Goal: Task Accomplishment & Management: Complete application form

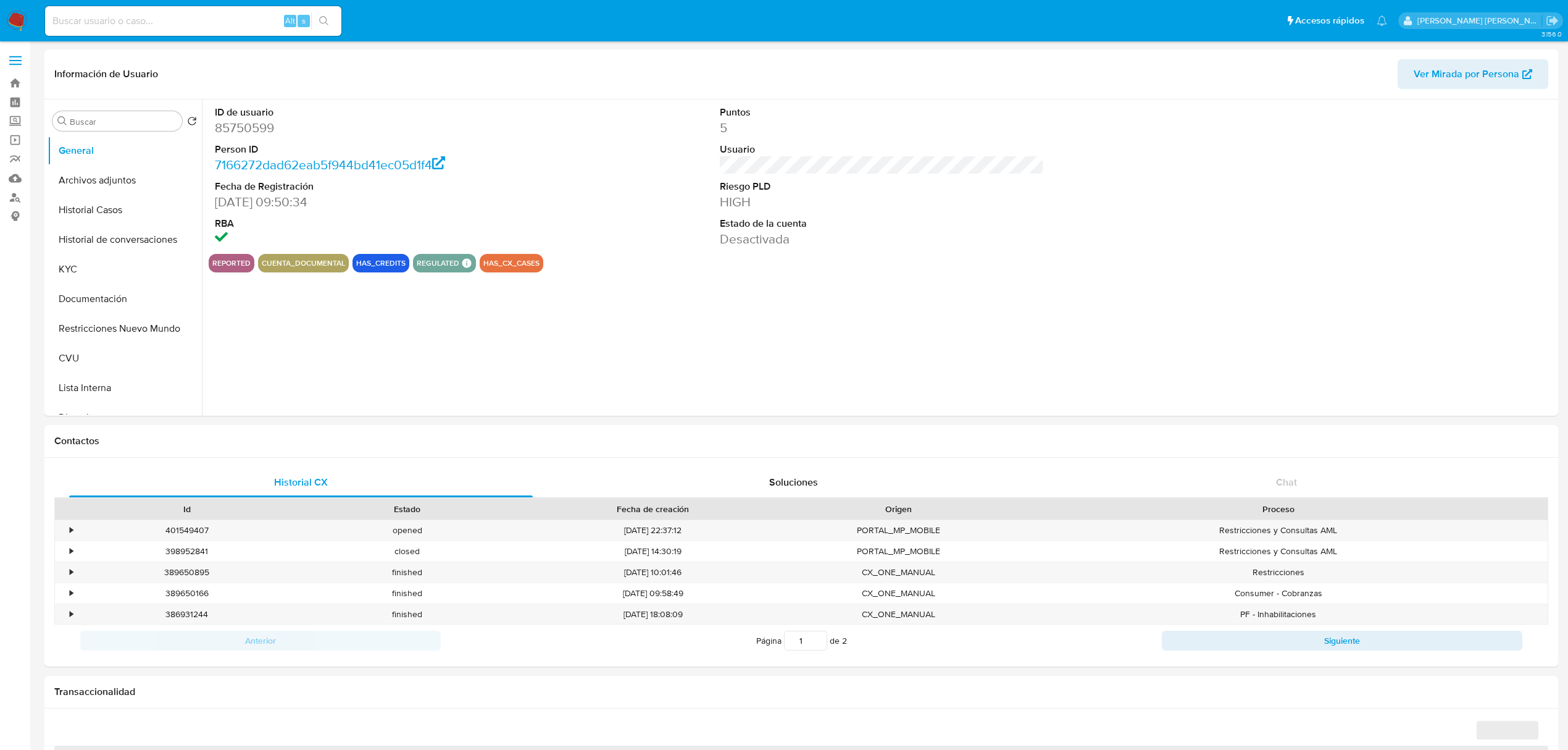
select select "10"
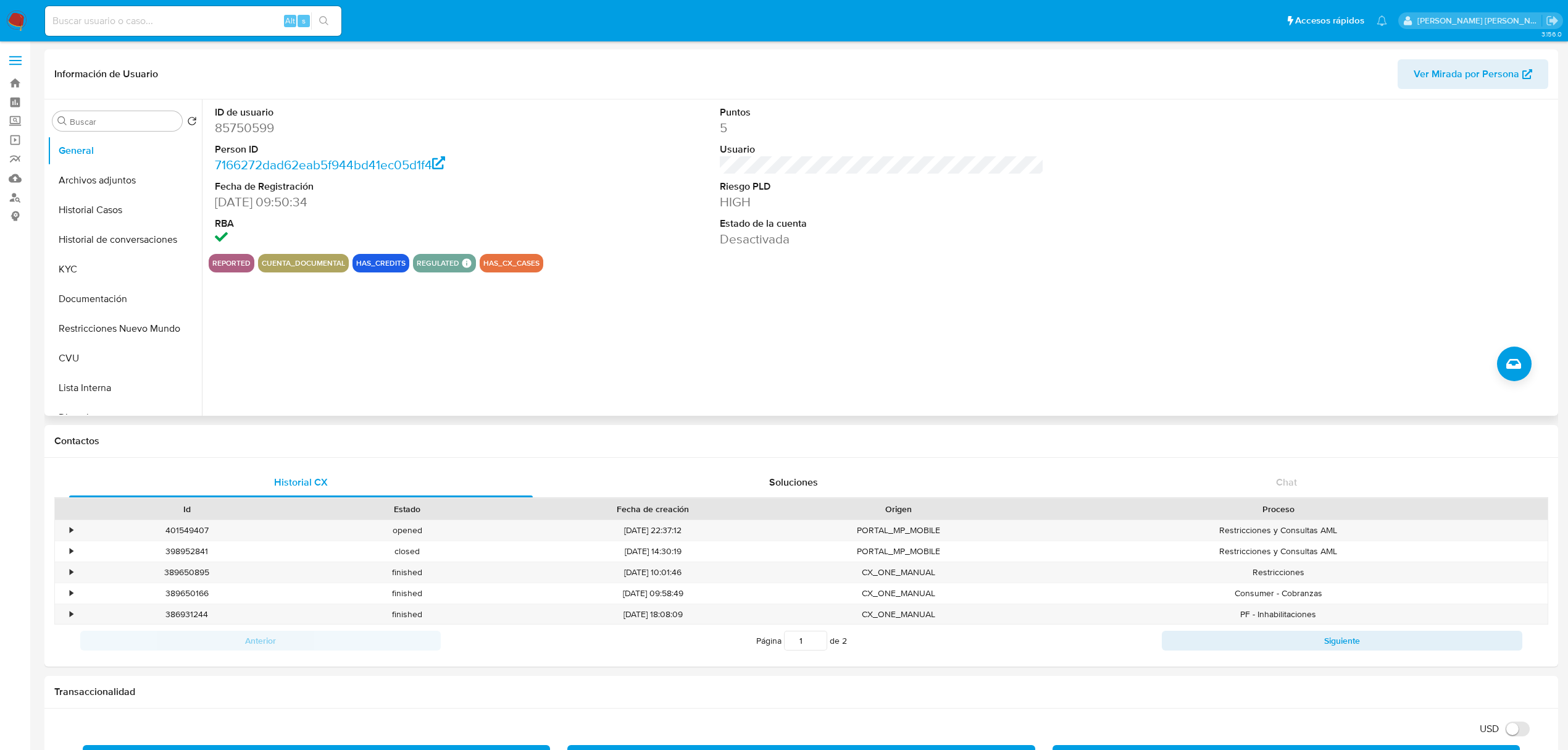
click at [743, 268] on div "reported cuenta_documental has_credits regulated Regulated MLA UIF PENDING [PER…" at bounding box center [882, 262] width 1347 height 19
click at [124, 186] on button "Archivos adjuntos" at bounding box center [120, 180] width 145 height 30
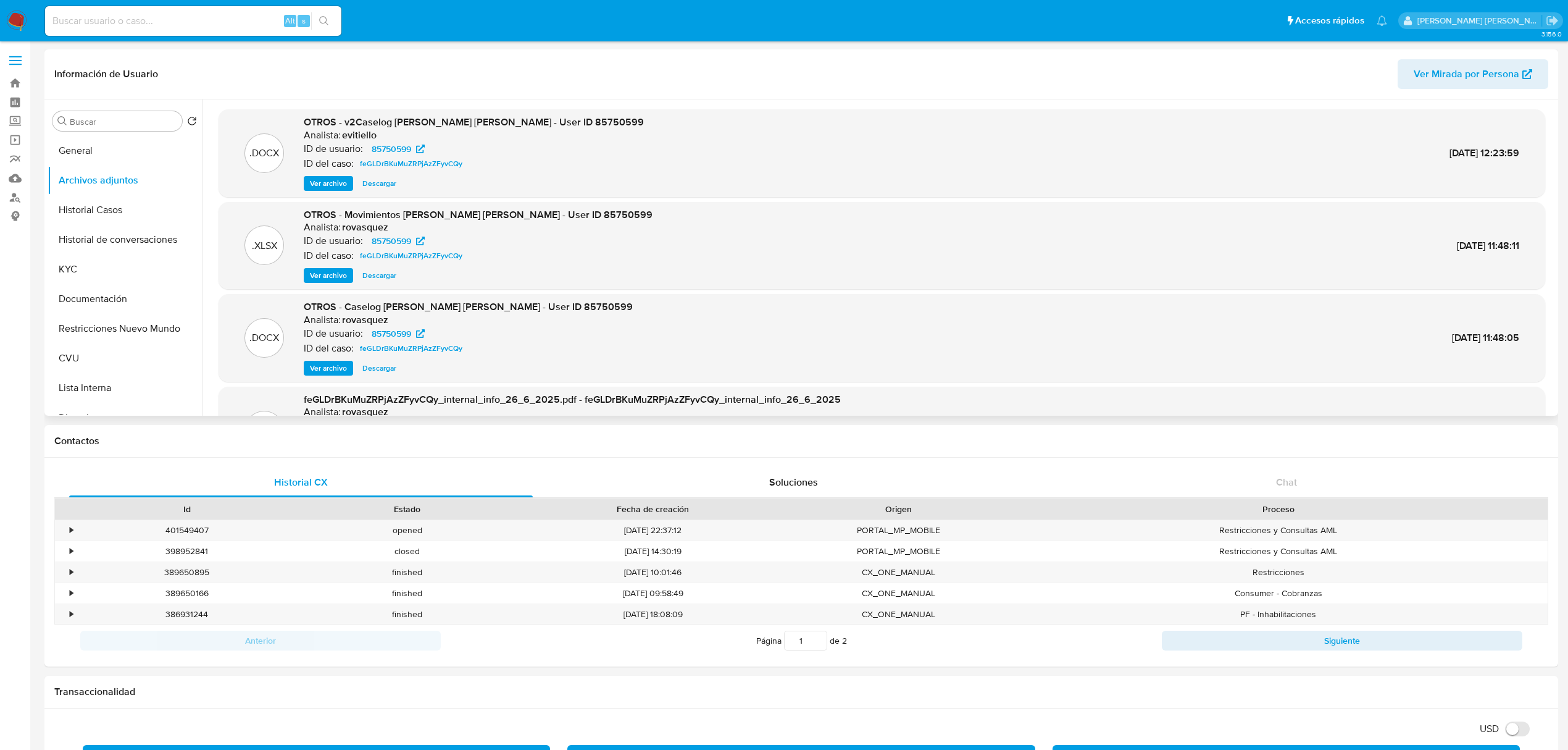
click at [336, 180] on span "Ver archivo" at bounding box center [329, 183] width 37 height 13
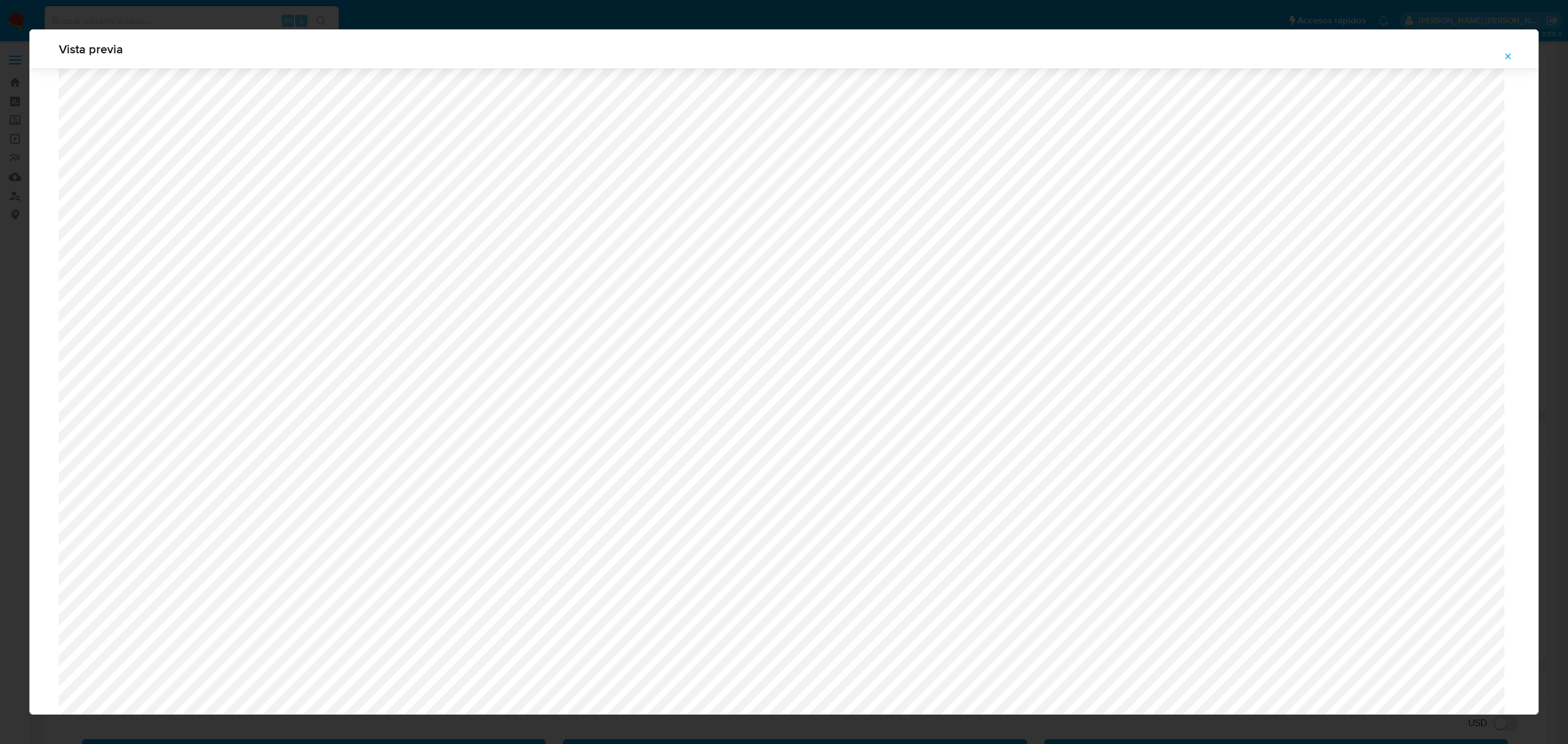
scroll to position [956, 0]
click at [1503, 58] on icon "Attachment preview" at bounding box center [1507, 56] width 10 height 10
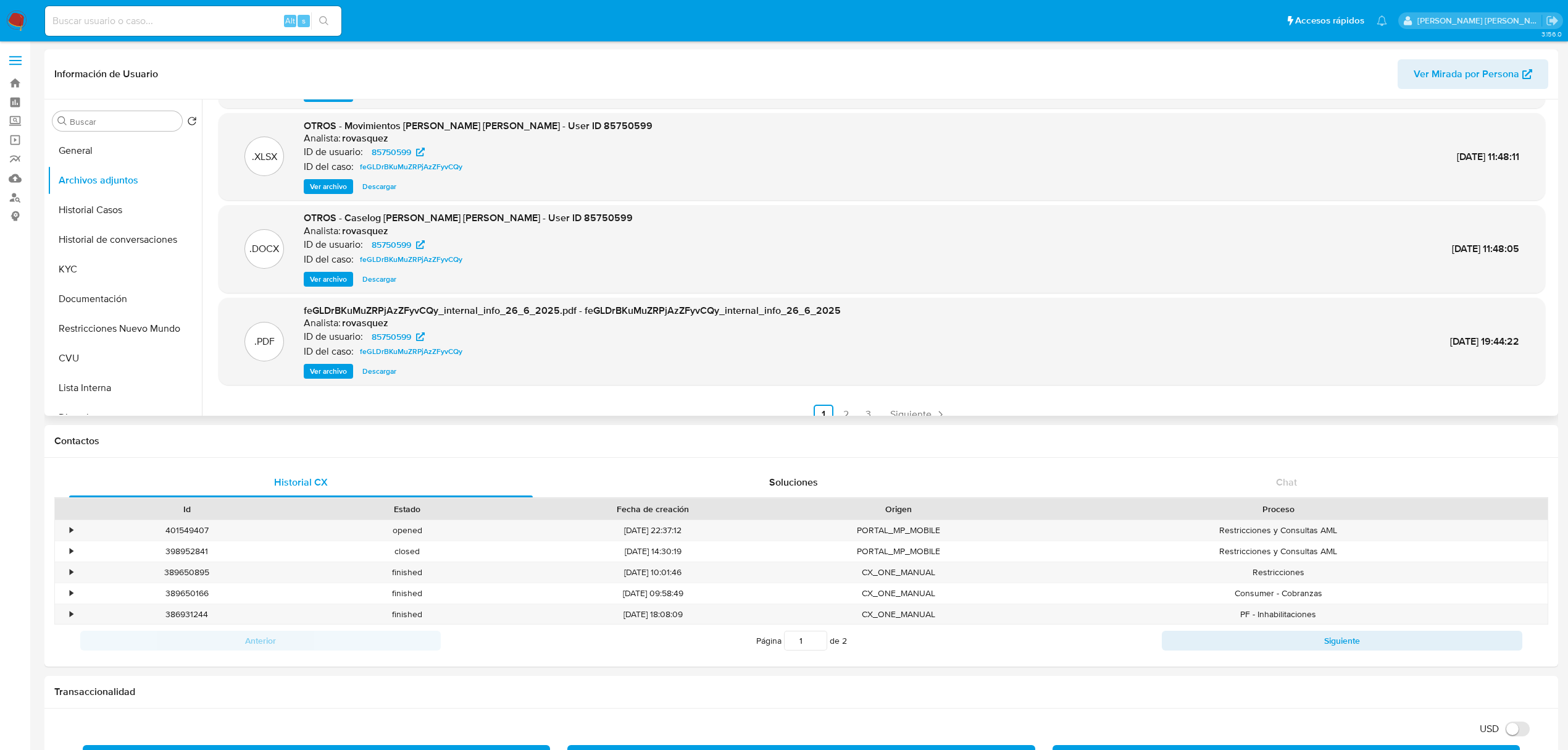
scroll to position [104, 0]
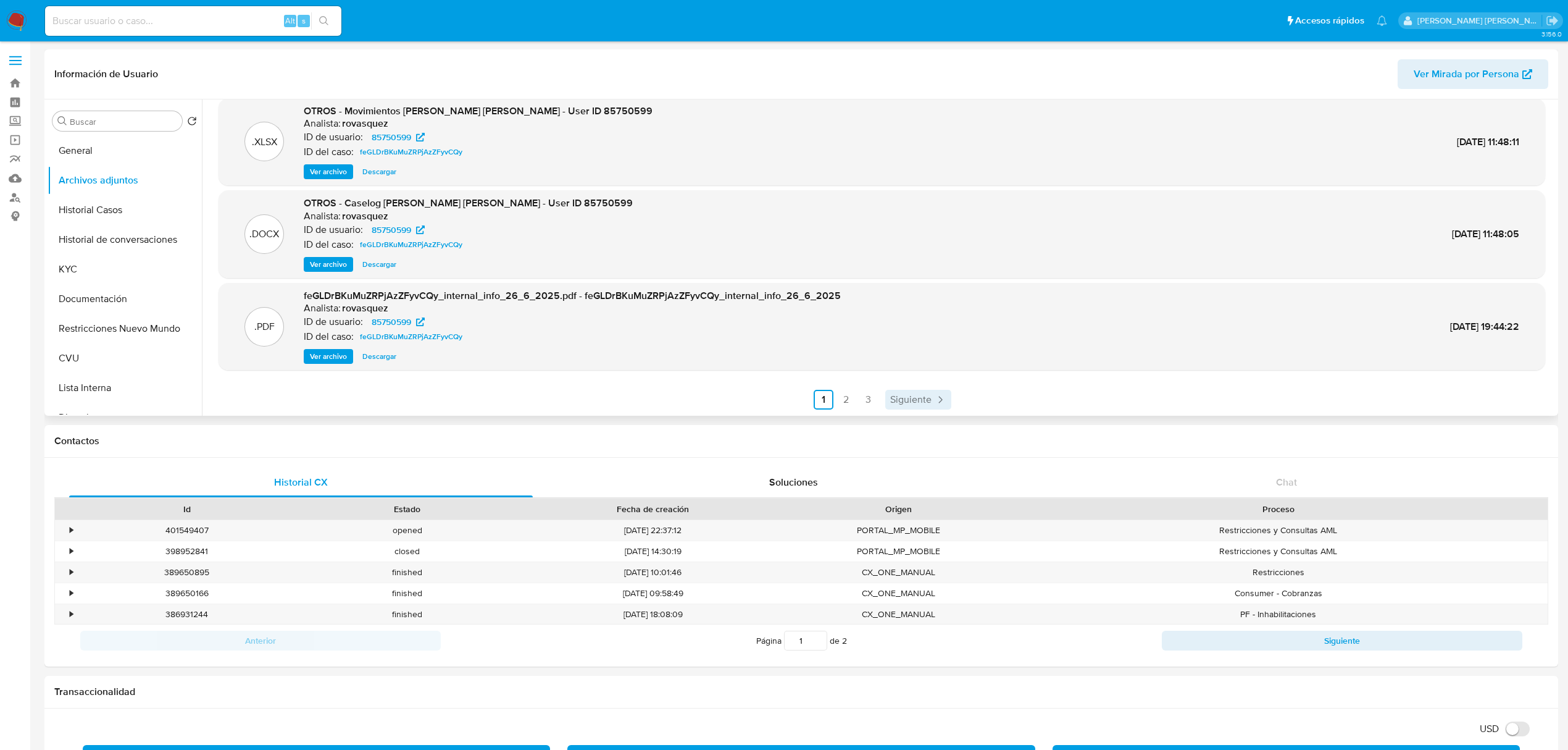
click at [917, 403] on span "Siguiente" at bounding box center [911, 399] width 42 height 10
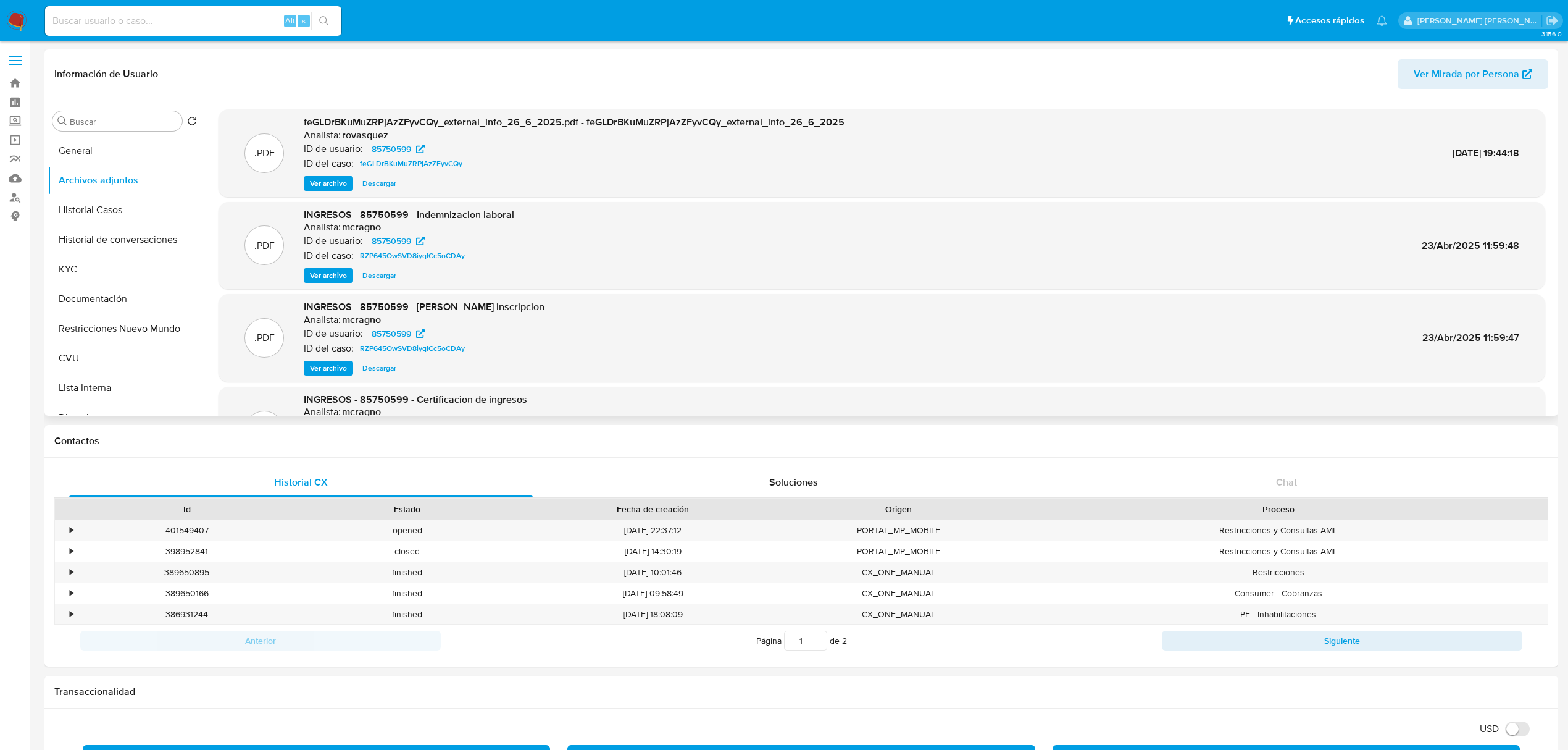
scroll to position [82, 0]
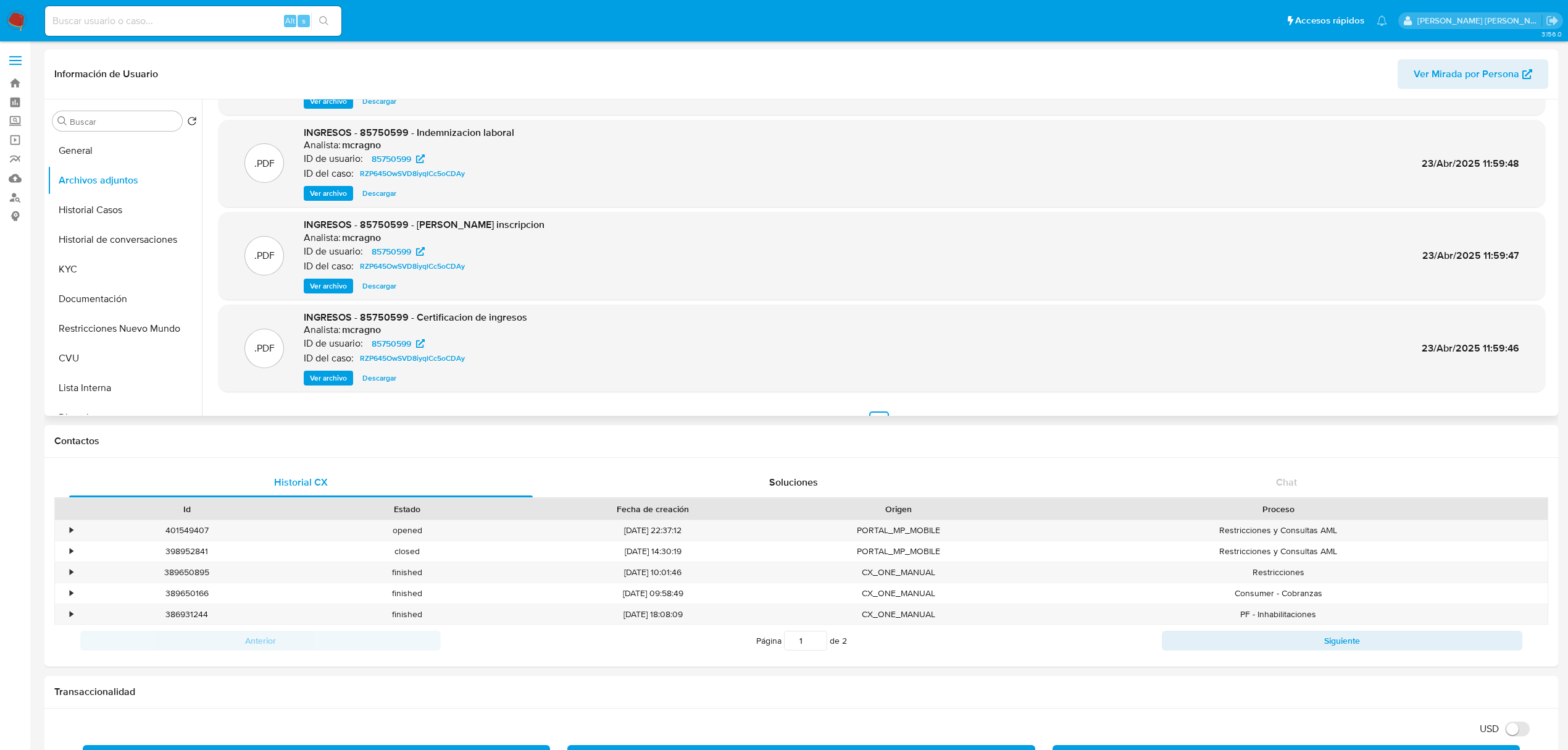
click at [332, 379] on span "Ver archivo" at bounding box center [329, 378] width 37 height 13
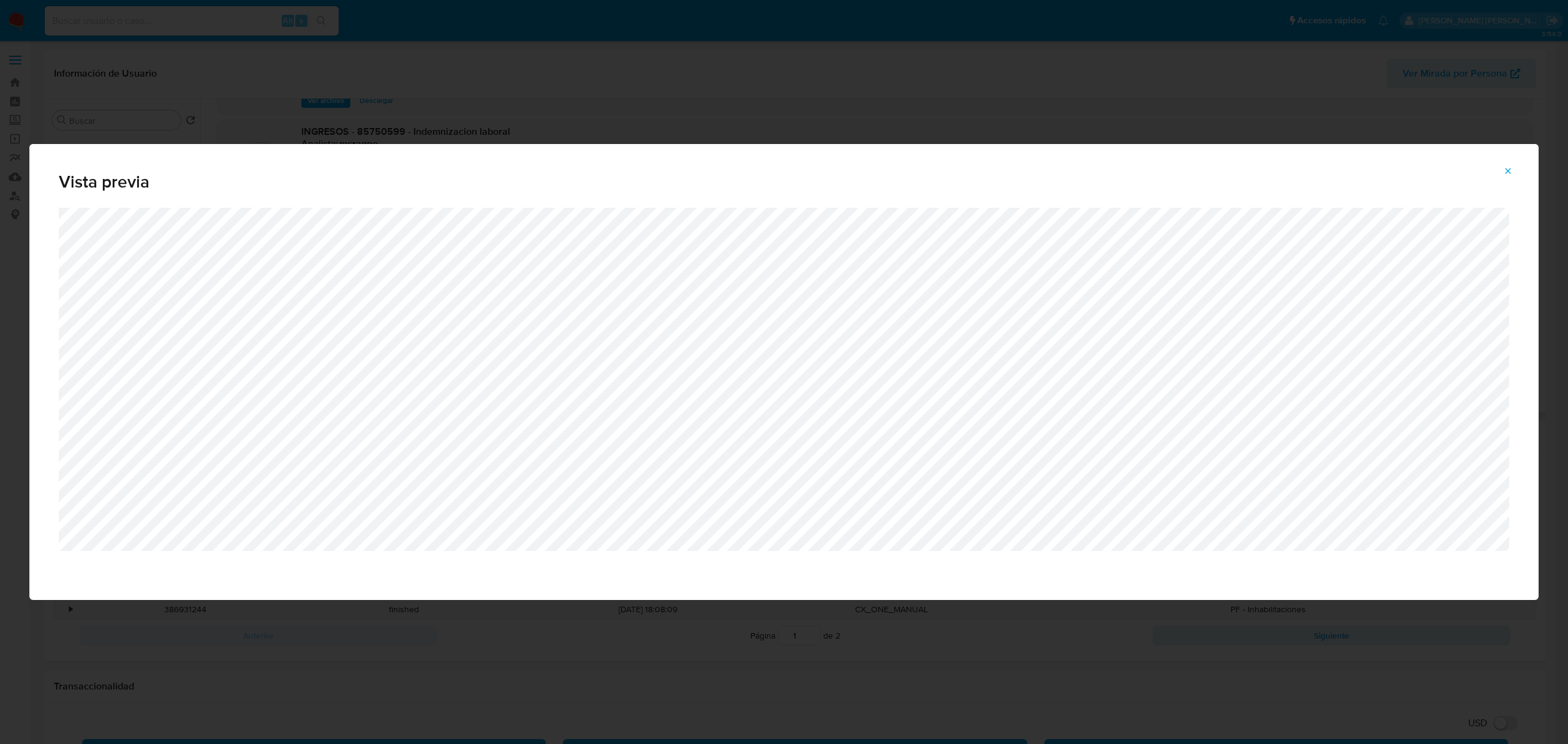
click at [586, 646] on div "Vista previa" at bounding box center [784, 372] width 1568 height 744
click at [1513, 170] on button "Attachment preview" at bounding box center [1507, 171] width 27 height 20
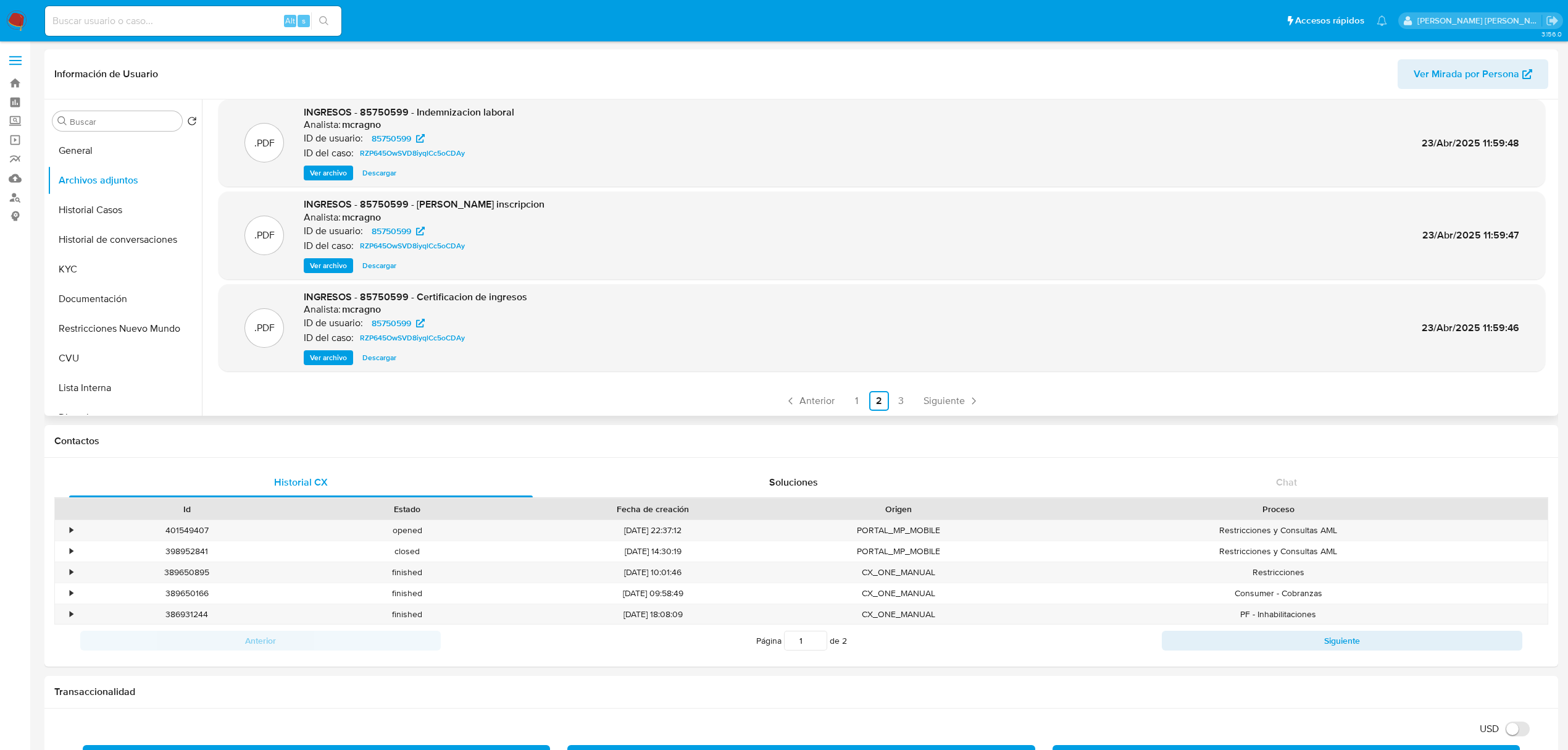
scroll to position [104, 0]
click at [851, 403] on link "1" at bounding box center [857, 400] width 20 height 20
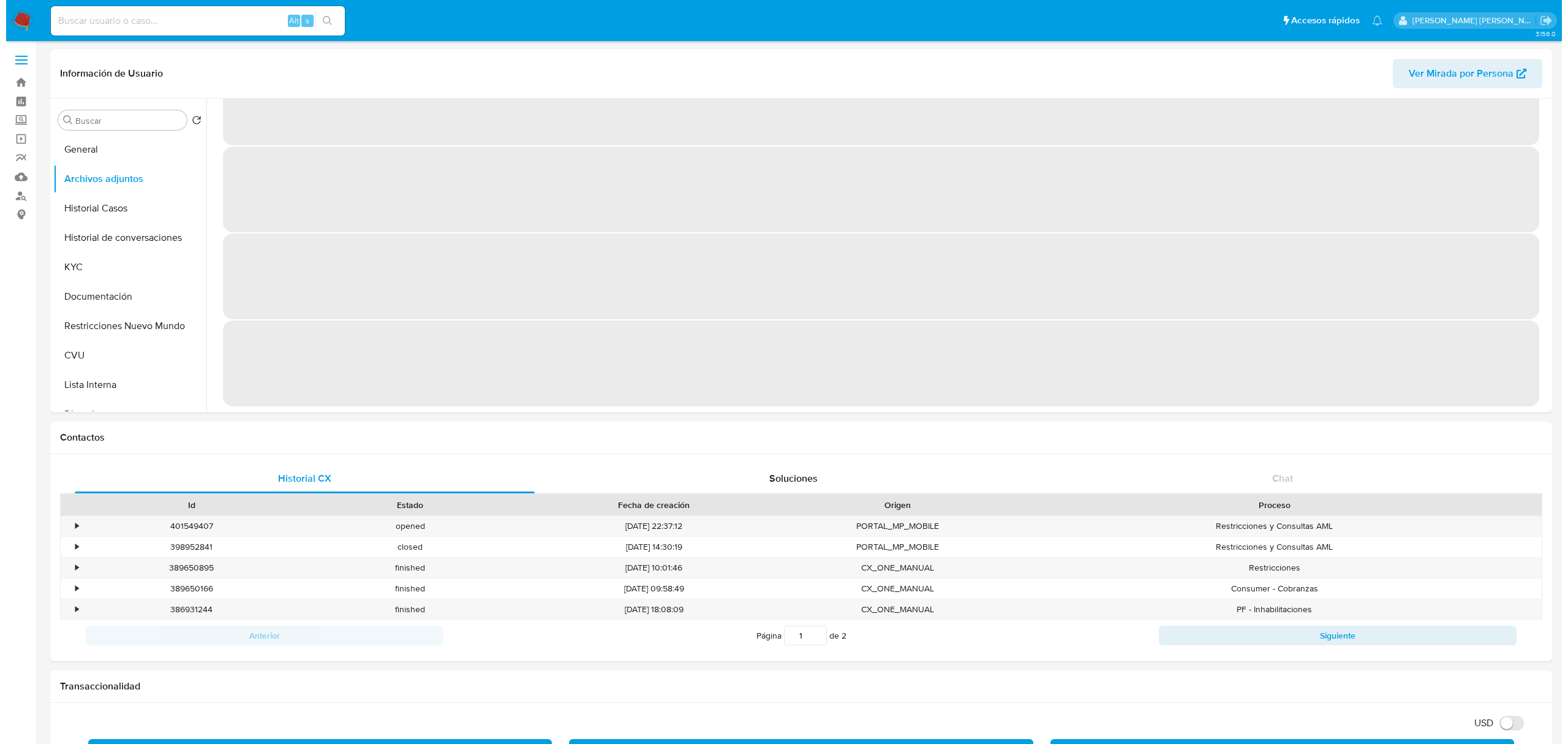
scroll to position [0, 0]
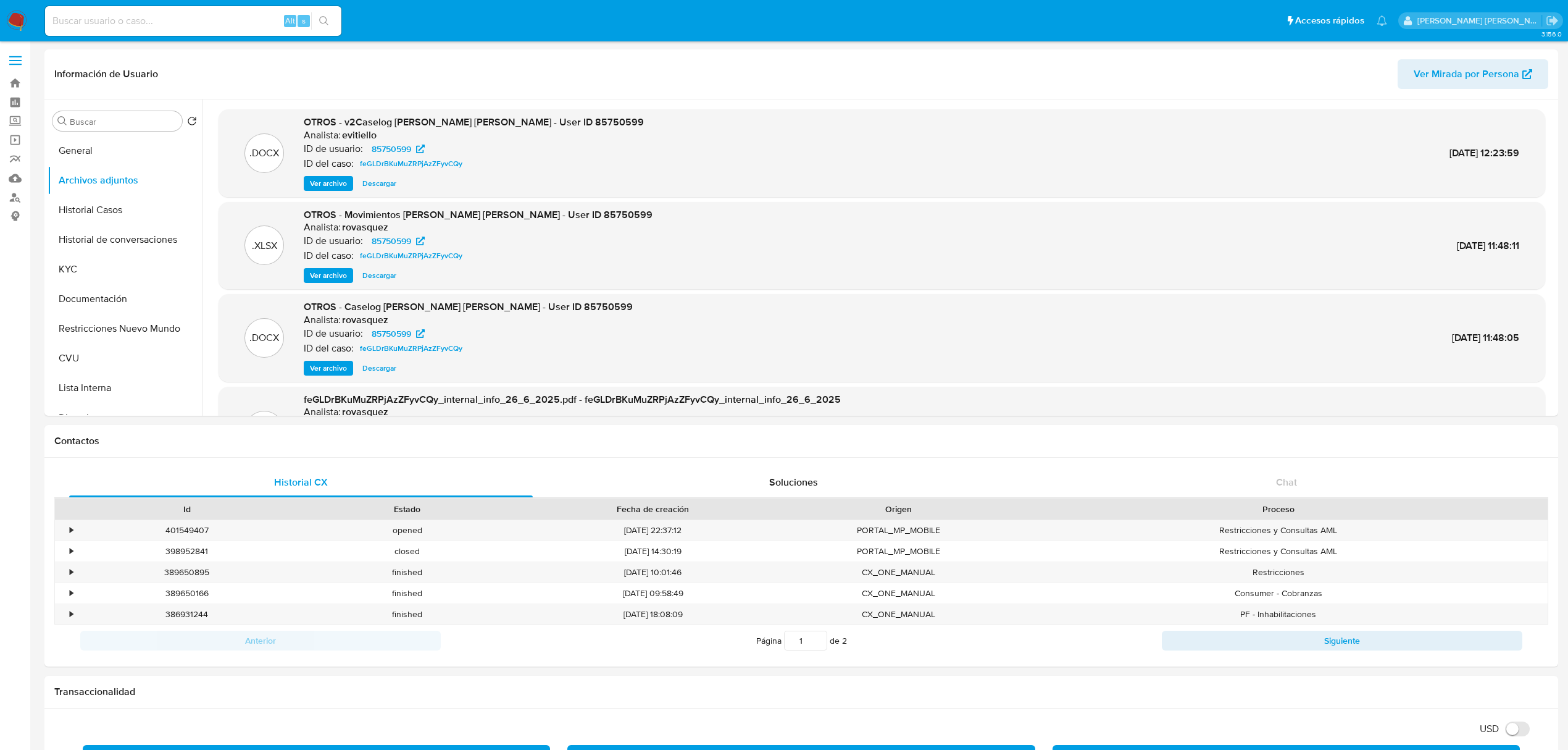
click at [339, 184] on span "Ver archivo" at bounding box center [329, 183] width 37 height 13
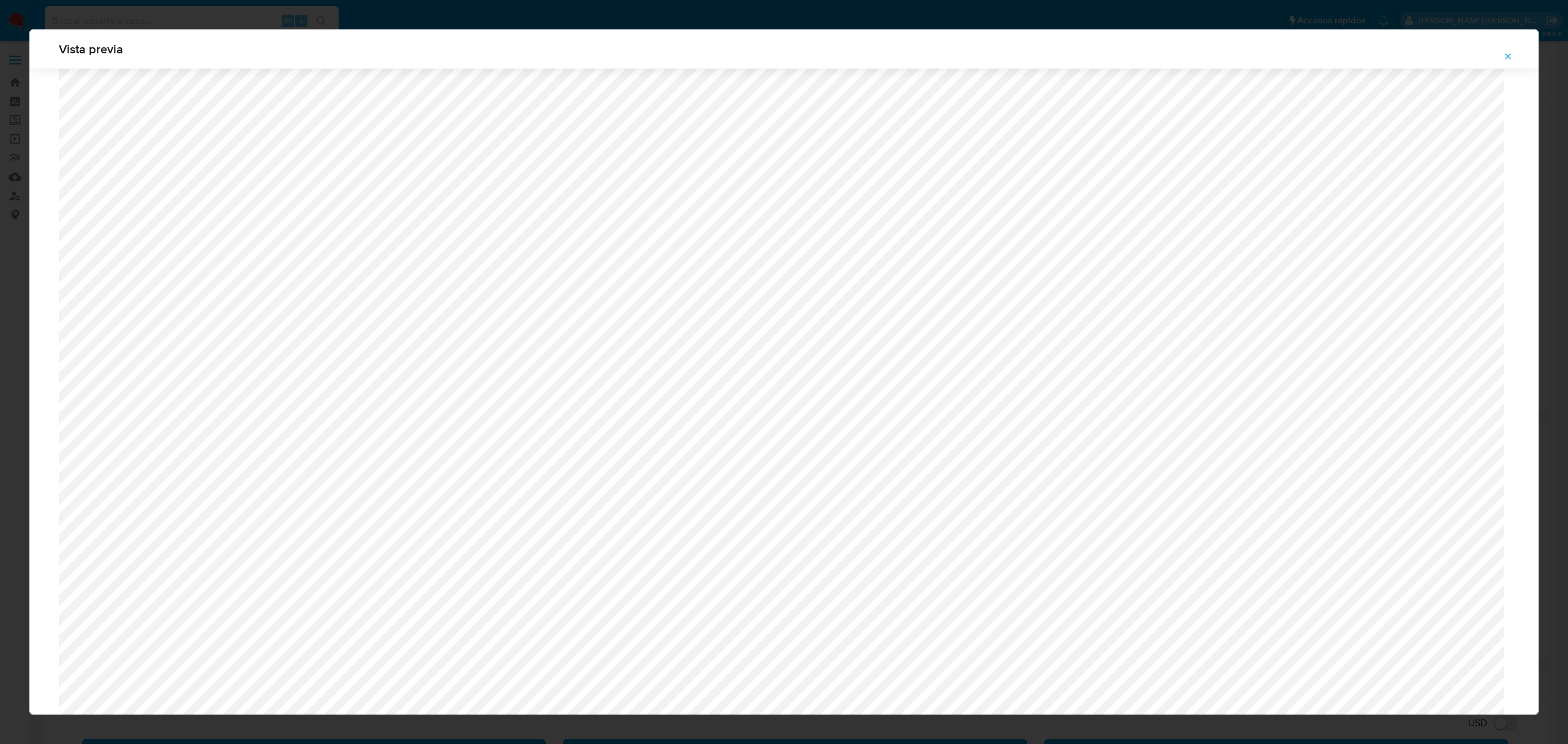
scroll to position [711, 0]
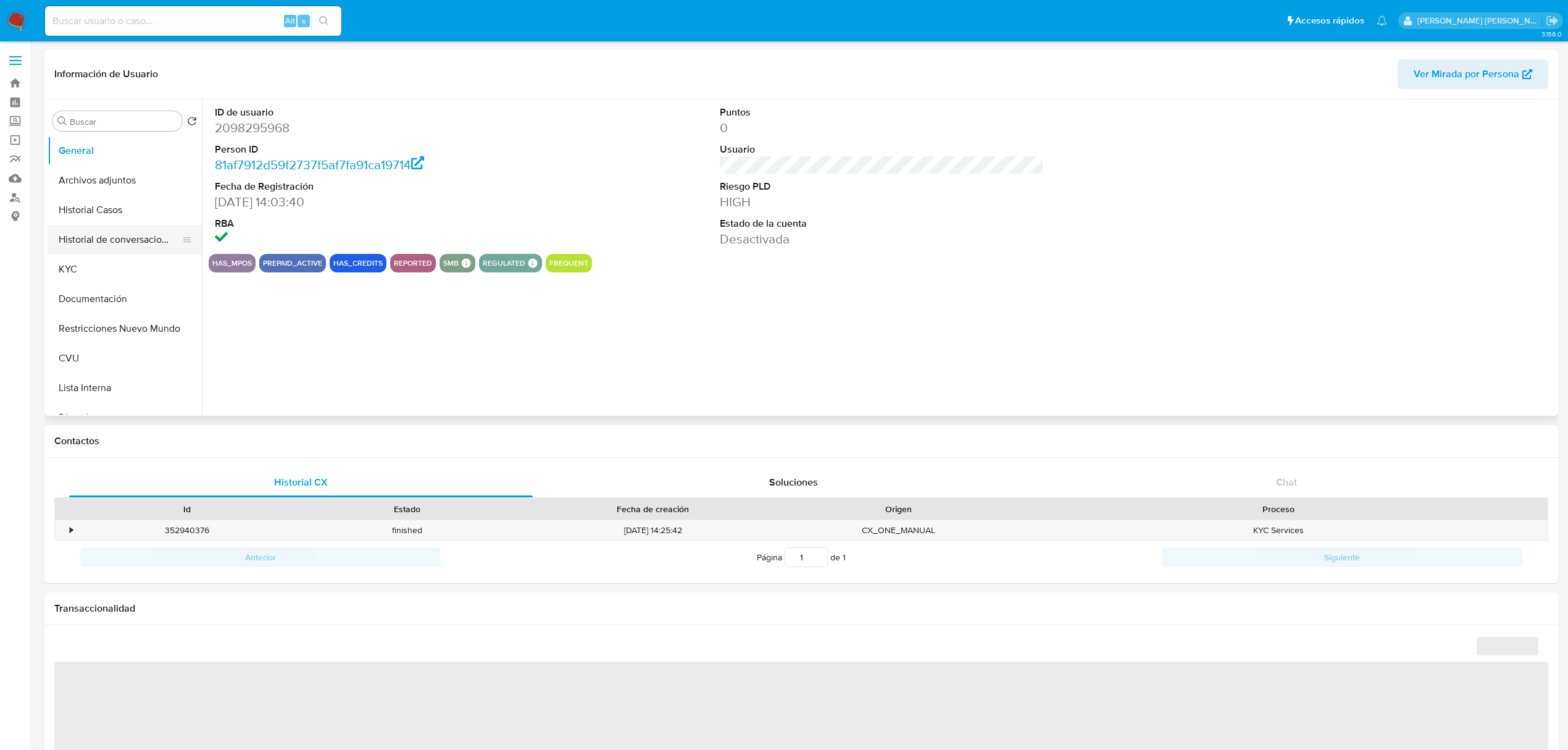
select select "10"
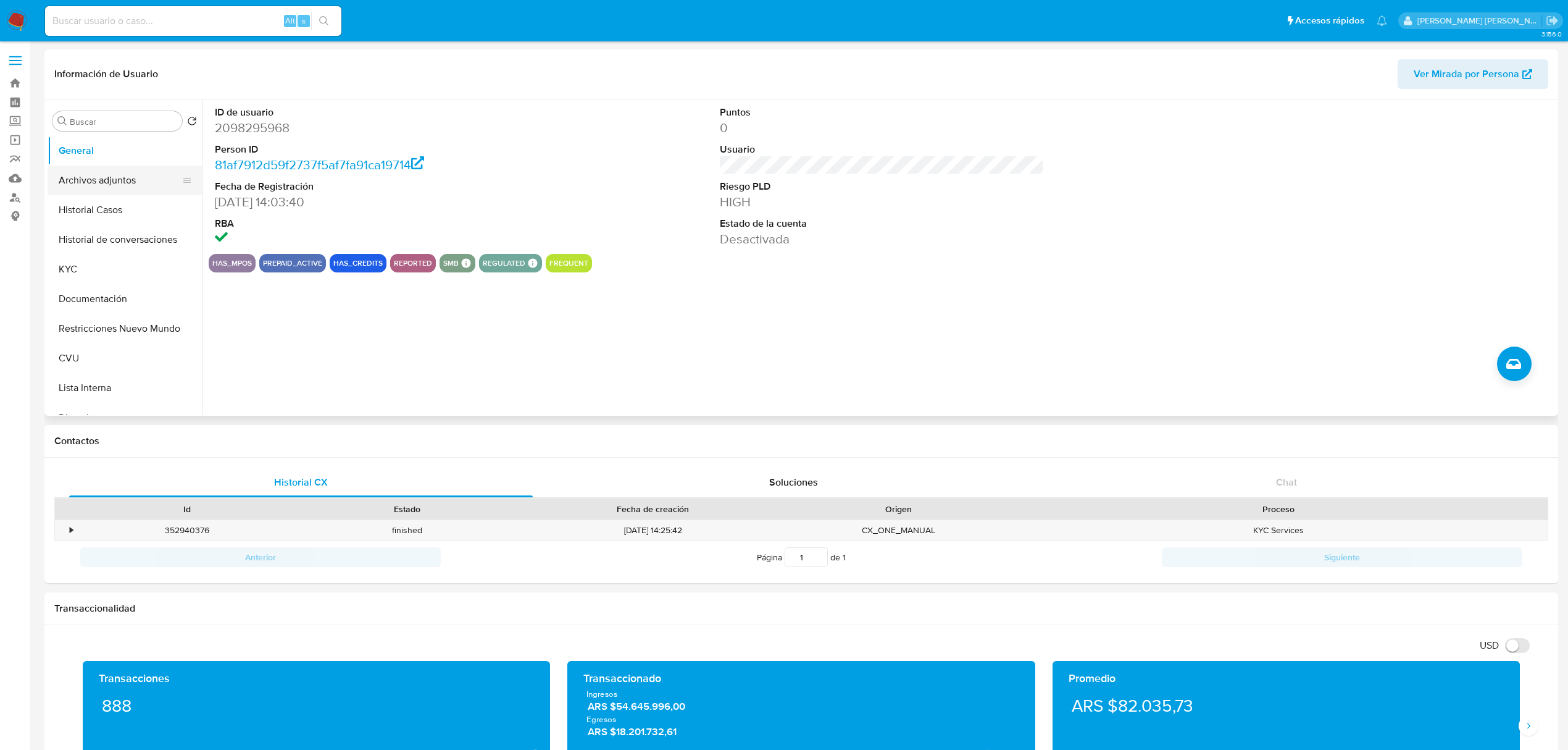
click at [124, 183] on button "Archivos adjuntos" at bounding box center [120, 180] width 145 height 30
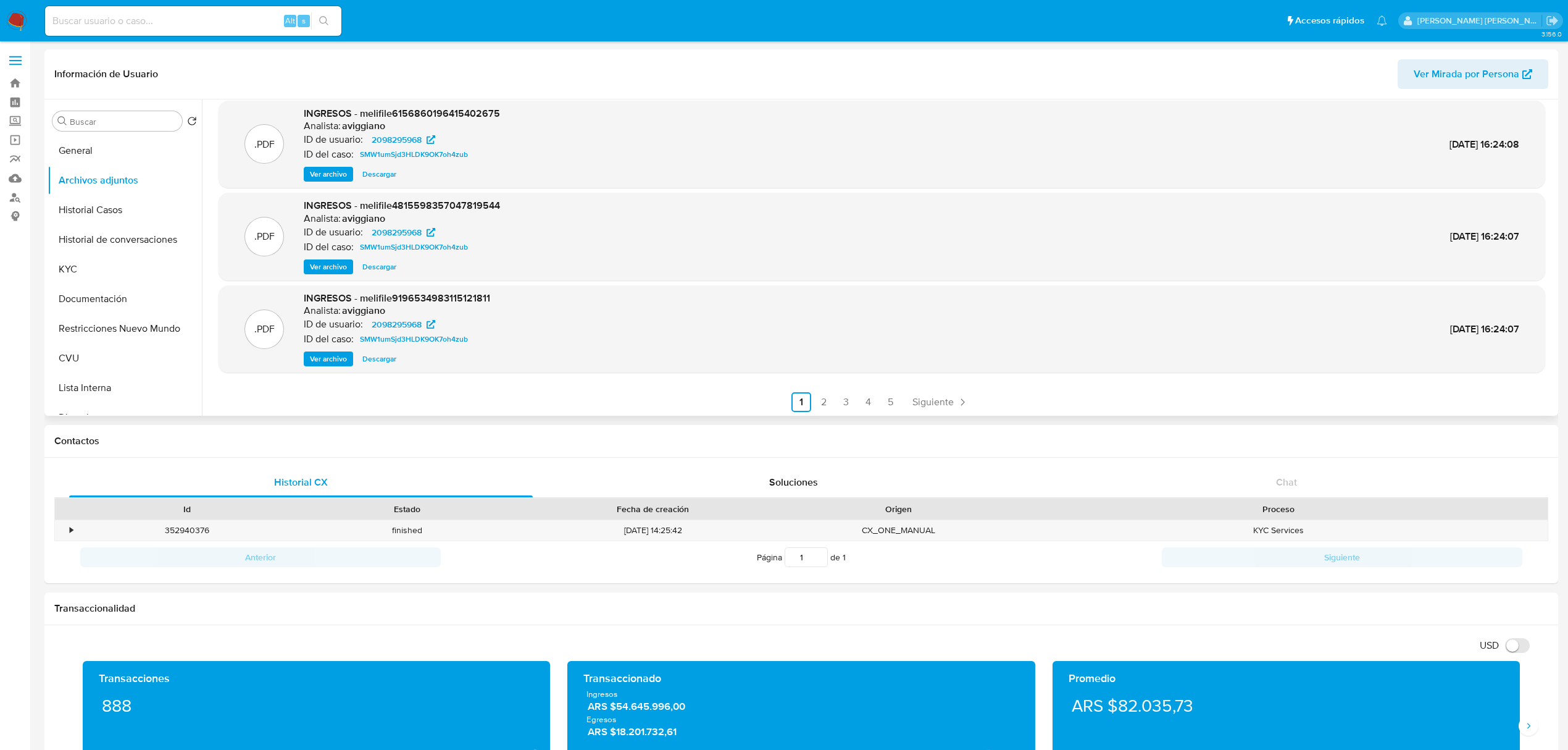
scroll to position [104, 0]
click at [944, 403] on span "Siguiente" at bounding box center [933, 399] width 42 height 10
click at [981, 401] on span "Siguiente" at bounding box center [967, 399] width 42 height 10
click at [985, 397] on link "Siguiente" at bounding box center [973, 400] width 66 height 20
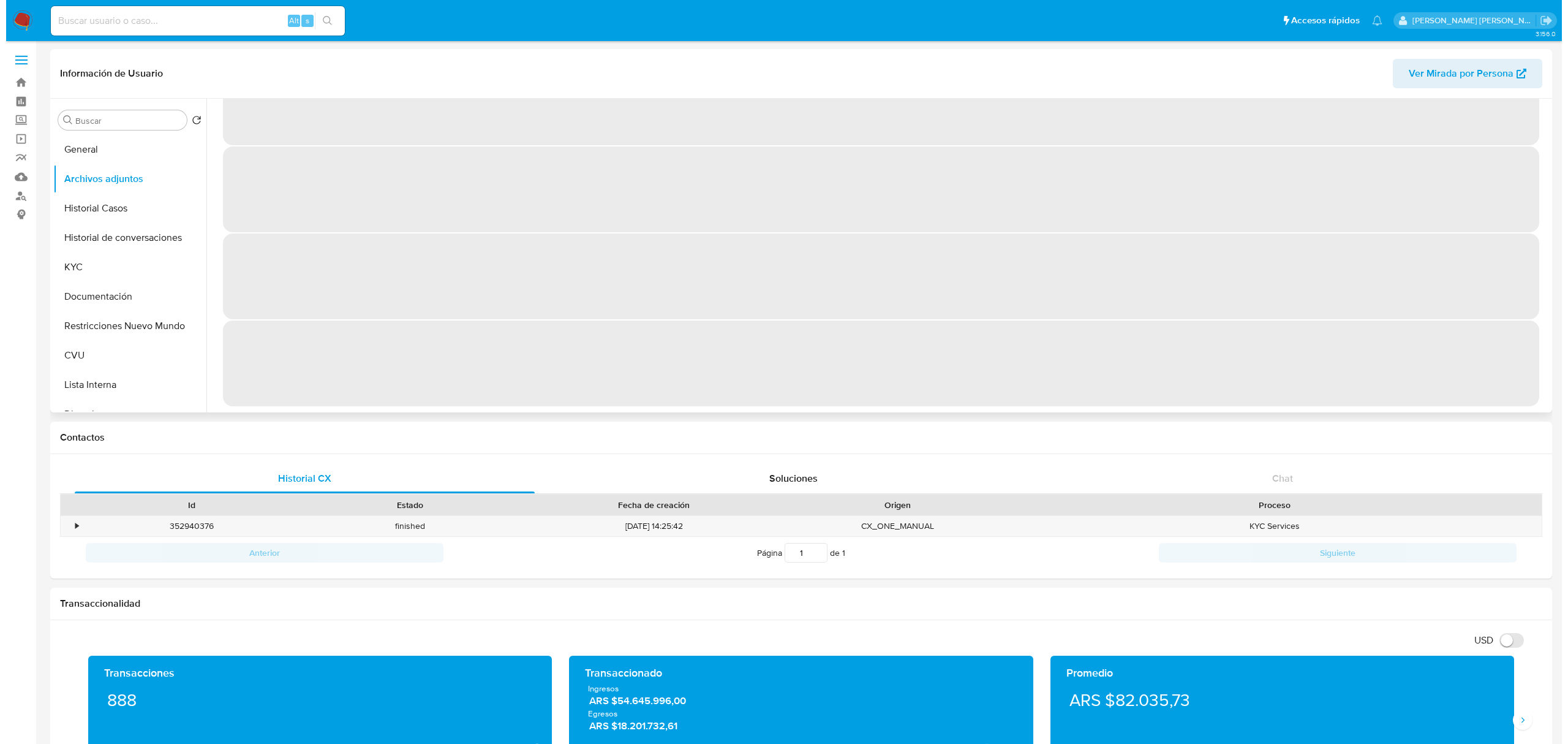
scroll to position [0, 0]
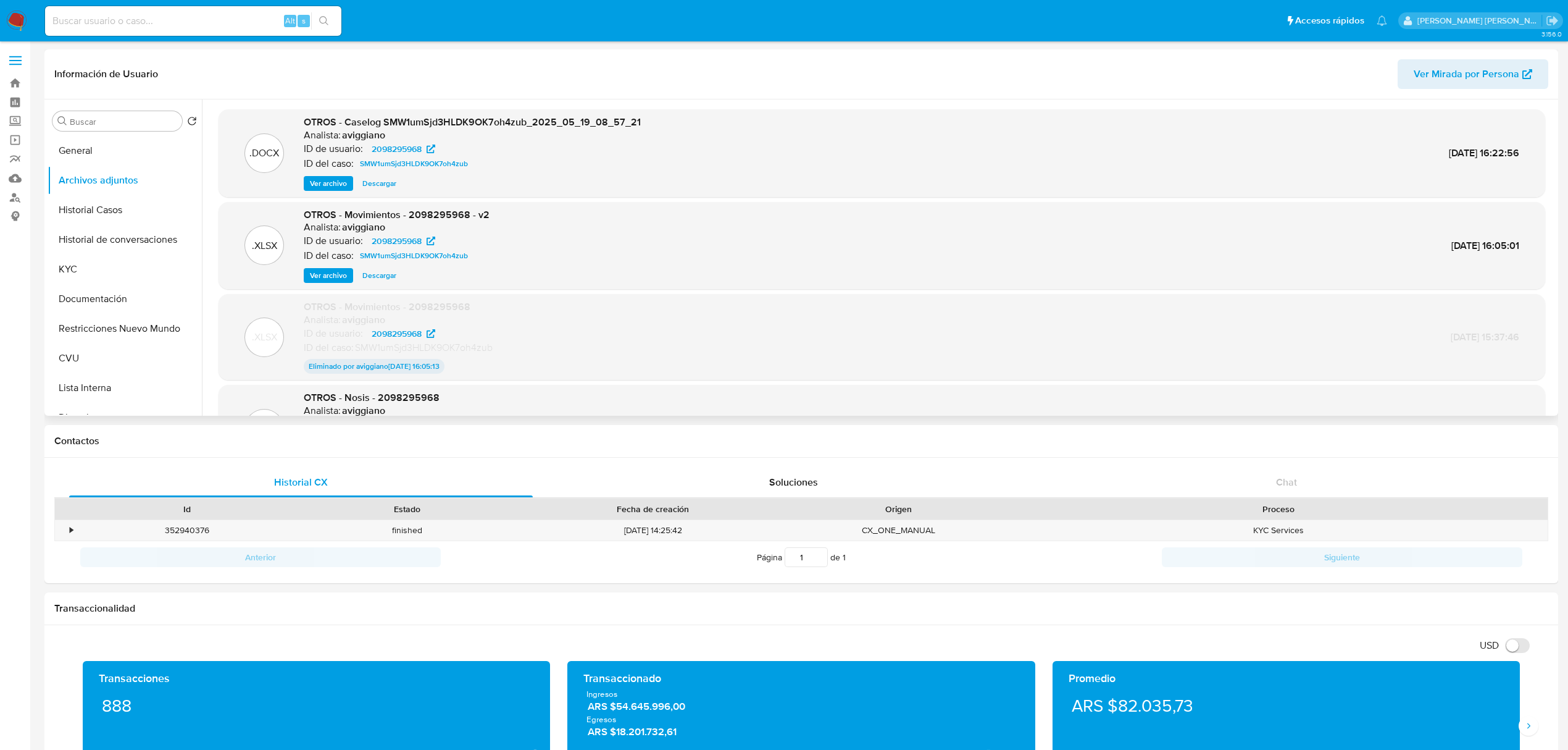
click at [322, 177] on span "Ver archivo" at bounding box center [329, 183] width 37 height 13
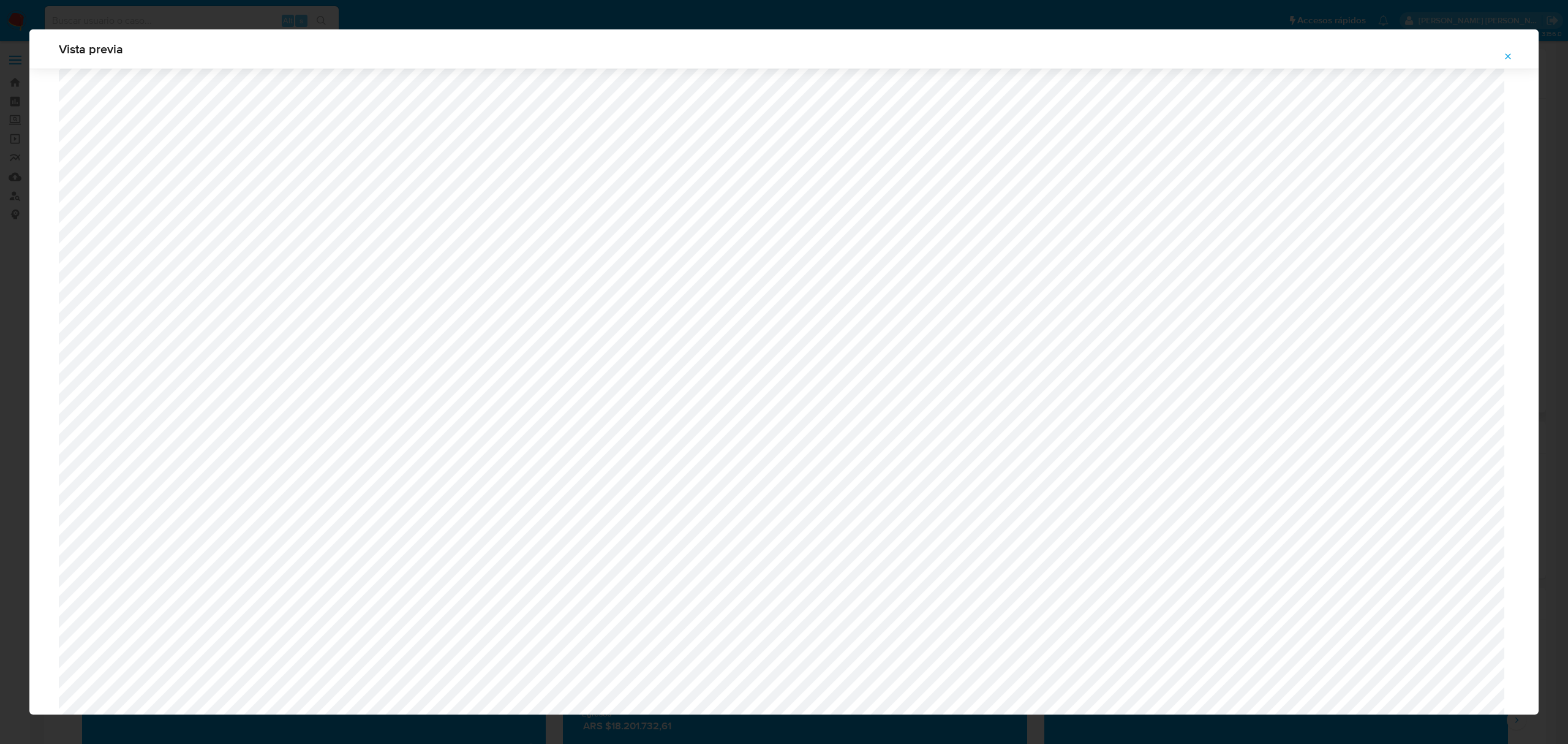
scroll to position [629, 0]
click at [1512, 55] on icon "Attachment preview" at bounding box center [1507, 56] width 10 height 10
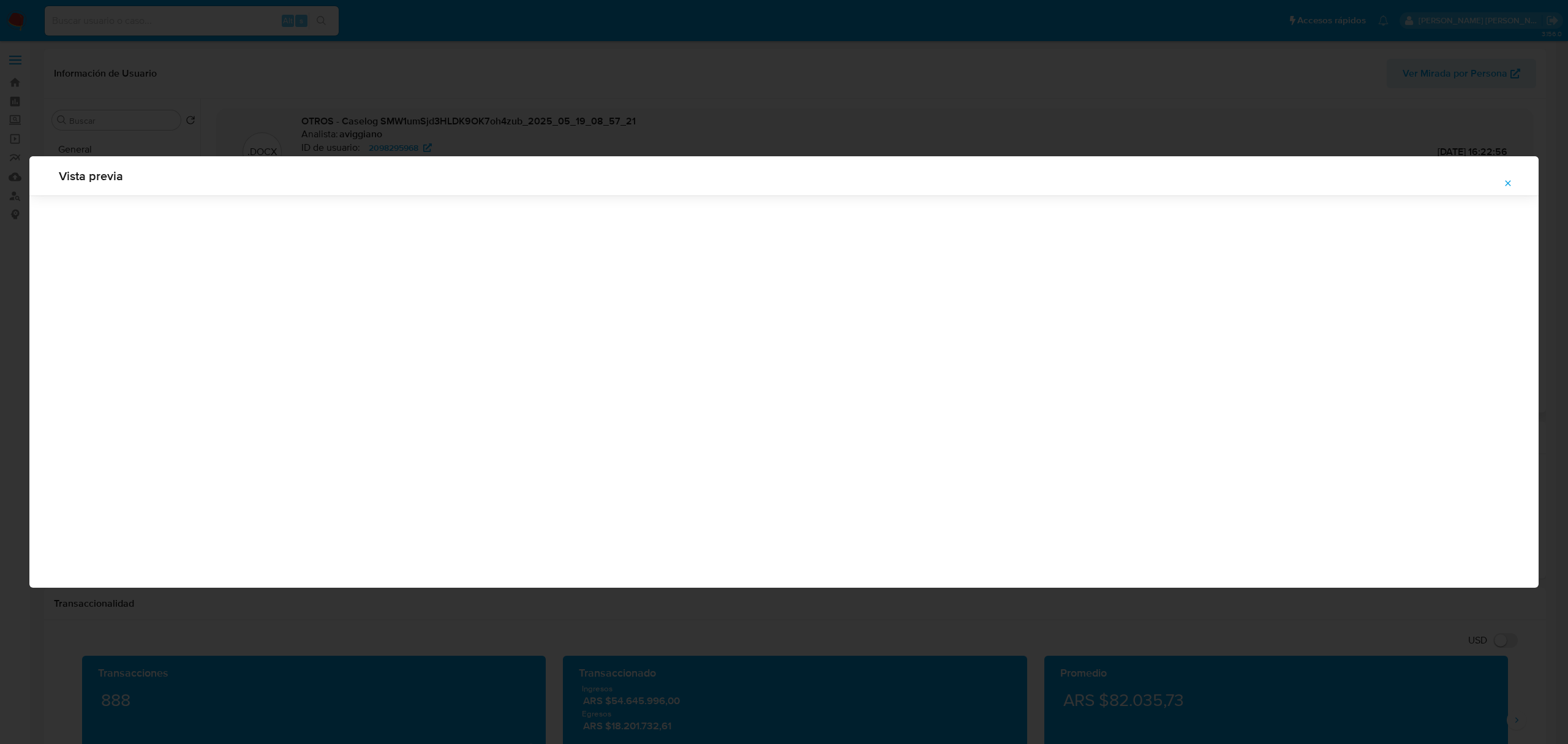
scroll to position [0, 0]
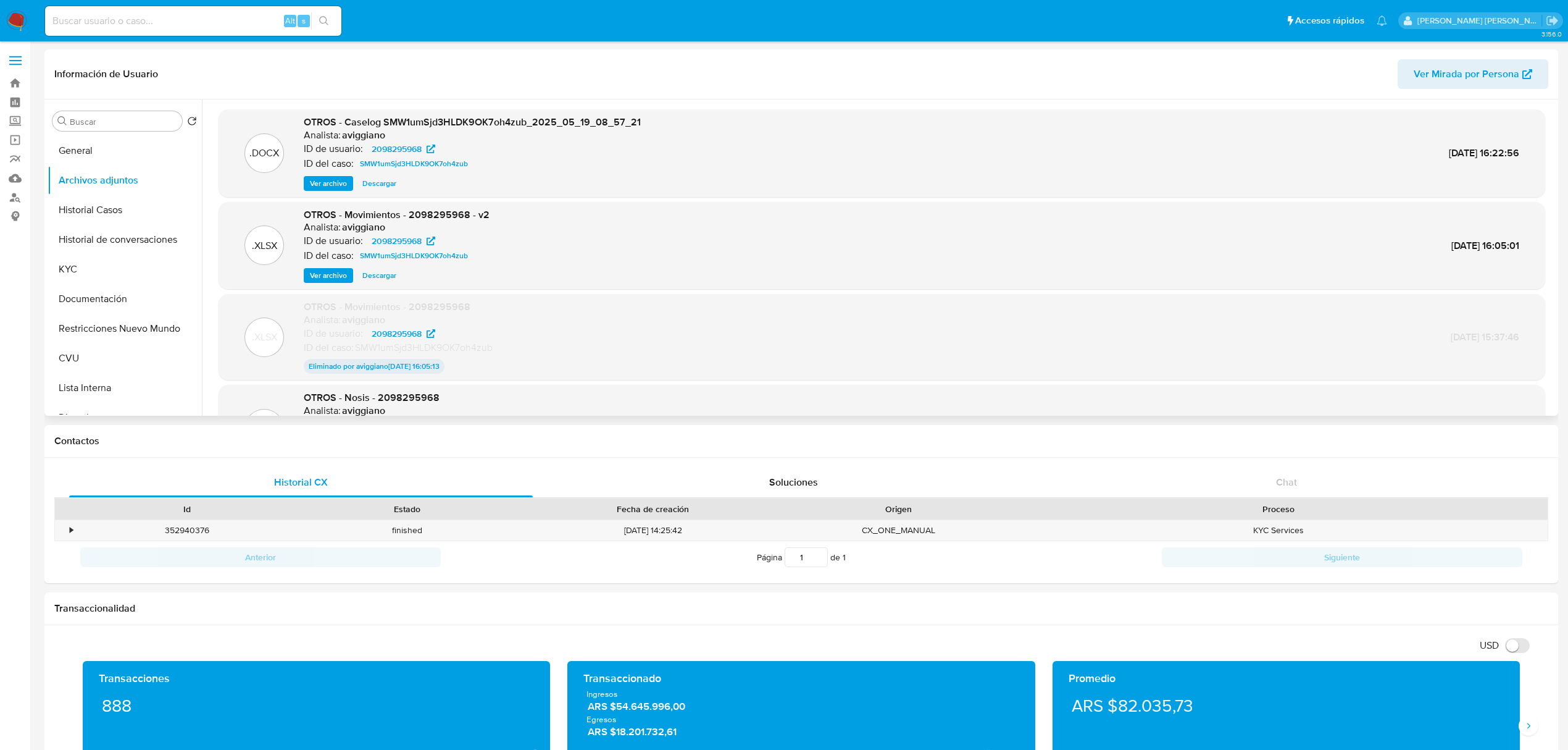
click at [325, 182] on span "Ver archivo" at bounding box center [329, 183] width 37 height 13
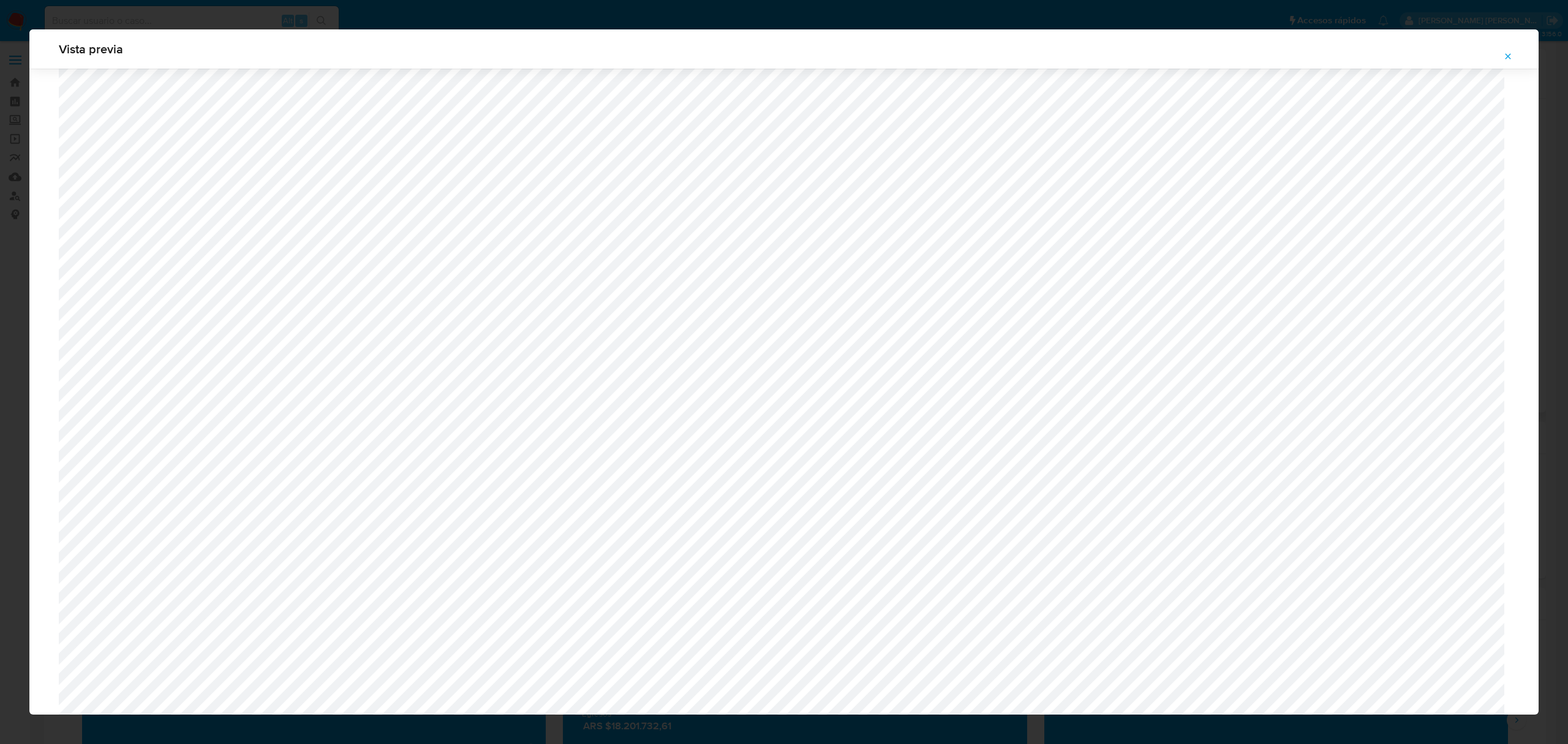
scroll to position [792, 0]
click at [1507, 58] on icon "Attachment preview" at bounding box center [1507, 56] width 10 height 10
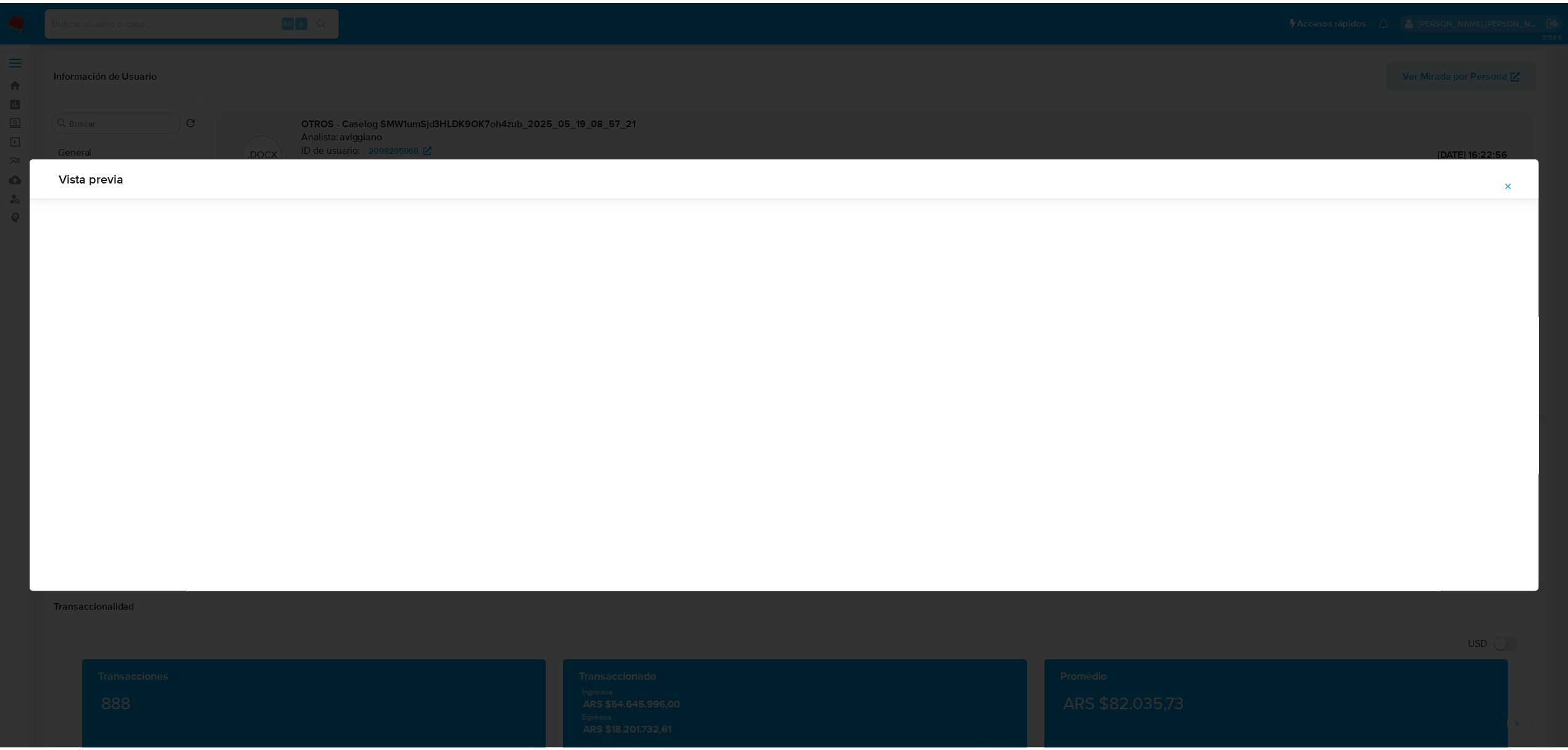
scroll to position [0, 0]
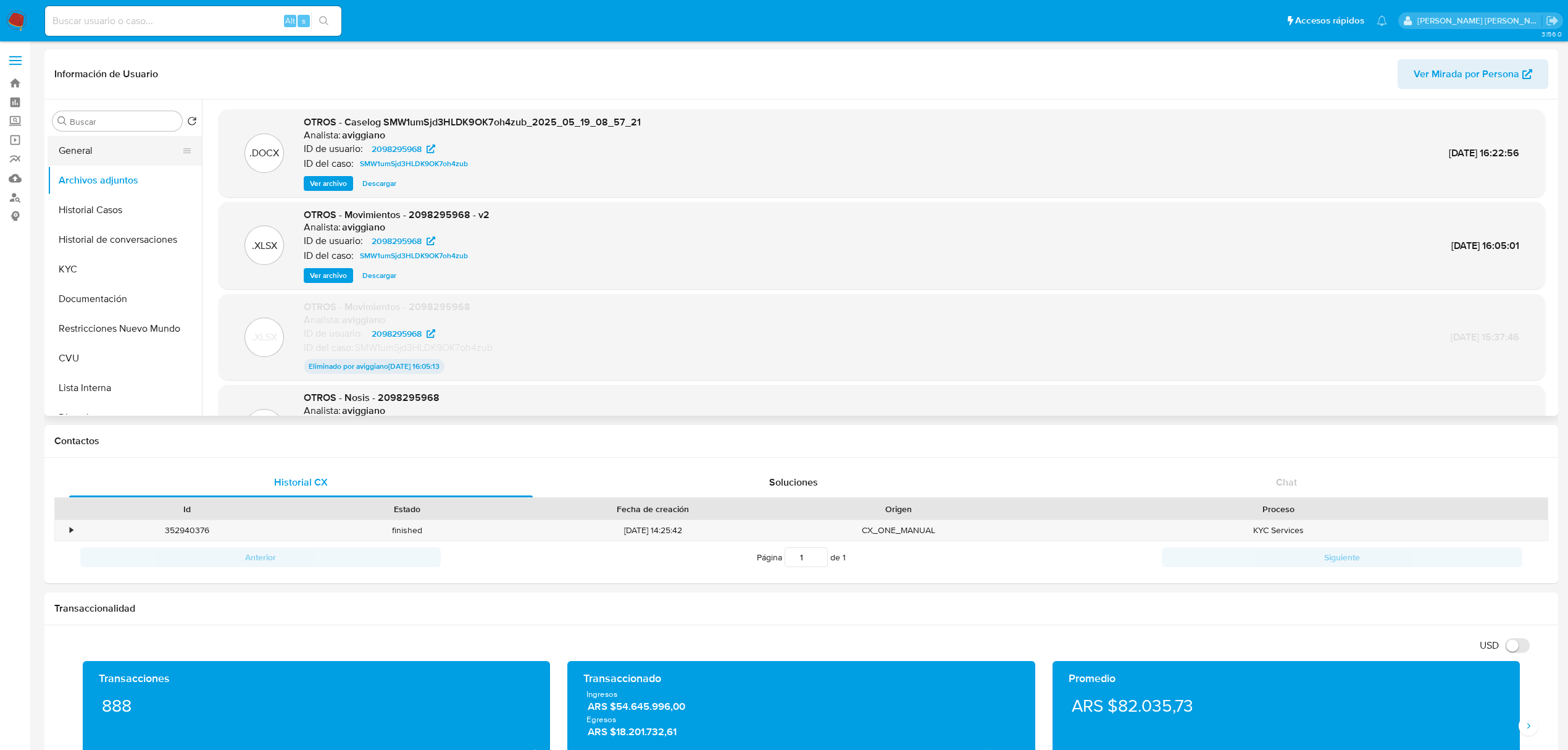
click at [107, 154] on button "General" at bounding box center [120, 151] width 145 height 30
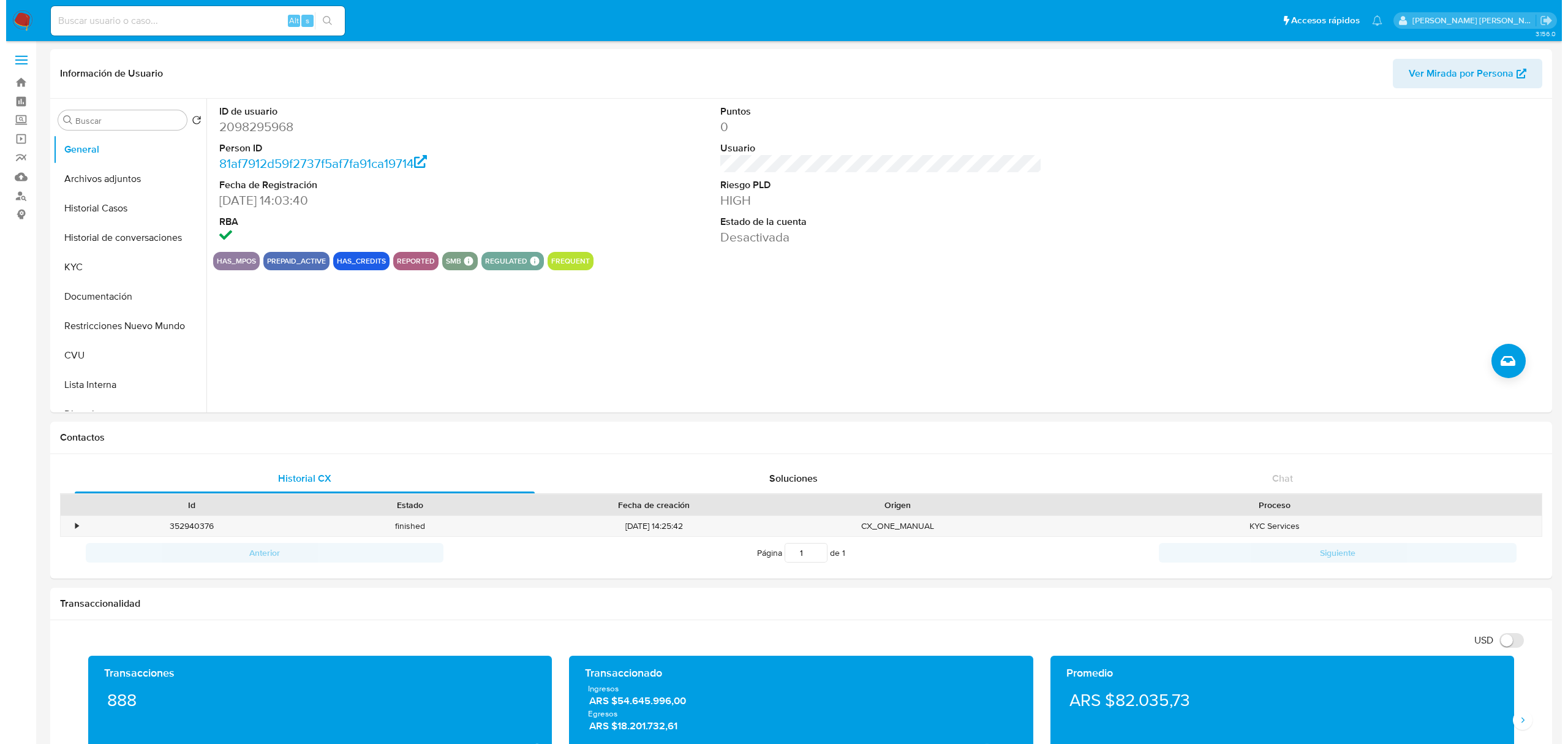
scroll to position [81, 0]
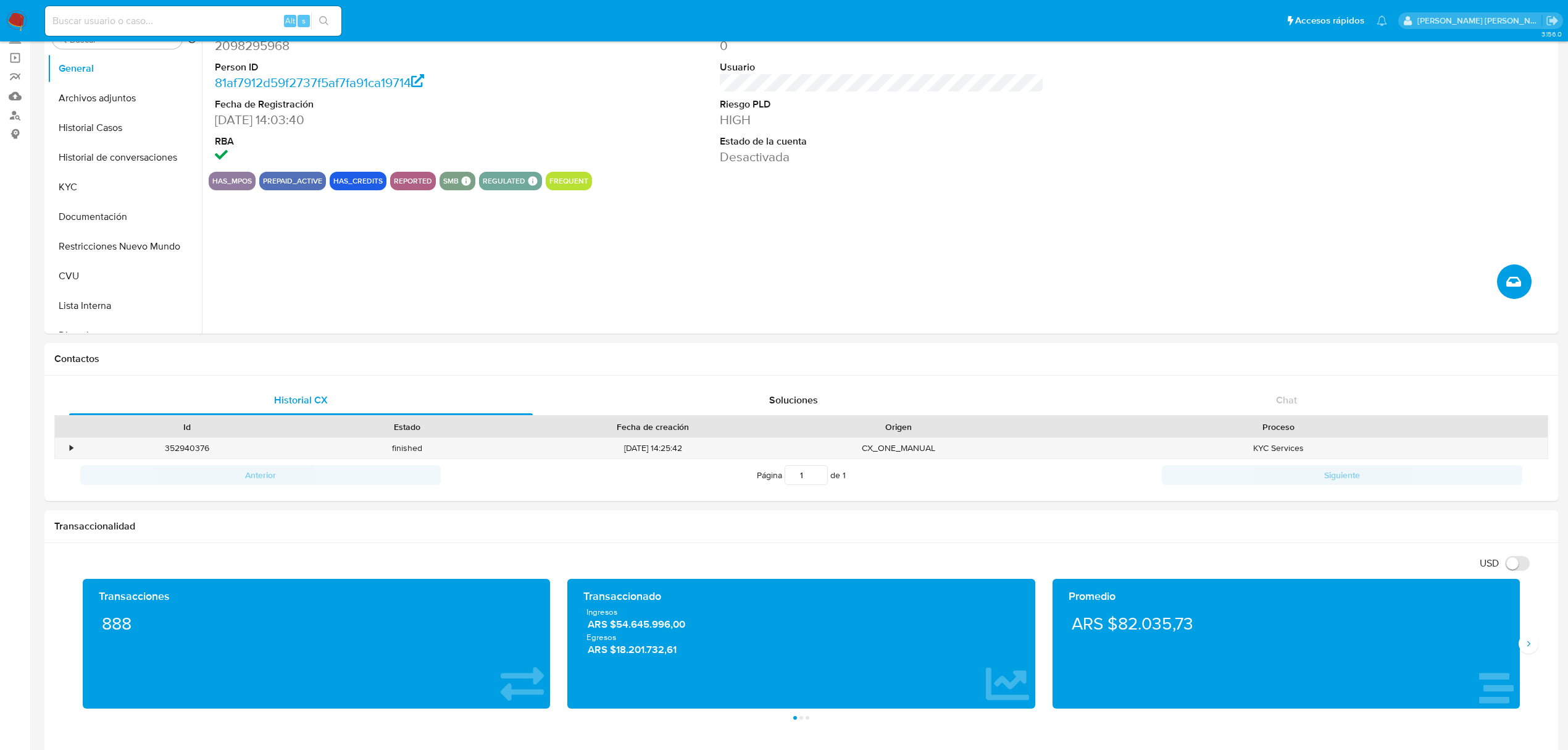
click at [1513, 286] on icon "Crear caso manual" at bounding box center [1514, 281] width 15 height 10
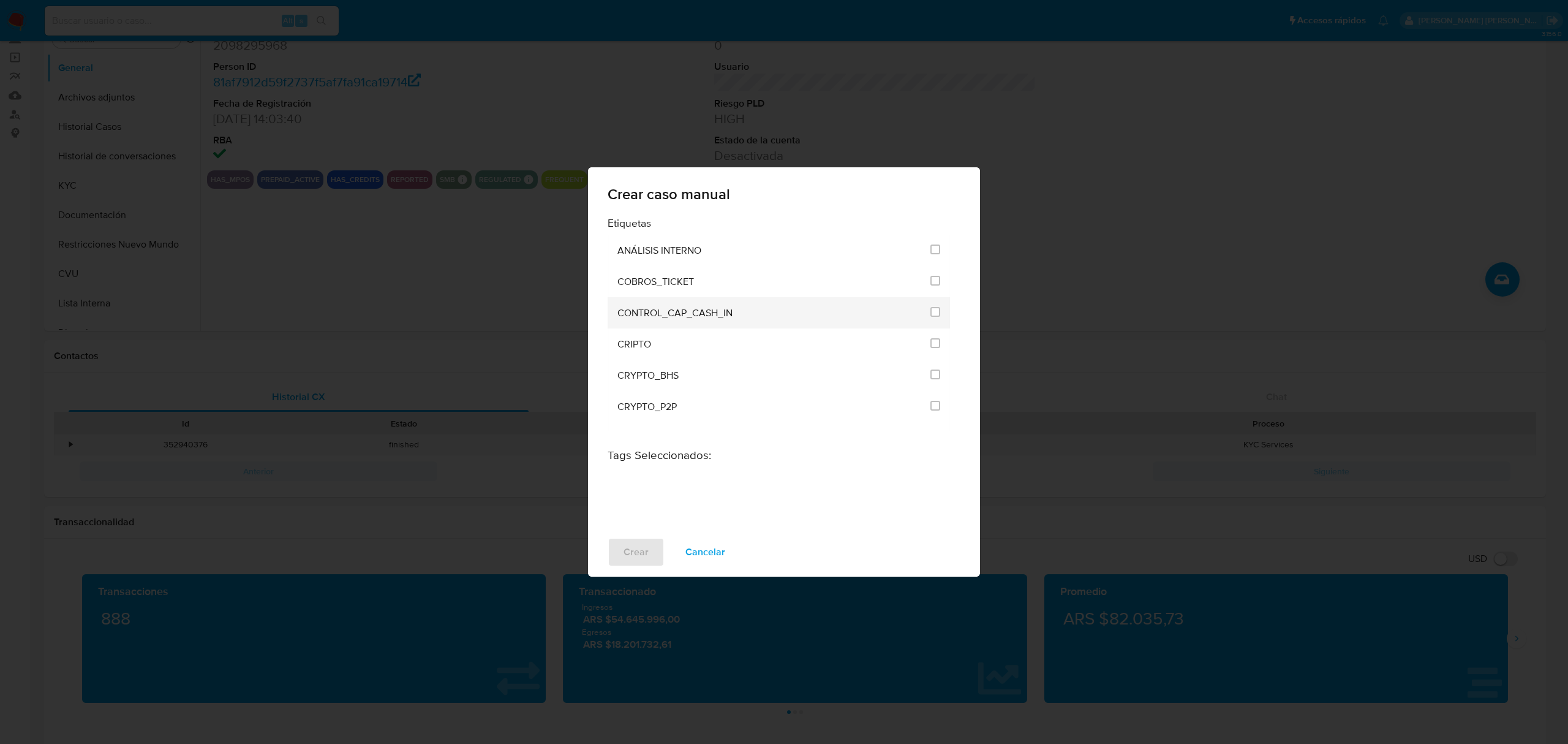
scroll to position [2398, 0]
click at [930, 377] on input "3249" at bounding box center [934, 382] width 10 height 10
checkbox input "true"
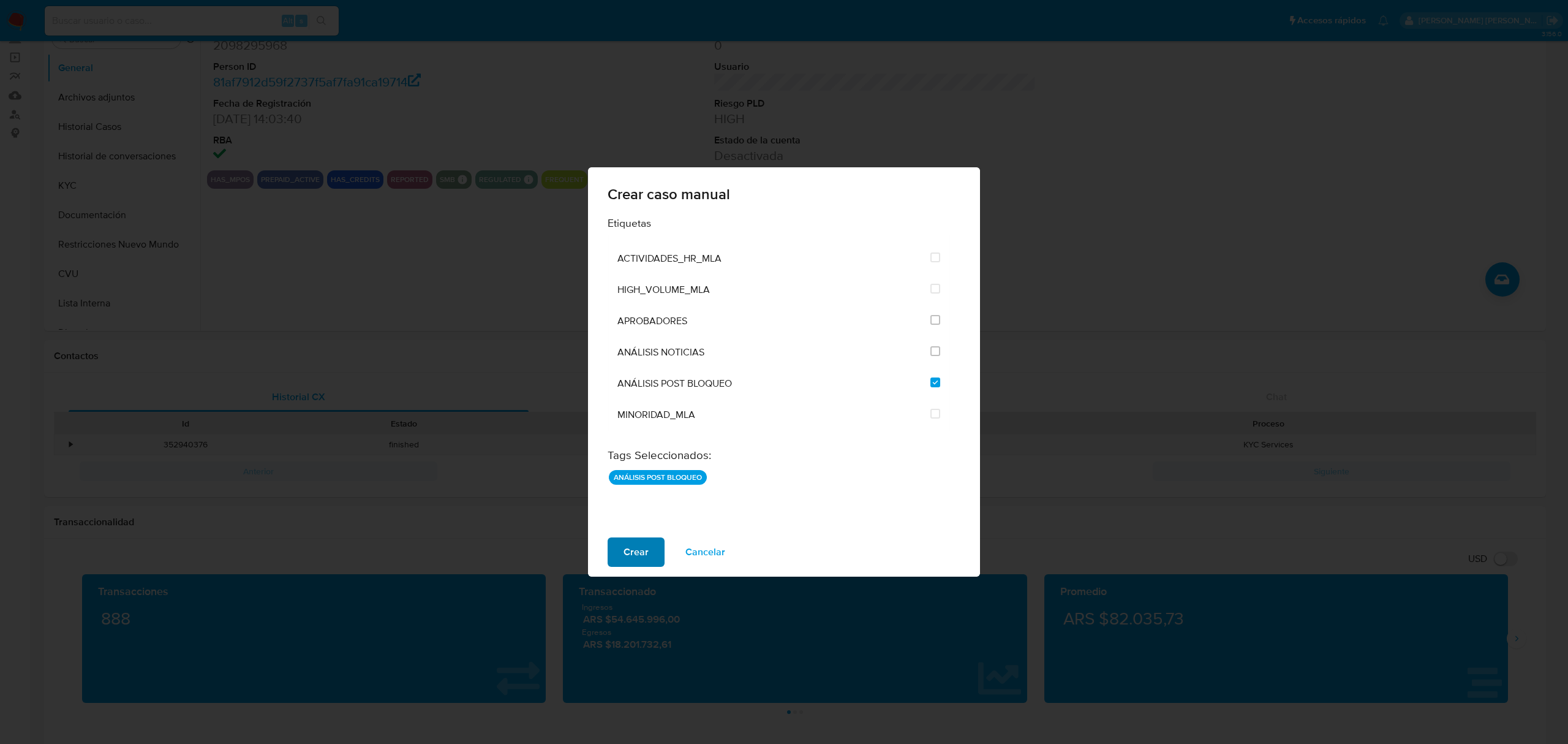
click at [627, 540] on span "Crear" at bounding box center [636, 552] width 25 height 27
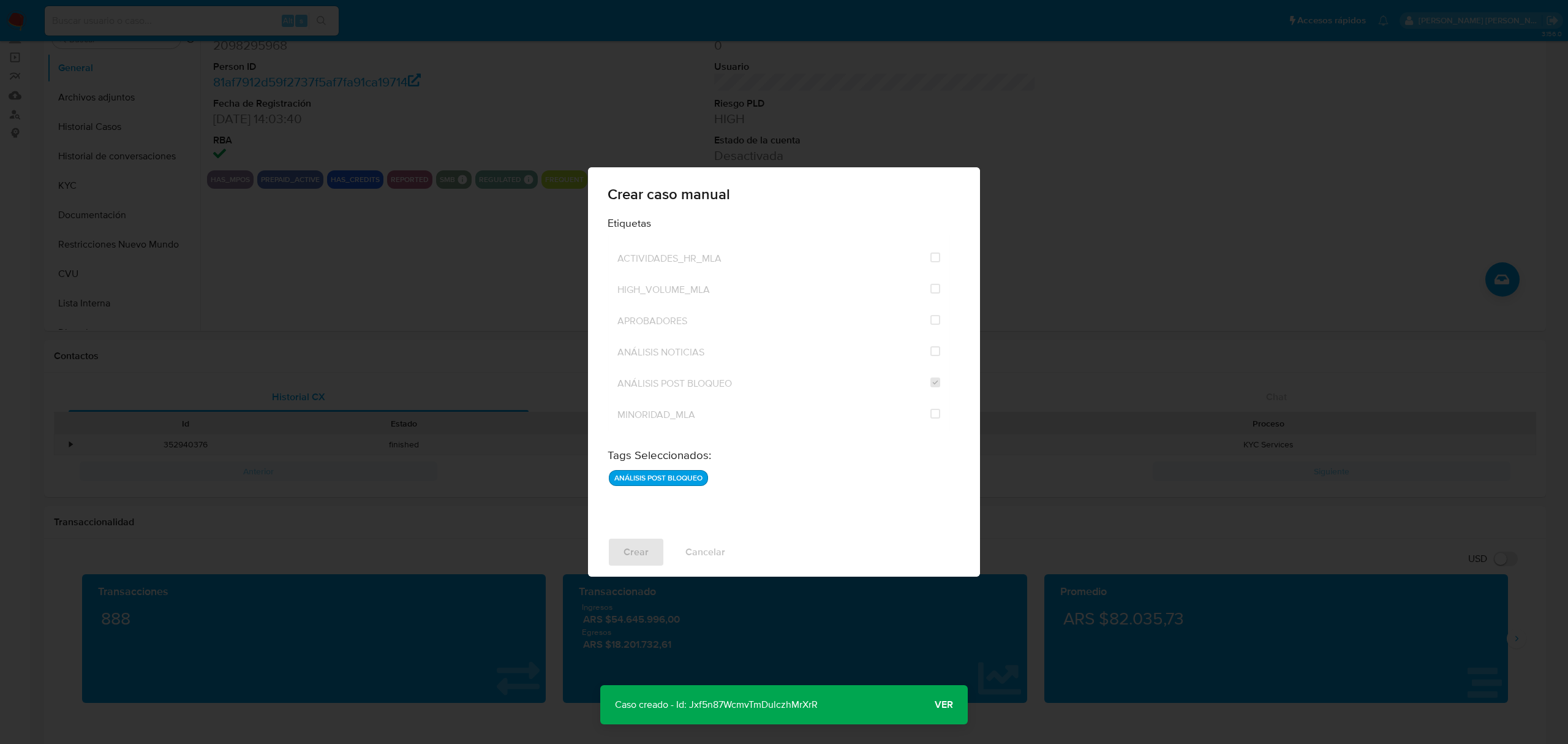
click at [948, 705] on span "Ver" at bounding box center [943, 705] width 18 height 0
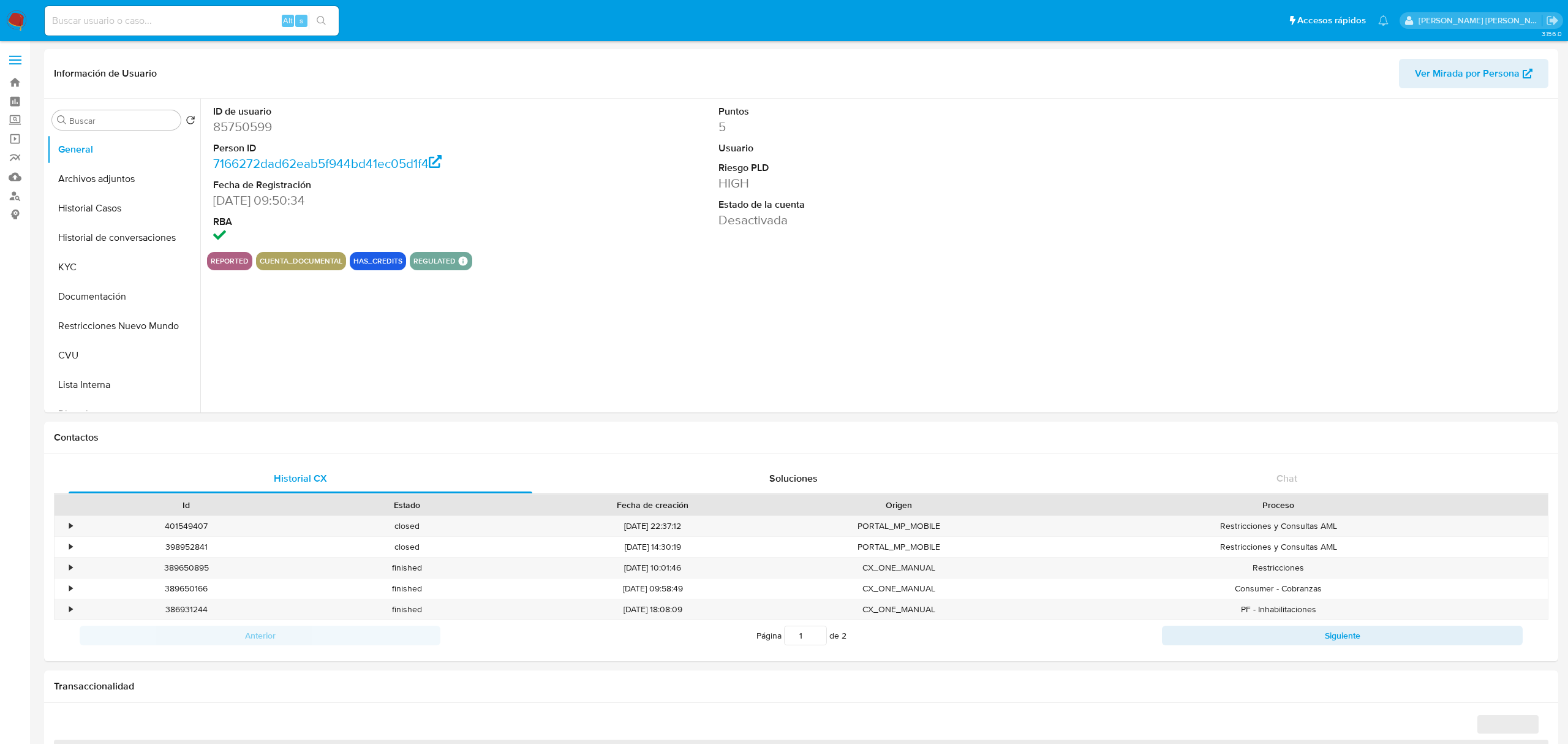
select select "10"
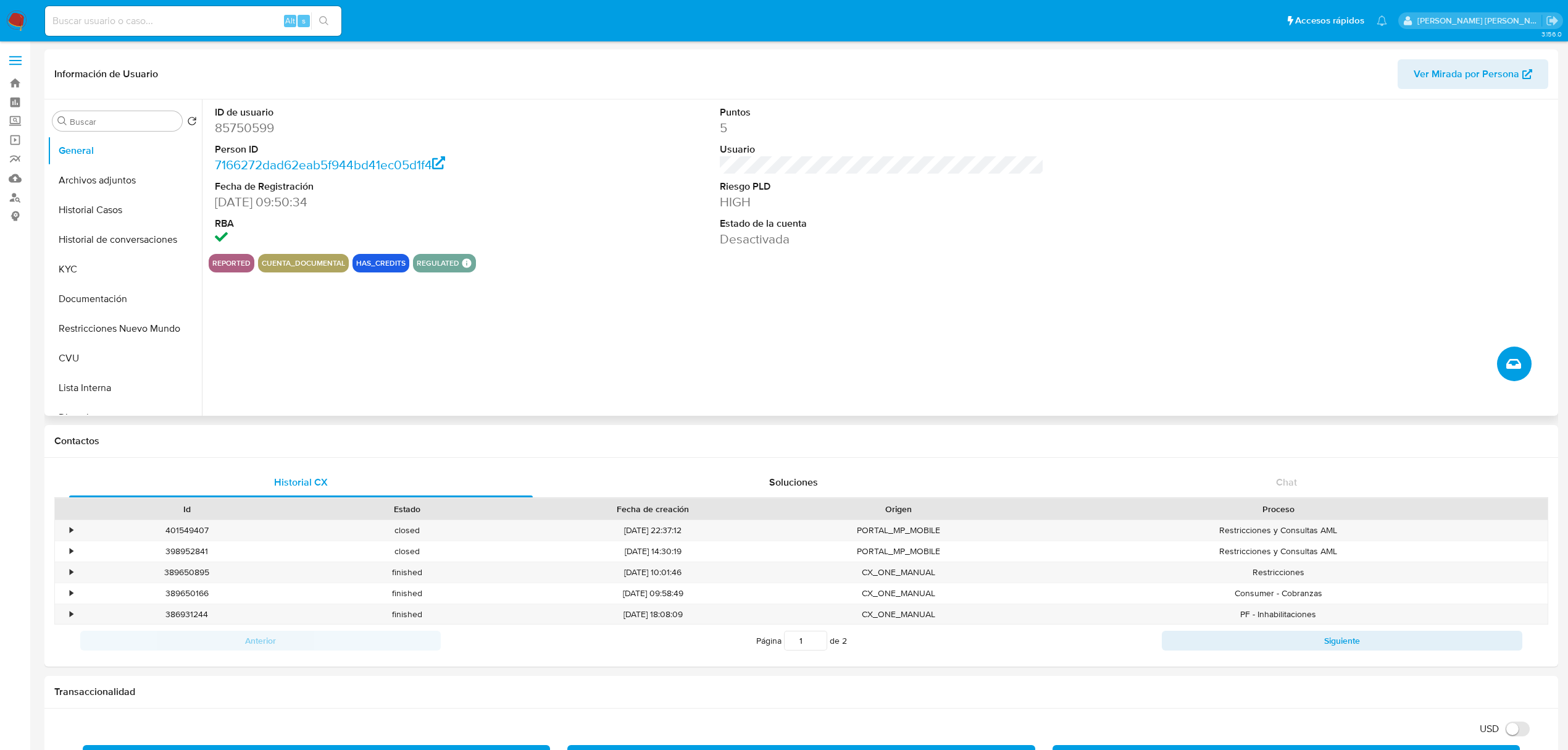
click at [1511, 368] on icon "Crear caso manual" at bounding box center [1514, 363] width 15 height 10
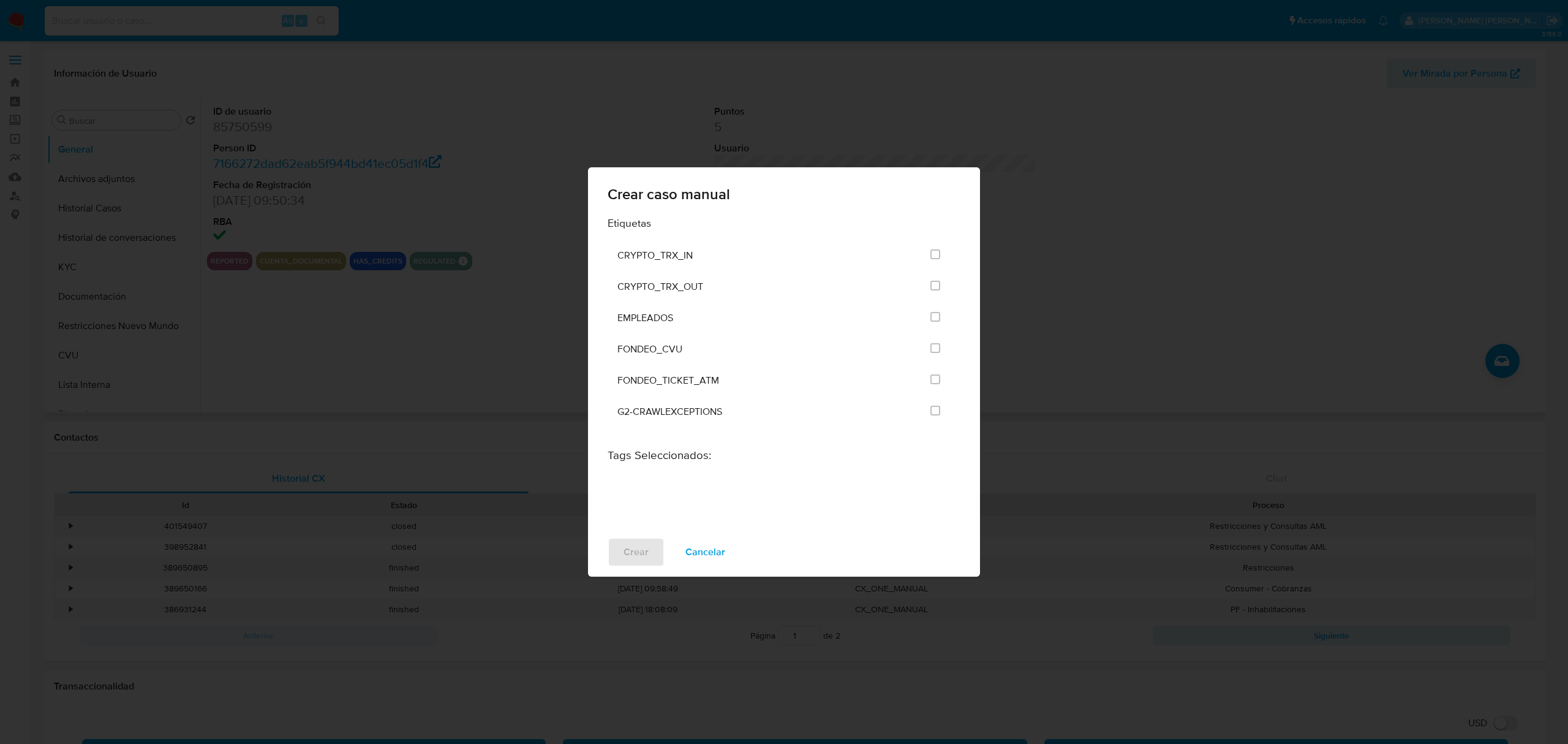
scroll to position [2398, 0]
click at [923, 368] on li "ANÁLISIS POST BLOQUEO" at bounding box center [778, 383] width 342 height 31
click at [930, 377] on input "3249" at bounding box center [934, 382] width 10 height 10
checkbox input "true"
click at [637, 545] on span "Crear" at bounding box center [636, 552] width 25 height 27
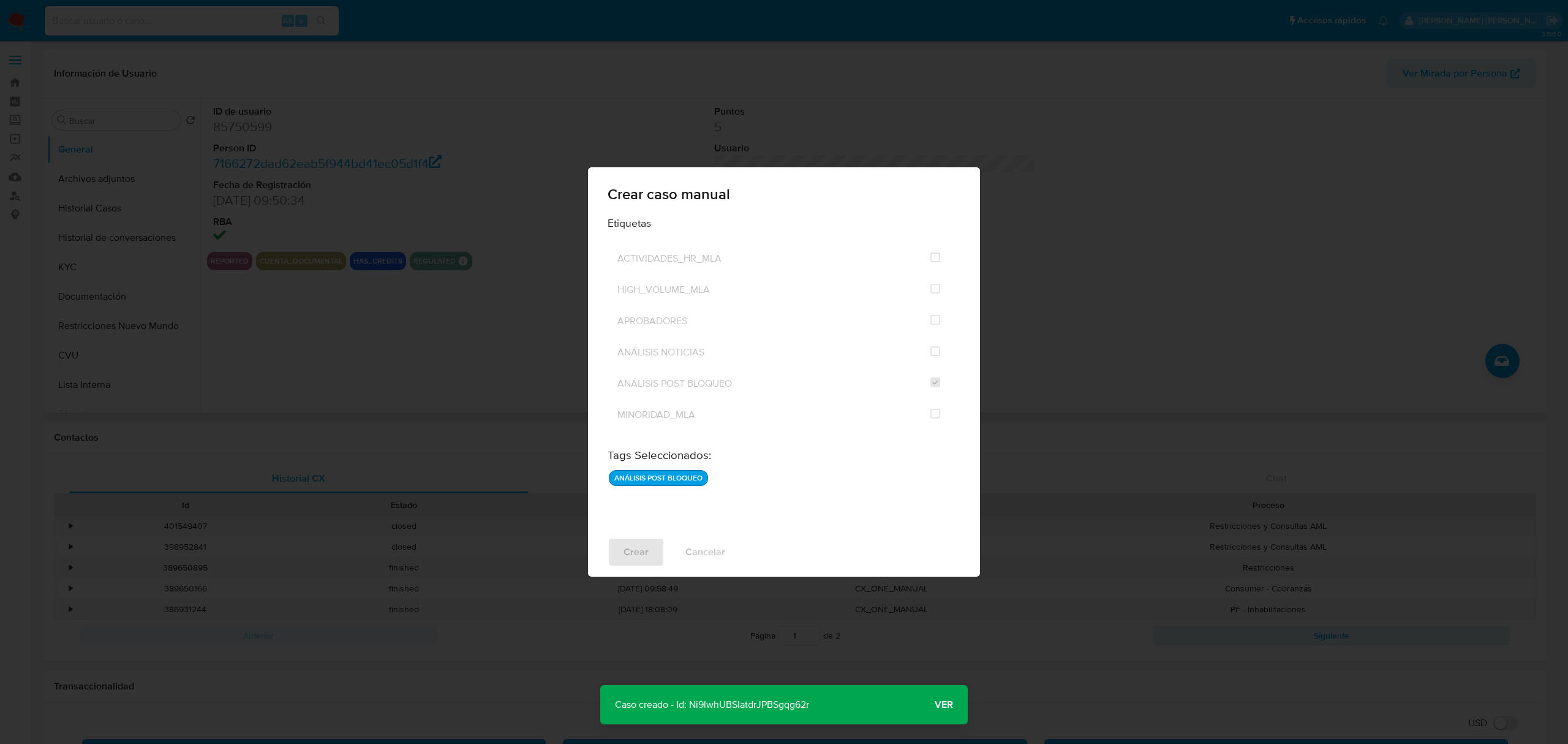
click at [951, 705] on span "Ver" at bounding box center [943, 705] width 18 height 0
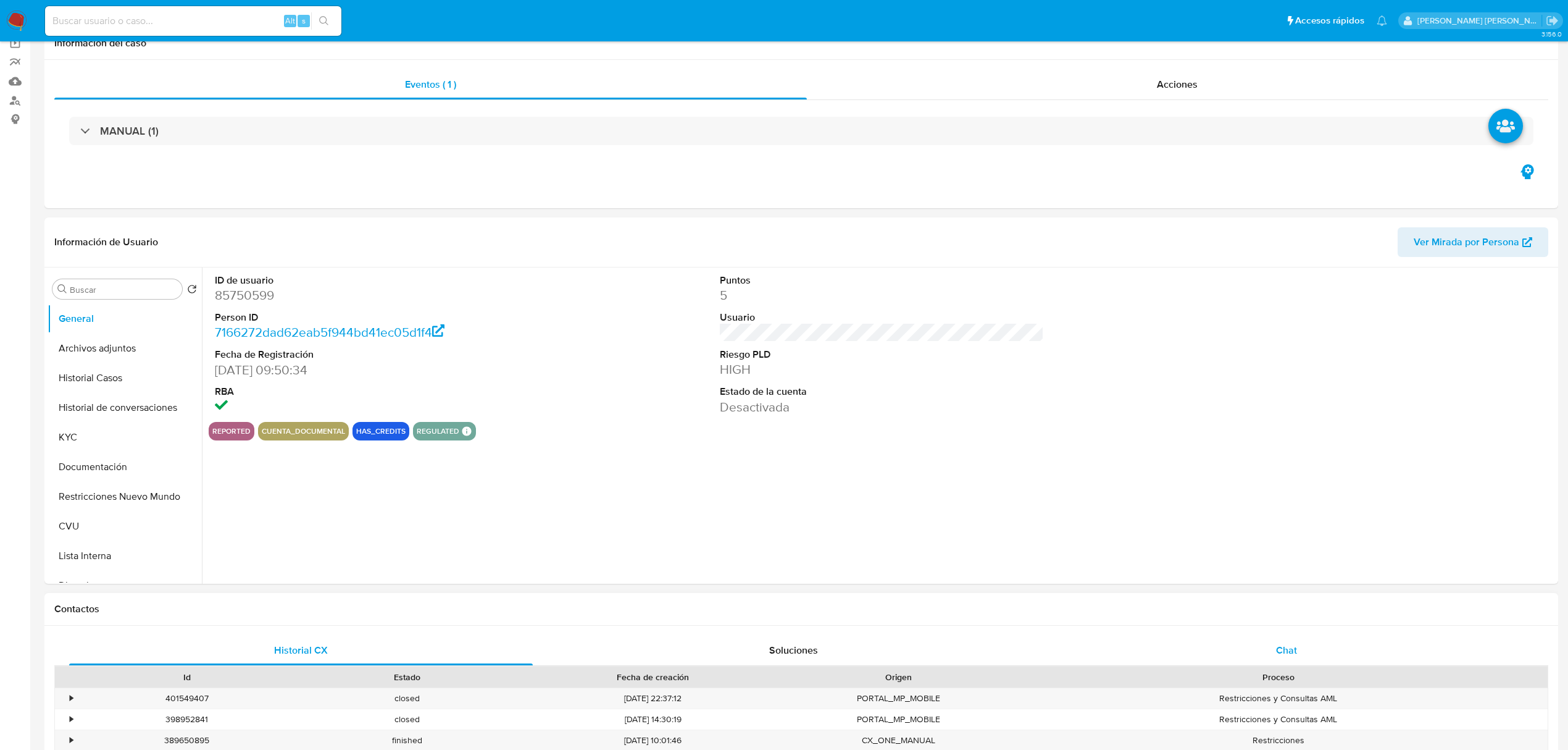
select select "10"
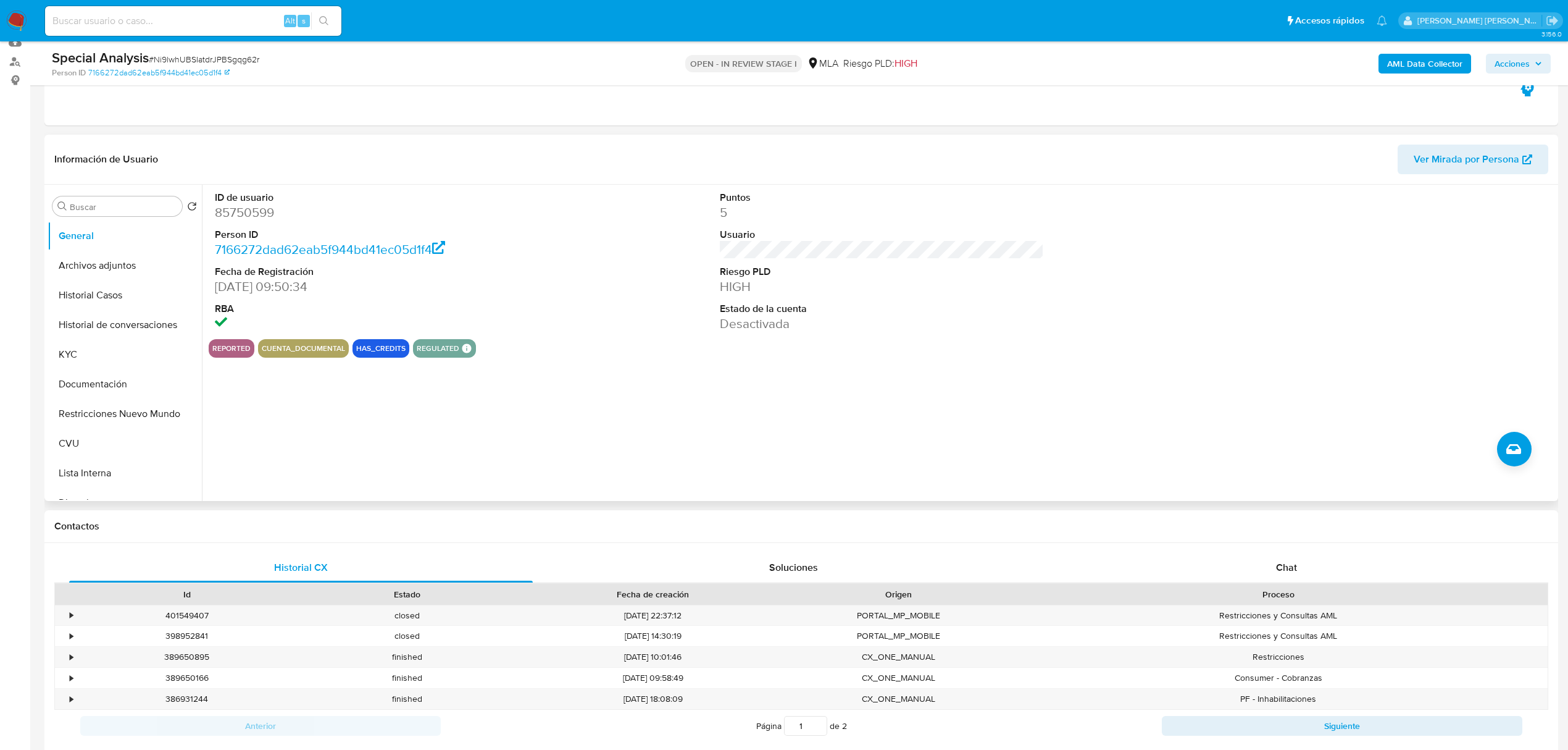
scroll to position [82, 0]
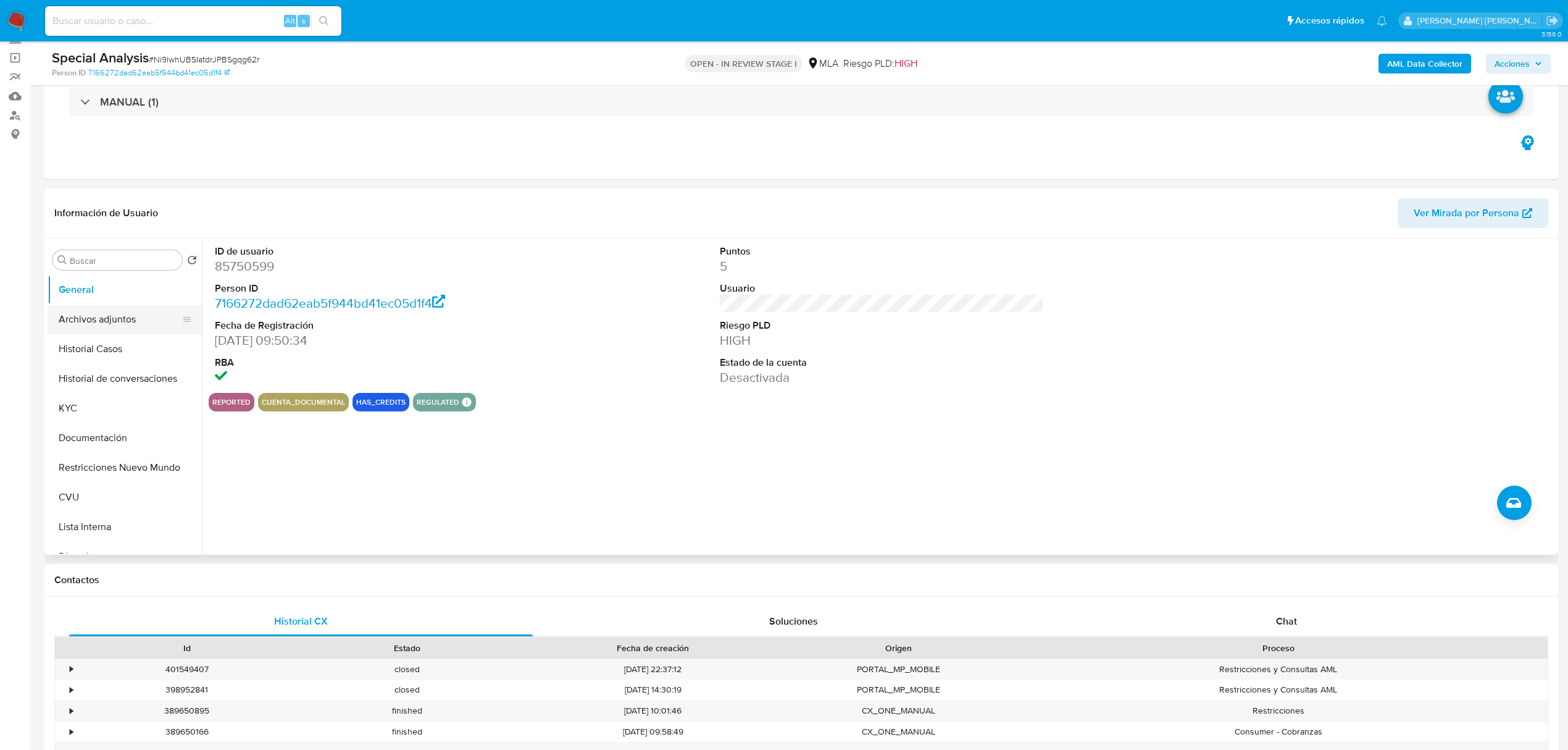
click at [96, 317] on button "Archivos adjuntos" at bounding box center [120, 319] width 145 height 30
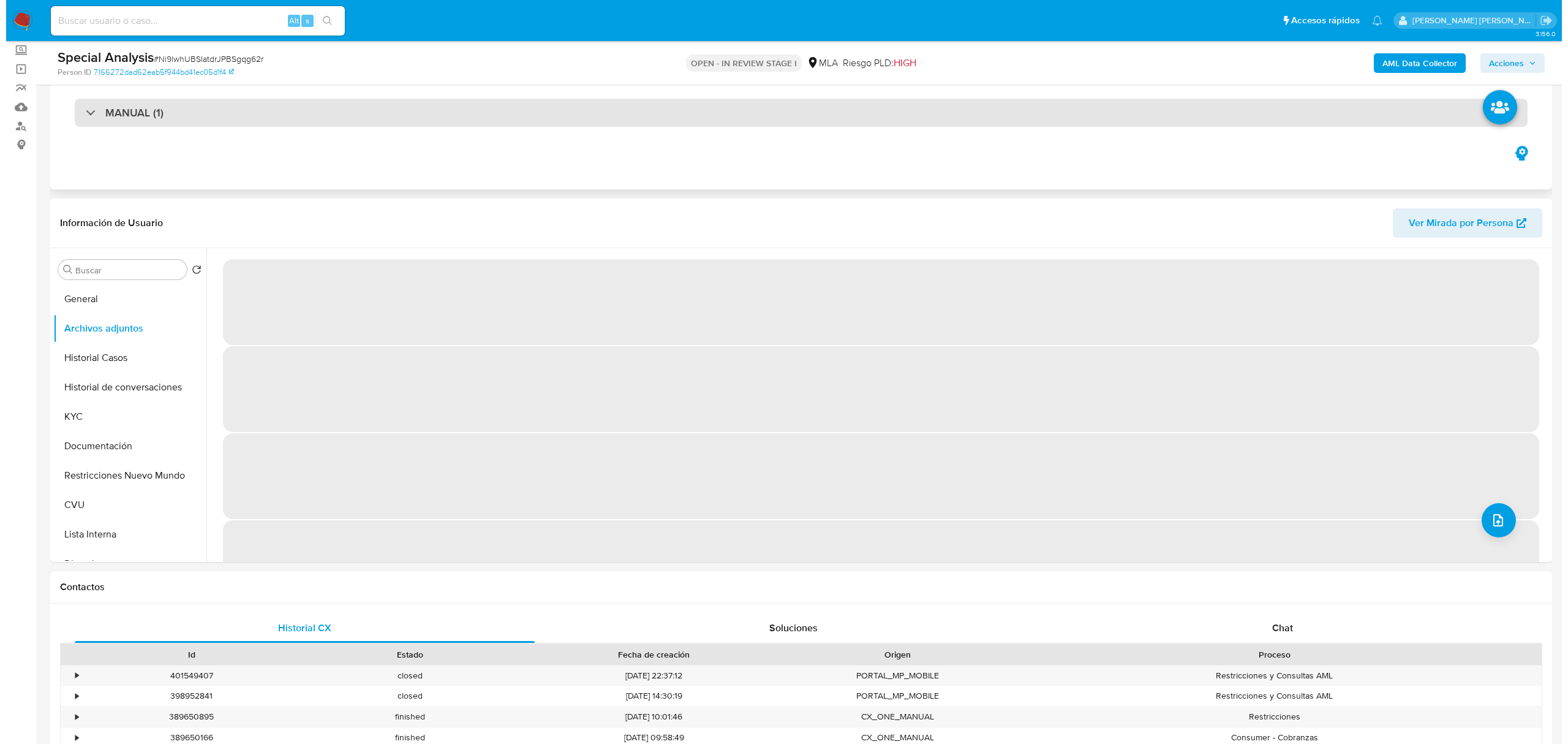
scroll to position [0, 0]
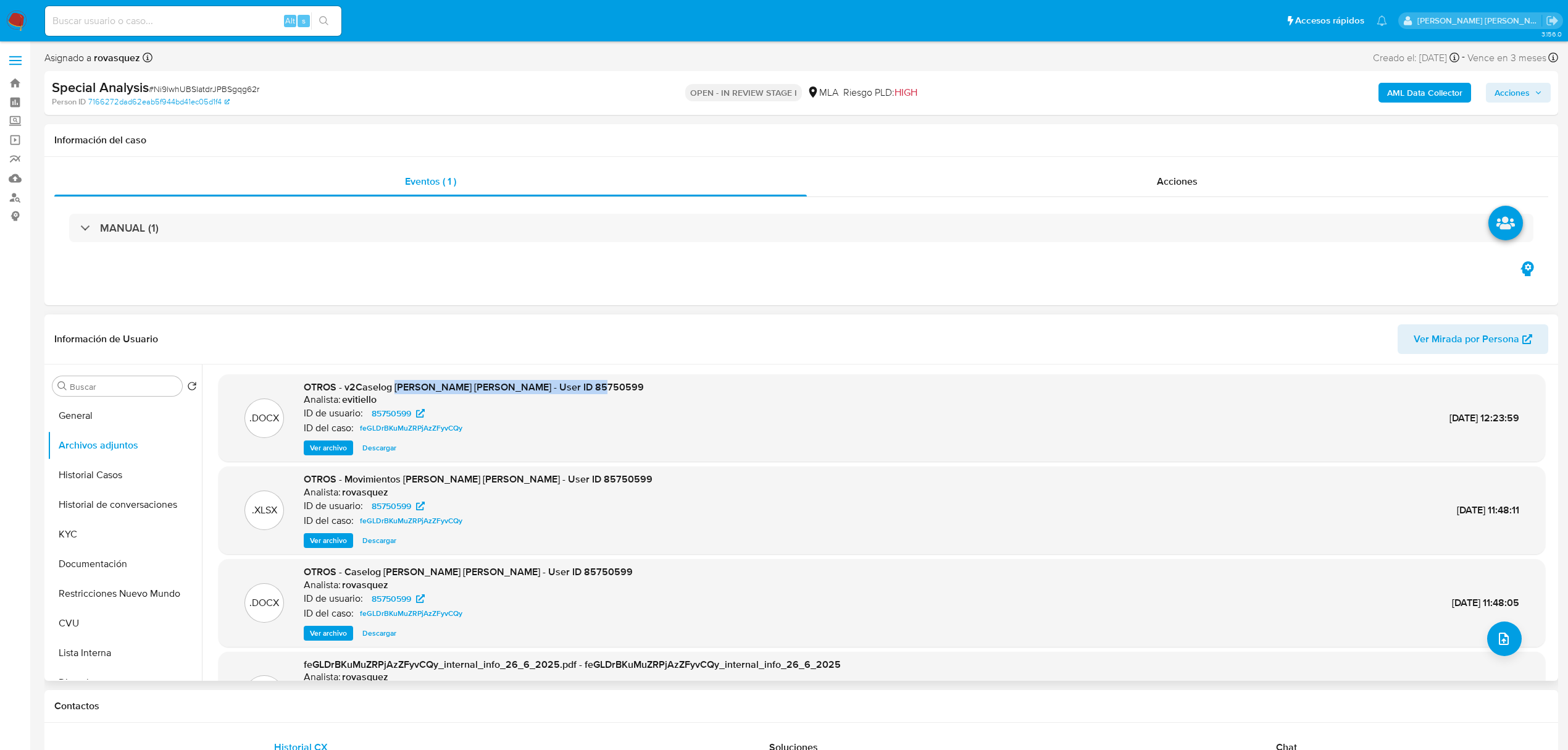
drag, startPoint x: 606, startPoint y: 386, endPoint x: 395, endPoint y: 393, distance: 211.1
click at [395, 393] on div ".DOCX OTROS - v2Caselog Gonzalo Andres Medina - User ID 85750599 Analista: evit…" at bounding box center [882, 417] width 1315 height 75
copy span "Gonzalo Andres Medina - User ID 85750599"
click at [1512, 641] on button "upload-file" at bounding box center [1505, 638] width 34 height 34
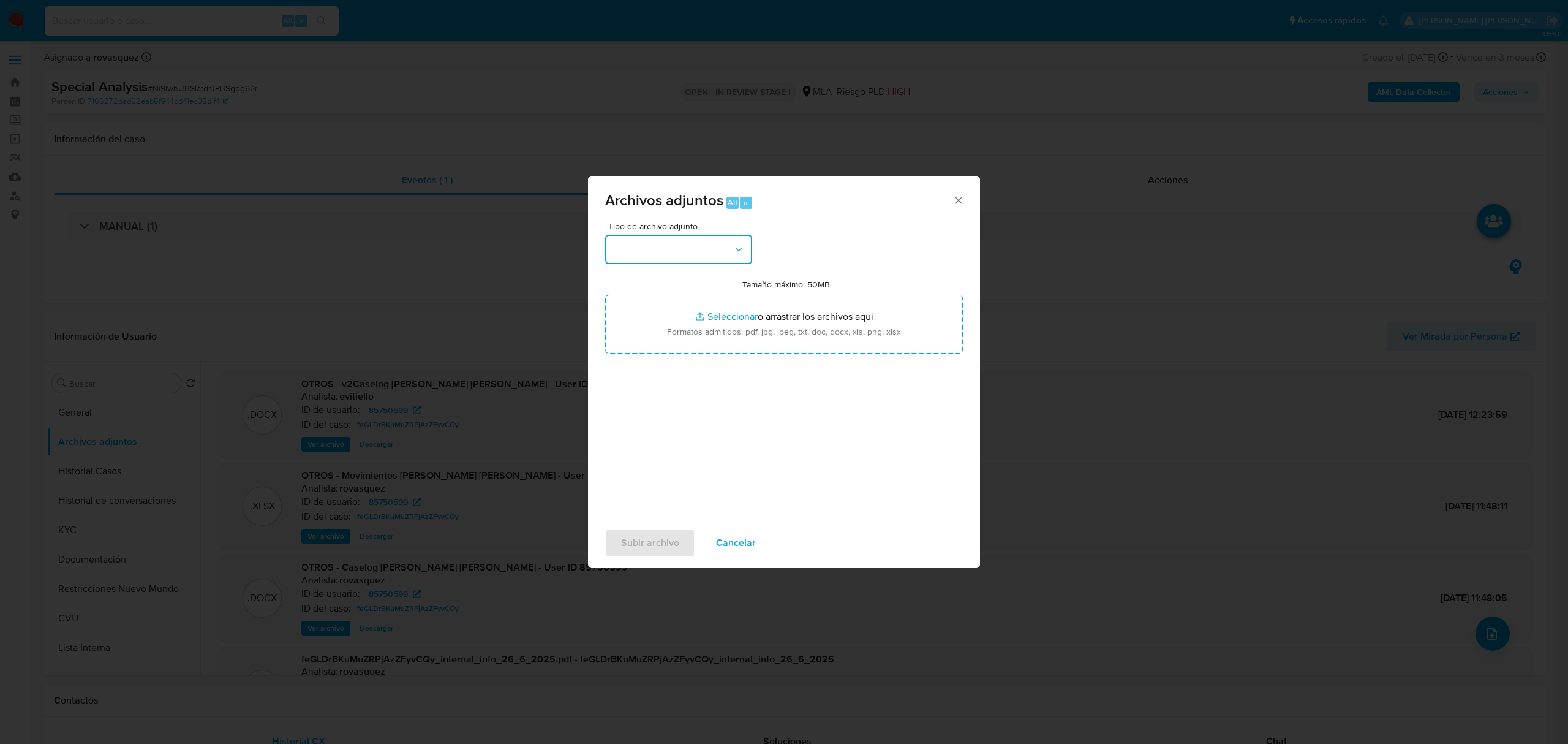
click at [711, 253] on button "button" at bounding box center [678, 249] width 147 height 30
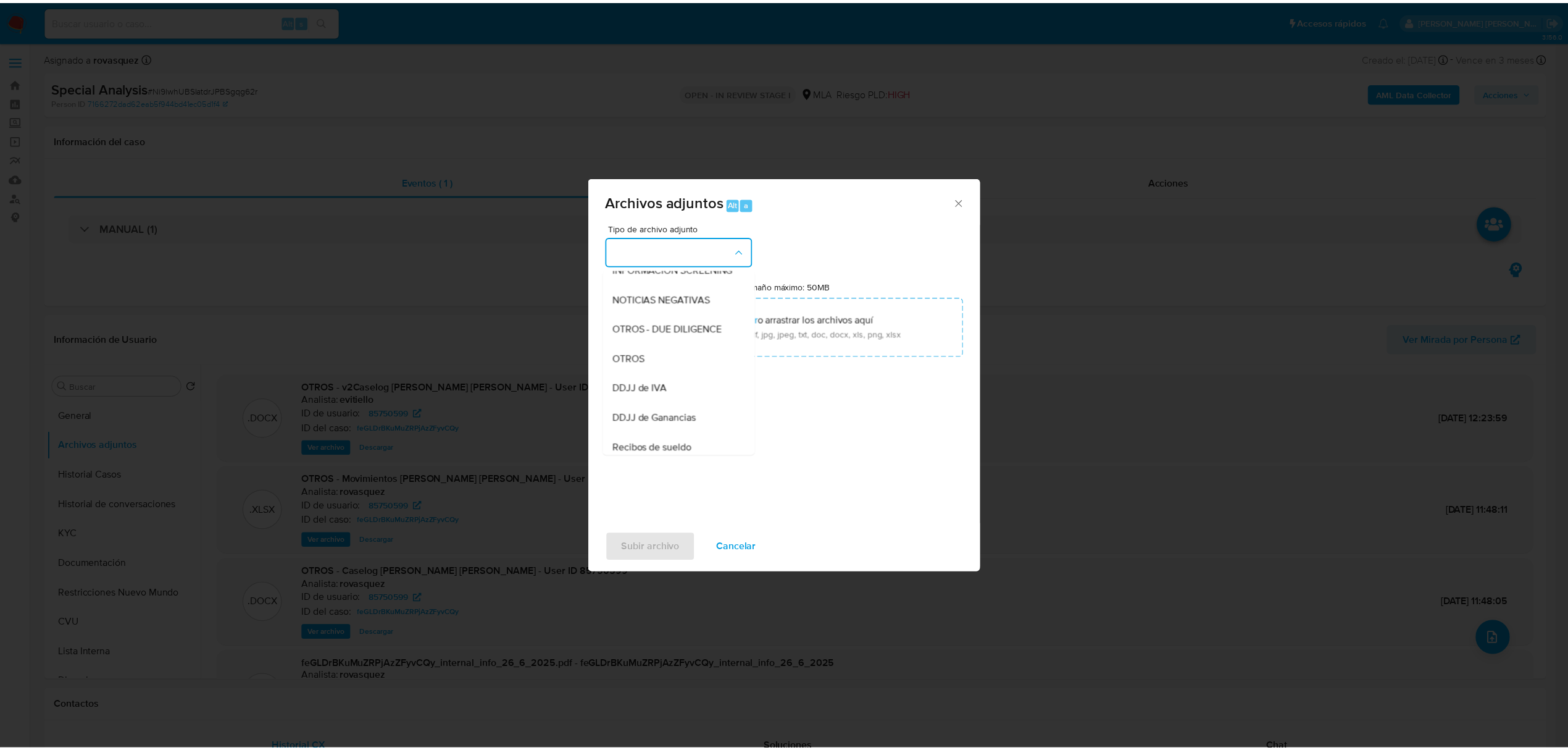
scroll to position [164, 0]
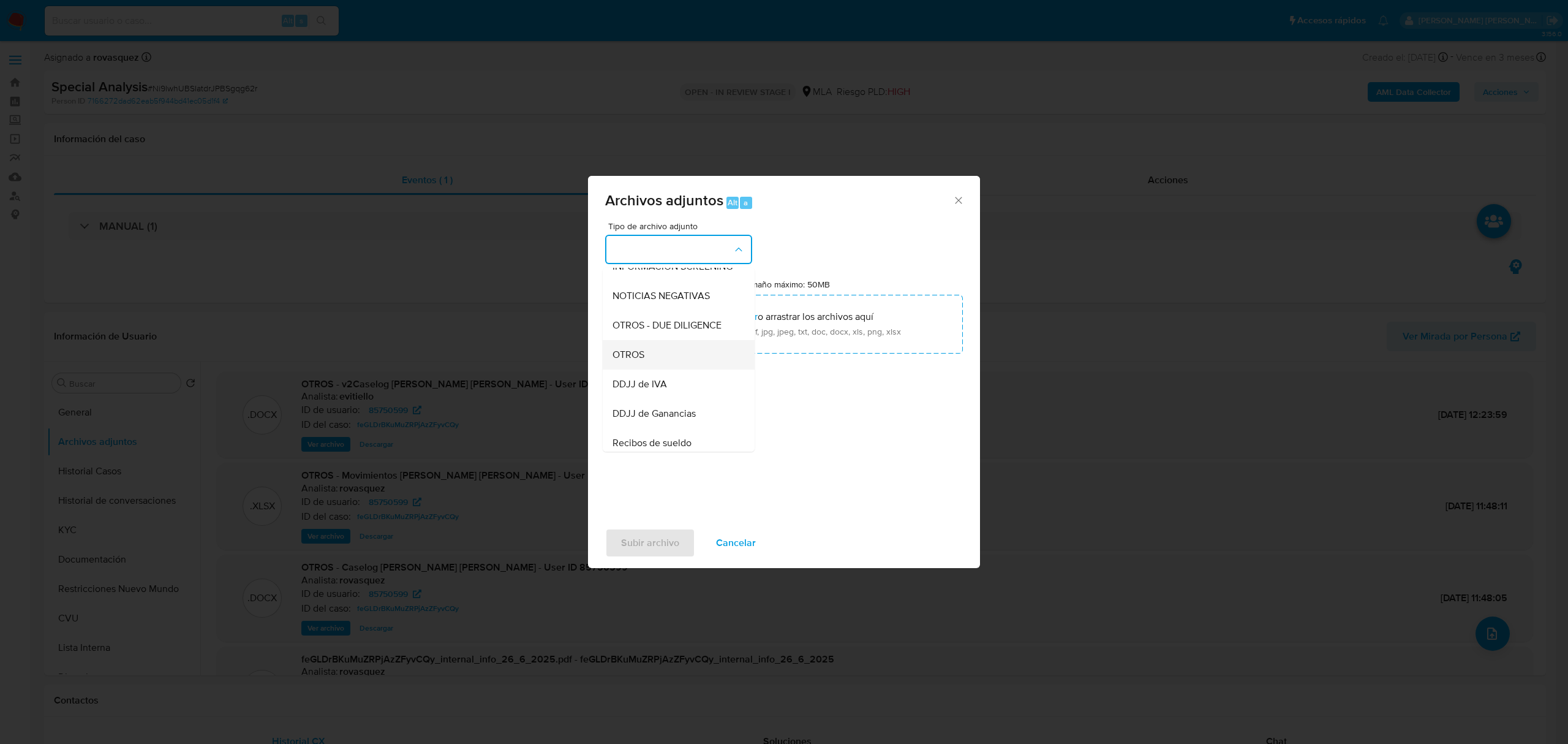
click at [665, 365] on div "OTROS" at bounding box center [674, 355] width 125 height 30
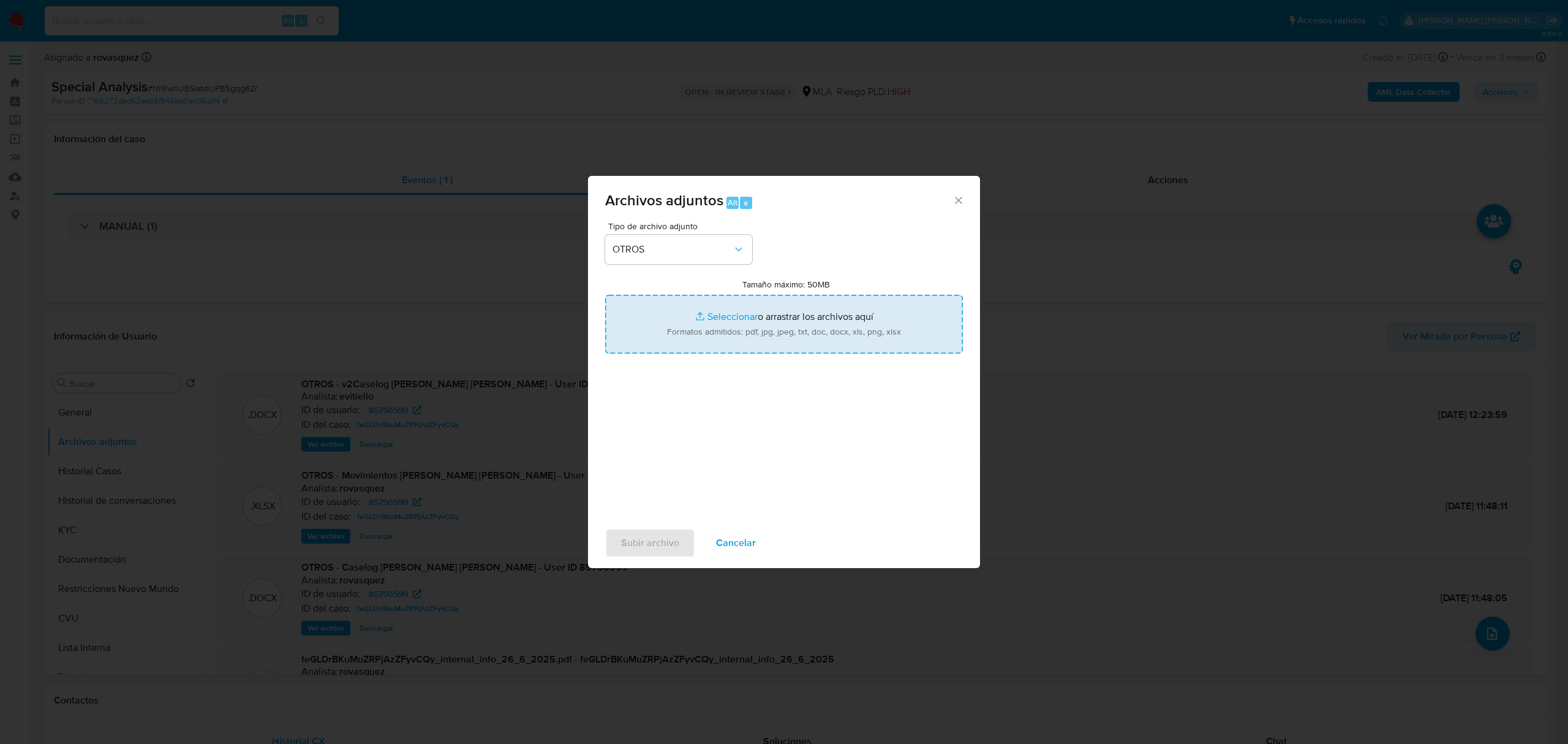
click at [725, 319] on input "Tamaño máximo: 50MB Seleccionar archivos" at bounding box center [784, 324] width 358 height 59
type input "C:\fakepath\CI 05-2025 a 07-2025 Gonzalo Andres Medina - User ID 85750599.pdf"
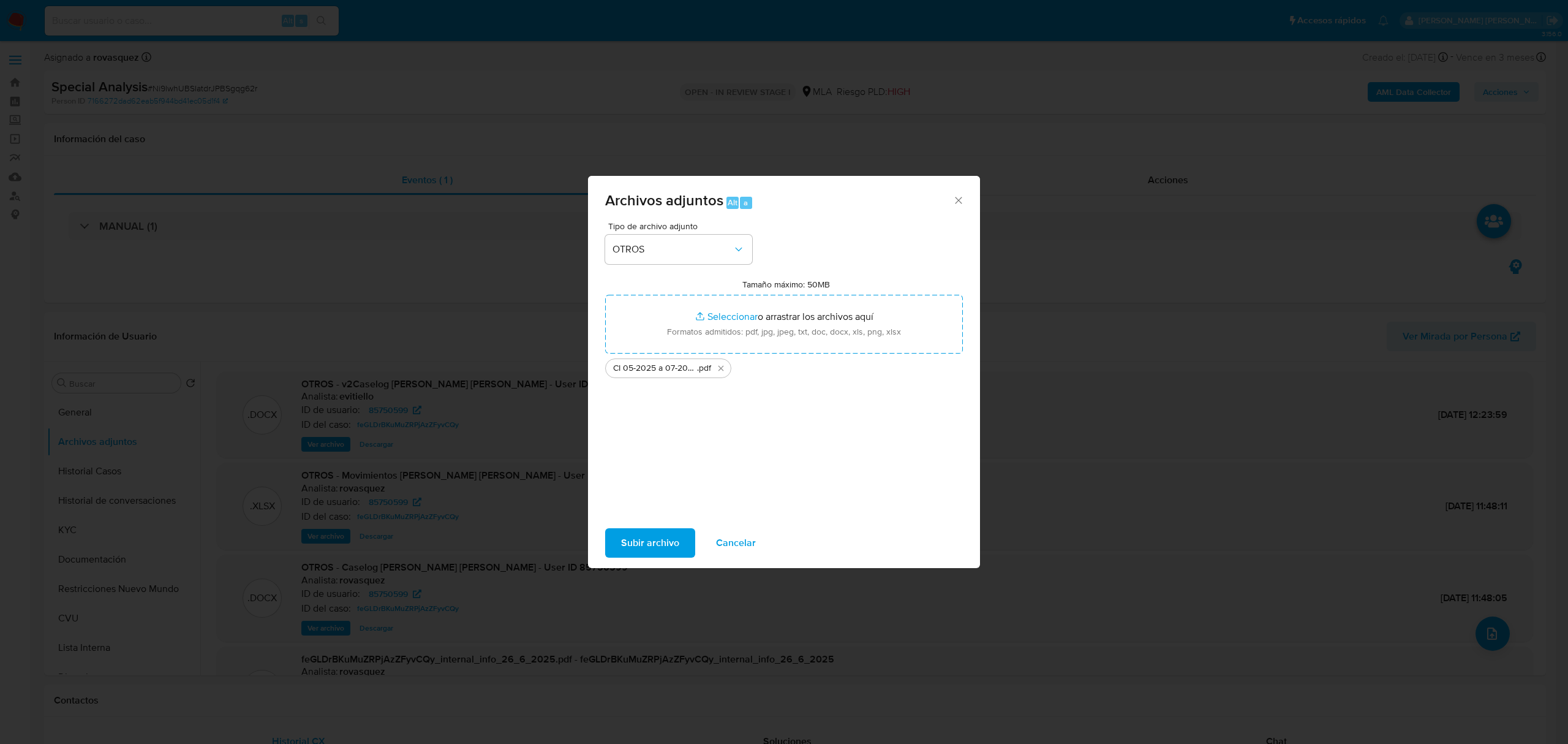
click at [673, 548] on span "Subir archivo" at bounding box center [650, 543] width 58 height 27
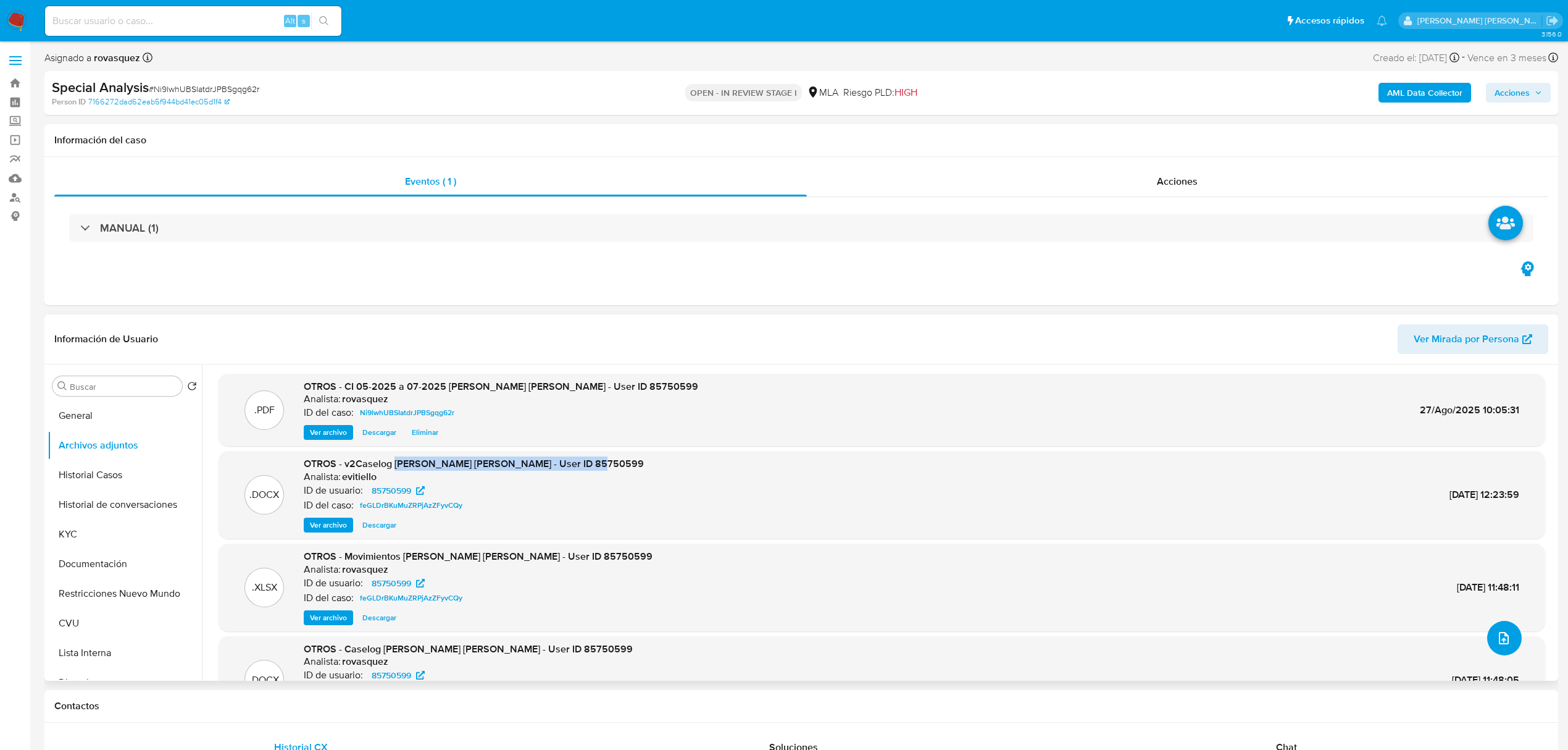
scroll to position [0, 0]
click at [1531, 98] on span "Acciones" at bounding box center [1519, 92] width 48 height 17
click at [1211, 139] on div "Resolución del caso Alt r" at bounding box center [1183, 132] width 118 height 32
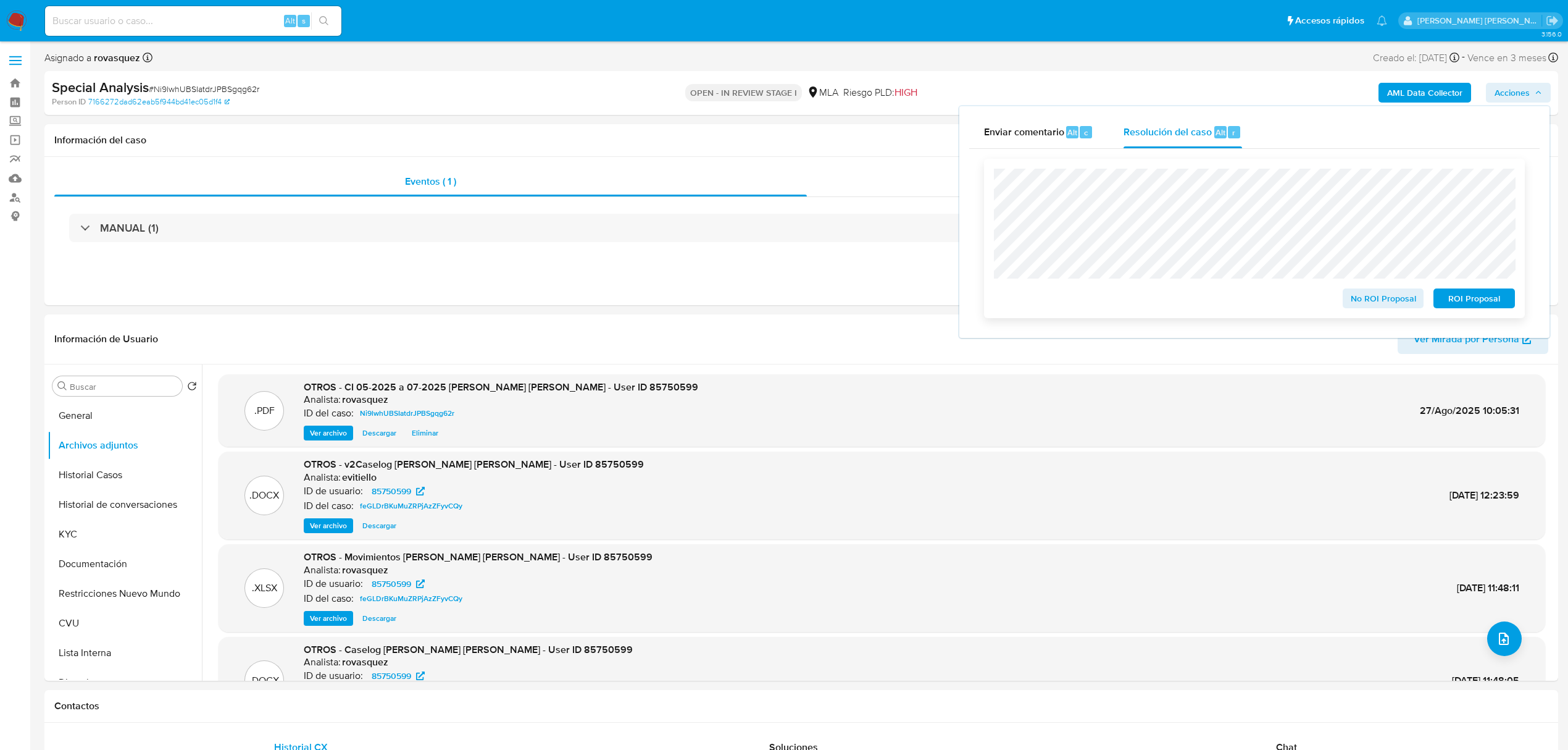
click at [1398, 299] on span "No ROI Proposal" at bounding box center [1383, 298] width 64 height 17
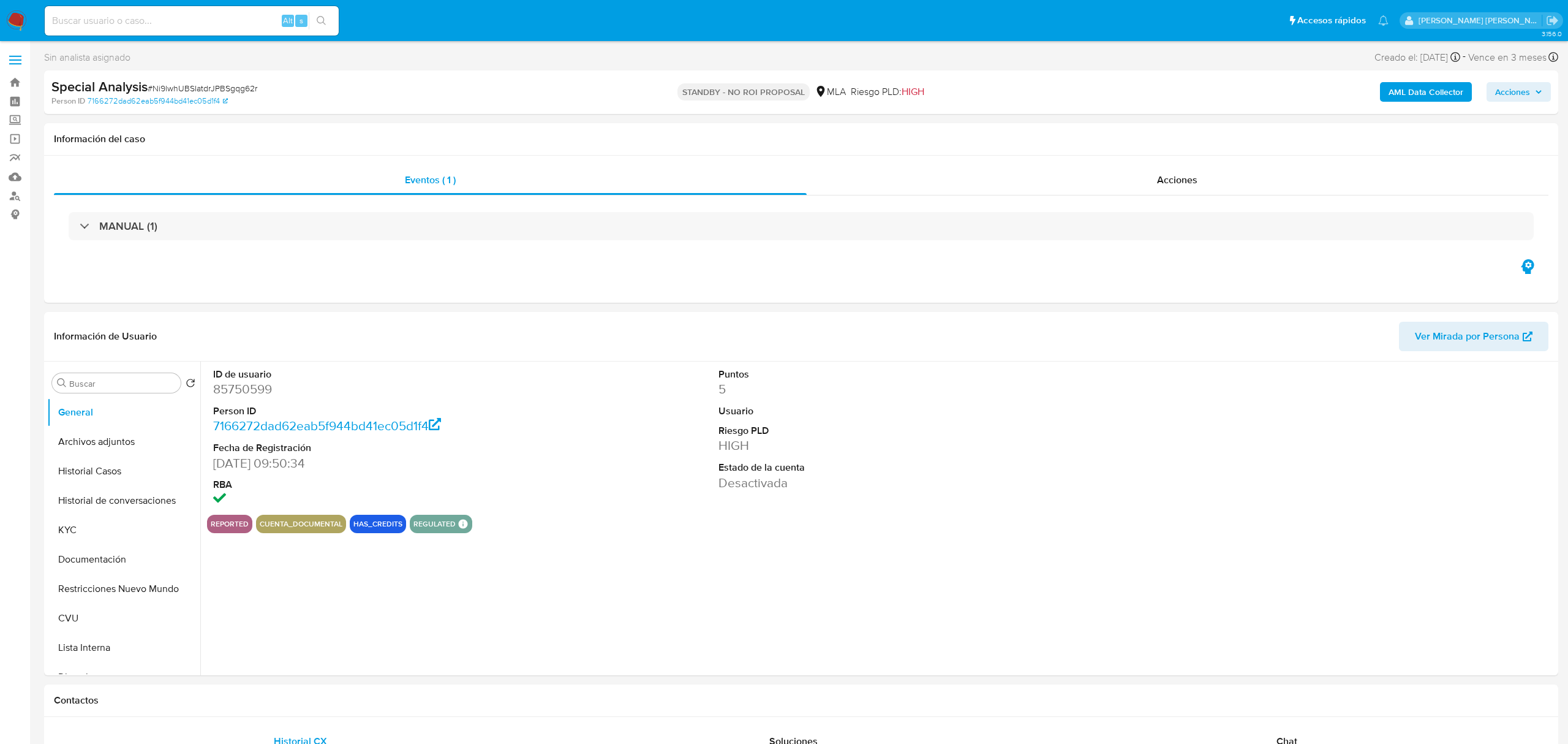
select select "10"
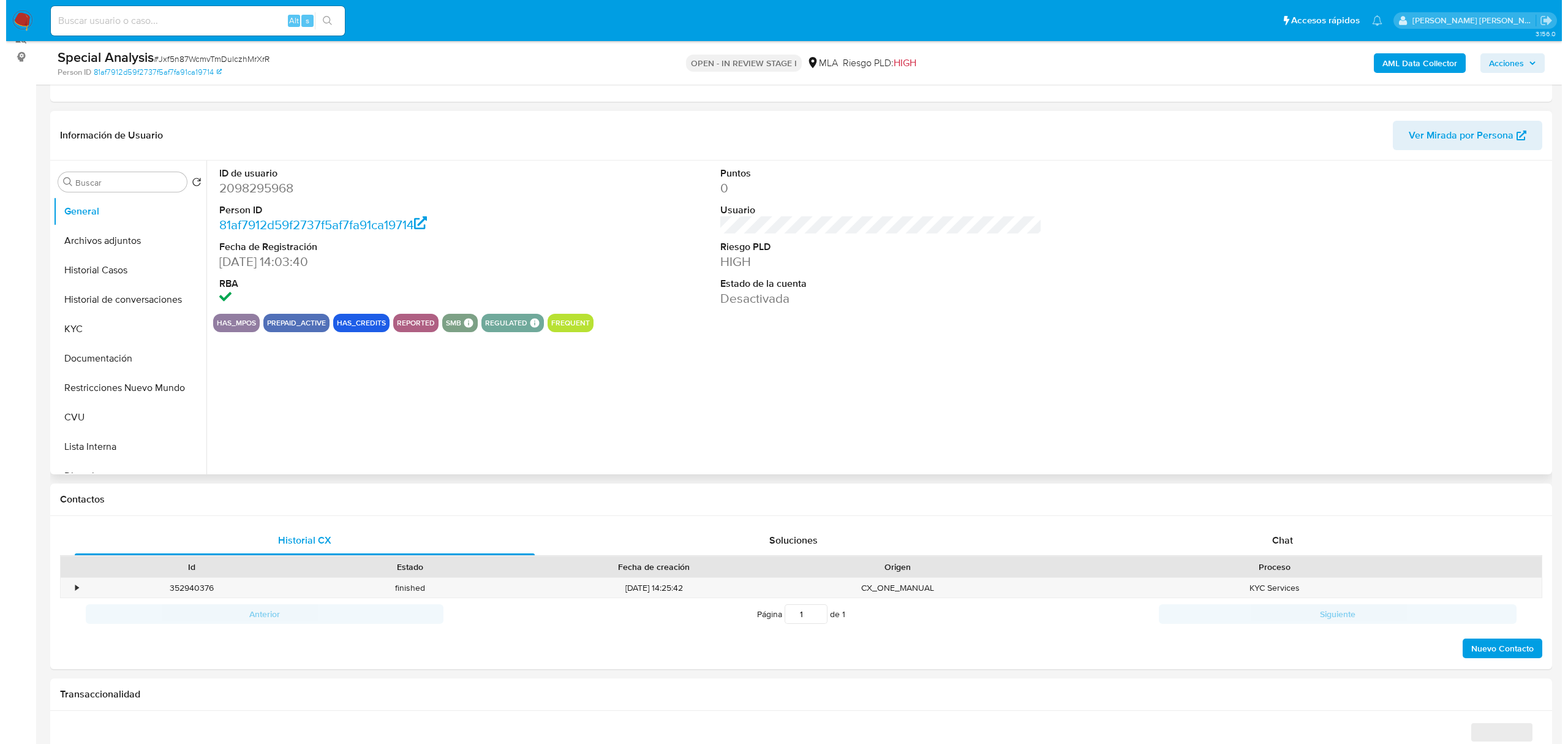
scroll to position [163, 0]
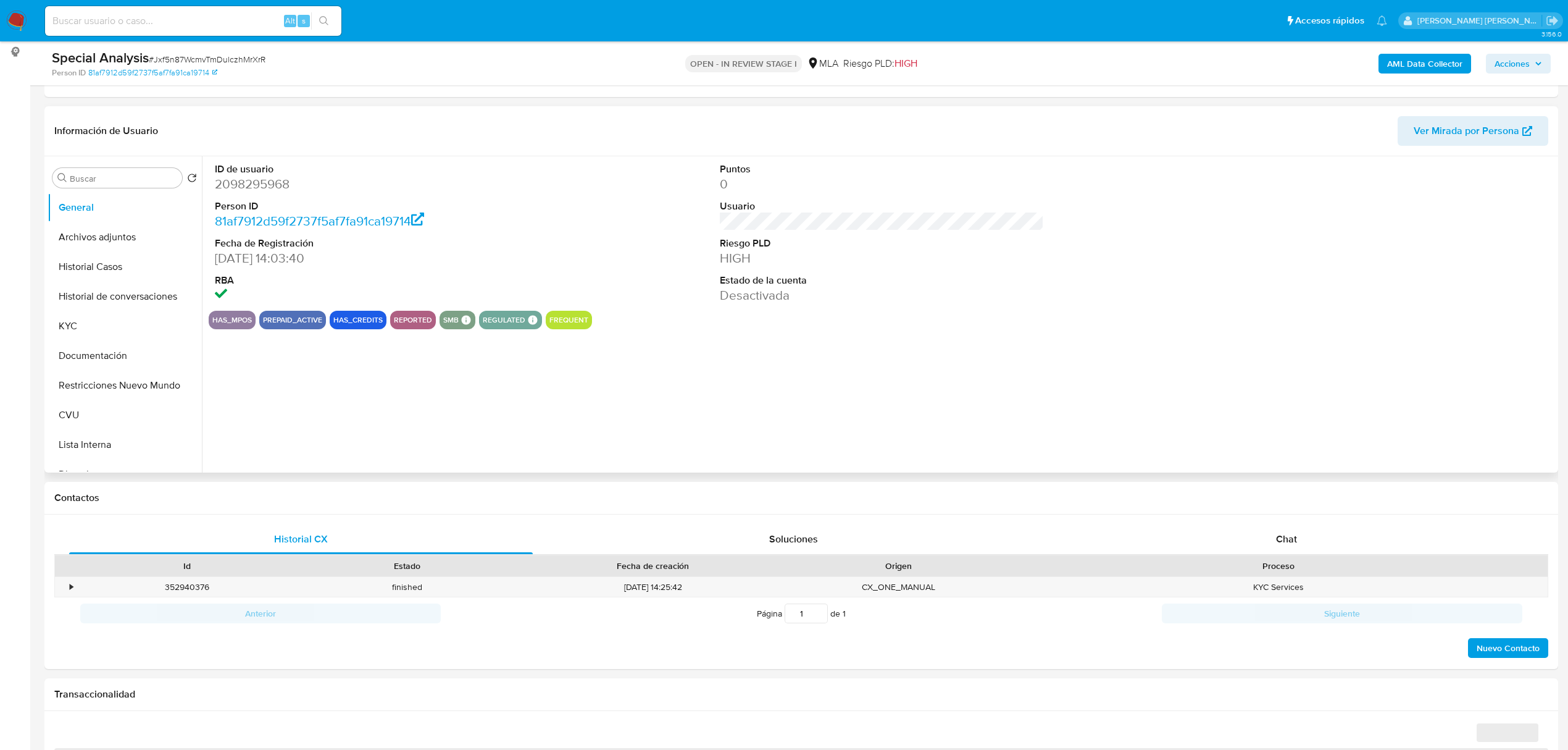
select select "10"
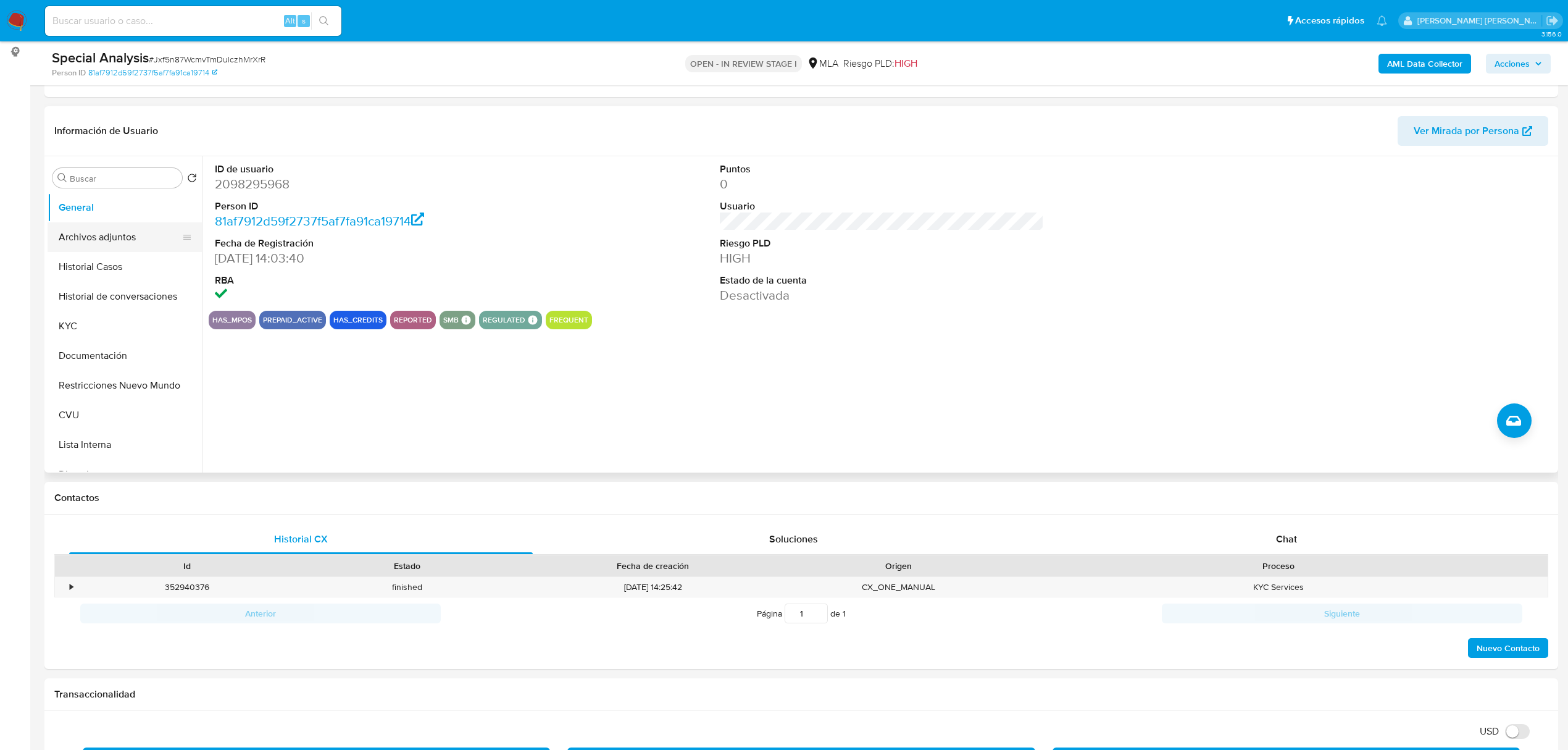
click at [113, 243] on button "Archivos adjuntos" at bounding box center [120, 237] width 145 height 30
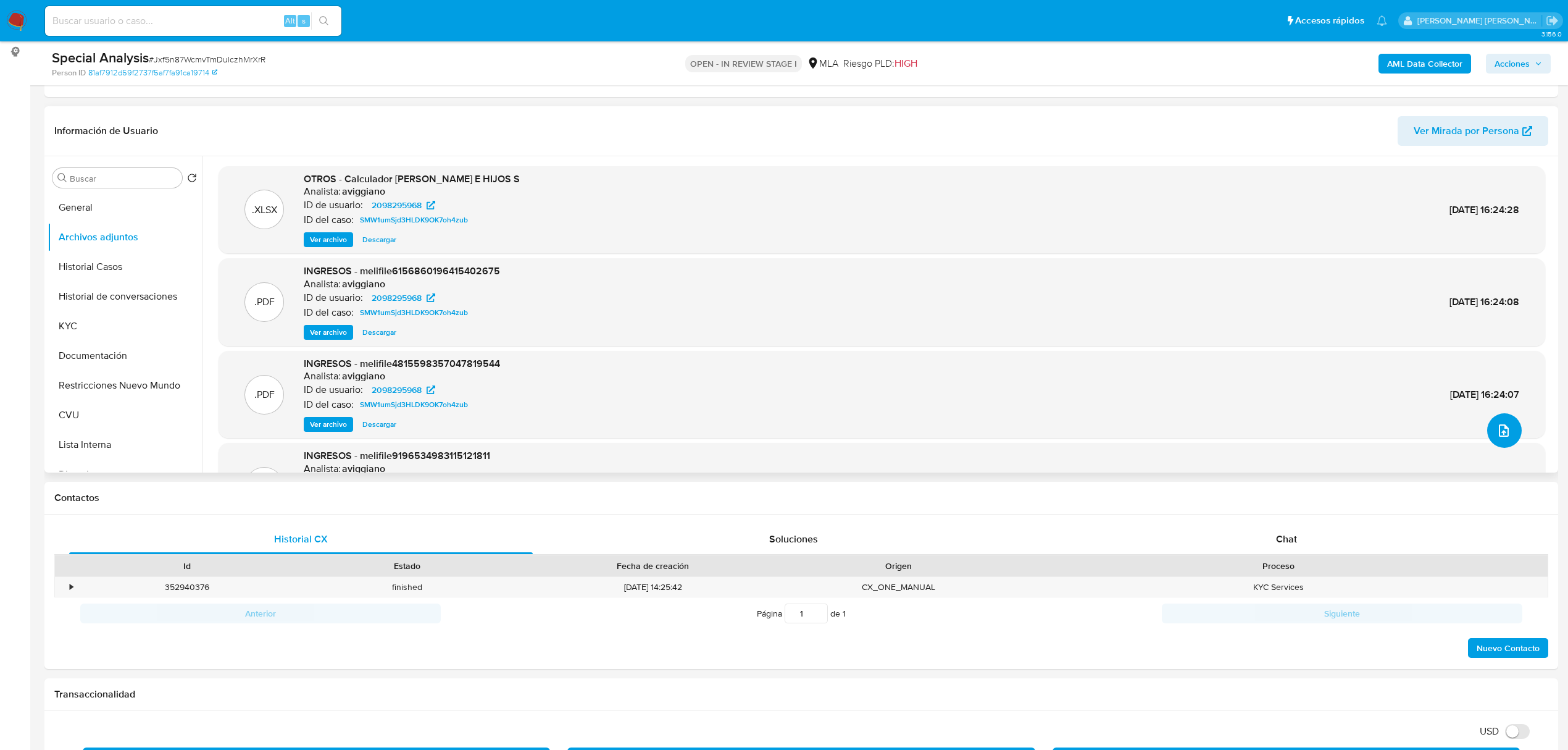
click at [1507, 434] on button "upload-file" at bounding box center [1505, 430] width 34 height 34
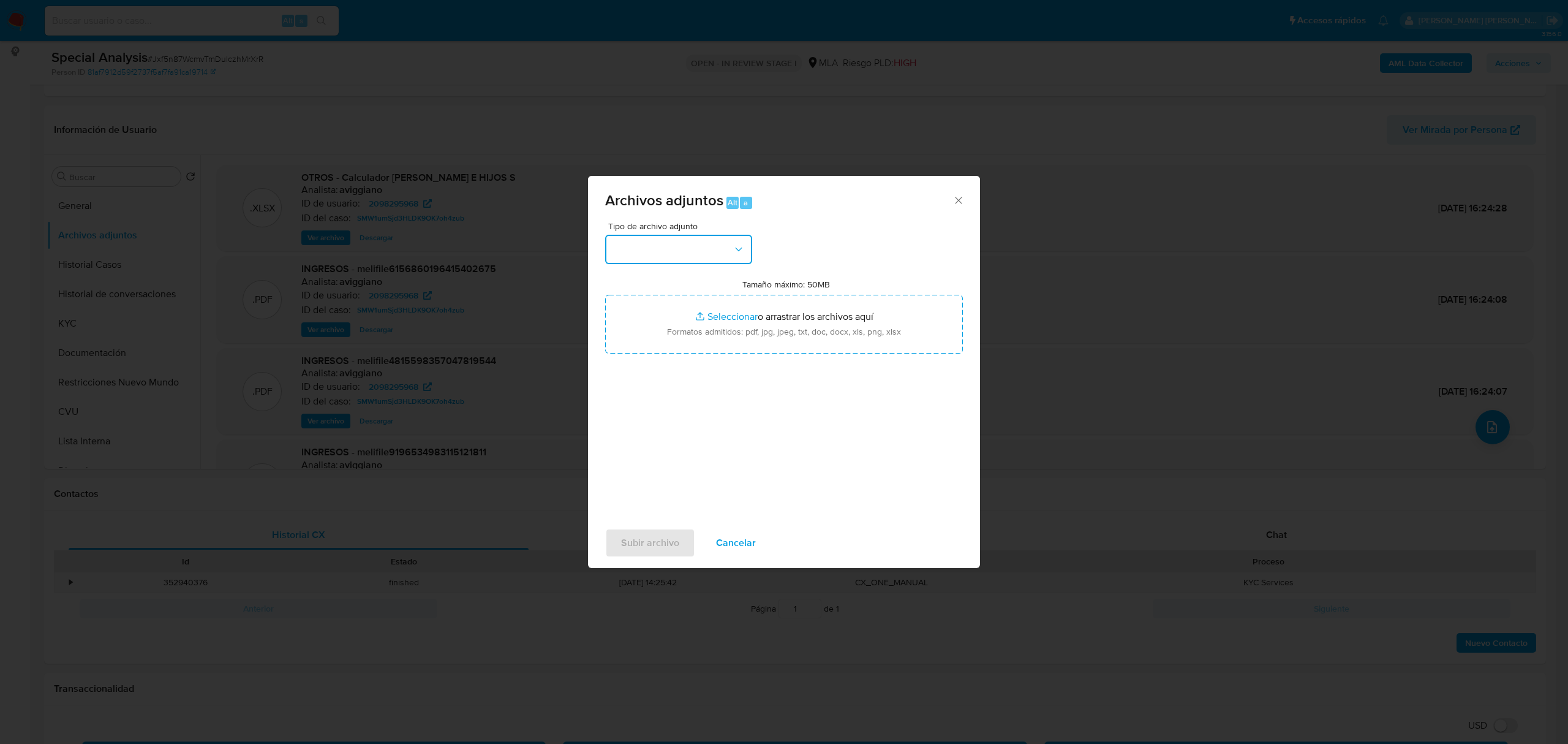
click at [696, 248] on button "button" at bounding box center [678, 249] width 147 height 30
click at [669, 365] on div "OTROS" at bounding box center [674, 355] width 125 height 30
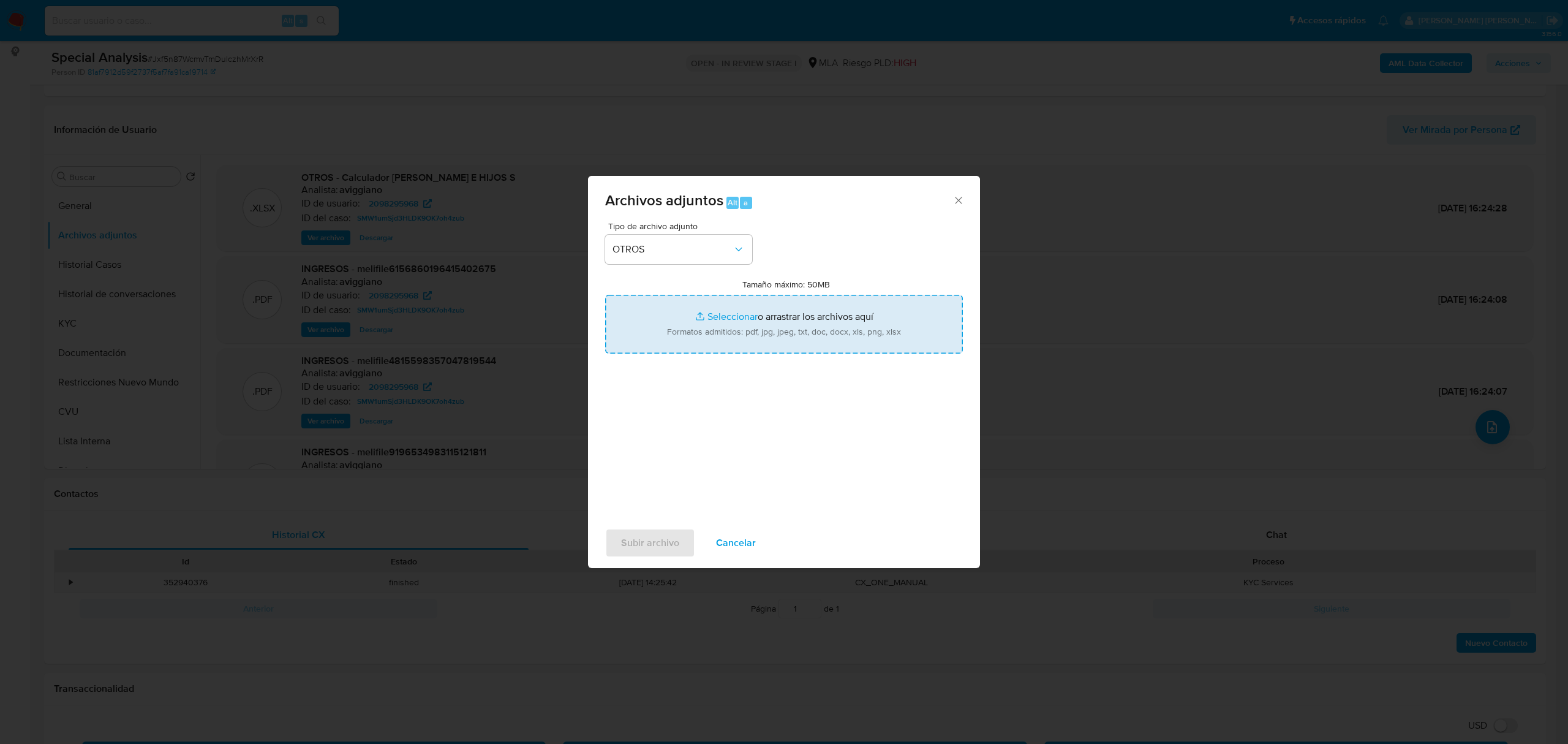
click at [719, 314] on input "Tamaño máximo: 50MB Seleccionar archivos" at bounding box center [784, 324] width 358 height 59
type input "C:\fakepath\Calculador 11-2024 a 05-2025 User ID 2098295968.xlsx"
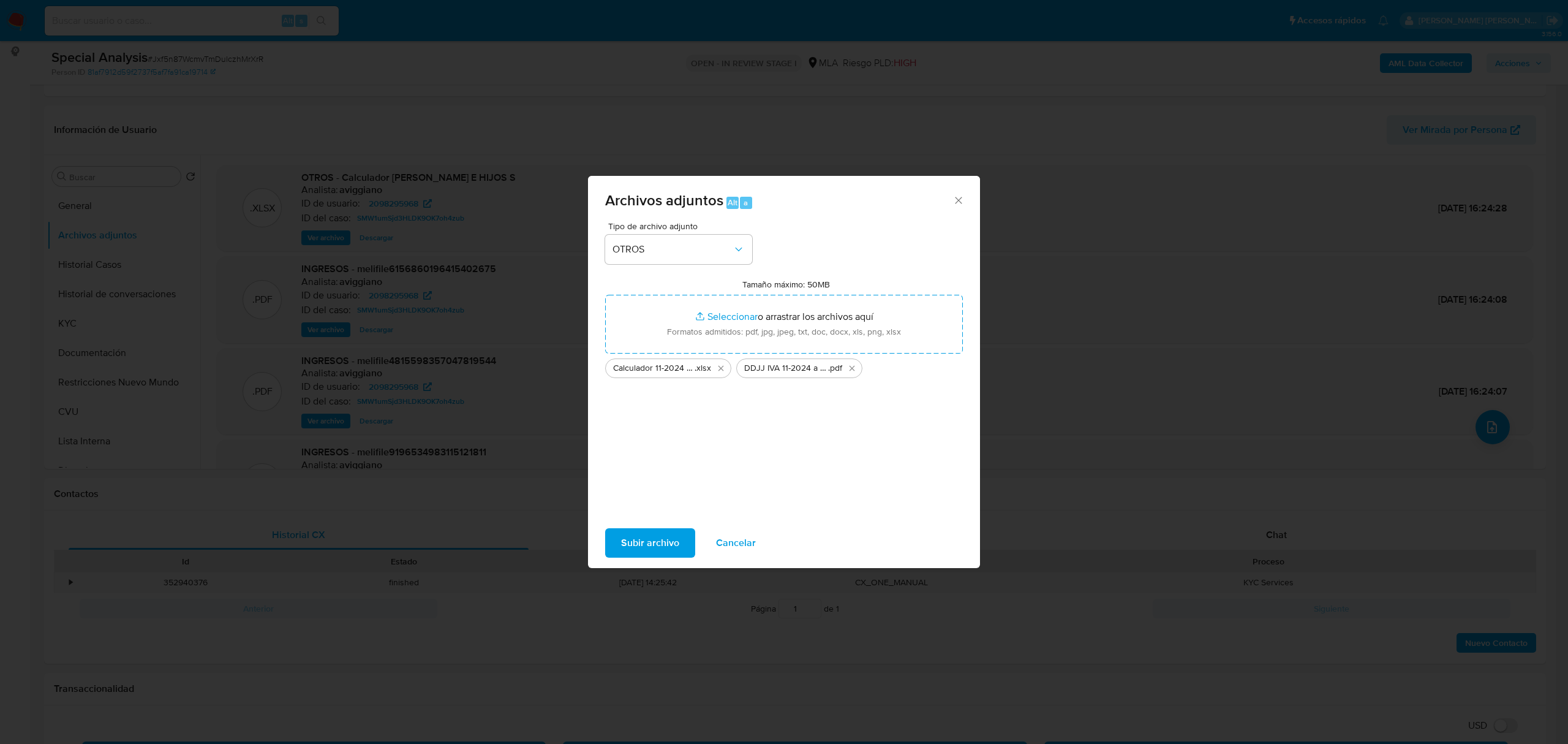
click at [651, 543] on span "Subir archivo" at bounding box center [650, 543] width 58 height 27
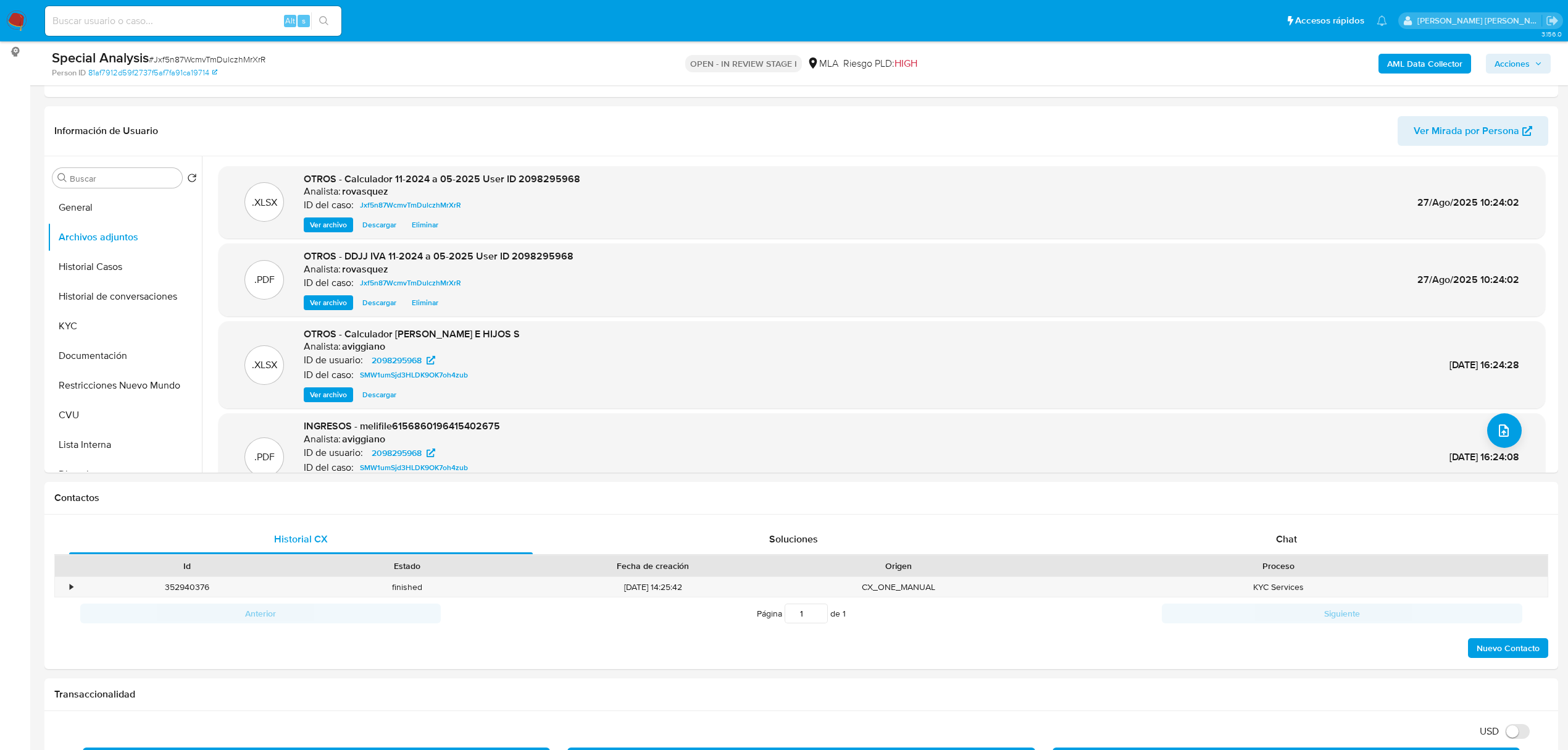
click at [1526, 65] on span "Acciones" at bounding box center [1512, 63] width 35 height 20
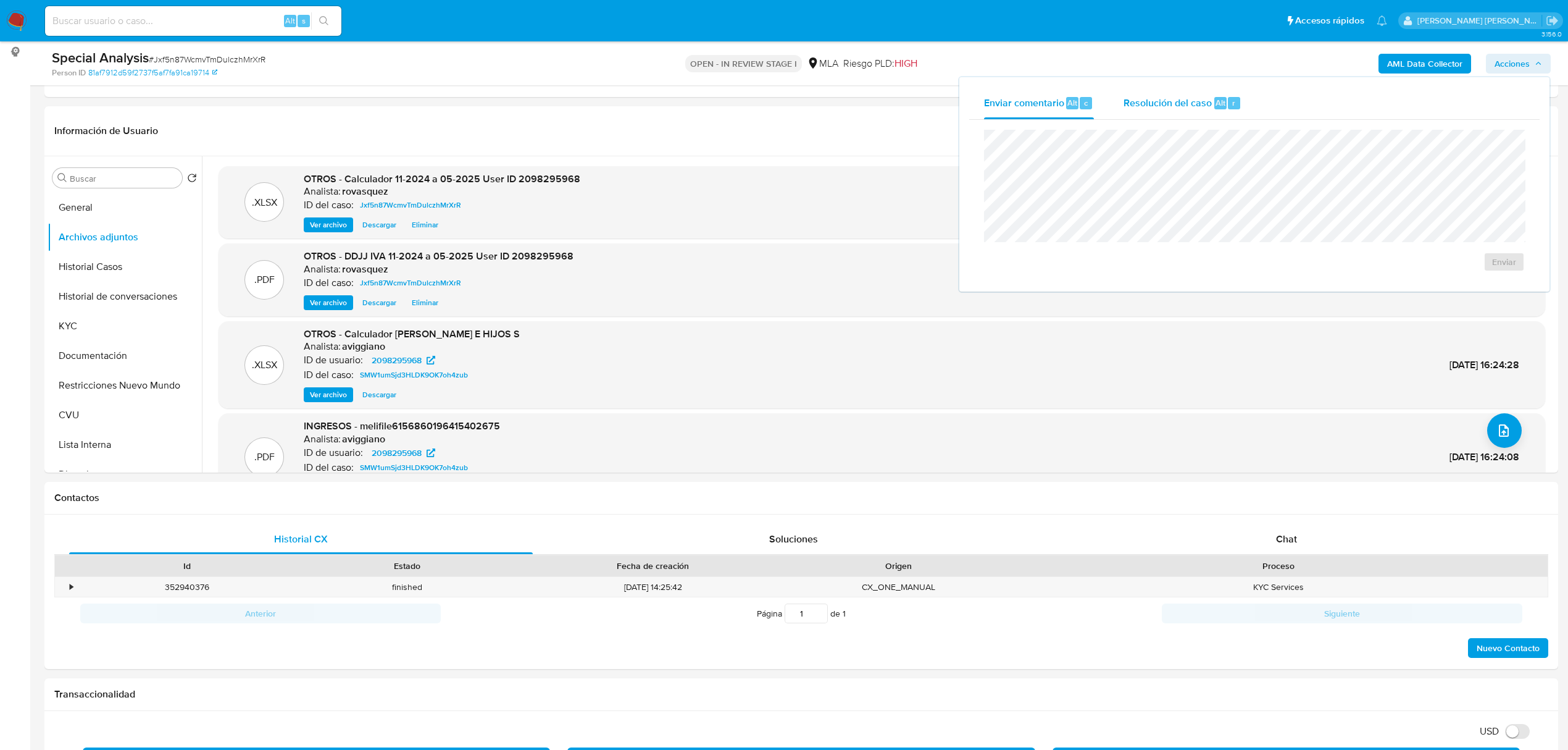
click at [1208, 102] on span "Resolución del caso" at bounding box center [1168, 102] width 88 height 14
click at [1391, 272] on span "No ROI Proposal" at bounding box center [1383, 269] width 64 height 17
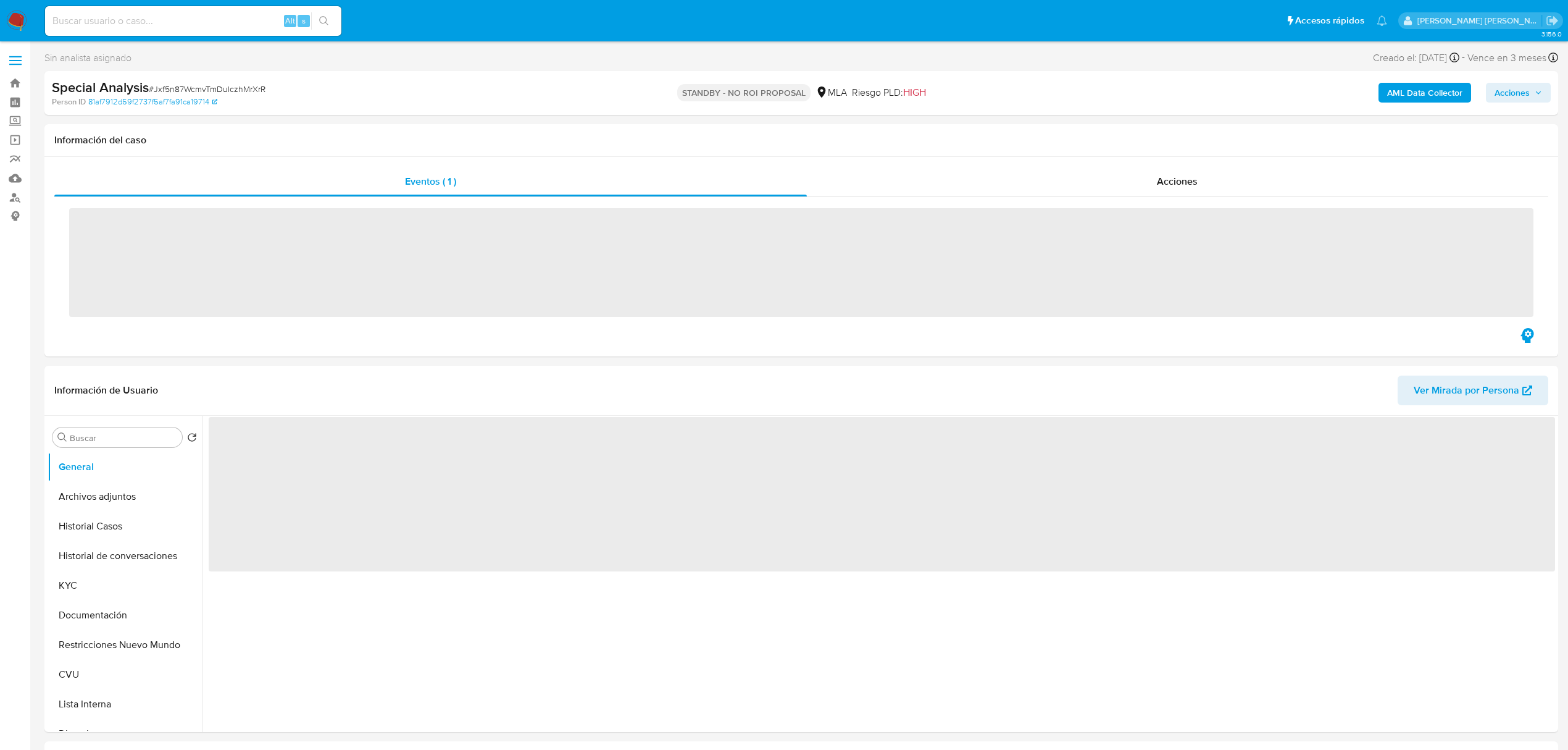
click at [167, 20] on input at bounding box center [193, 21] width 297 height 16
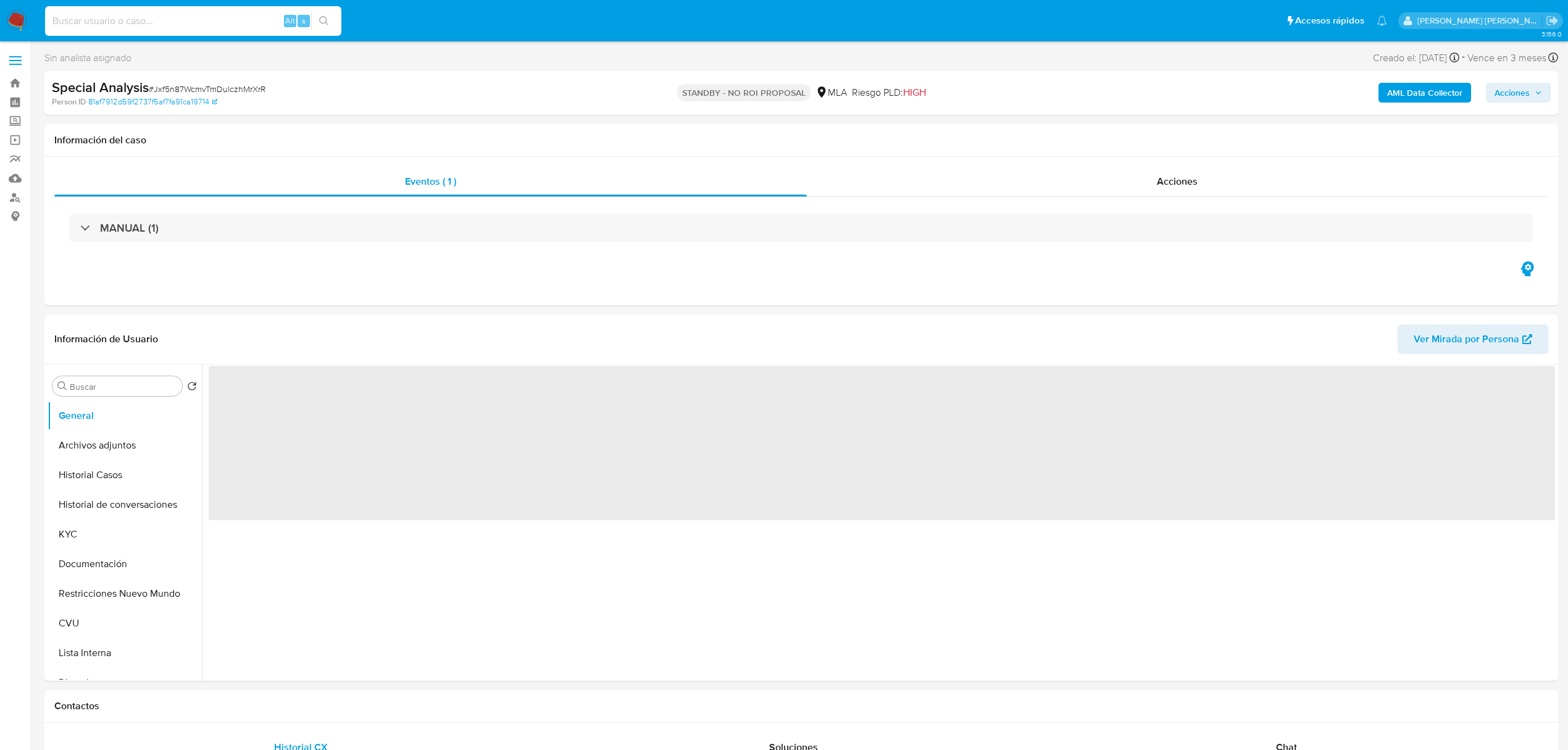
paste input "230576439"
type input "230576439"
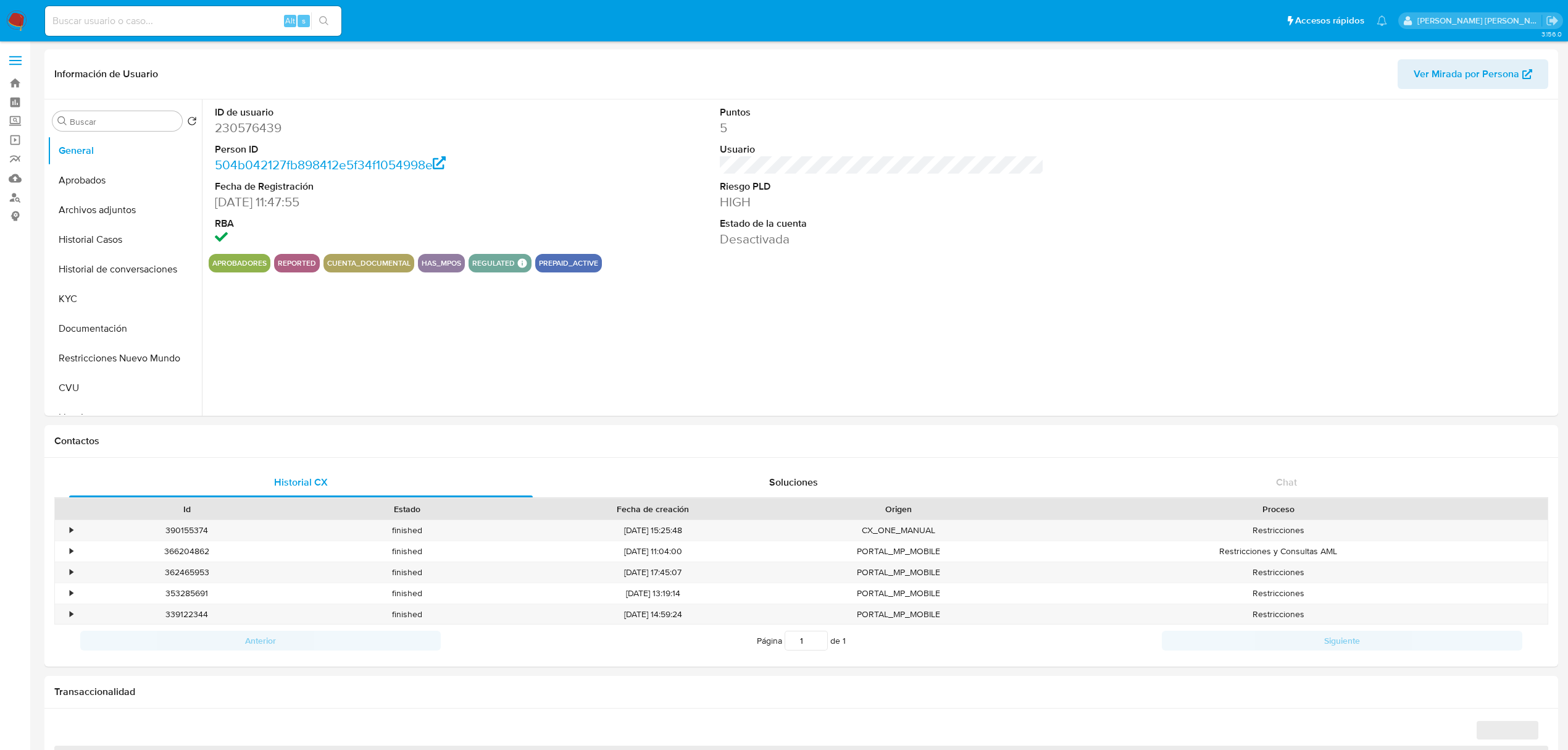
select select "10"
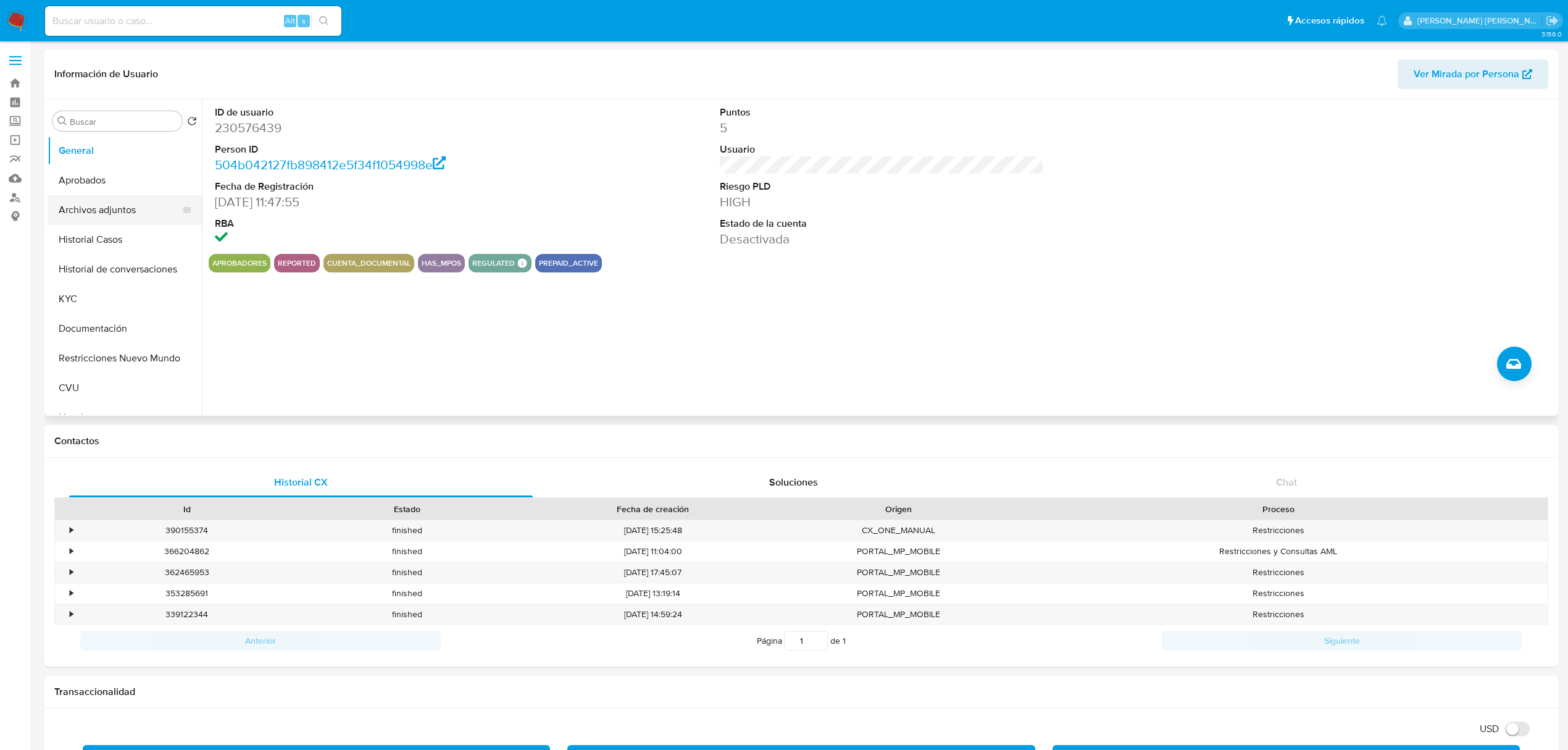
click at [113, 201] on button "Archivos adjuntos" at bounding box center [120, 210] width 145 height 30
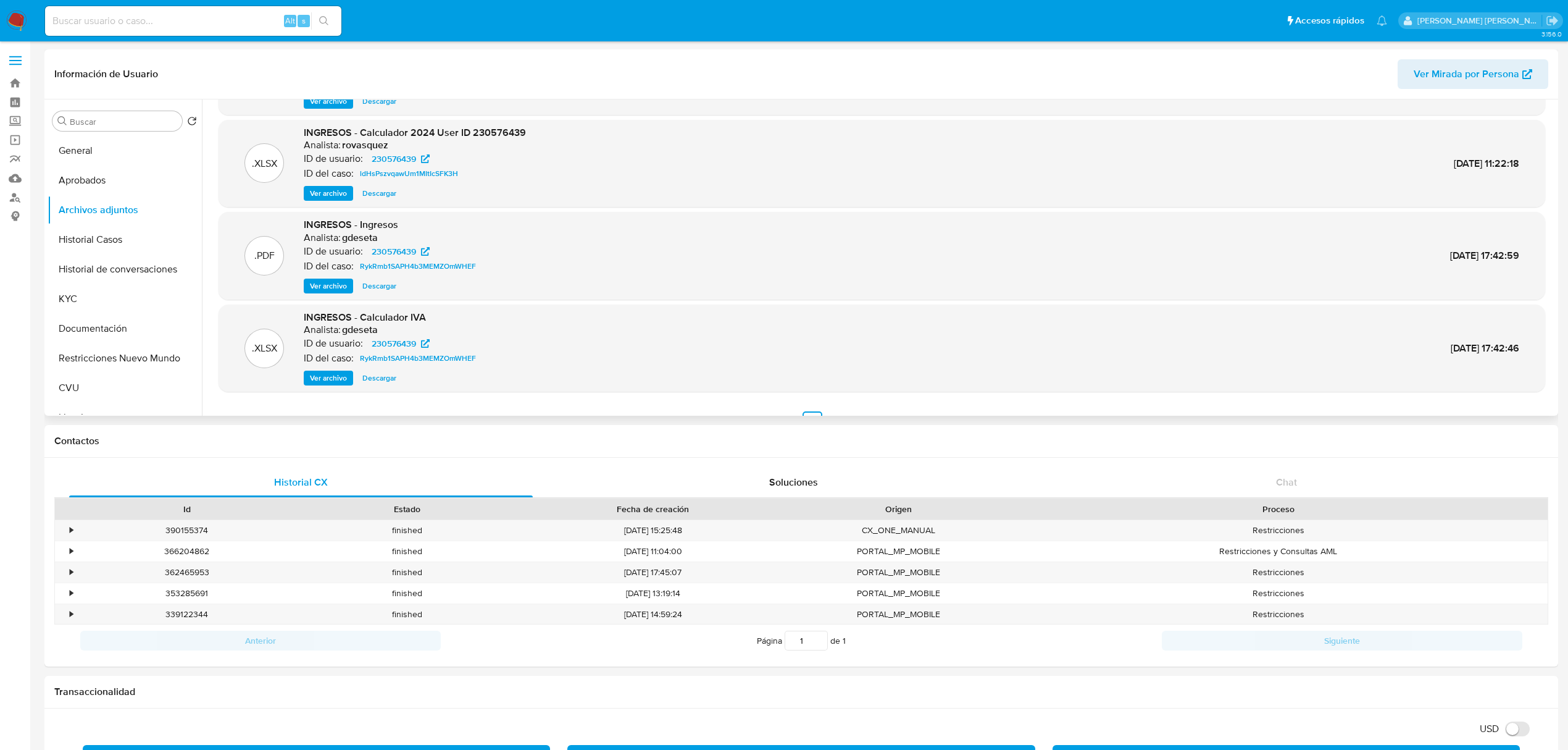
scroll to position [104, 0]
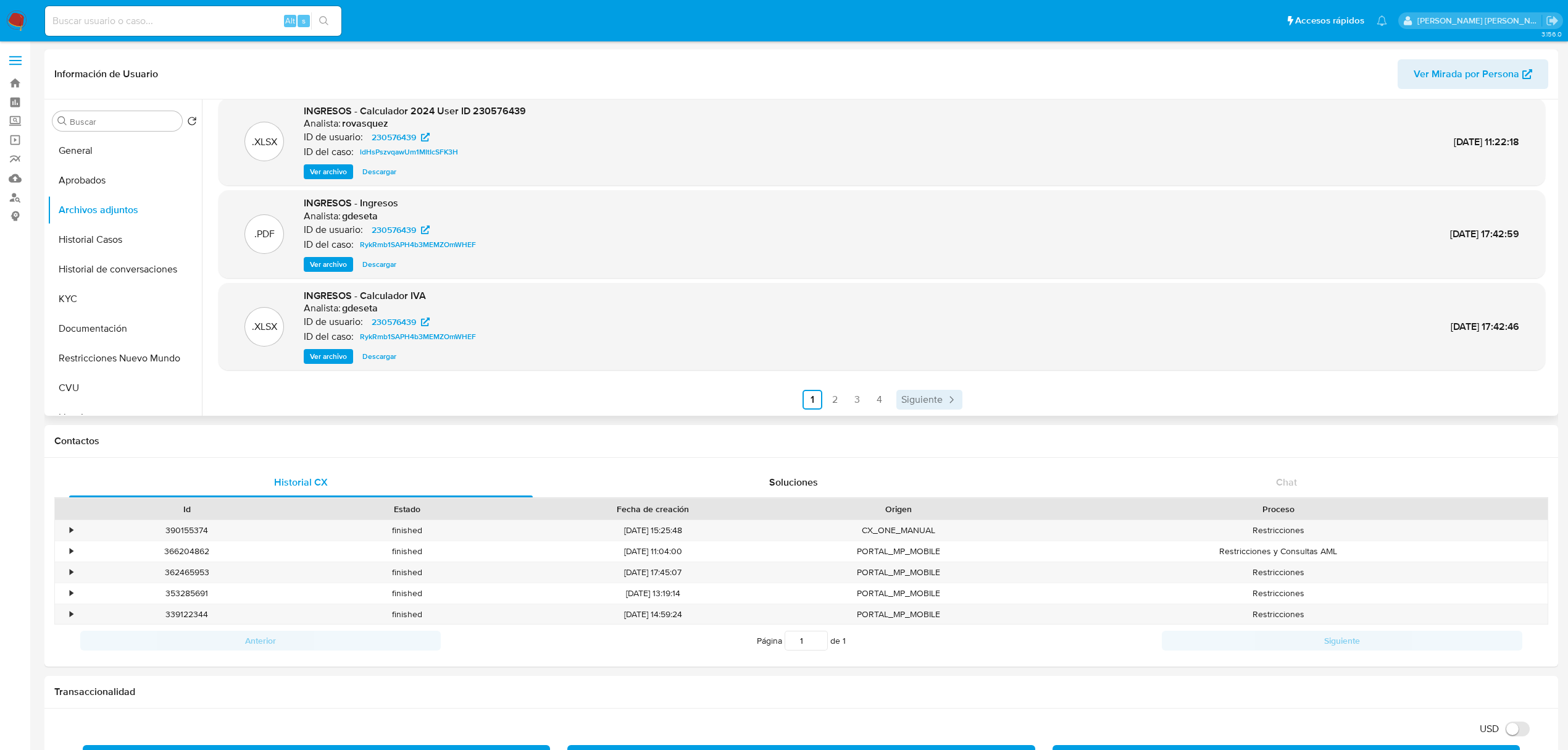
click at [941, 394] on link "Siguiente" at bounding box center [929, 400] width 66 height 20
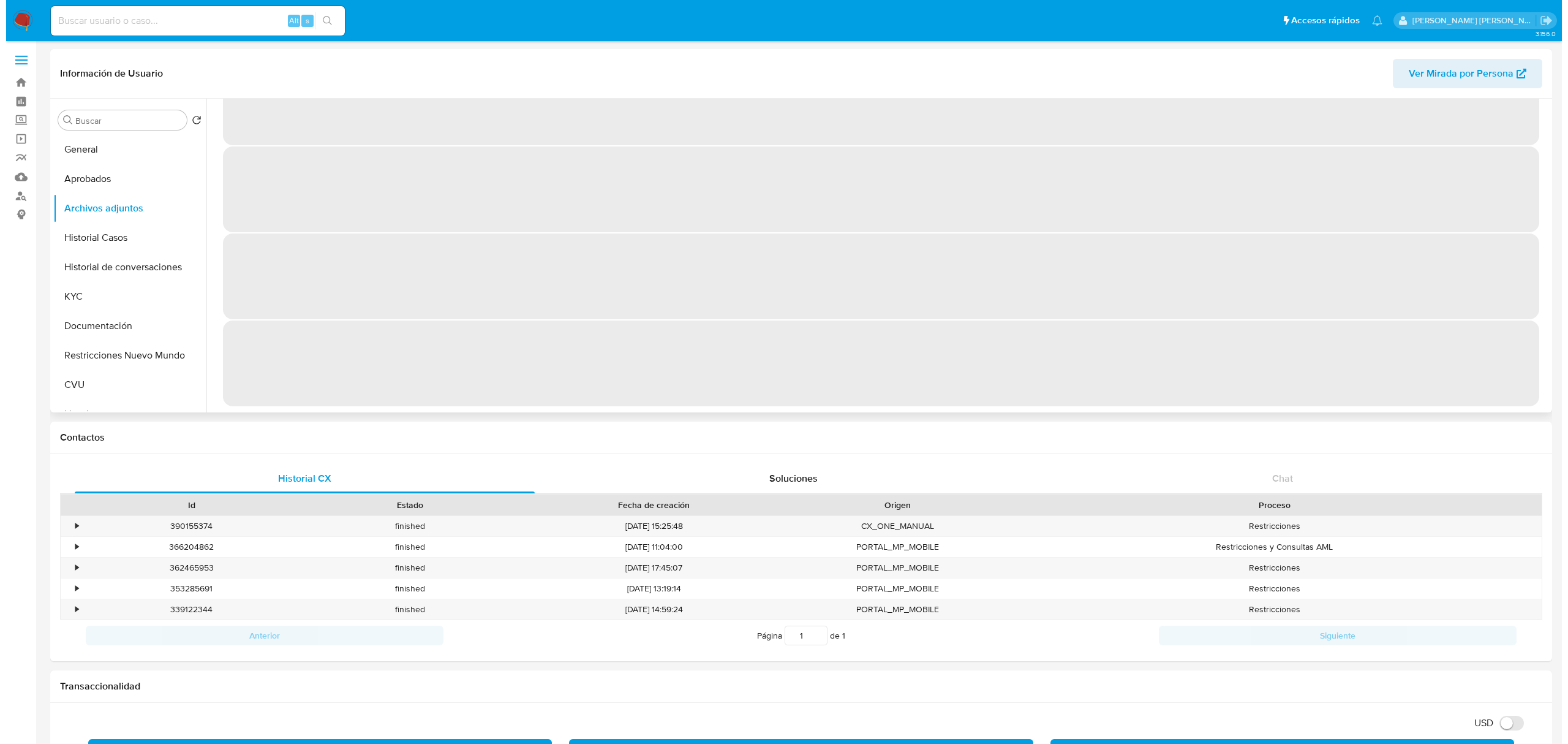
scroll to position [0, 0]
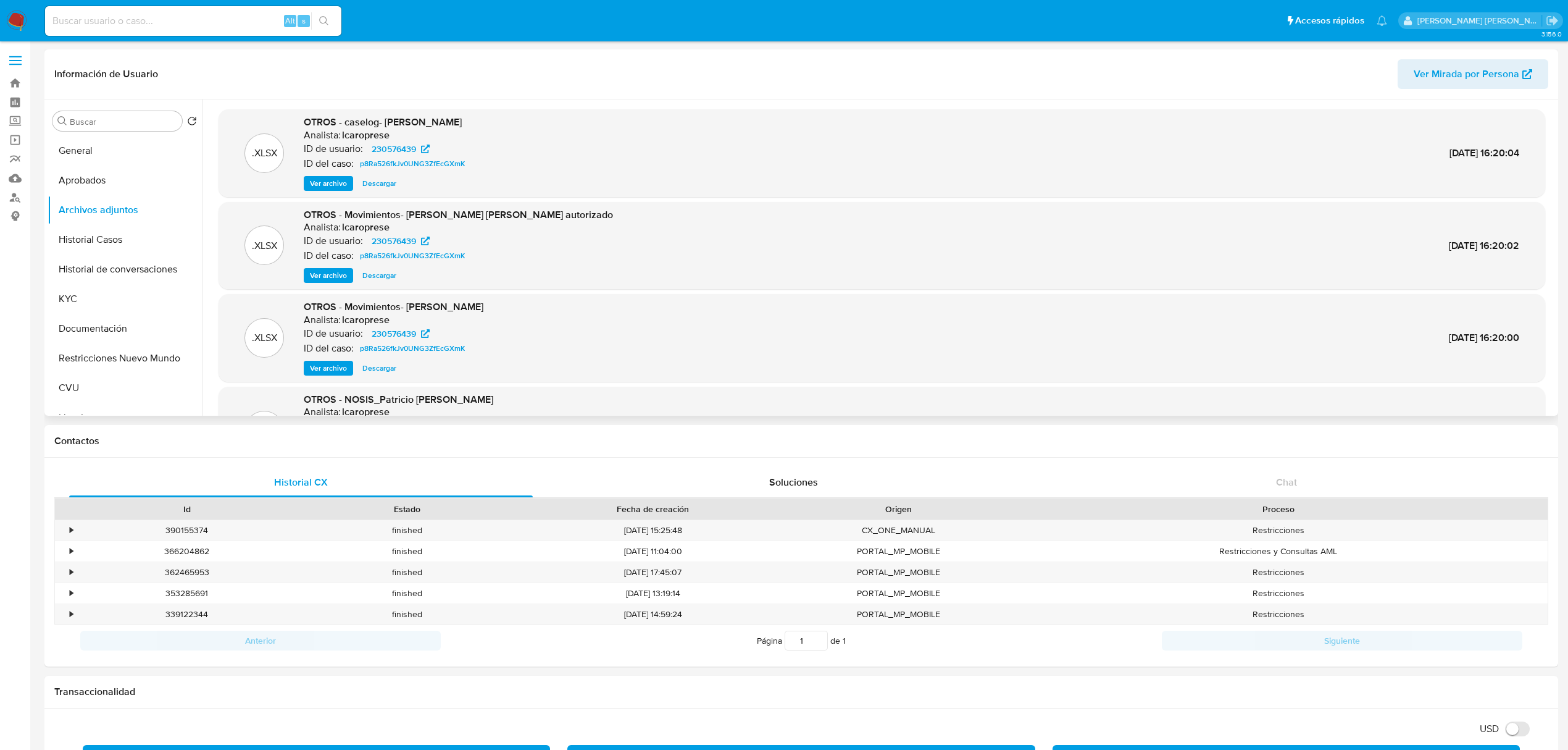
click at [336, 186] on span "Ver archivo" at bounding box center [329, 183] width 37 height 13
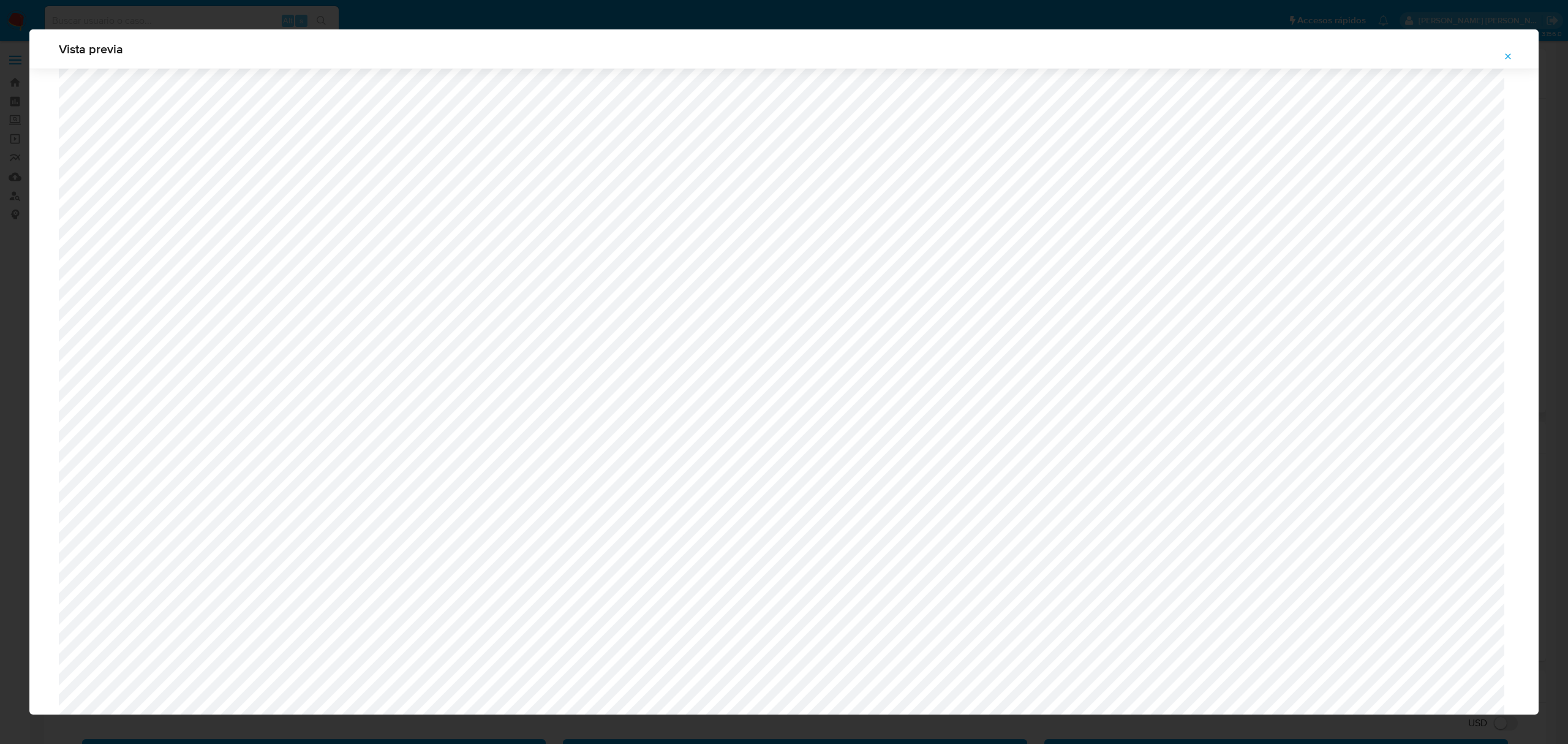
scroll to position [547, 0]
click at [1501, 52] on button "Attachment preview" at bounding box center [1507, 56] width 27 height 20
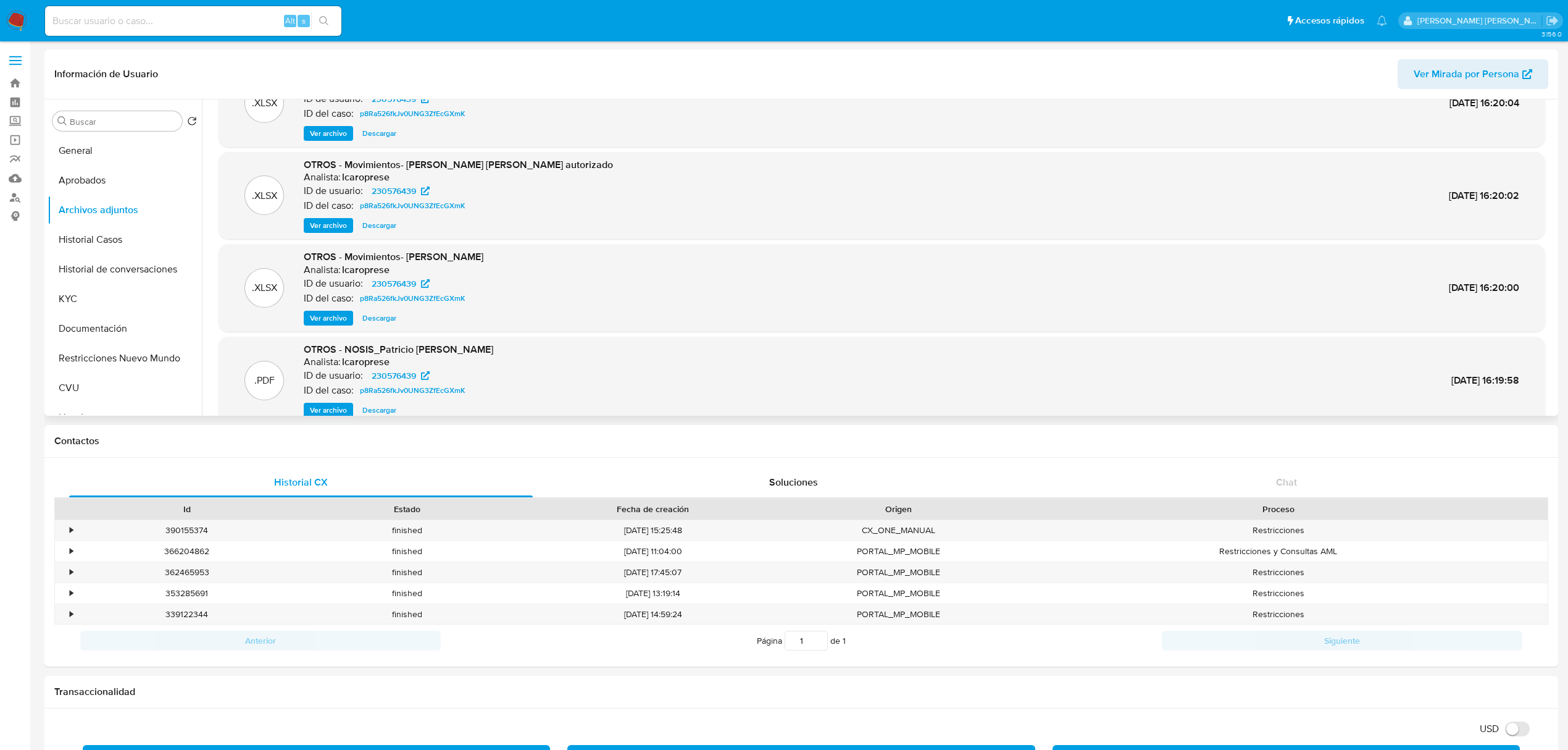
scroll to position [104, 0]
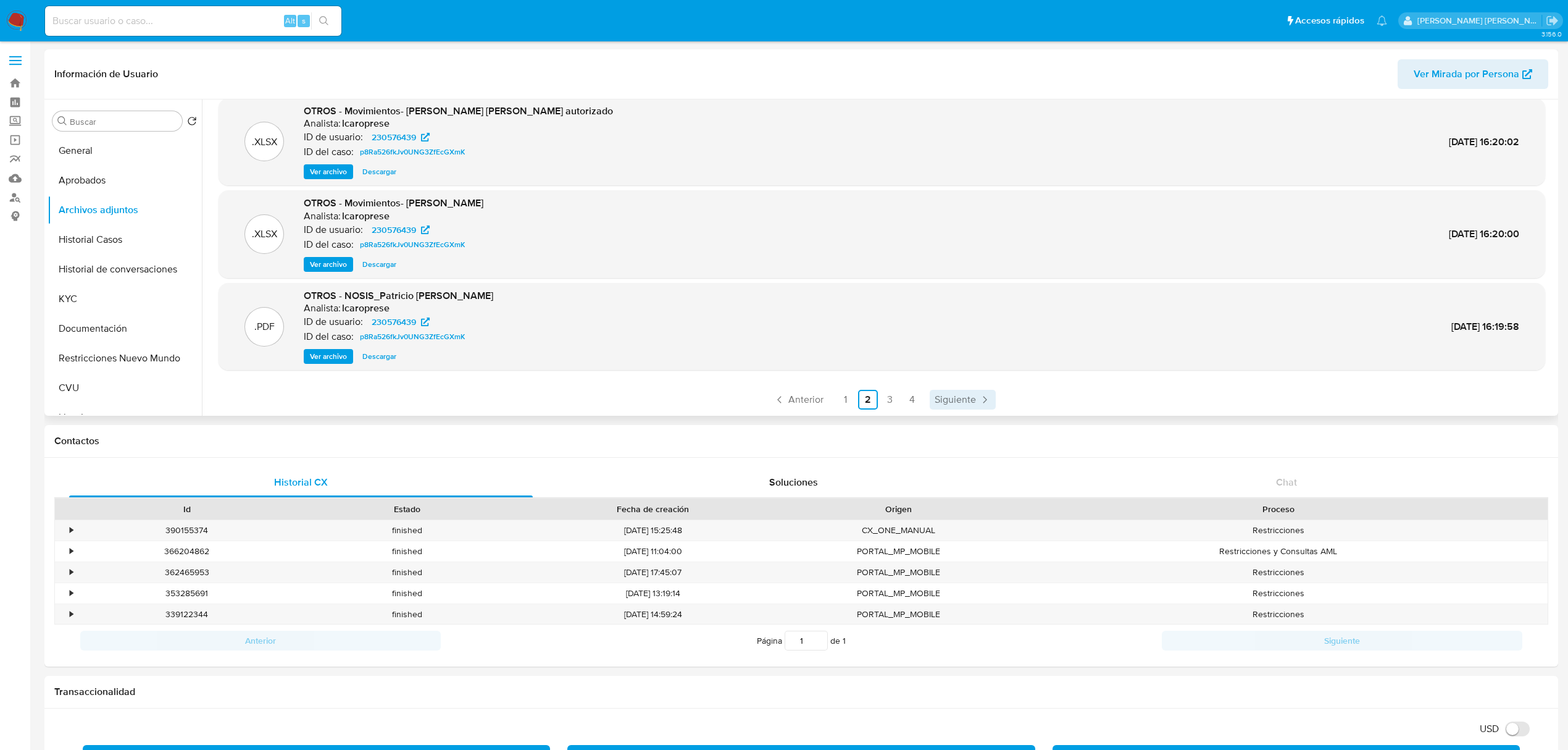
click at [963, 394] on span "Siguiente" at bounding box center [955, 399] width 42 height 10
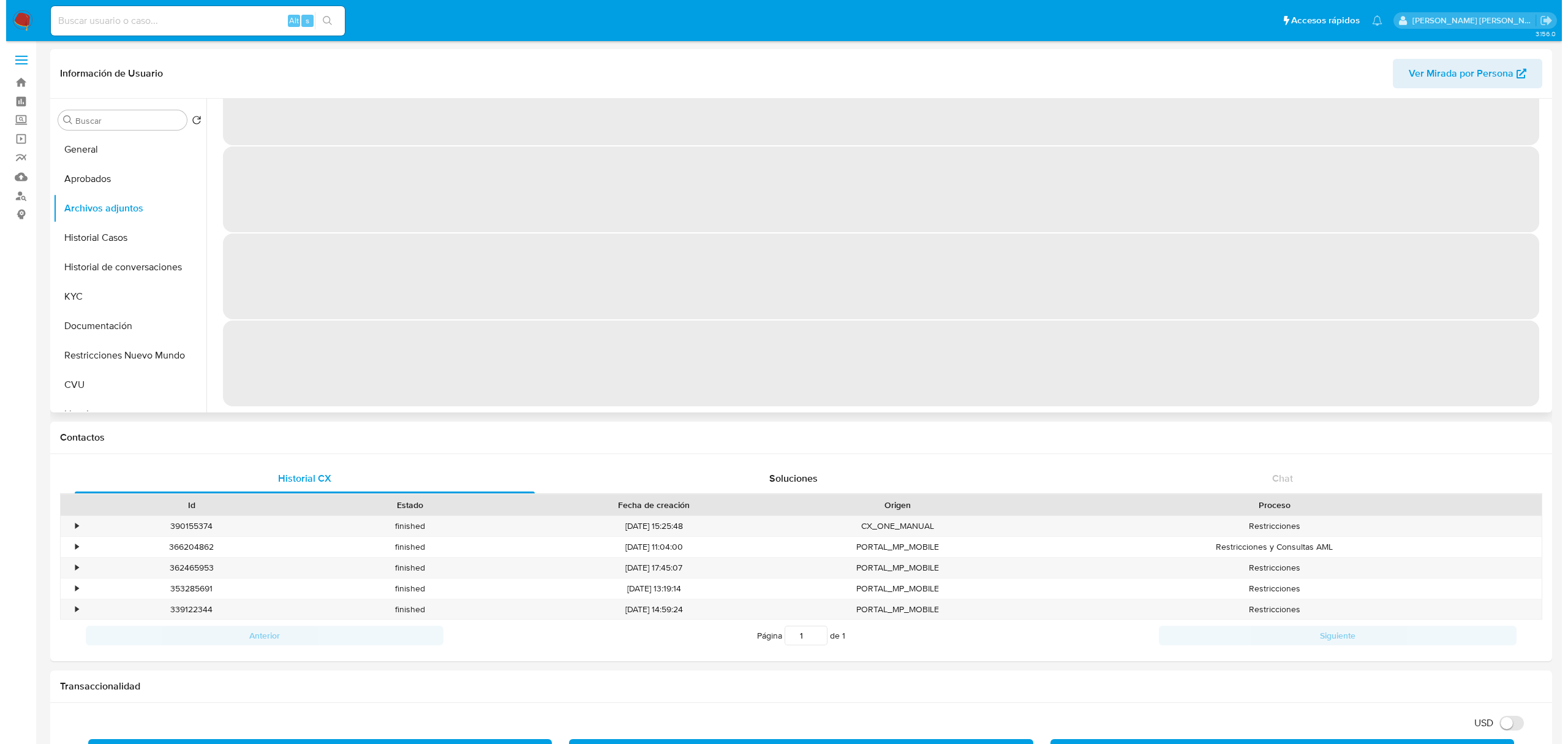
scroll to position [0, 0]
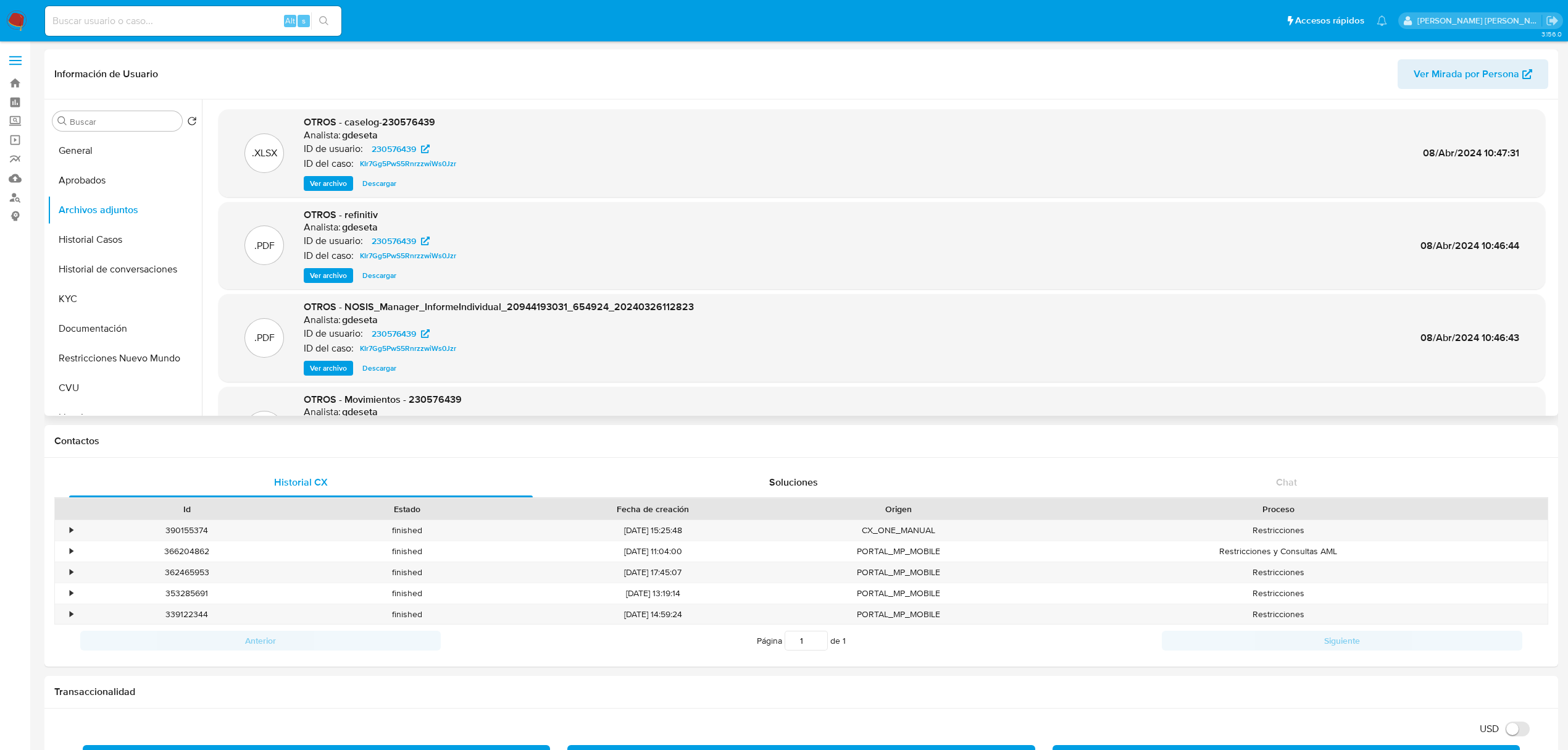
click at [344, 182] on span "Ver archivo" at bounding box center [329, 183] width 37 height 13
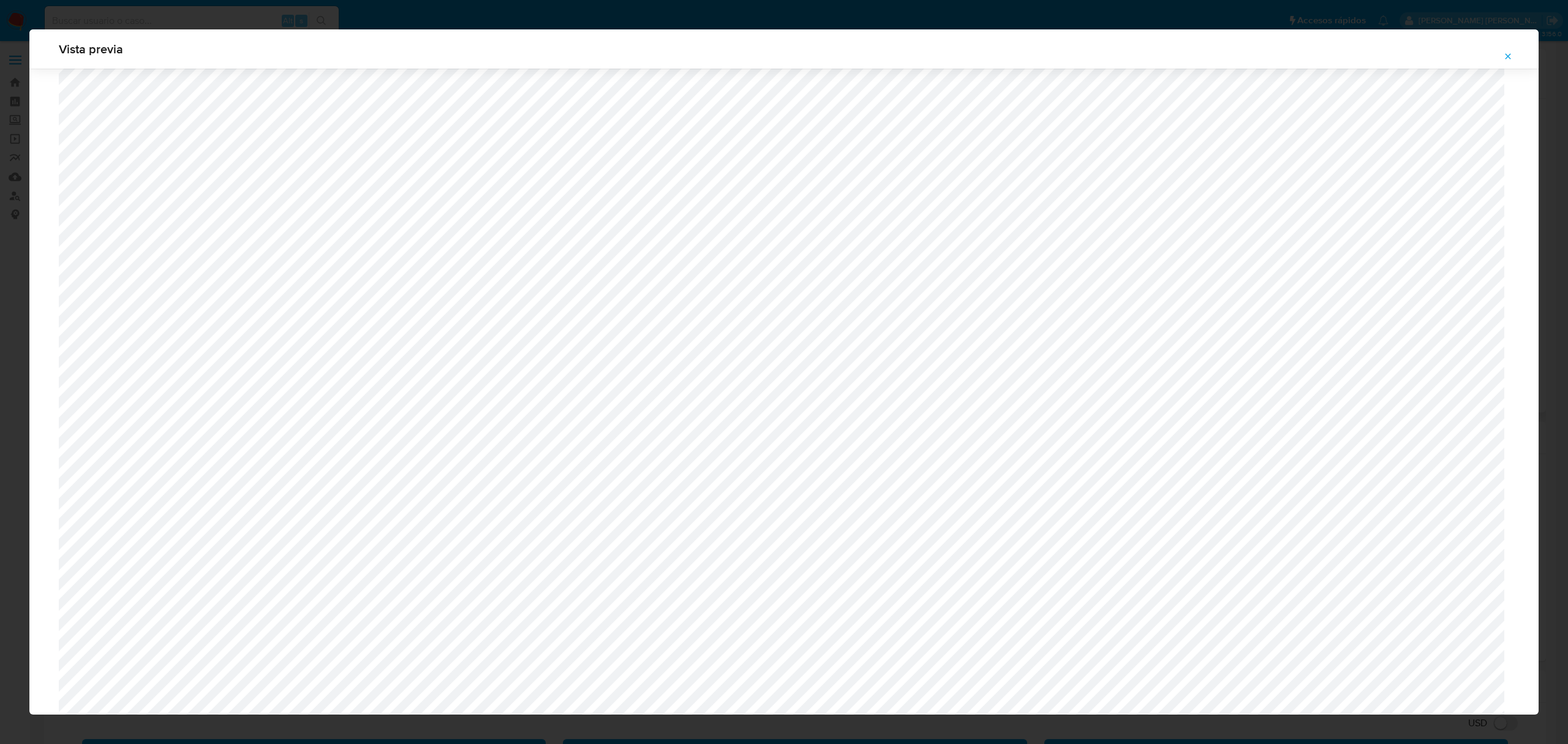
scroll to position [629, 0]
drag, startPoint x: 1505, startPoint y: 55, endPoint x: 1468, endPoint y: 73, distance: 41.1
click at [1505, 55] on icon "Attachment preview" at bounding box center [1507, 56] width 10 height 10
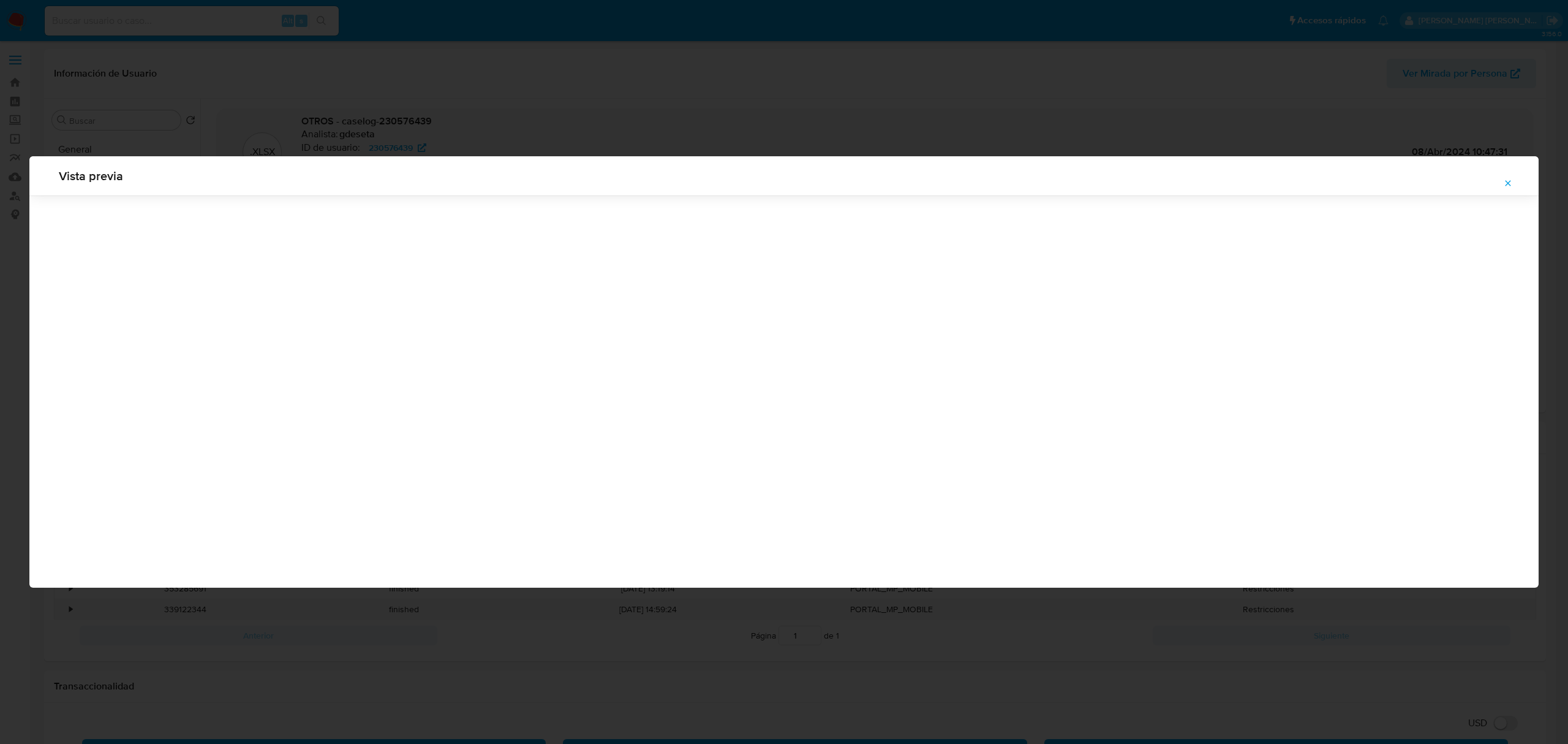
scroll to position [0, 0]
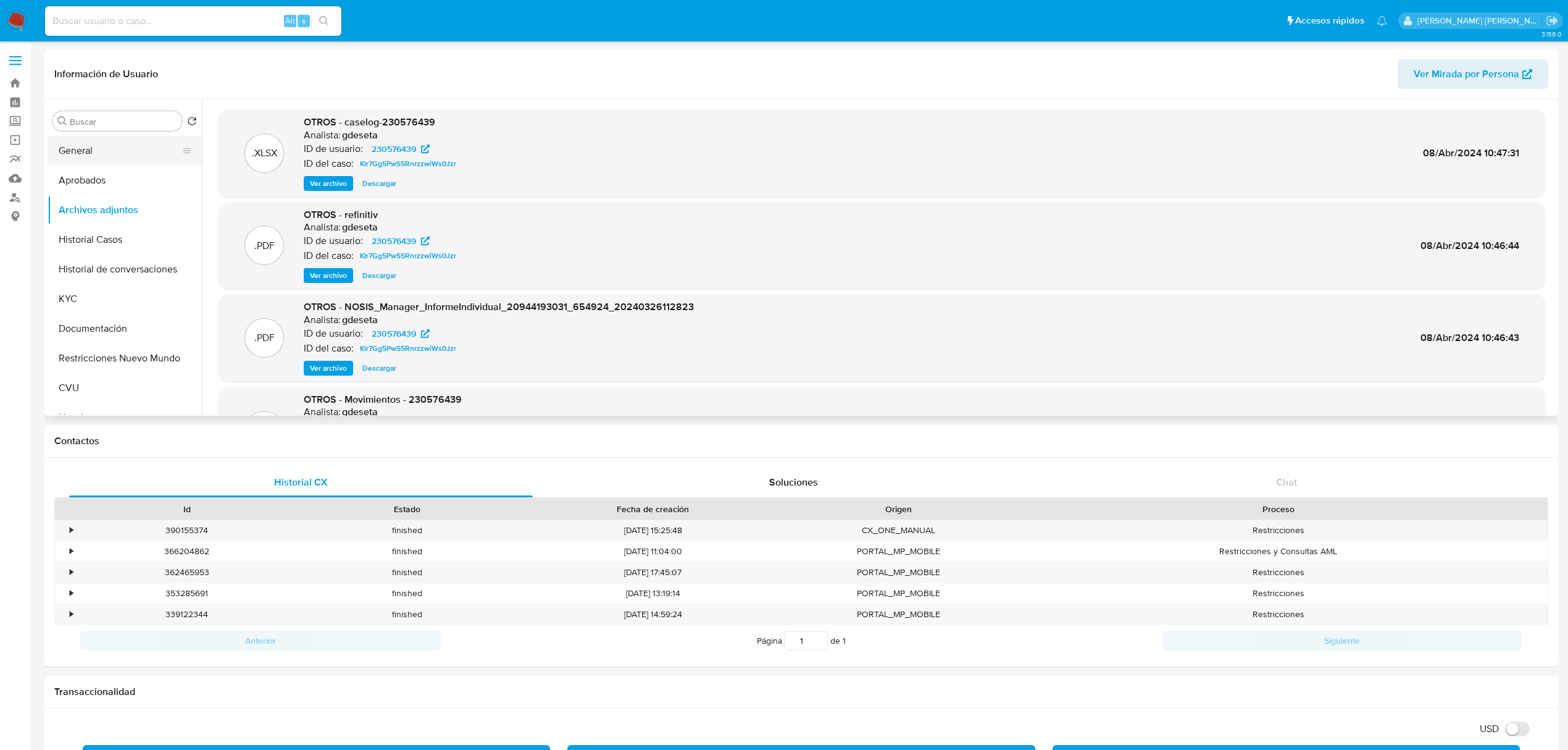
click at [99, 156] on button "General" at bounding box center [120, 151] width 145 height 30
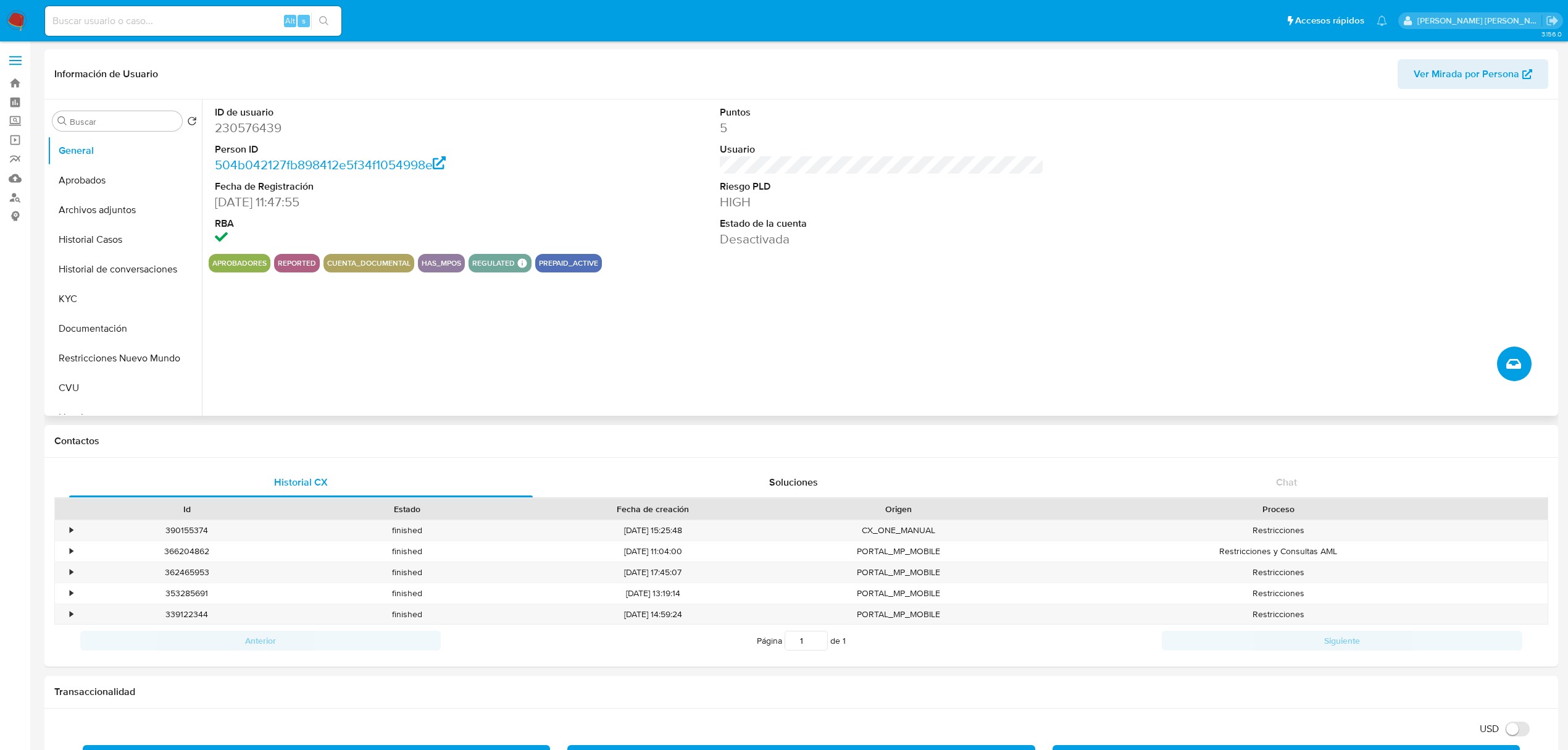
click at [1519, 364] on icon "Crear caso manual" at bounding box center [1514, 363] width 15 height 10
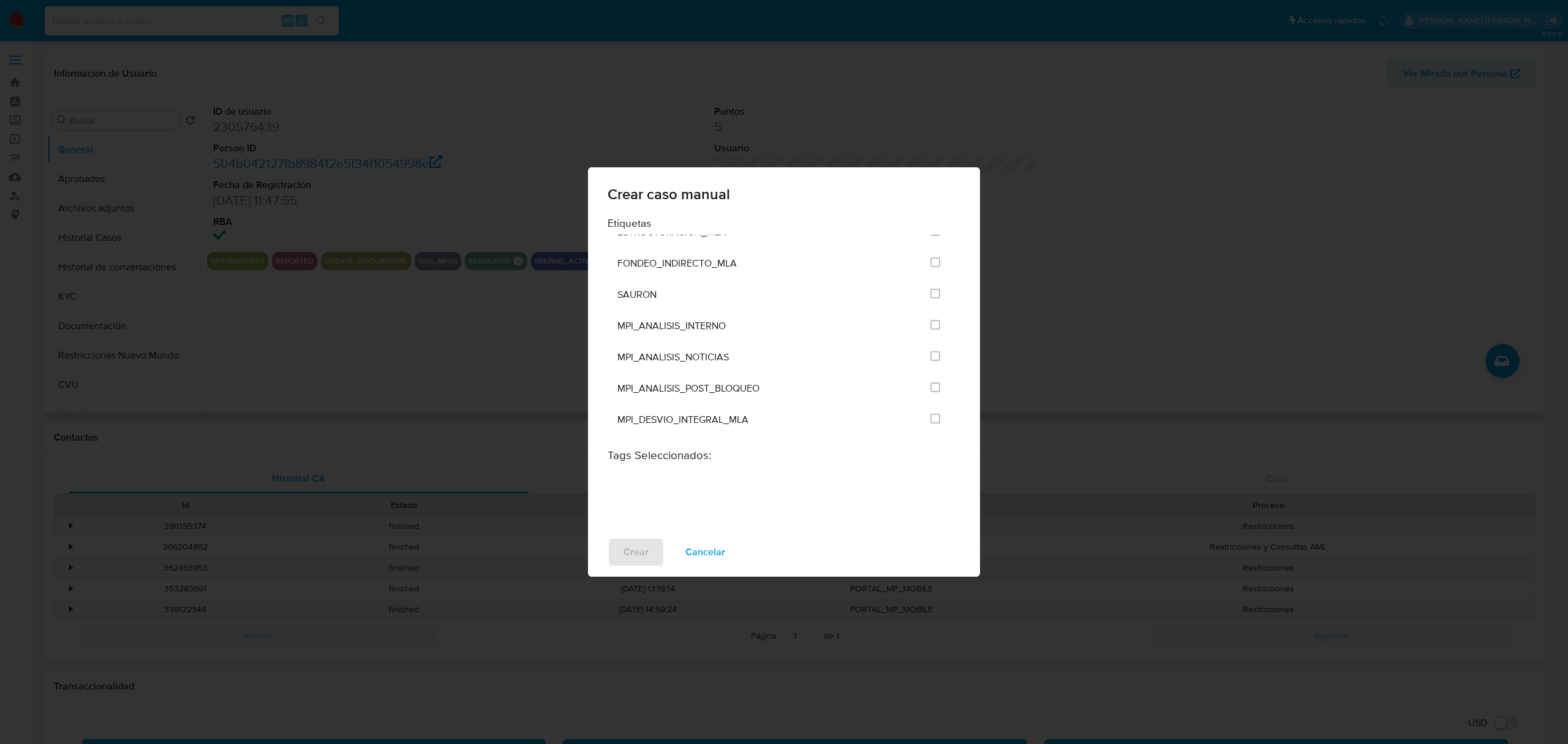
scroll to position [2398, 0]
click at [930, 377] on input "3249" at bounding box center [934, 382] width 10 height 10
checkbox input "true"
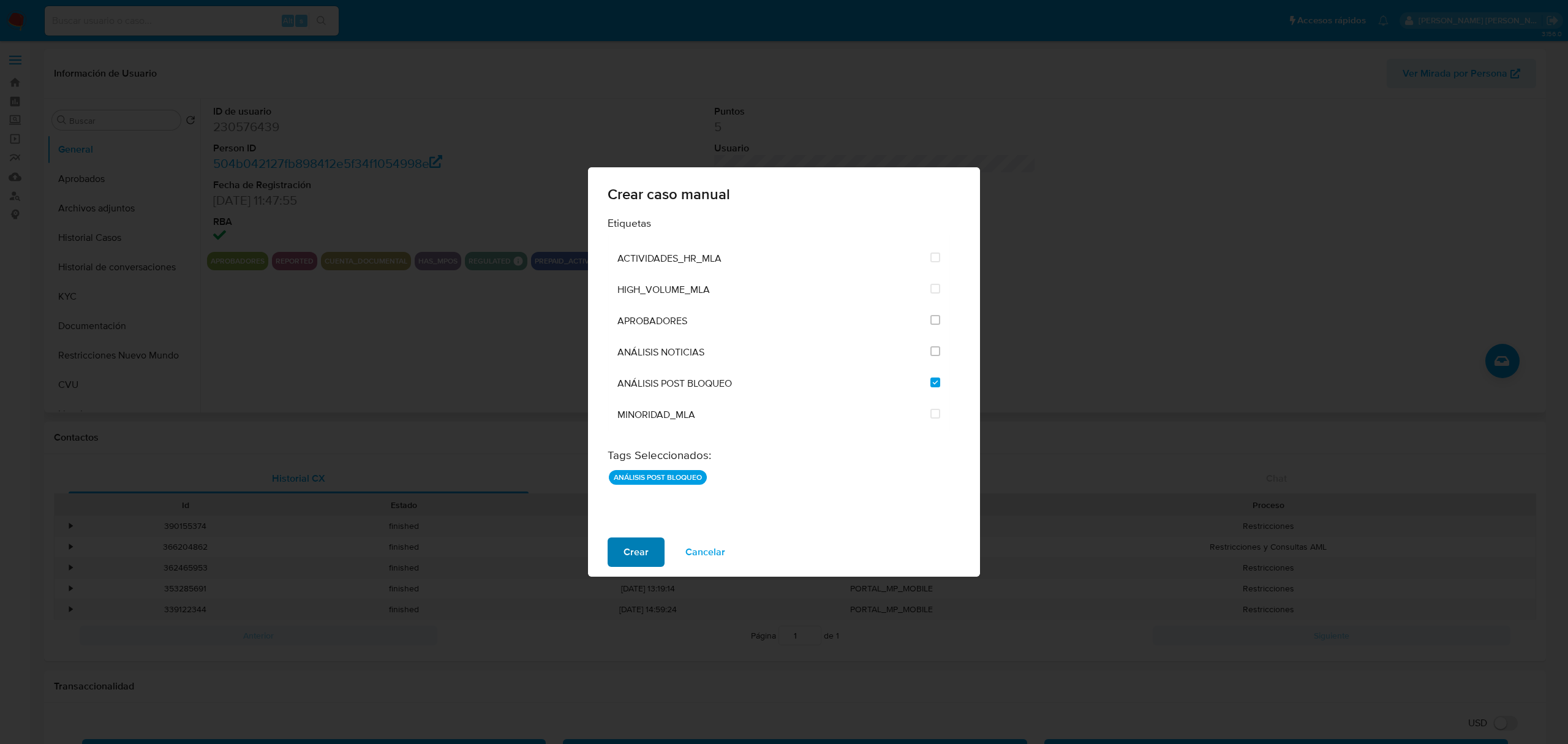
click at [633, 556] on span "Crear" at bounding box center [636, 552] width 25 height 27
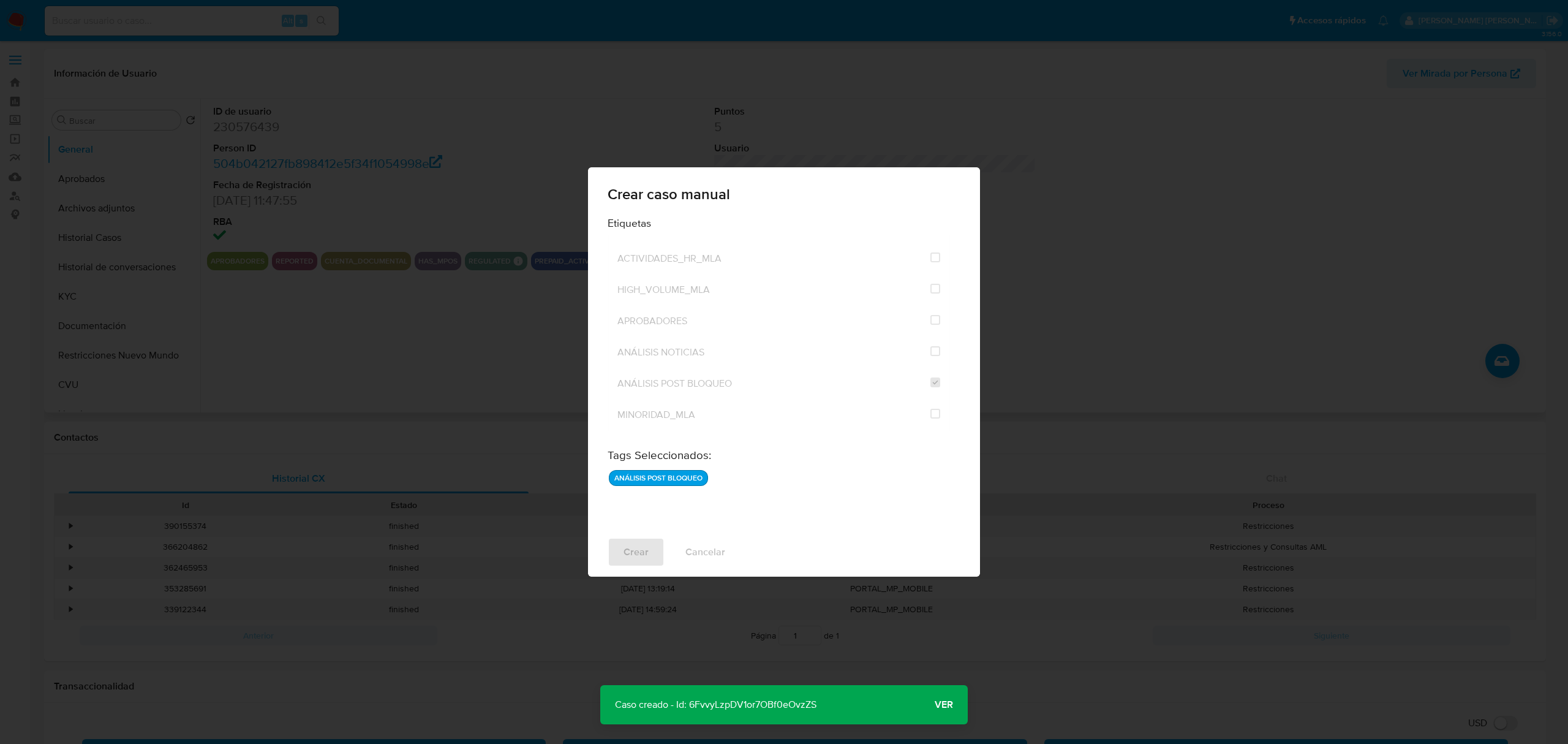
click at [944, 705] on span "Ver" at bounding box center [943, 705] width 18 height 0
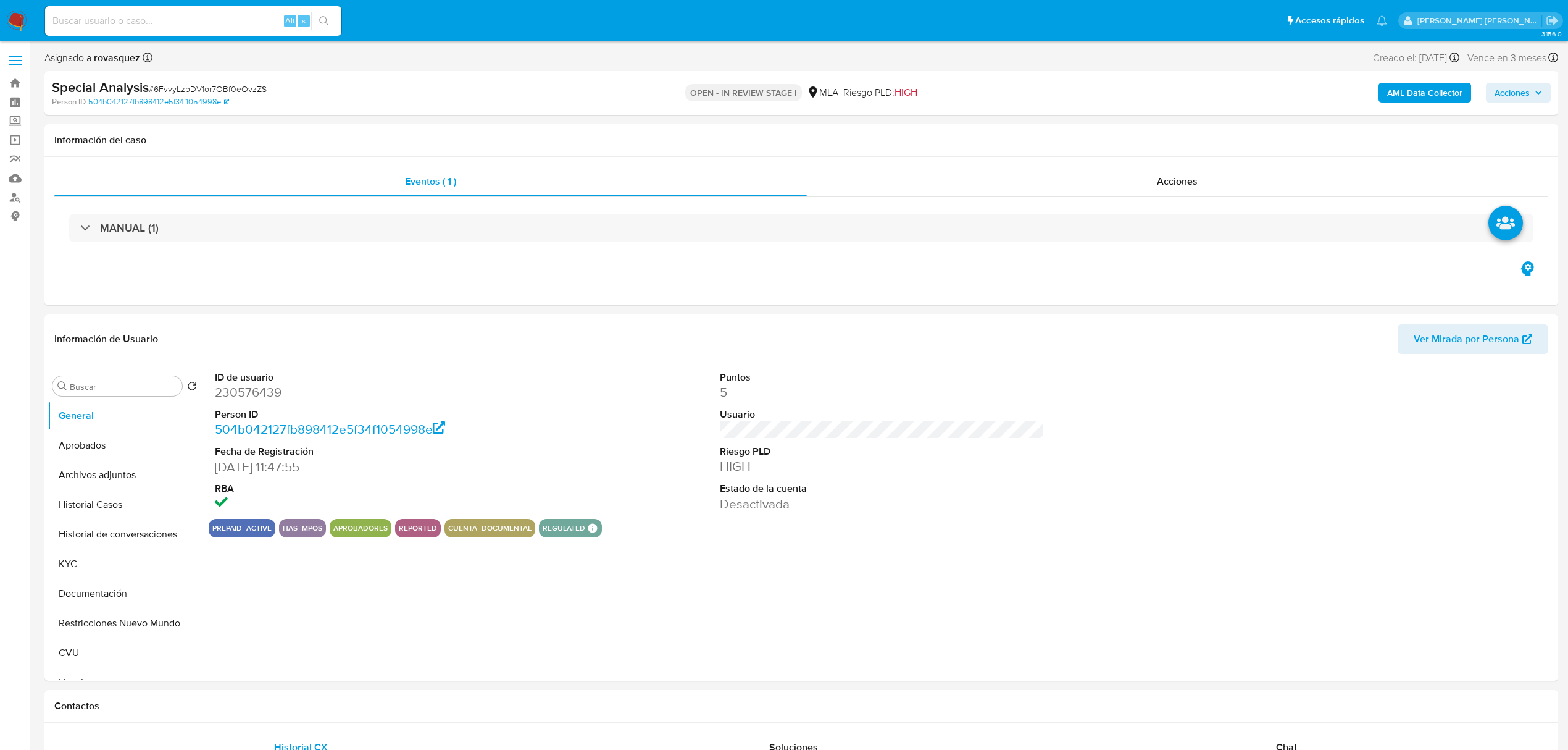
select select "10"
click at [110, 476] on button "Archivos adjuntos" at bounding box center [120, 475] width 145 height 30
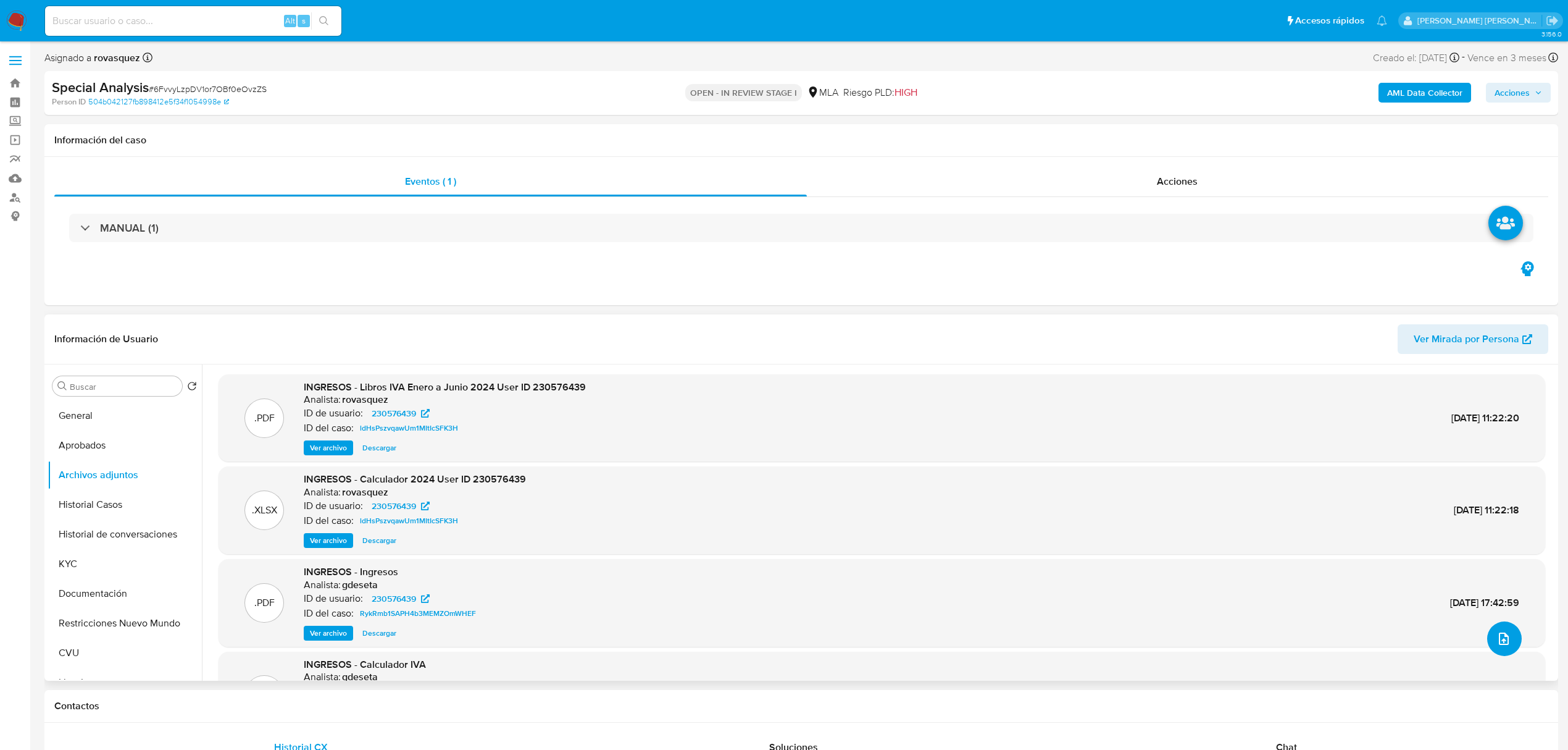
click at [1496, 634] on icon "upload-file" at bounding box center [1504, 639] width 15 height 15
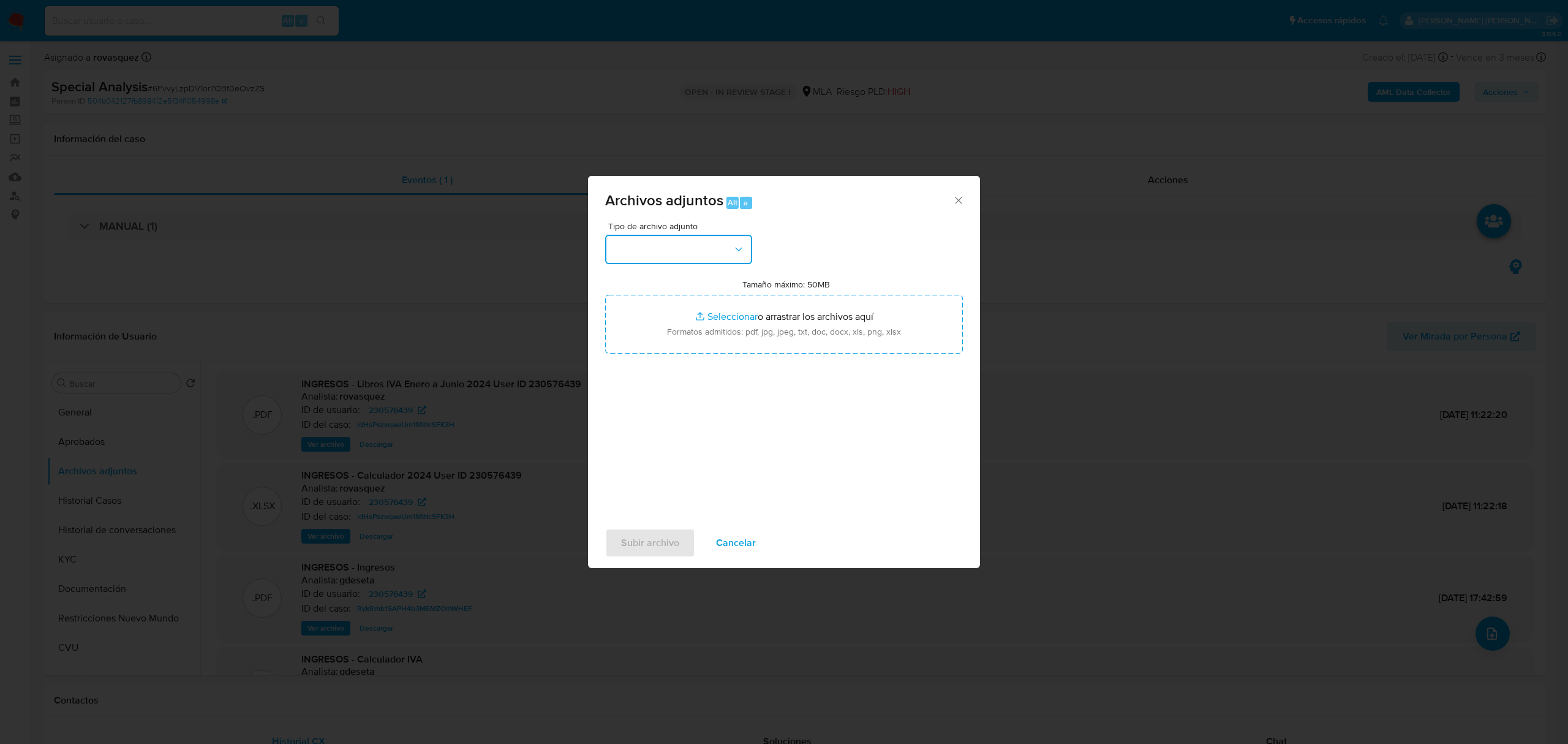
click at [716, 255] on button "button" at bounding box center [678, 249] width 147 height 30
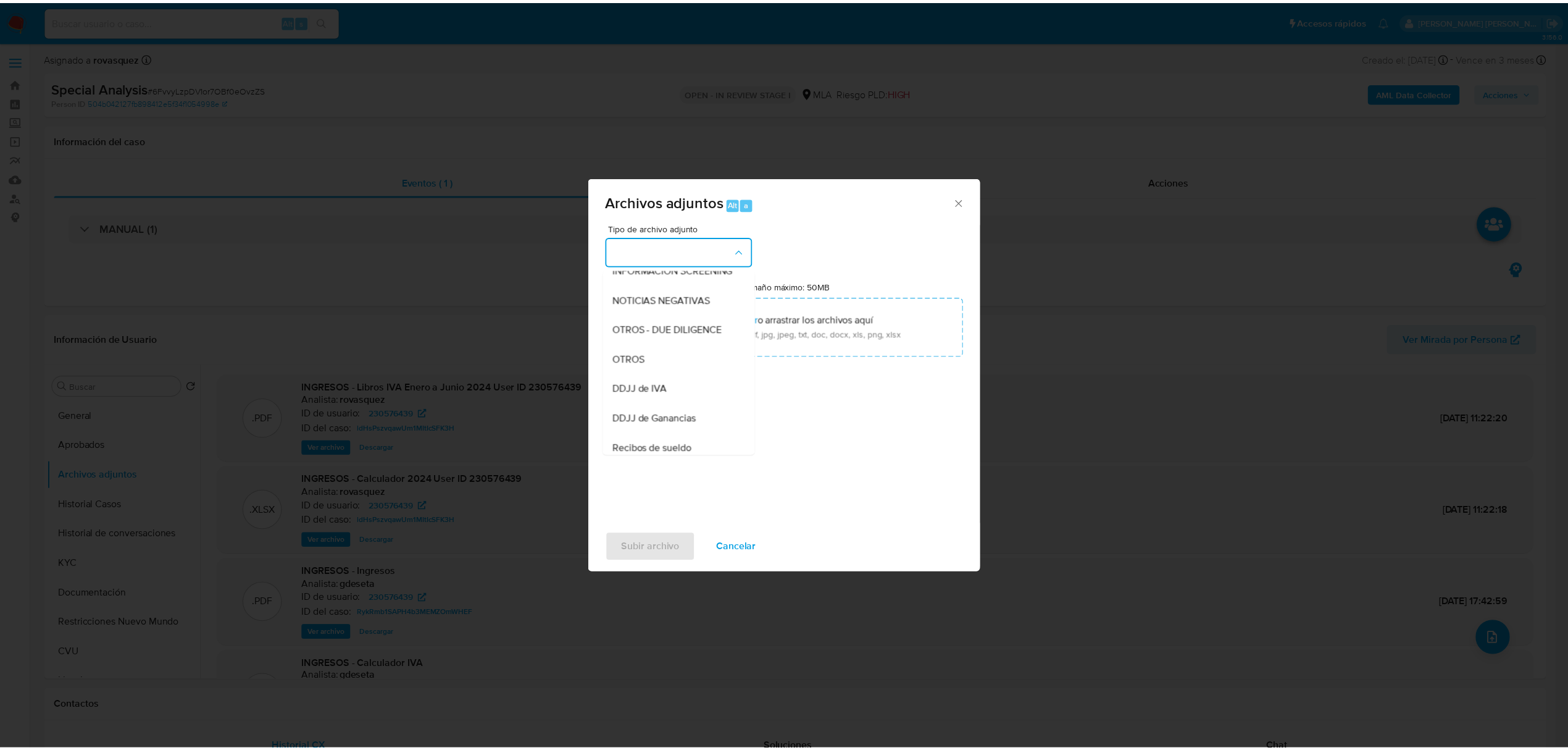
scroll to position [164, 0]
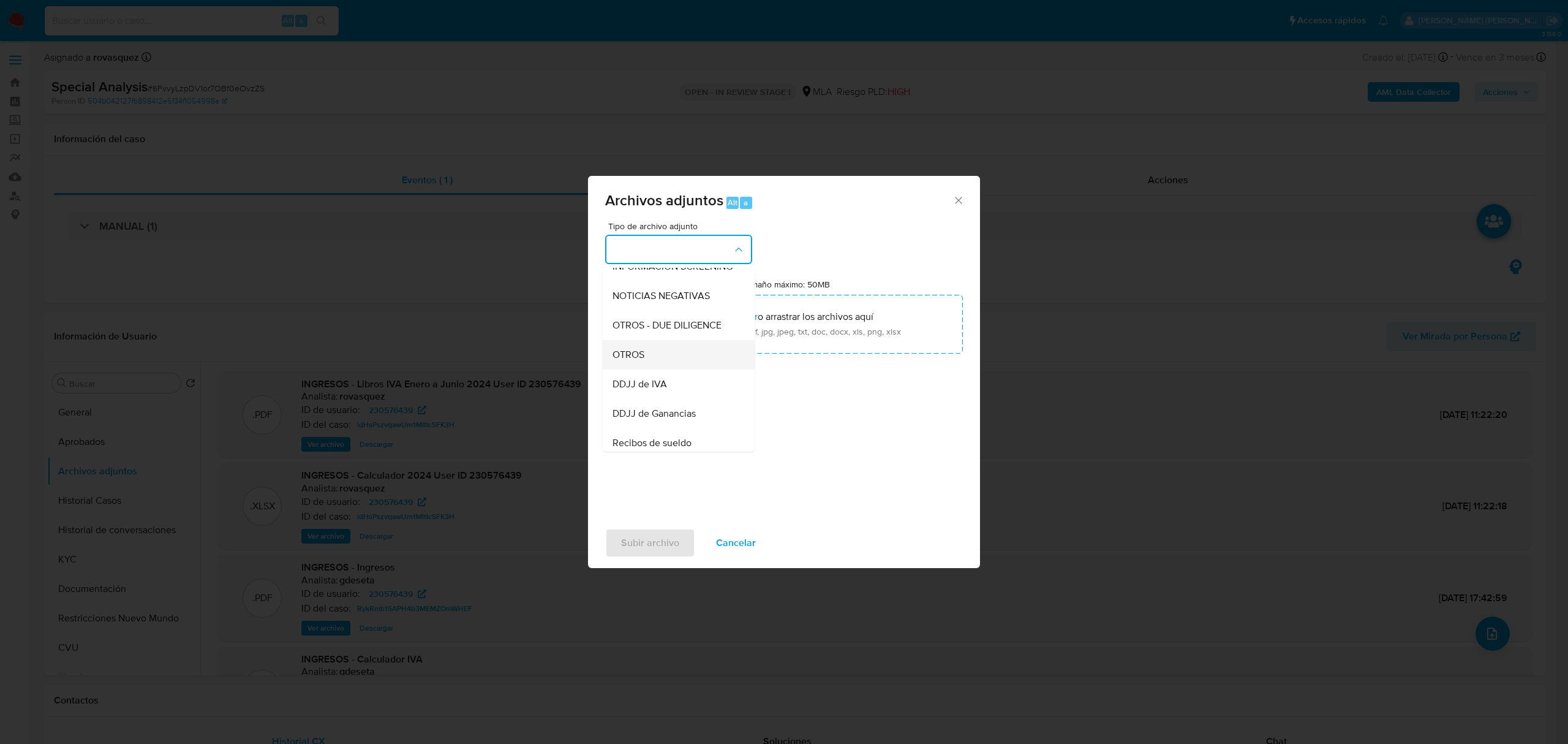
click at [679, 370] on div "OTROS" at bounding box center [674, 355] width 125 height 30
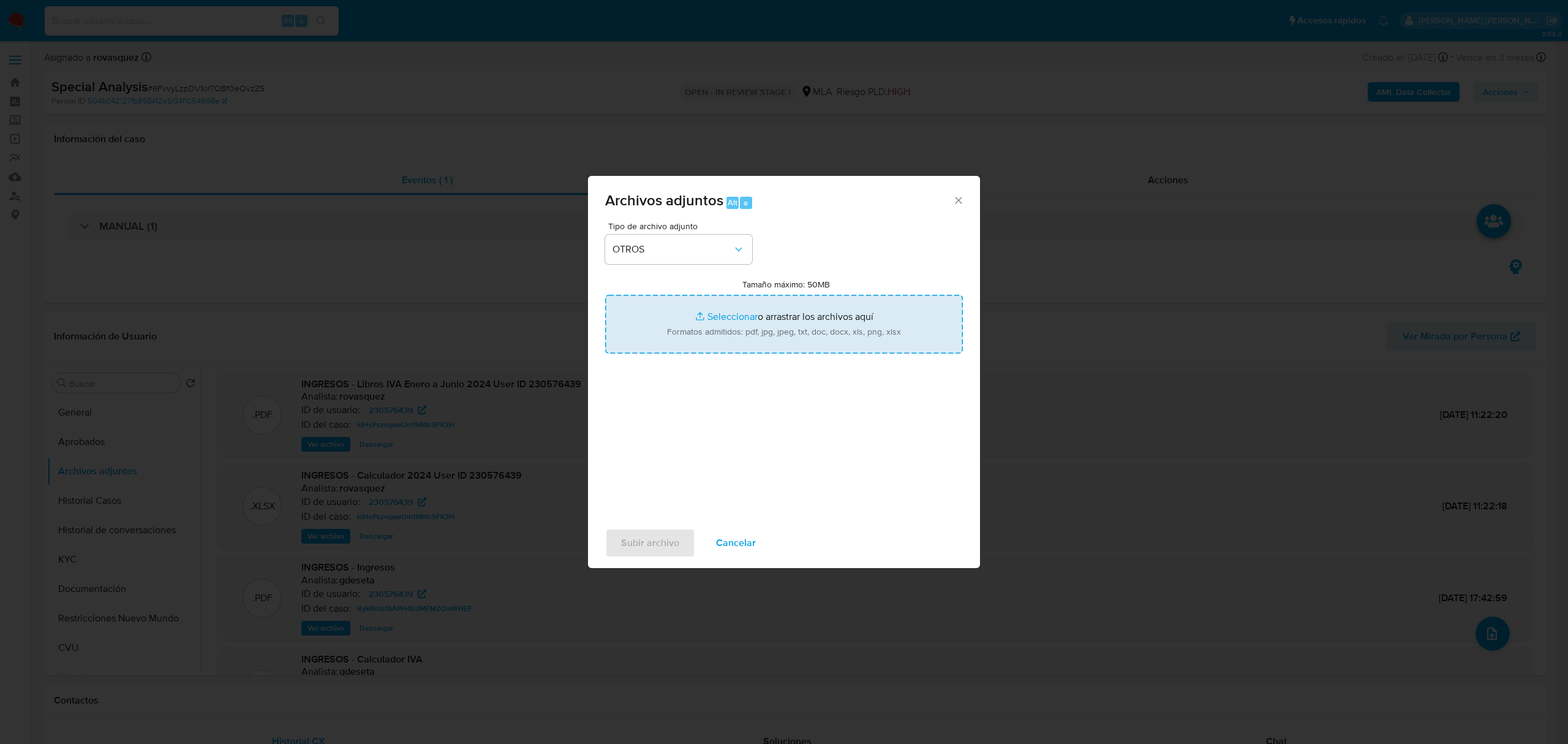
click at [730, 316] on input "Tamaño máximo: 50MB Seleccionar archivos" at bounding box center [784, 324] width 358 height 59
type input "C:\fakepath\Calculador [DATE]-[DATE] User ID 230576439.xlsx"
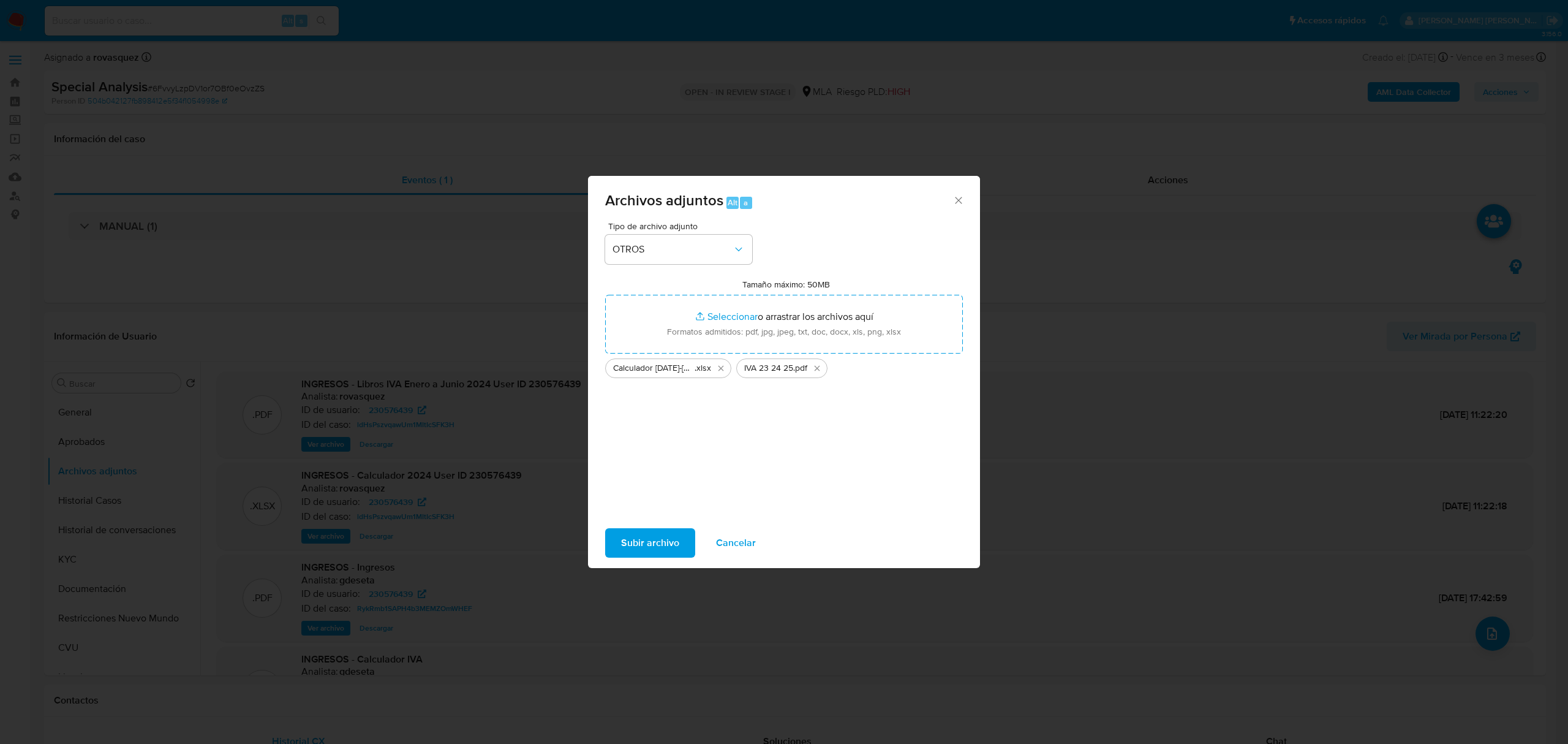
click at [634, 544] on span "Subir archivo" at bounding box center [650, 543] width 58 height 27
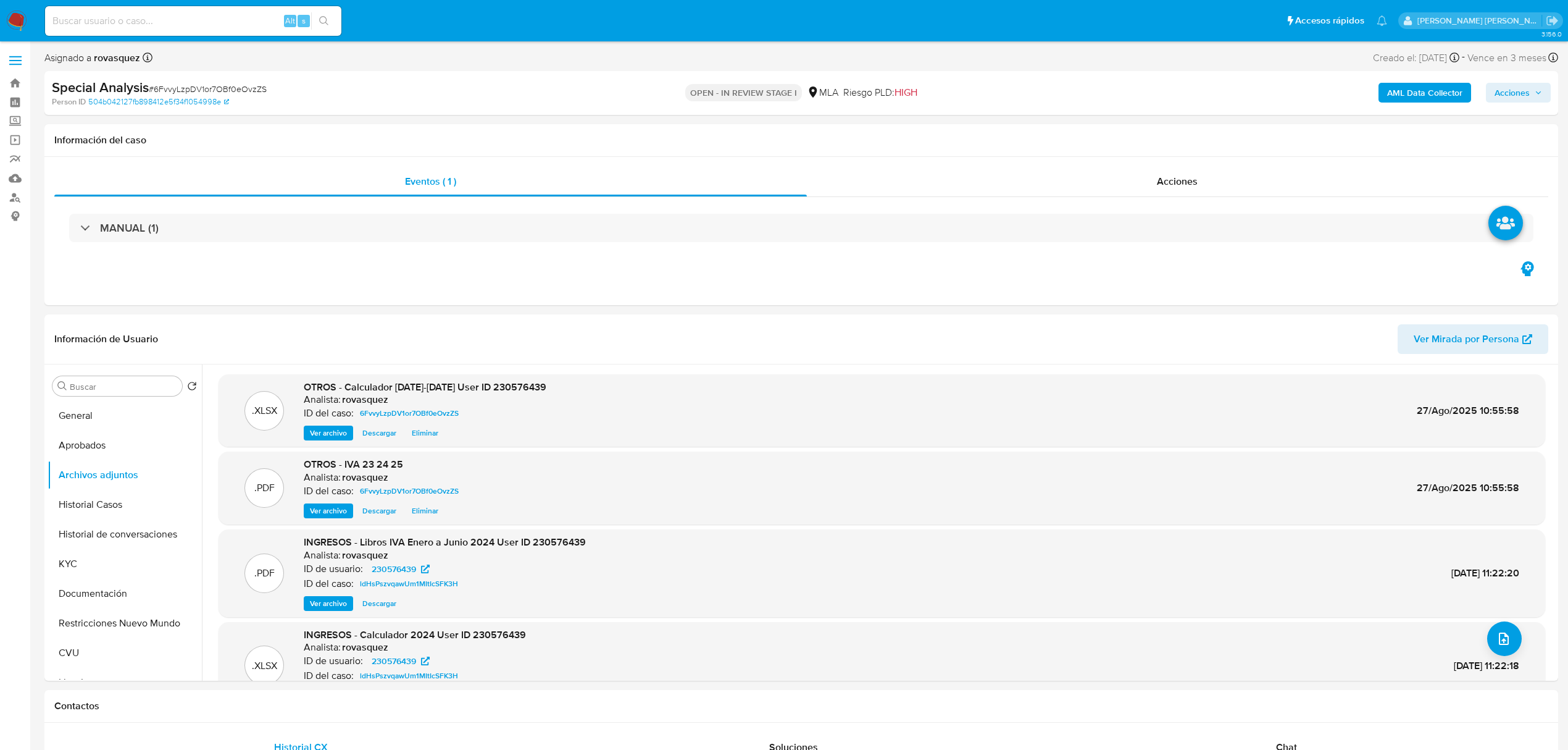
click at [1522, 98] on span "Acciones" at bounding box center [1512, 92] width 35 height 20
click at [1160, 139] on div "Resolución del caso Alt r" at bounding box center [1183, 132] width 118 height 32
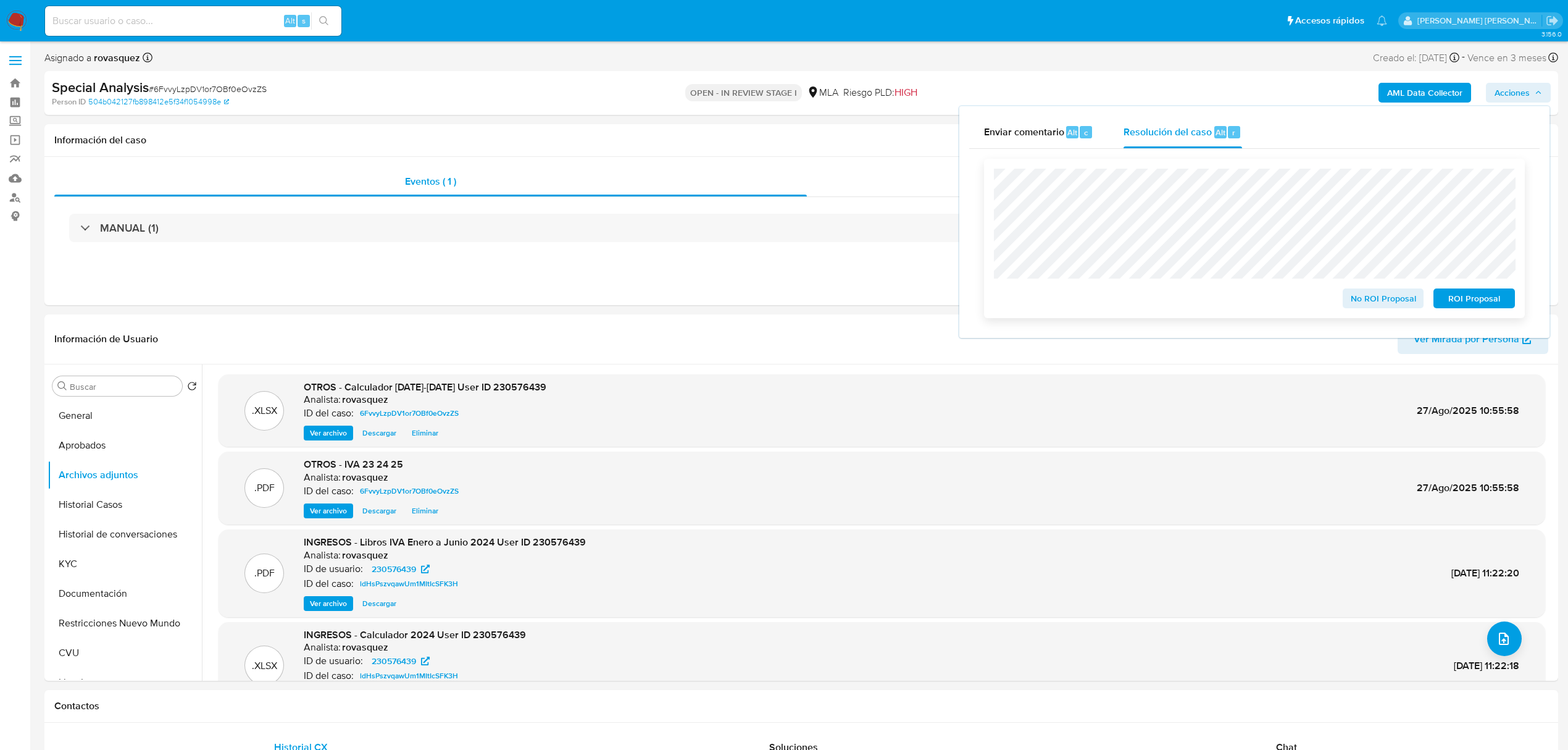
click at [1394, 297] on span "No ROI Proposal" at bounding box center [1383, 298] width 64 height 17
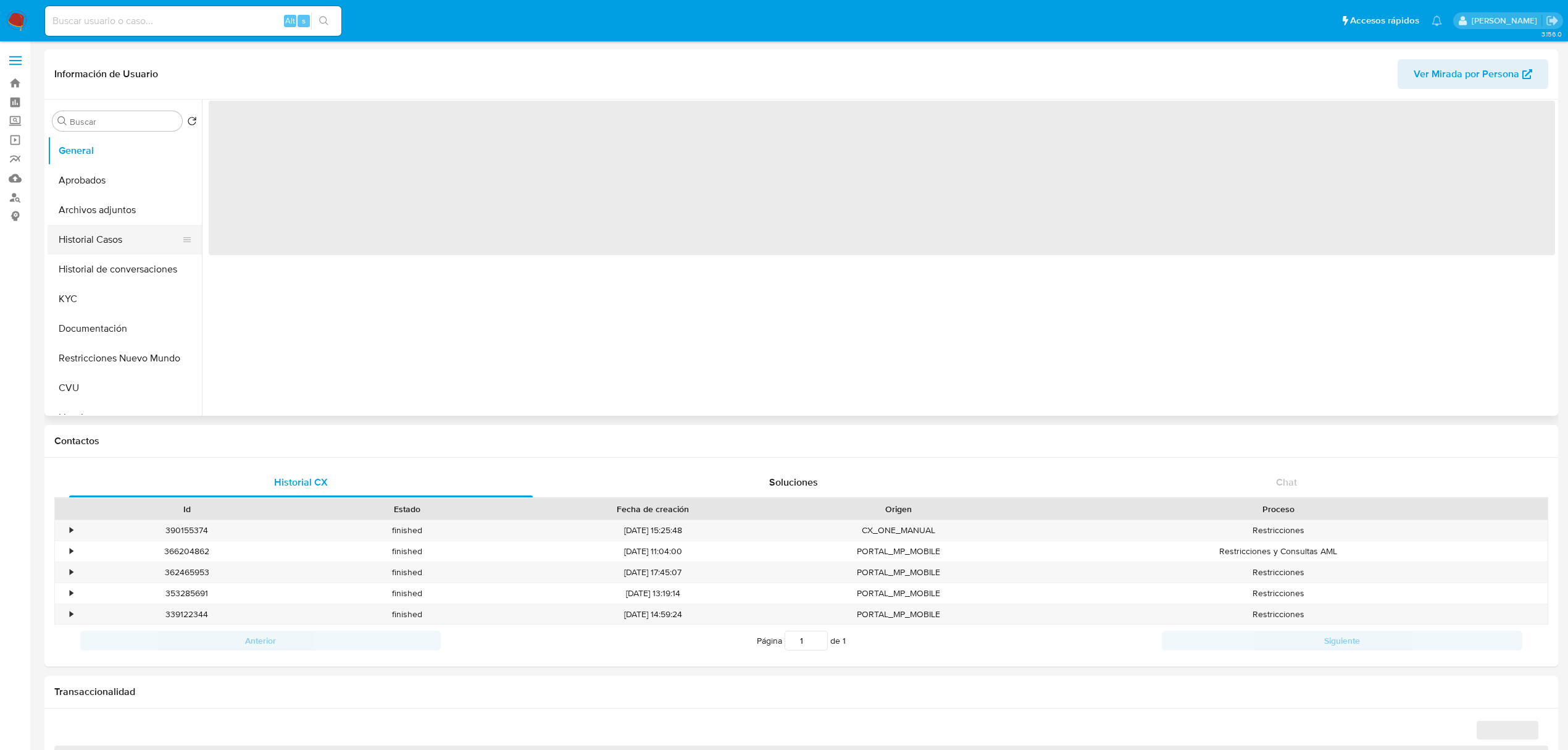
click at [114, 248] on button "Historial Casos" at bounding box center [120, 240] width 145 height 30
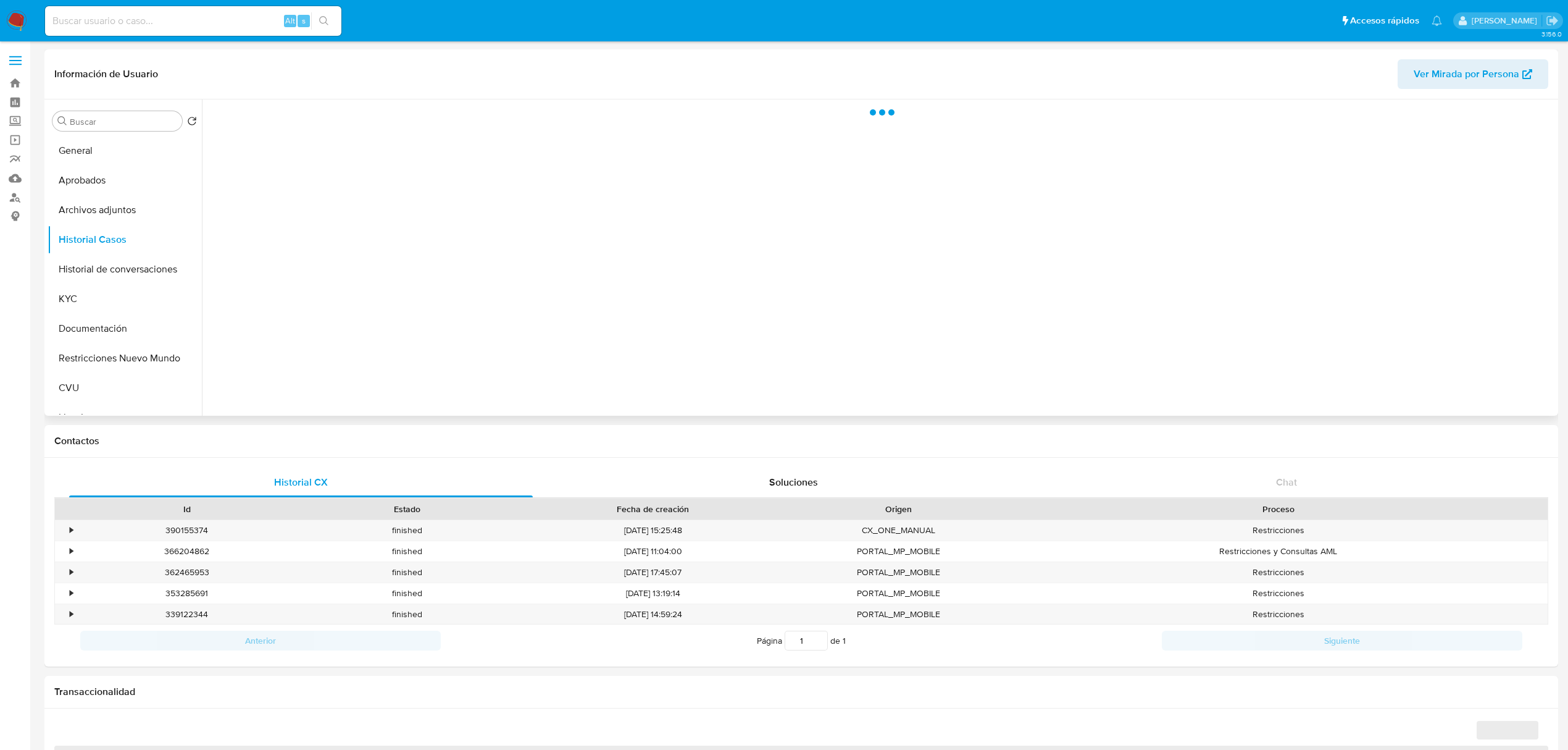
select select "10"
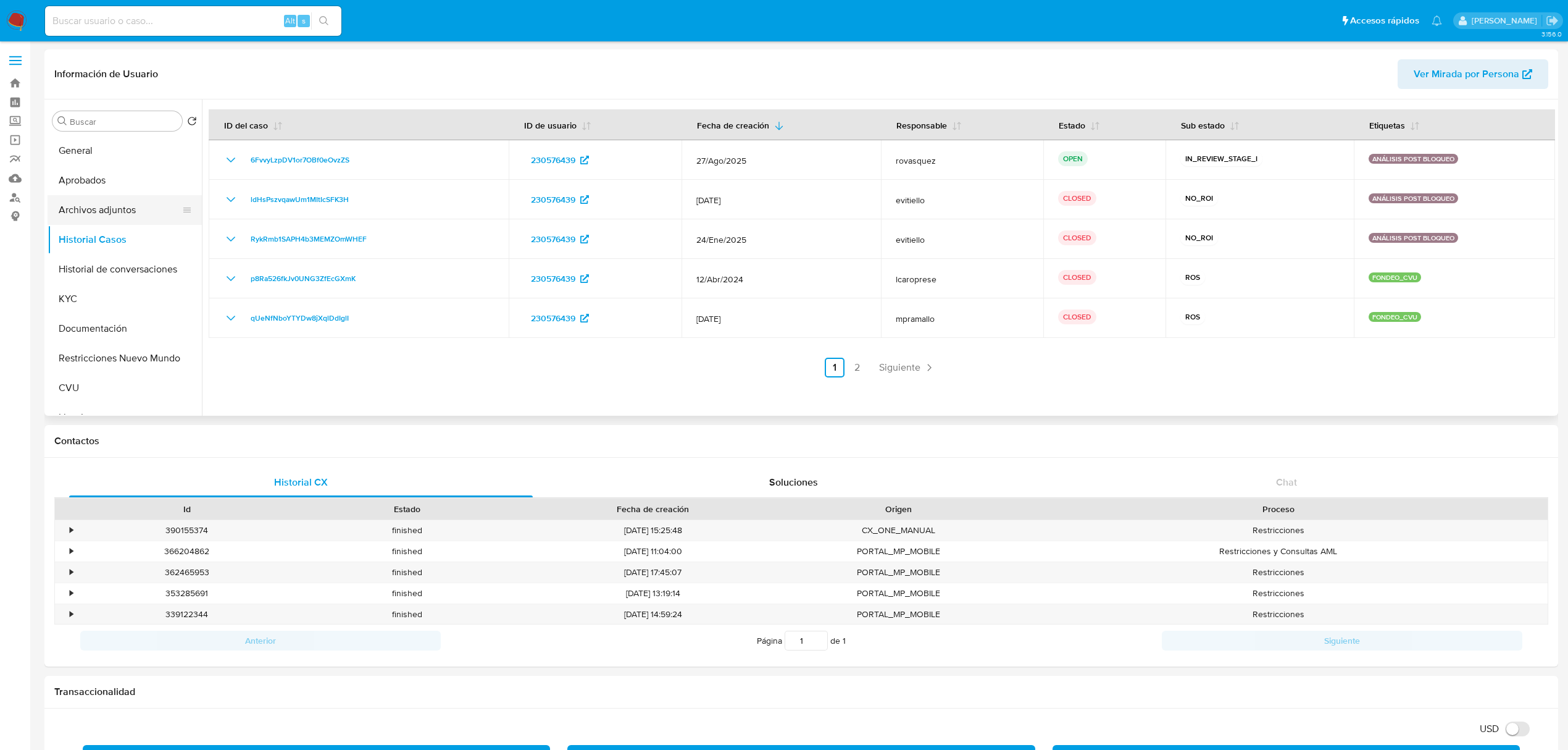
click at [115, 218] on button "Archivos adjuntos" at bounding box center [120, 210] width 145 height 30
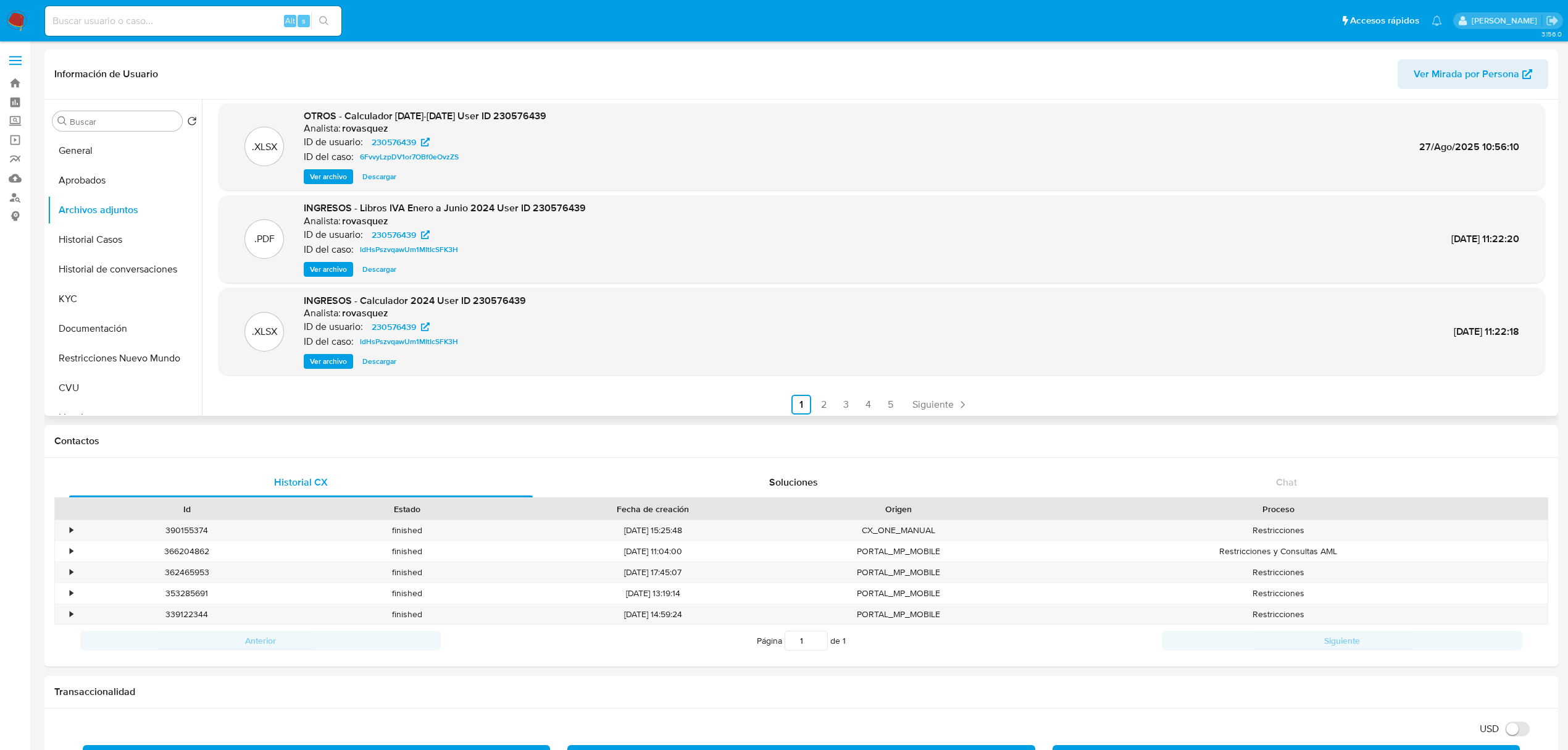
scroll to position [104, 0]
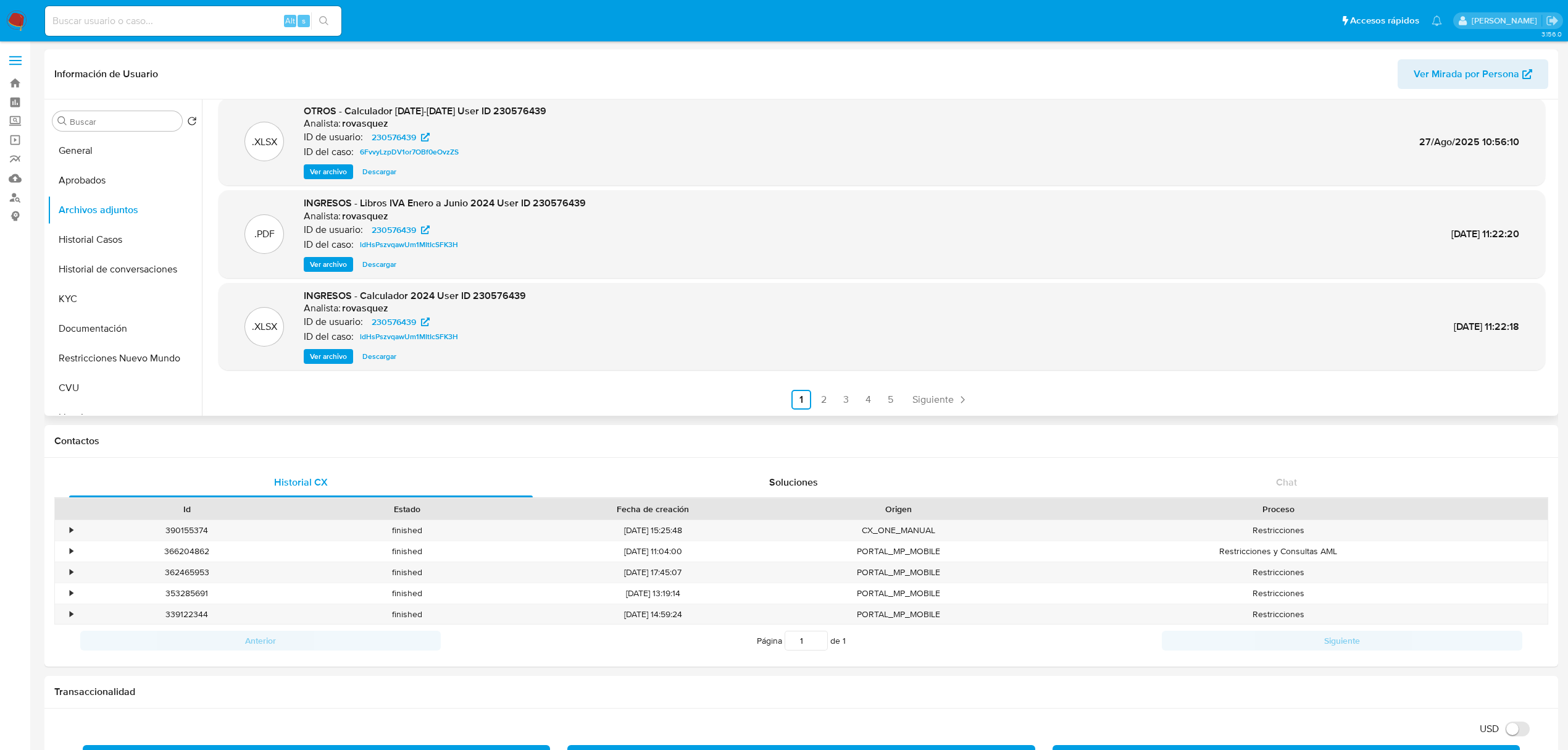
click at [946, 411] on div ".PDF OTROS - IVA 23 24 25 Analista: rovasquez ID de usuario: 230576439 ID del c…" at bounding box center [879, 257] width 1353 height 316
click at [946, 400] on span "Siguiente" at bounding box center [933, 399] width 42 height 10
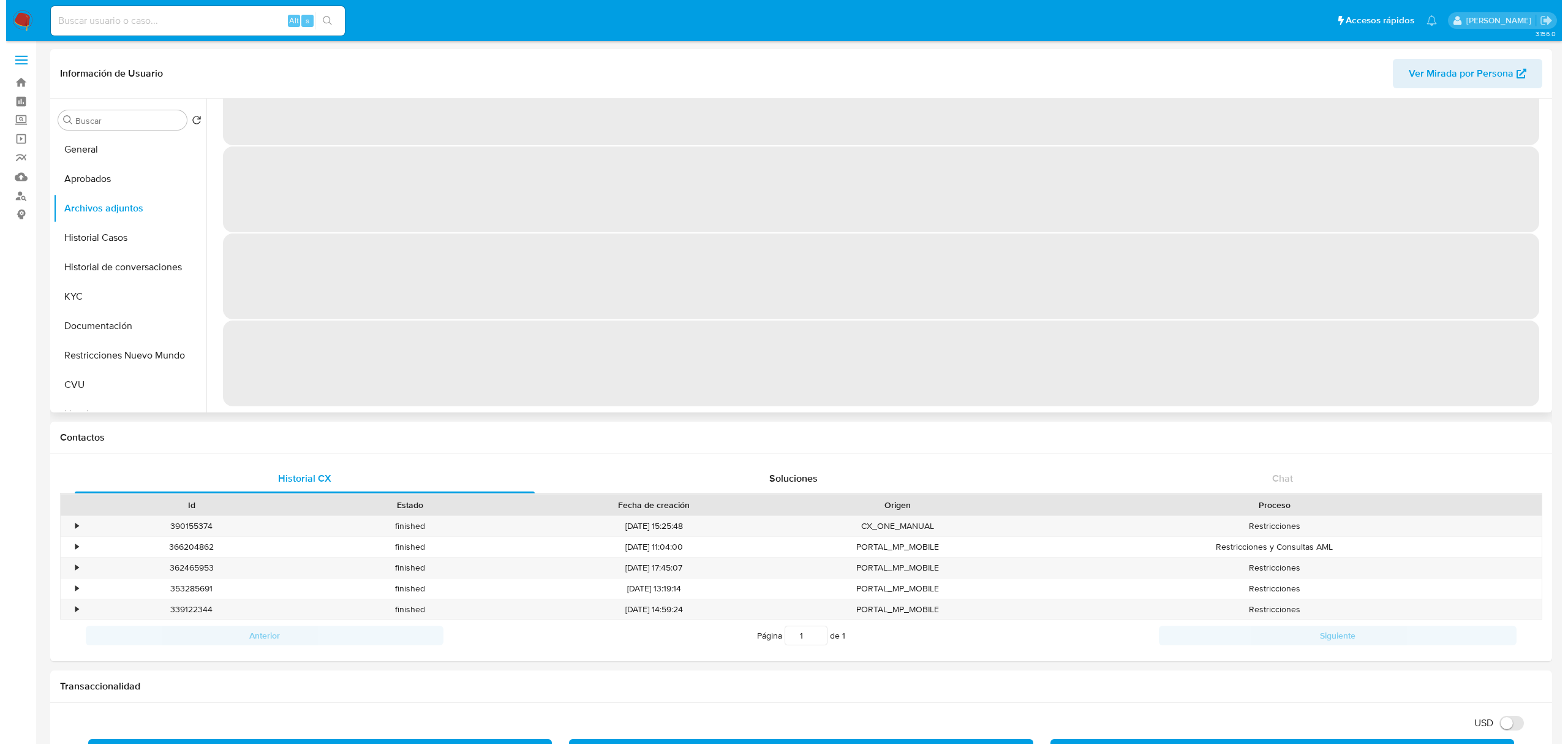
scroll to position [0, 0]
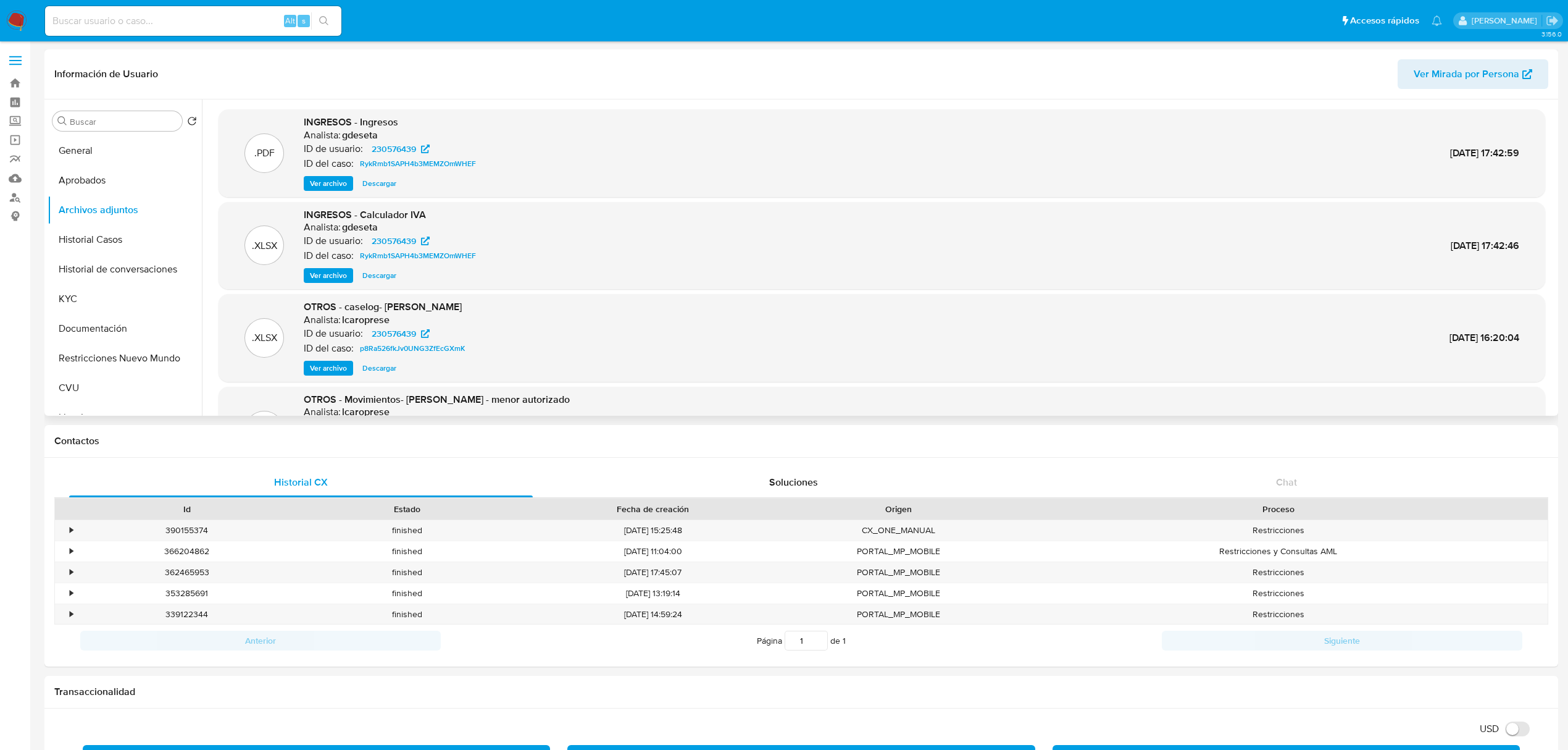
click at [332, 369] on span "Ver archivo" at bounding box center [329, 368] width 37 height 13
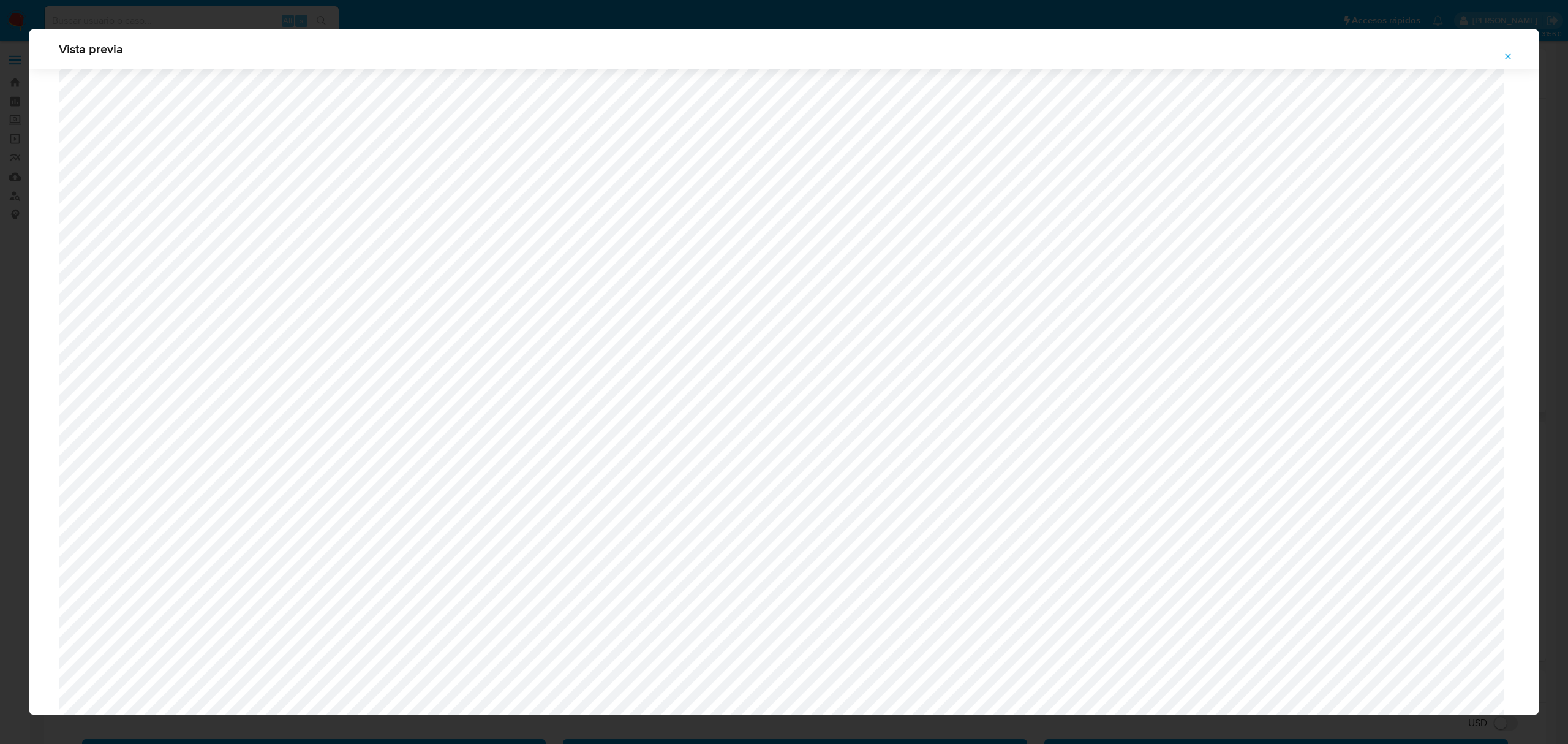
scroll to position [466, 0]
click at [1509, 52] on icon "Attachment preview" at bounding box center [1507, 56] width 10 height 10
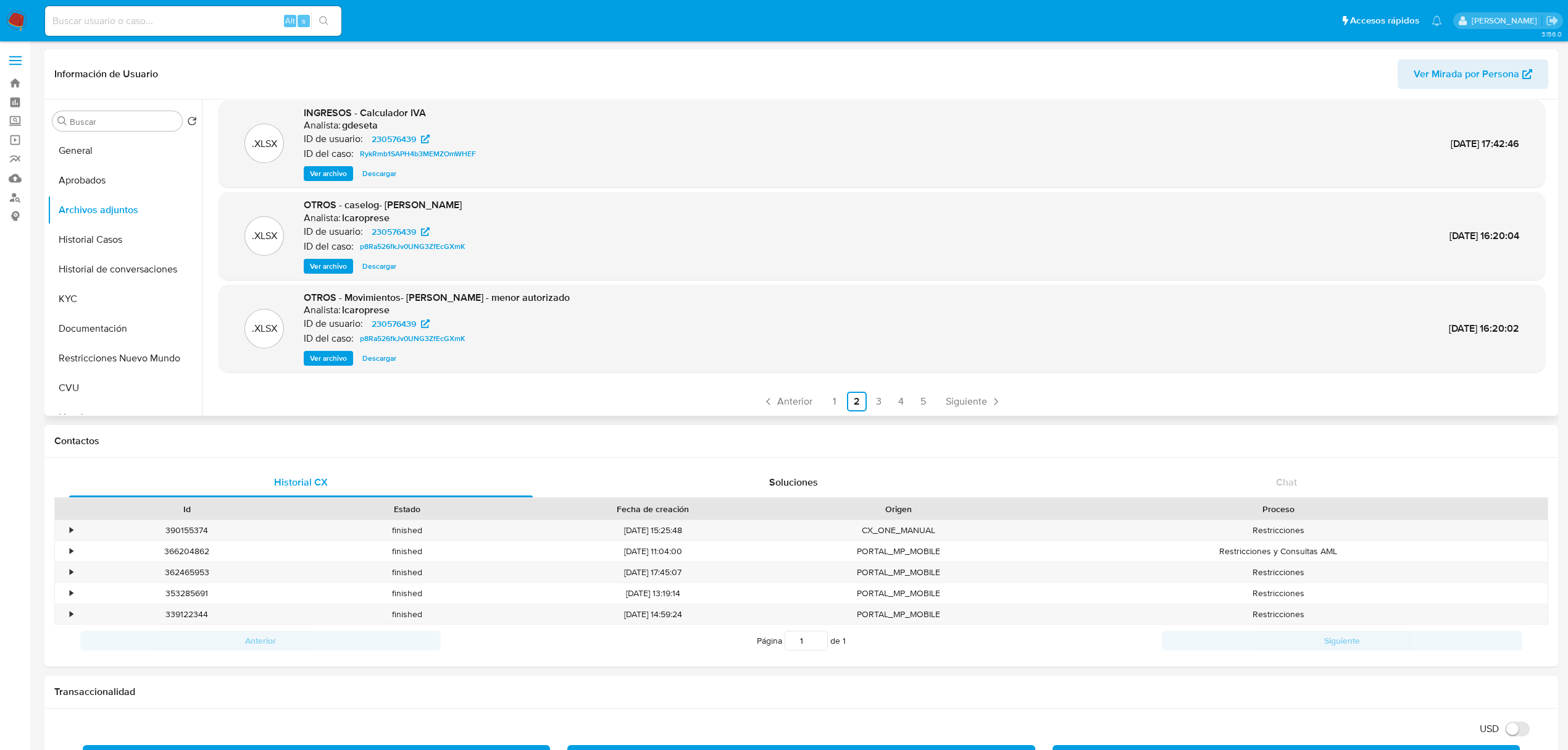
scroll to position [104, 0]
click at [969, 396] on span "Siguiente" at bounding box center [967, 399] width 42 height 10
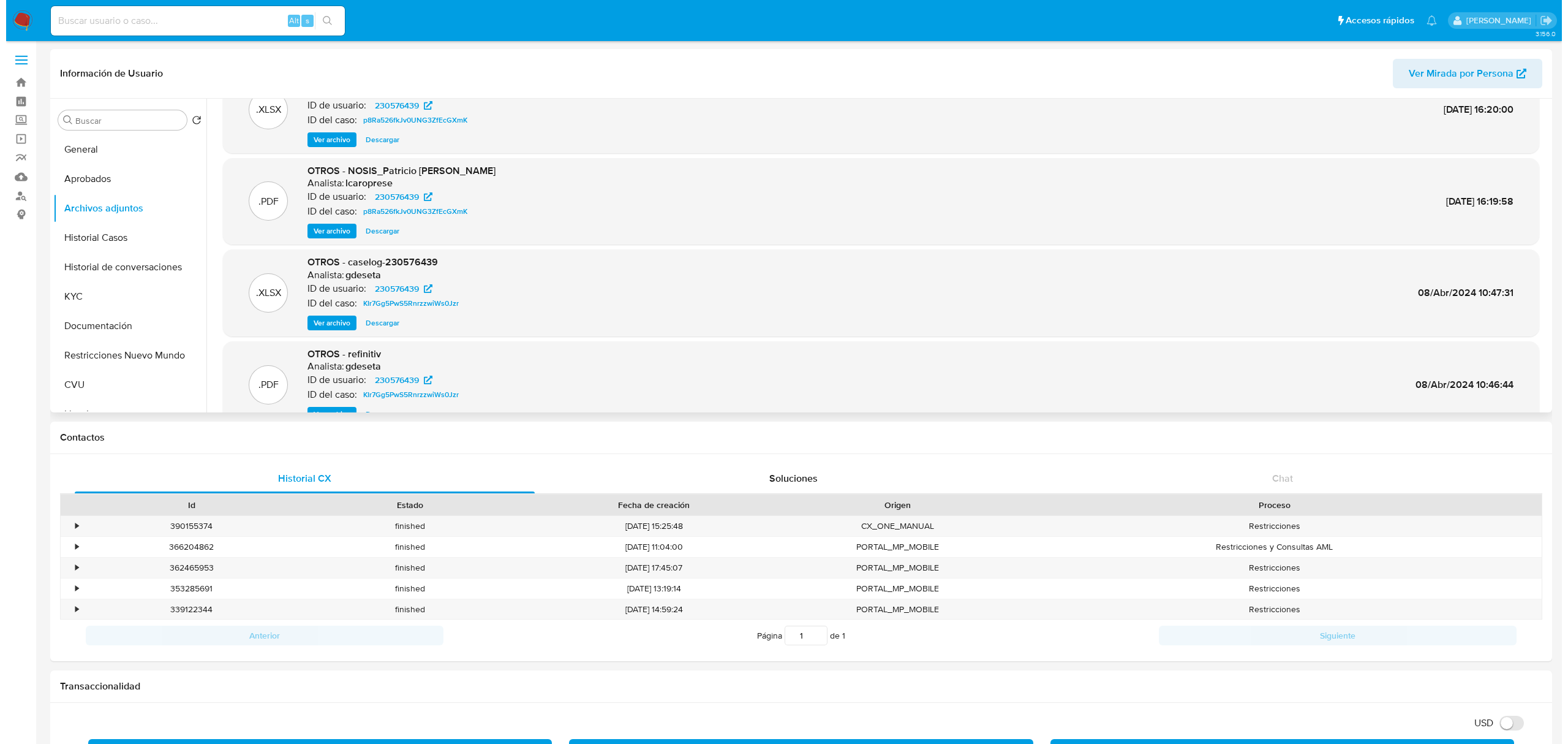
scroll to position [81, 0]
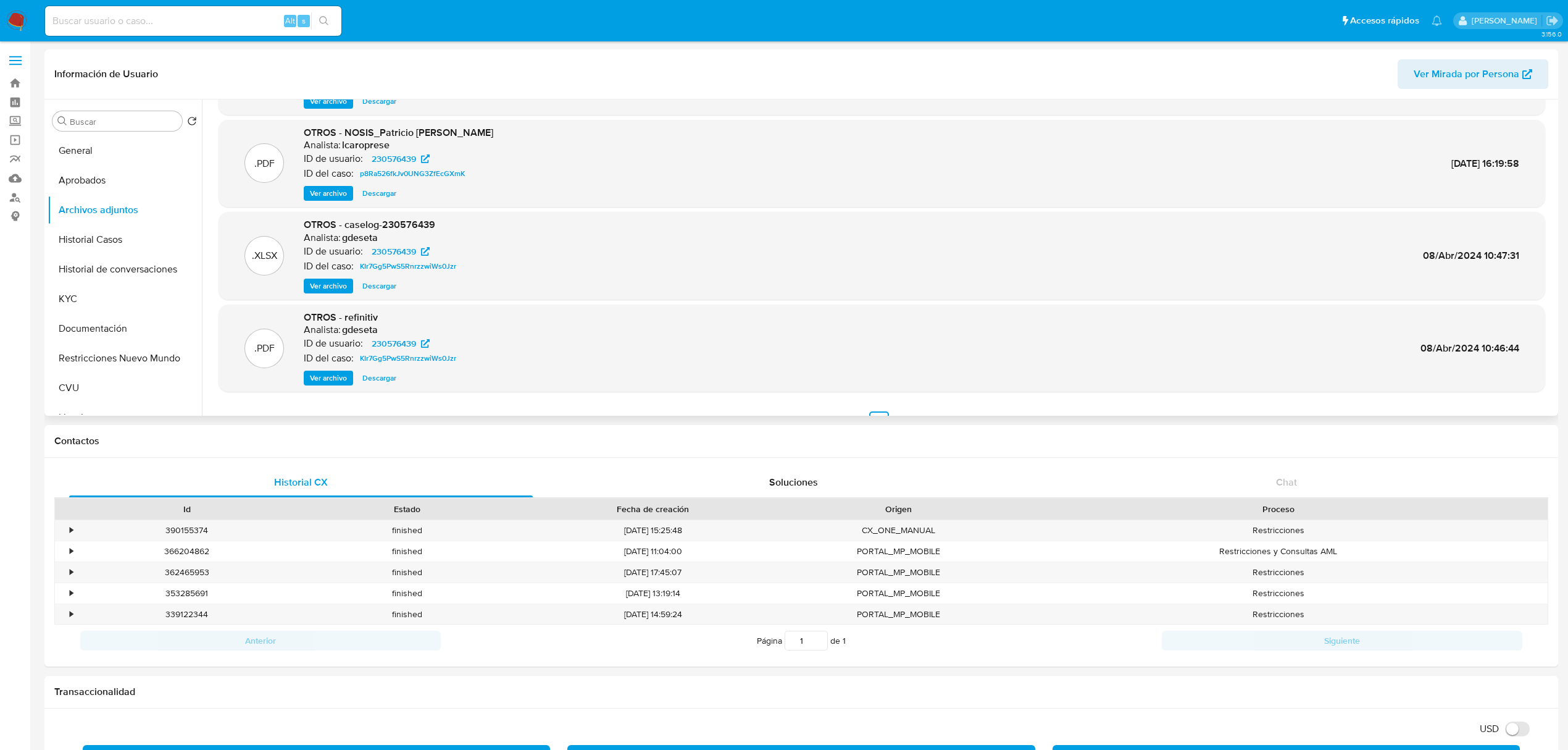
click at [331, 284] on span "Ver archivo" at bounding box center [329, 286] width 37 height 13
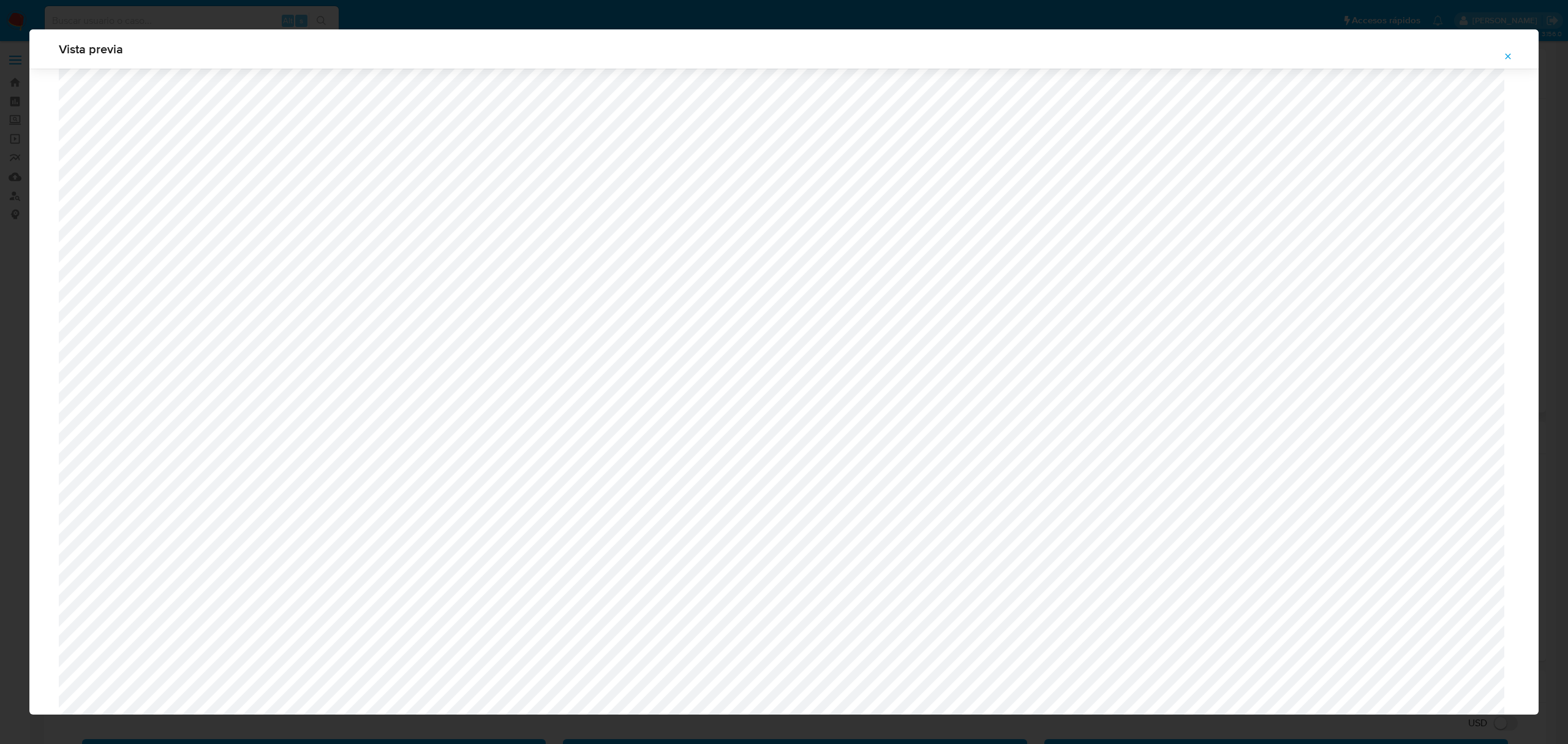
scroll to position [629, 0]
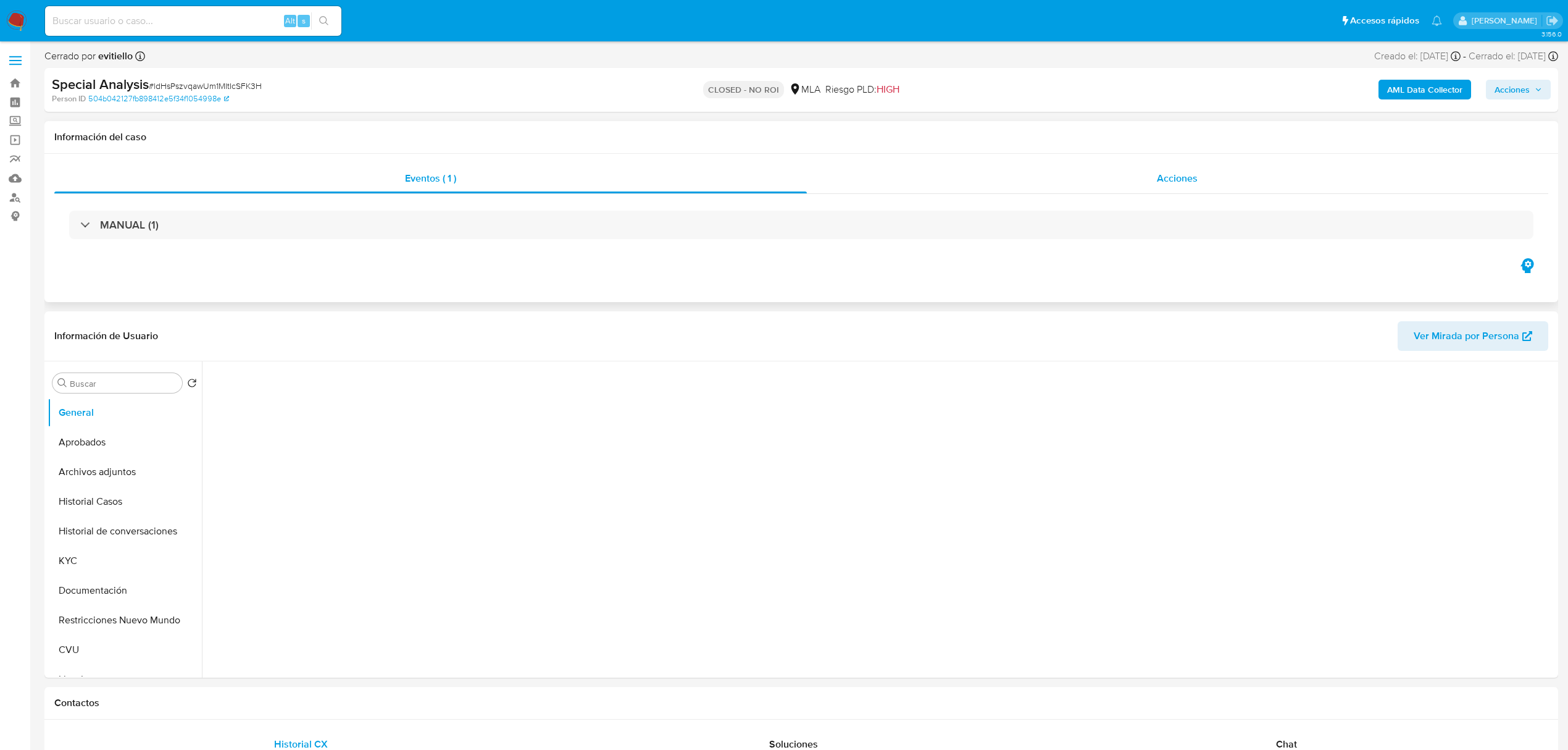
click at [1184, 191] on div "Acciones" at bounding box center [1178, 179] width 742 height 30
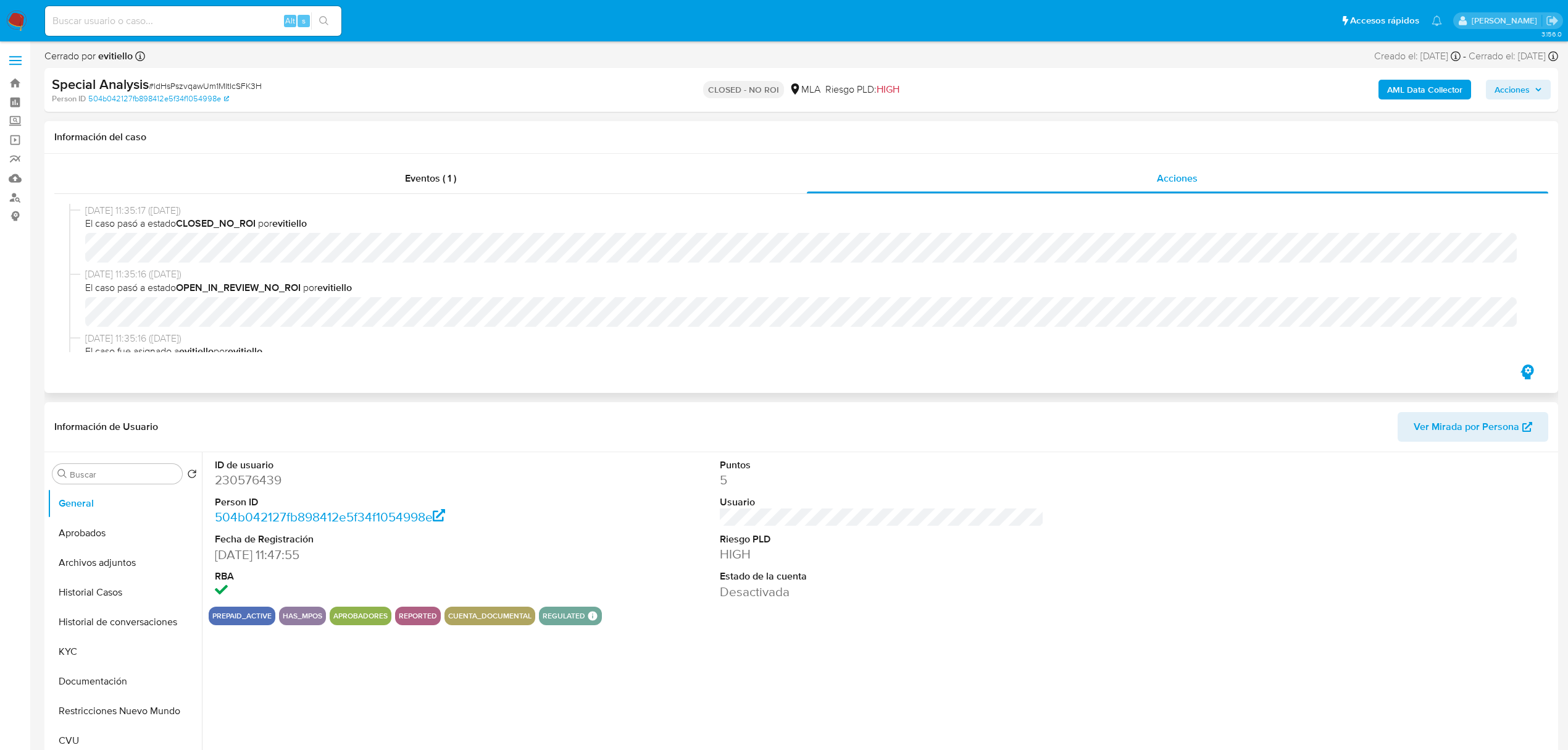
select select "10"
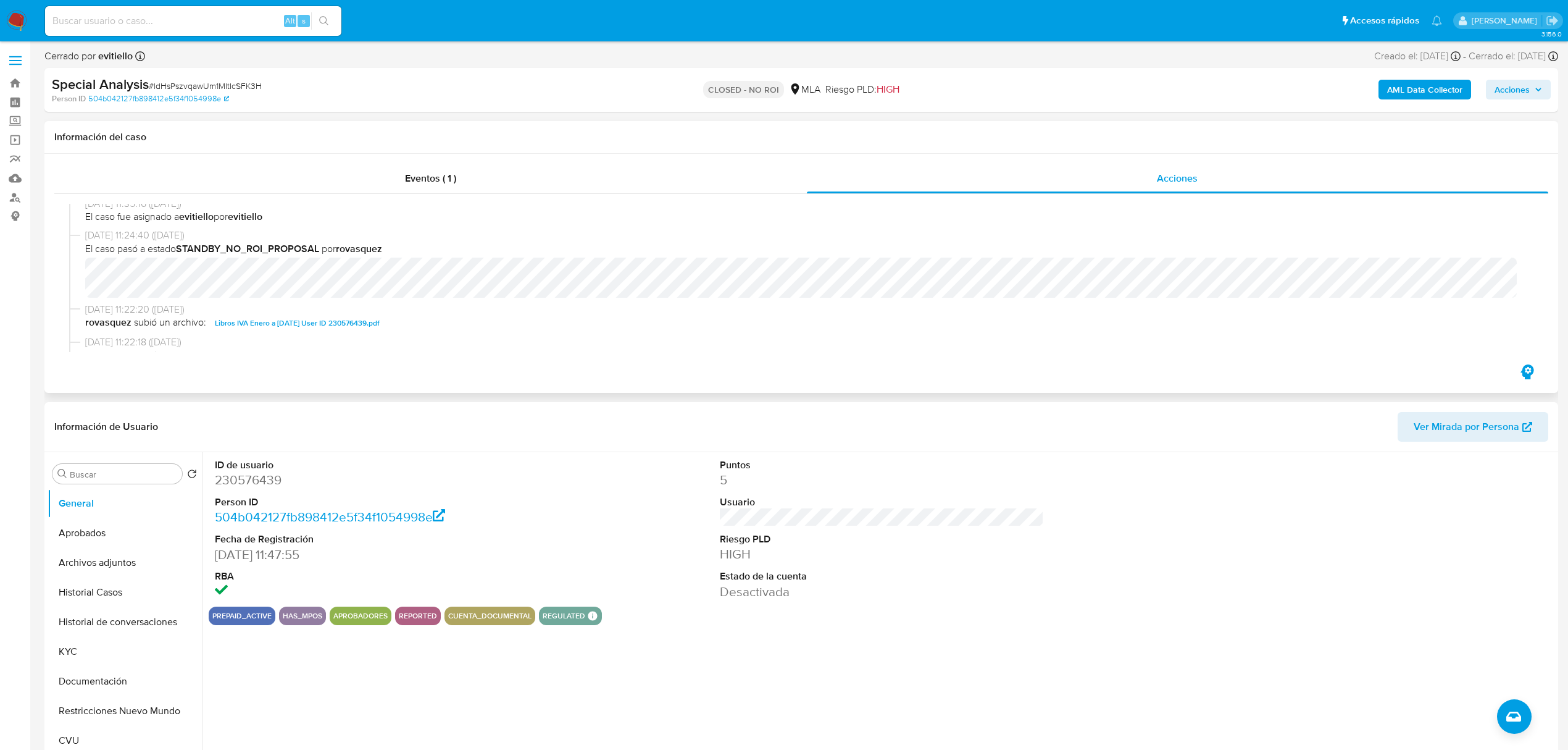
scroll to position [164, 0]
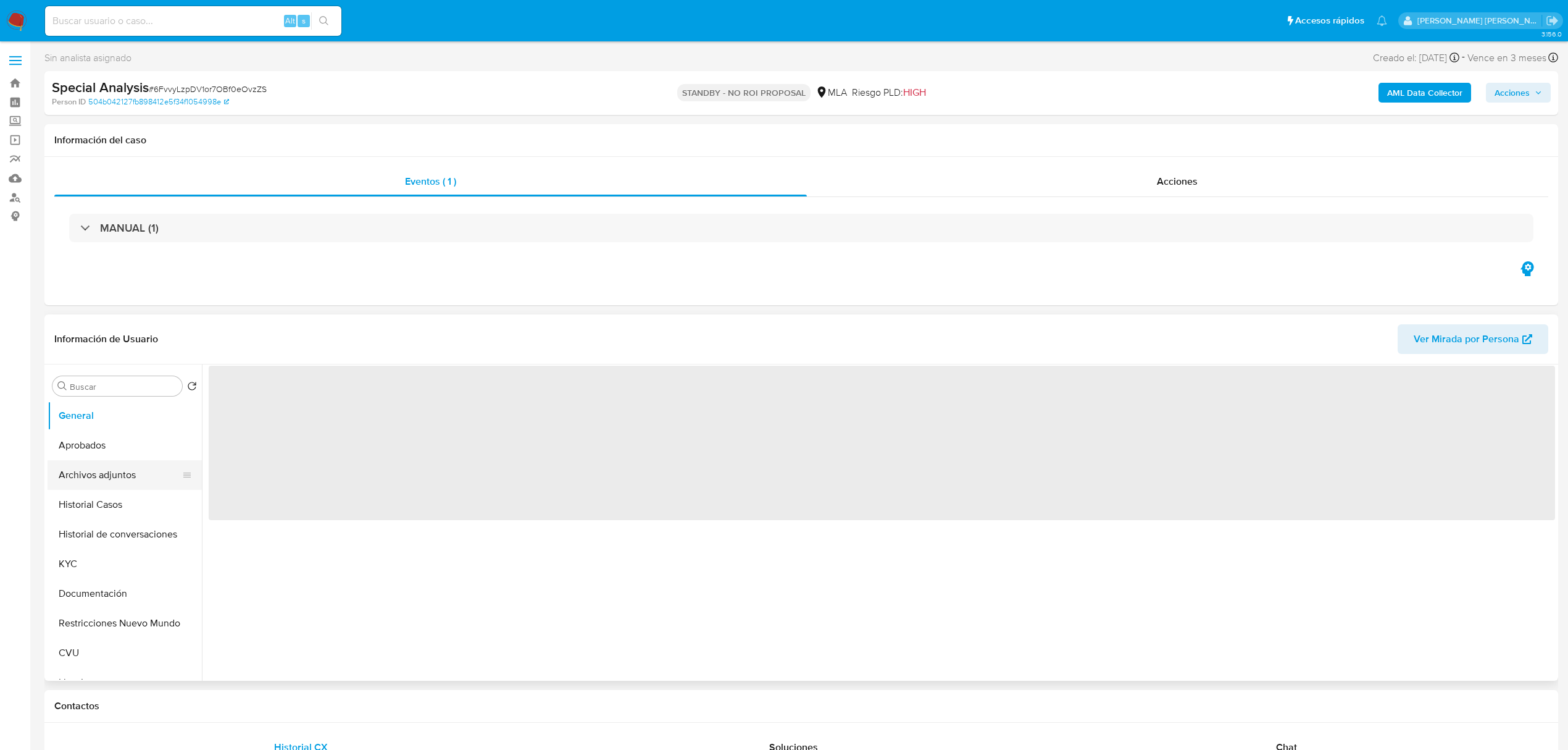
click at [97, 476] on button "Archivos adjuntos" at bounding box center [120, 475] width 145 height 30
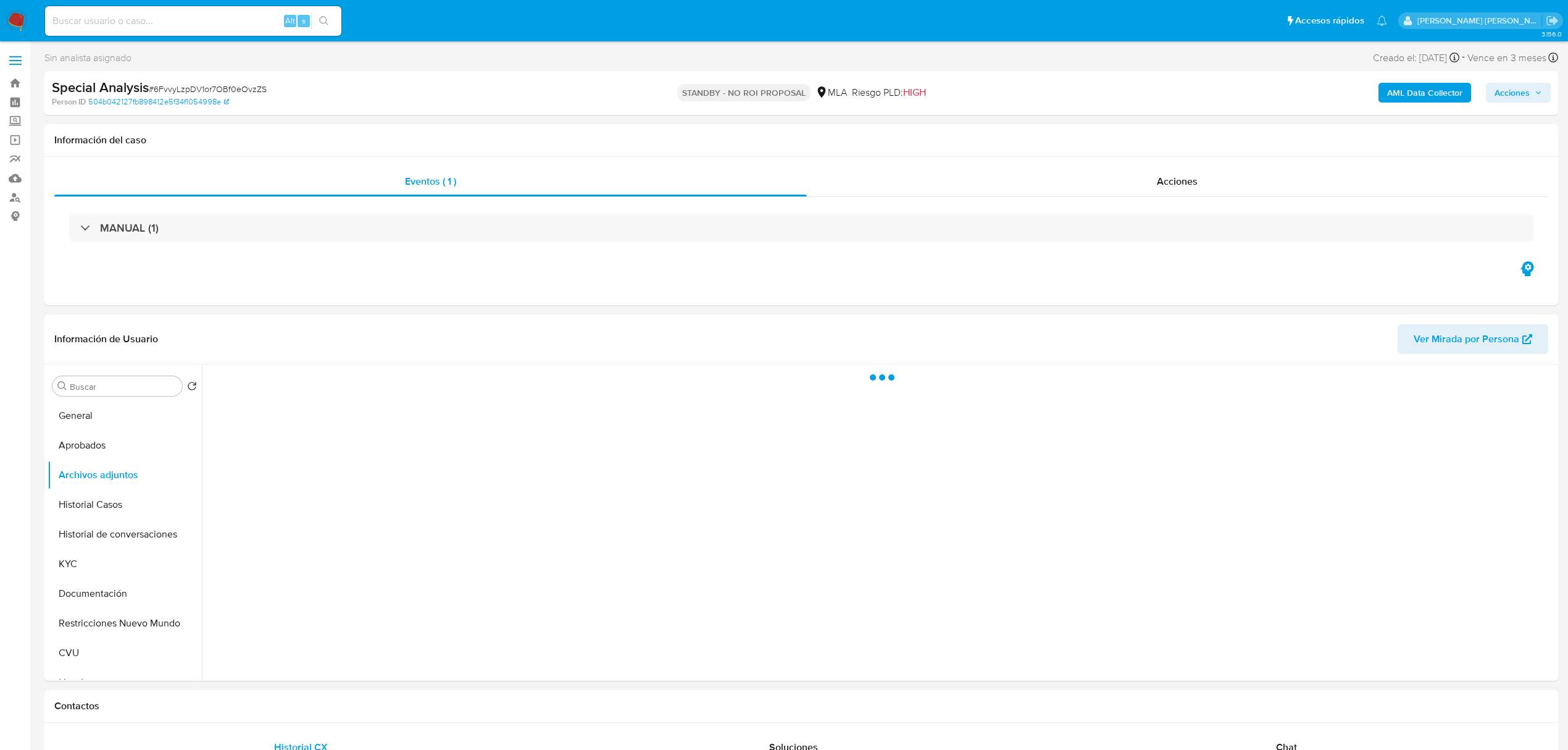
select select "10"
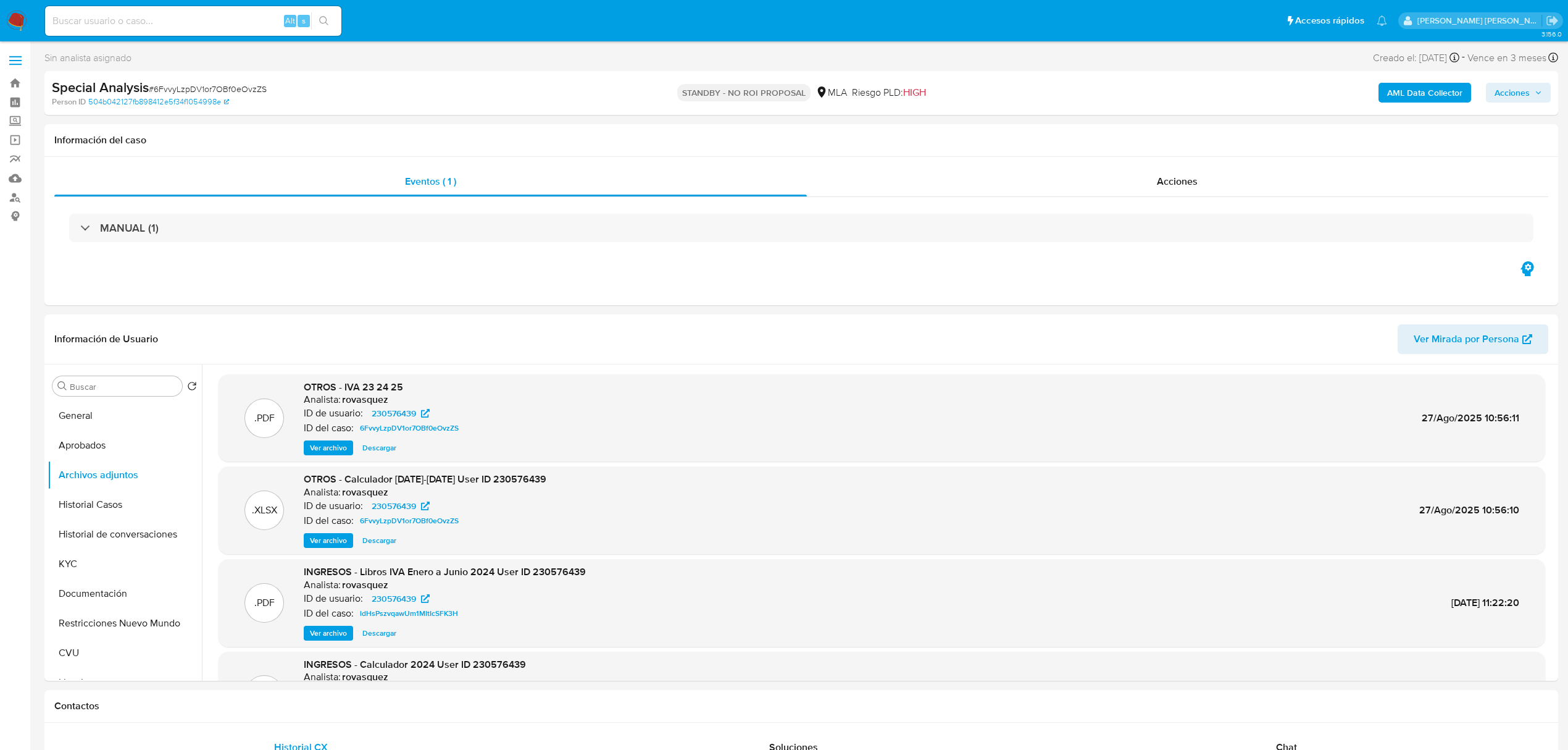
click at [198, 21] on input at bounding box center [193, 21] width 297 height 16
paste input "280965403"
type input "280965403"
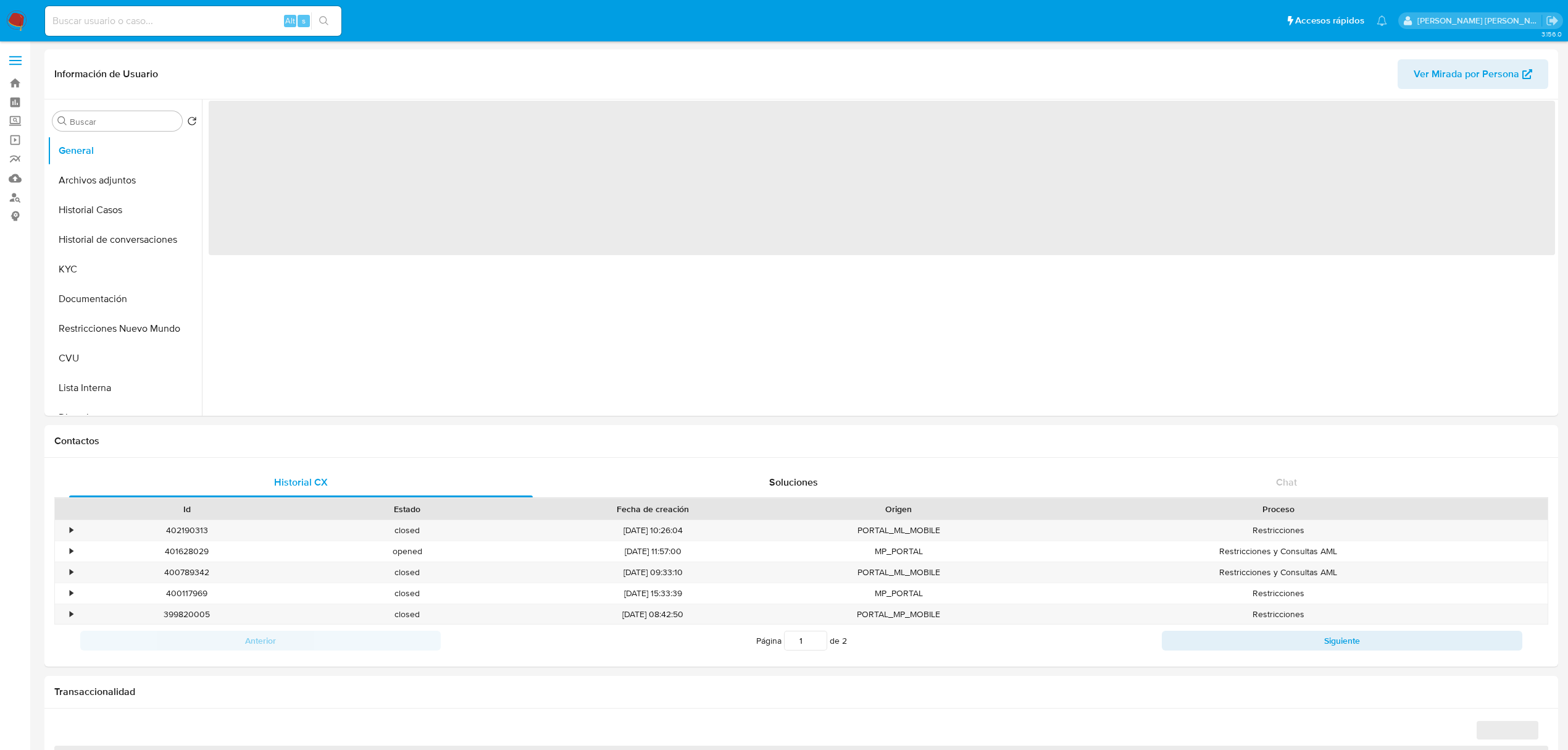
select select "10"
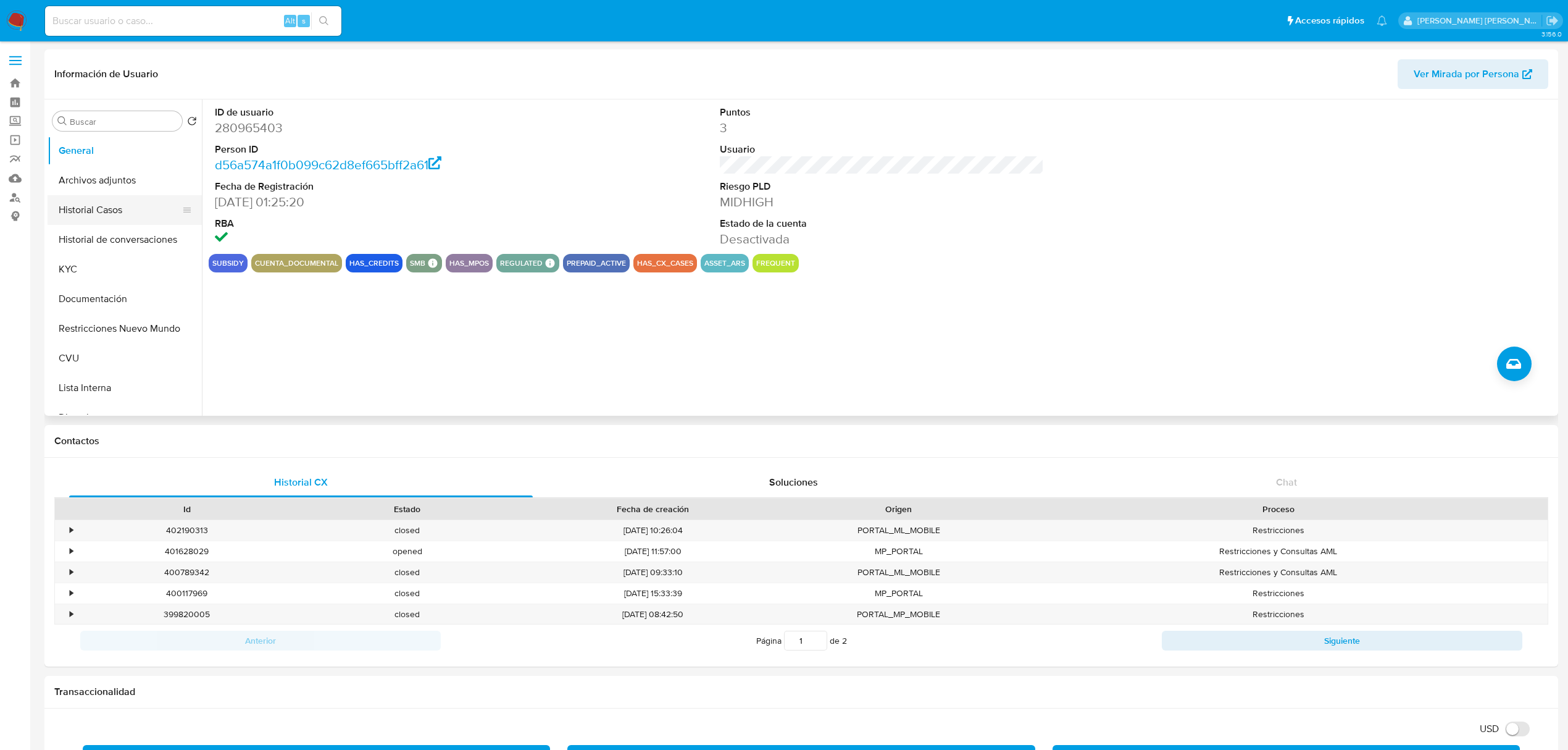
click at [99, 214] on button "Historial Casos" at bounding box center [120, 210] width 145 height 30
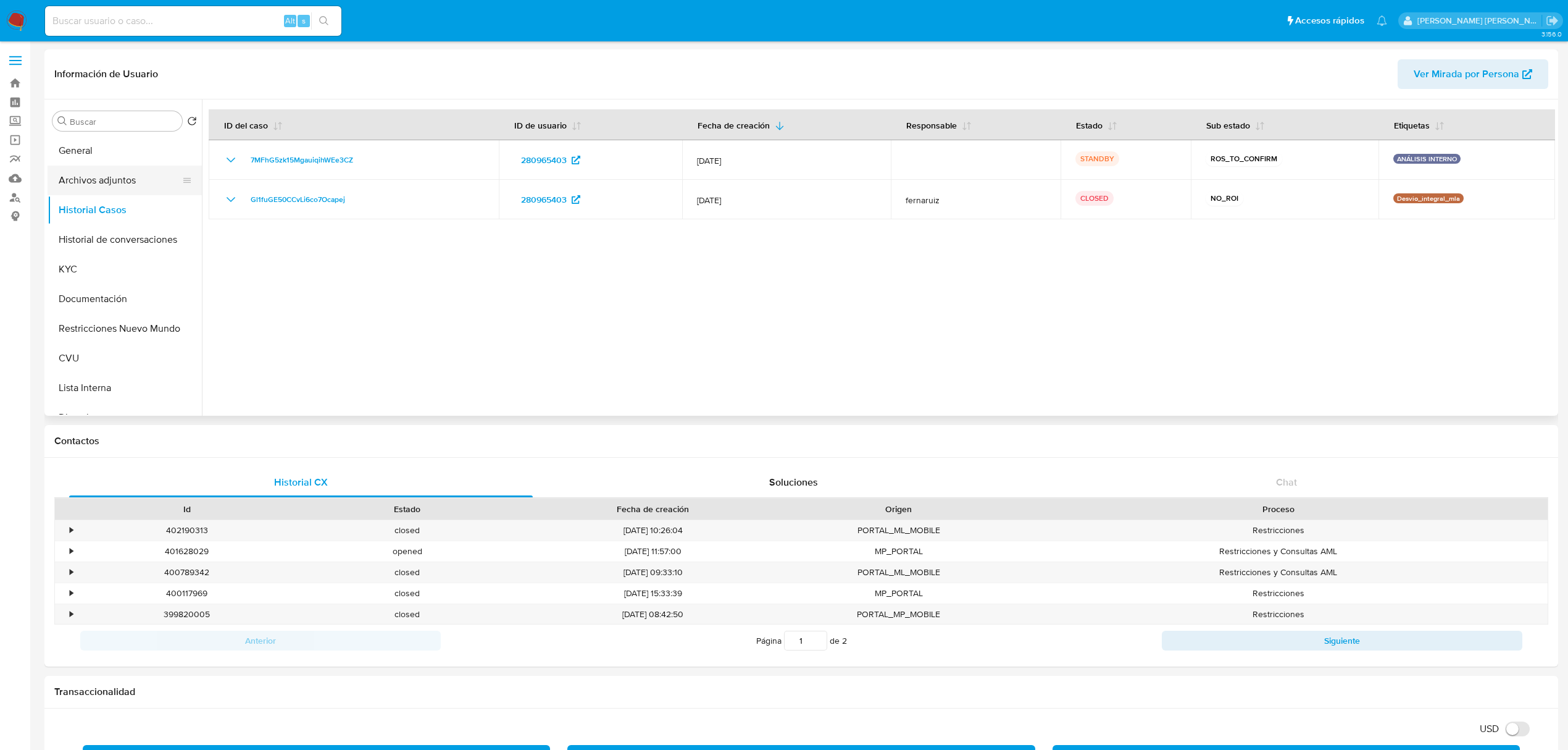
click at [121, 186] on button "Archivos adjuntos" at bounding box center [120, 180] width 145 height 30
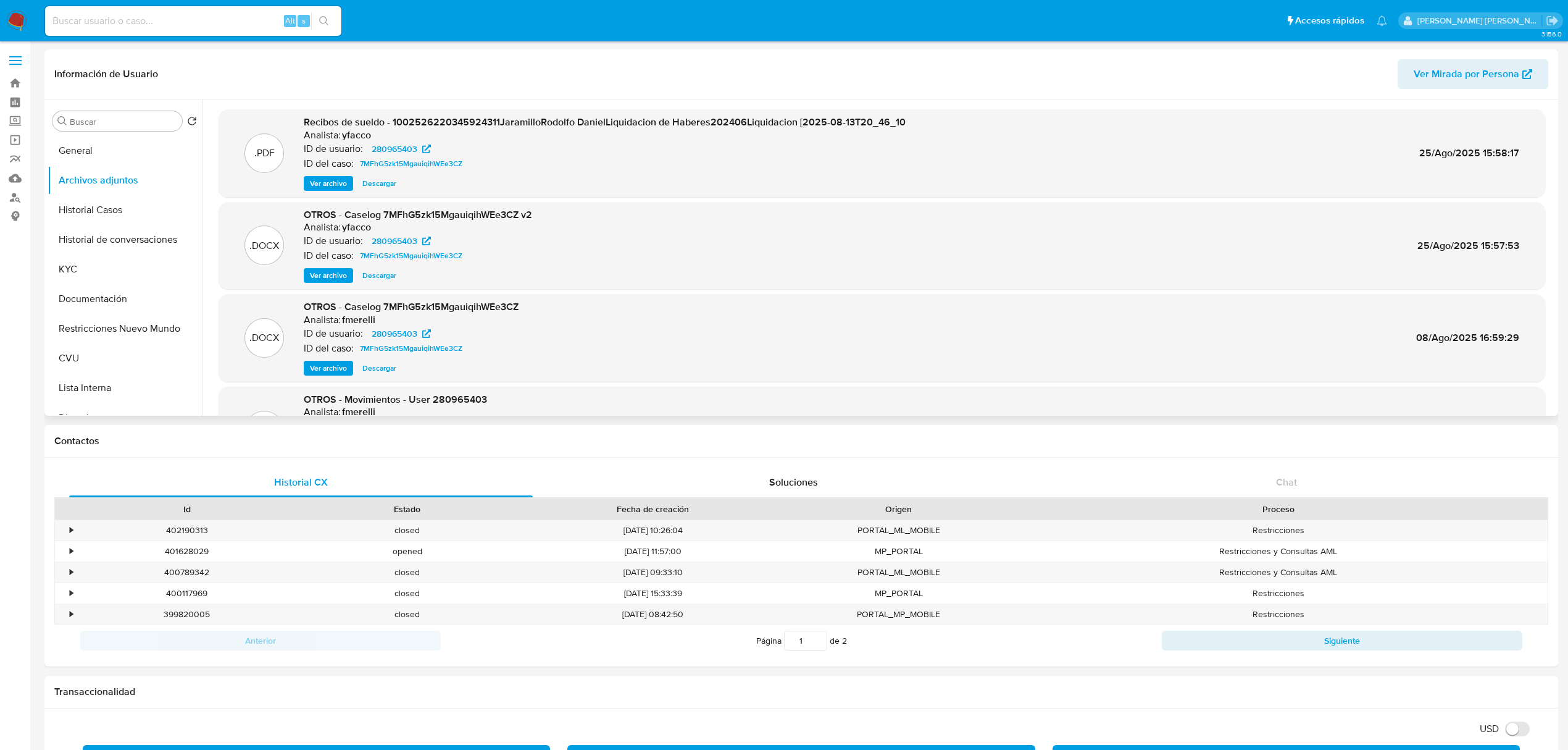
click at [341, 280] on span "Ver archivo" at bounding box center [329, 275] width 37 height 13
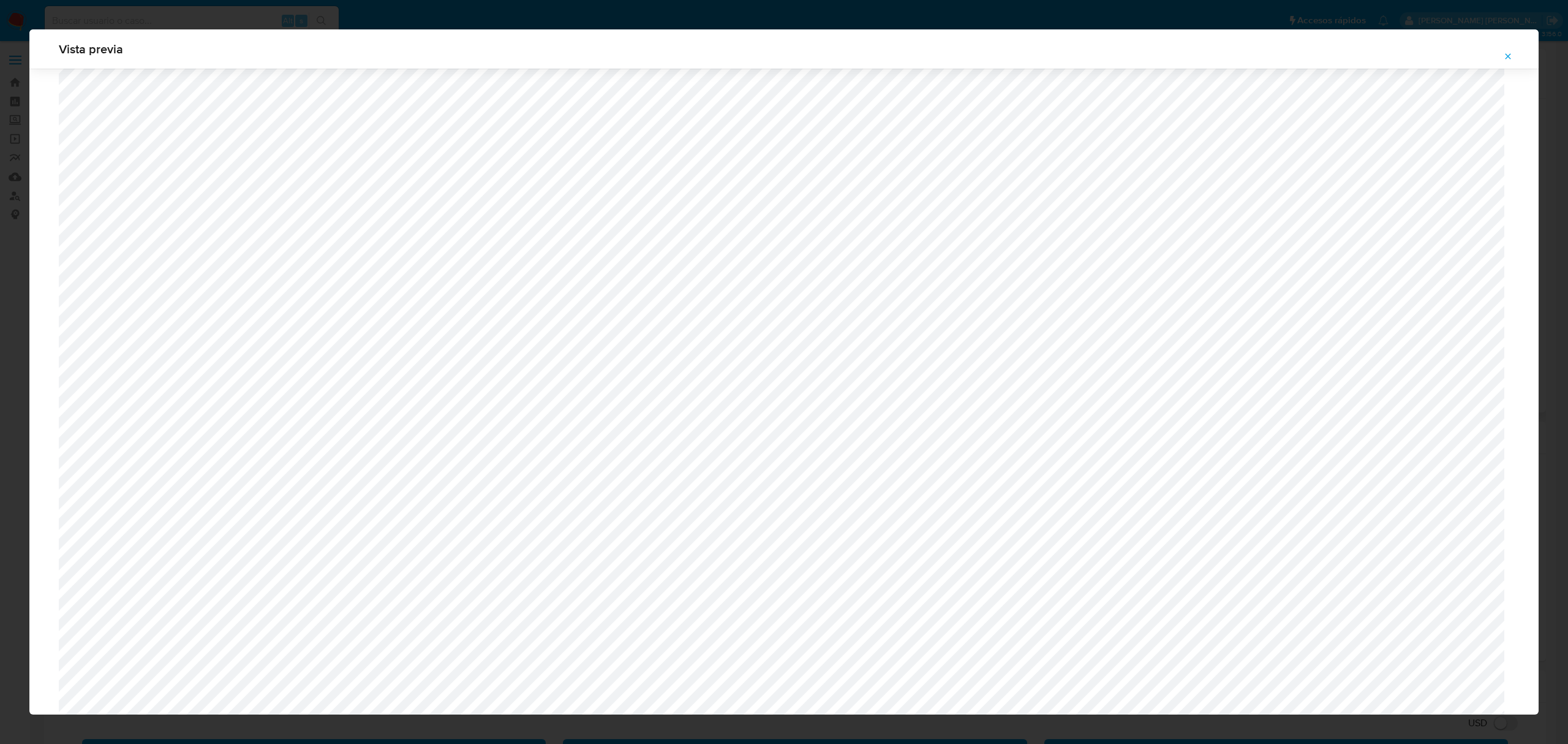
scroll to position [466, 0]
drag, startPoint x: 1510, startPoint y: 55, endPoint x: 1485, endPoint y: 64, distance: 26.6
click at [1510, 55] on icon "Attachment preview" at bounding box center [1507, 56] width 10 height 10
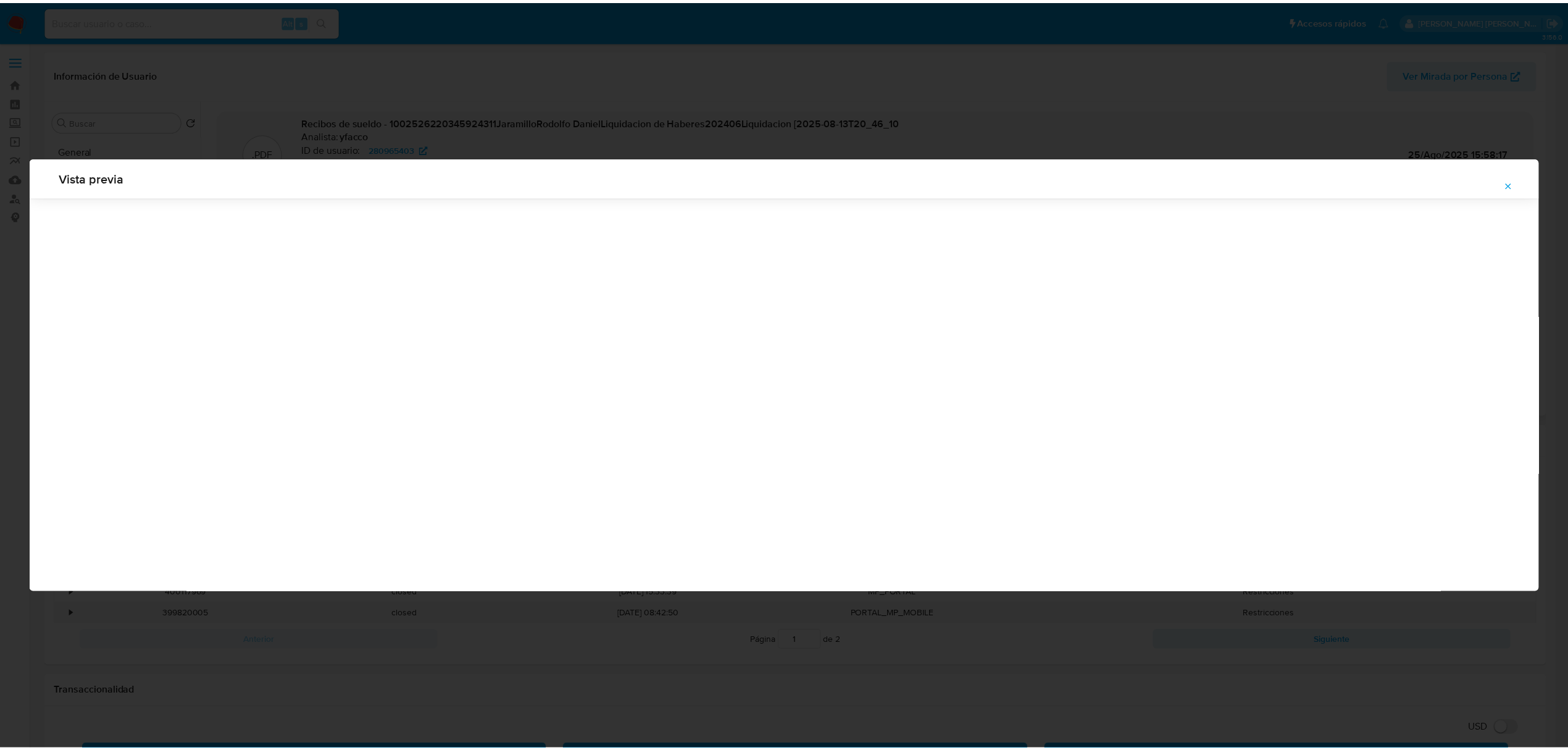
scroll to position [0, 0]
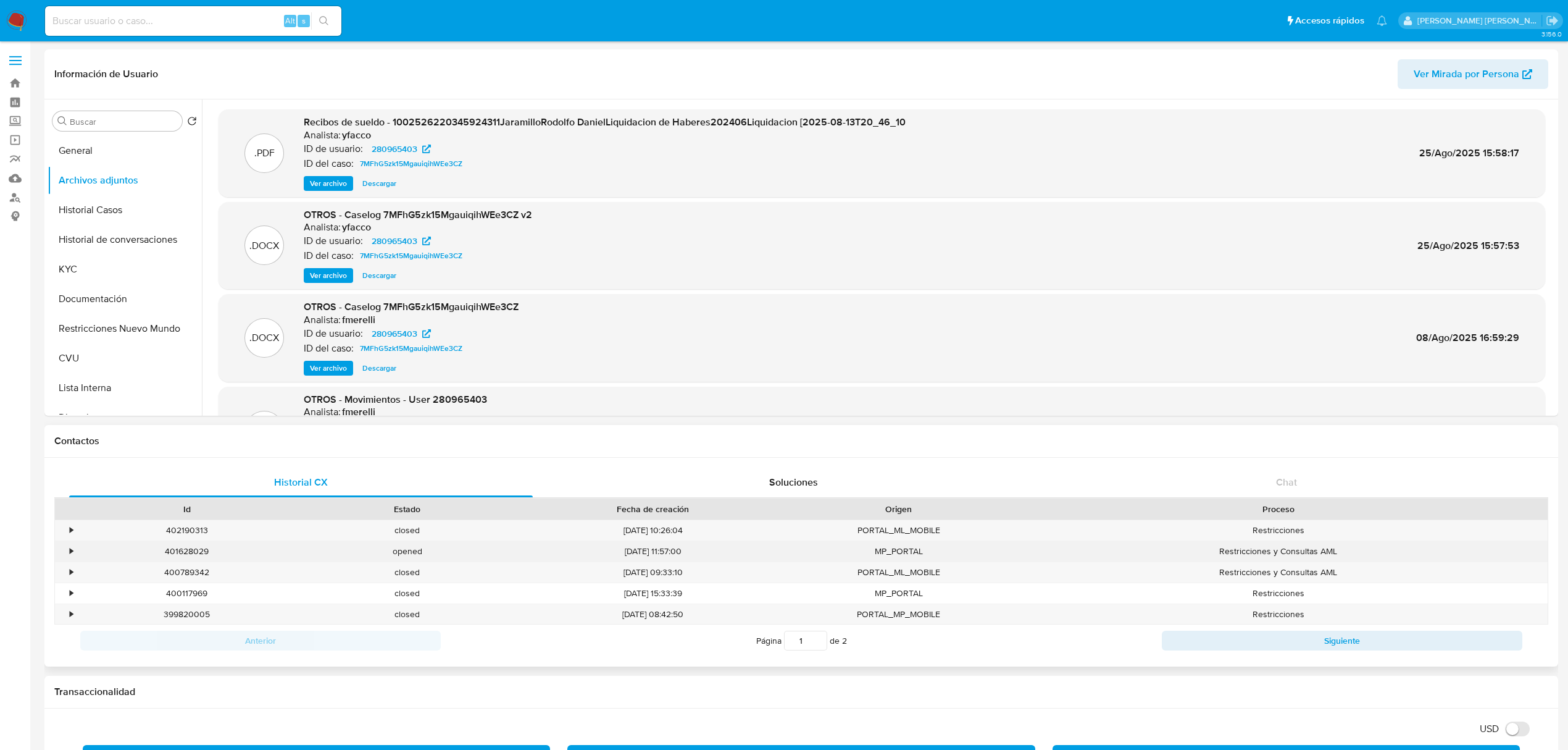
click at [186, 549] on div "401628029" at bounding box center [187, 551] width 221 height 20
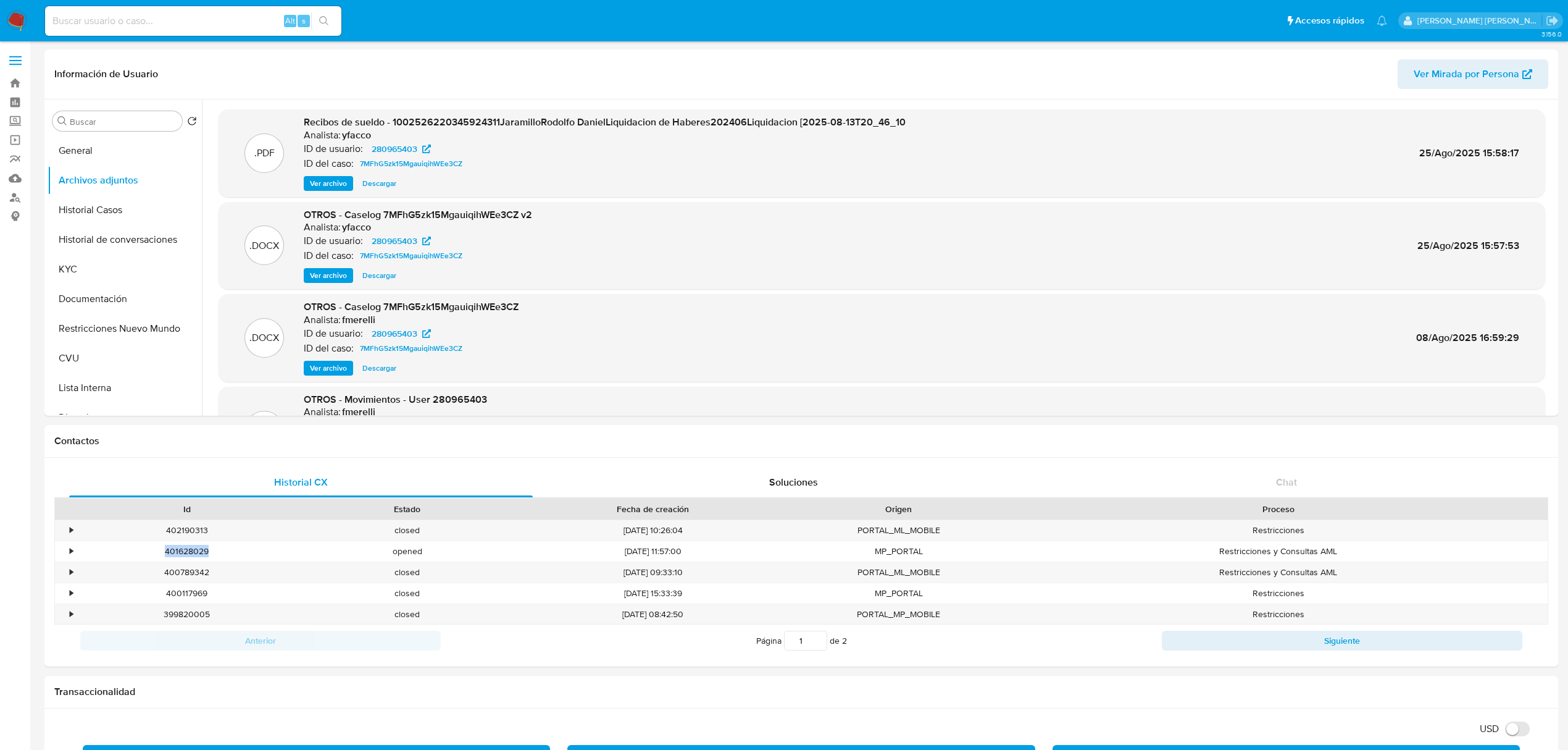
copy div "401628029"
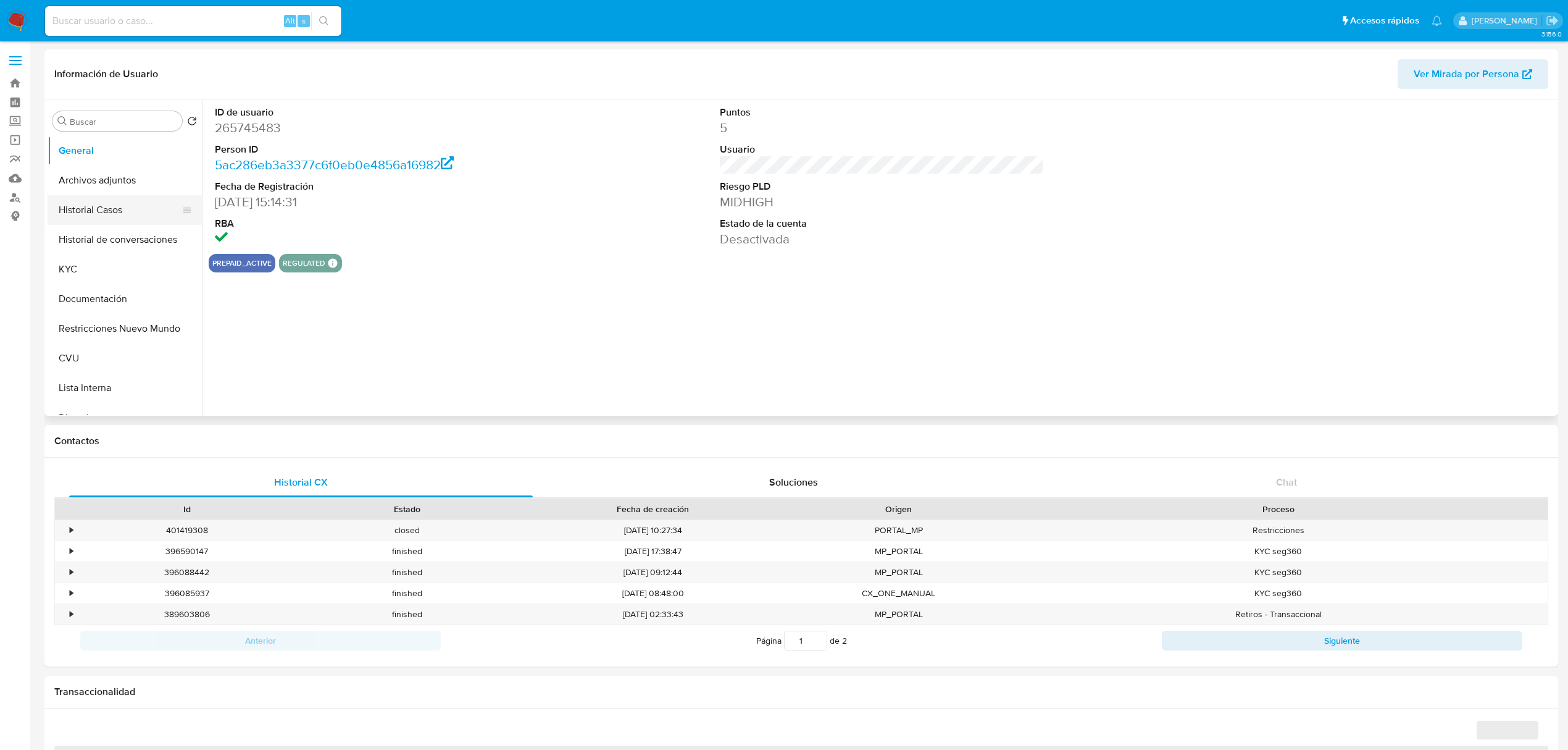
select select "10"
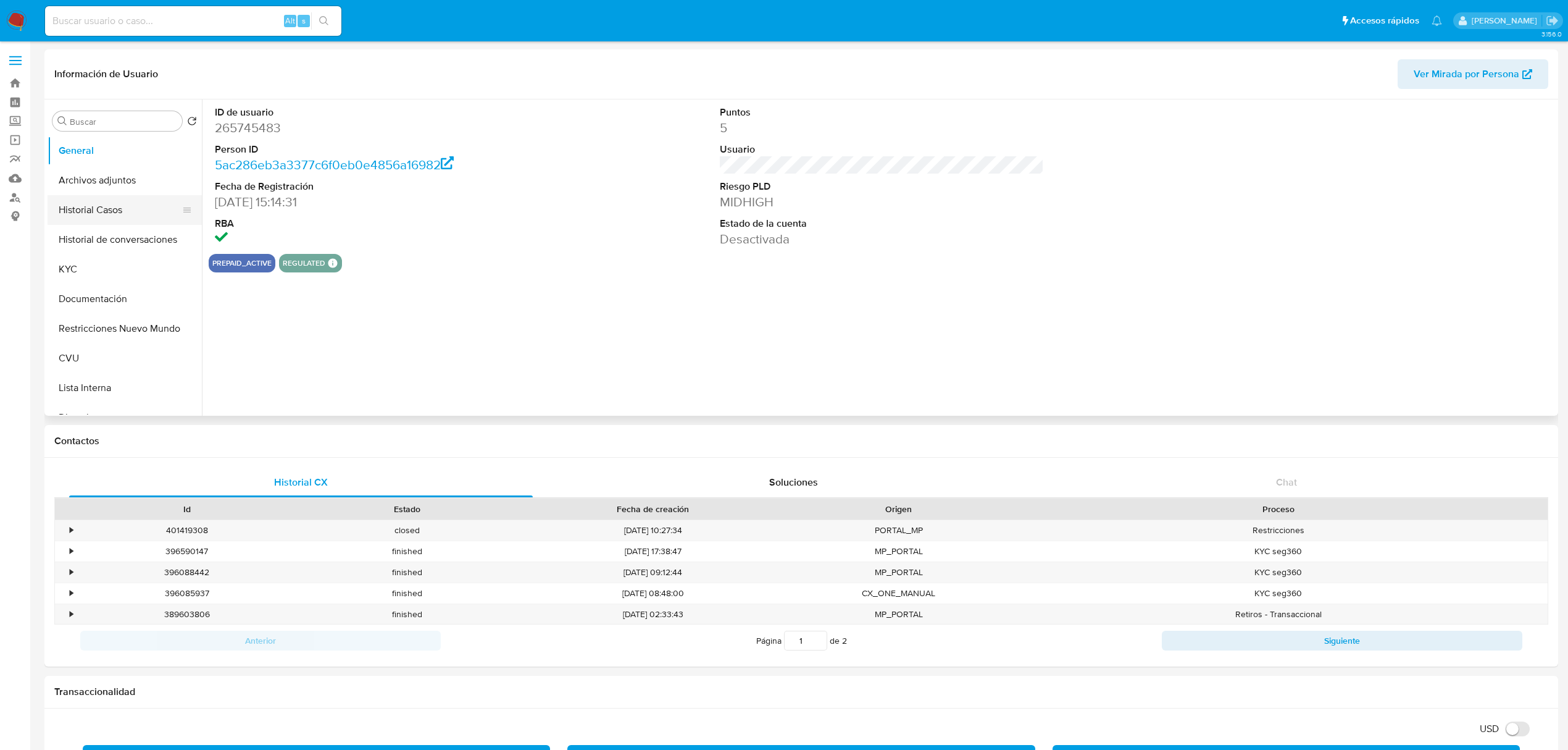
click at [113, 212] on button "Historial Casos" at bounding box center [120, 210] width 145 height 30
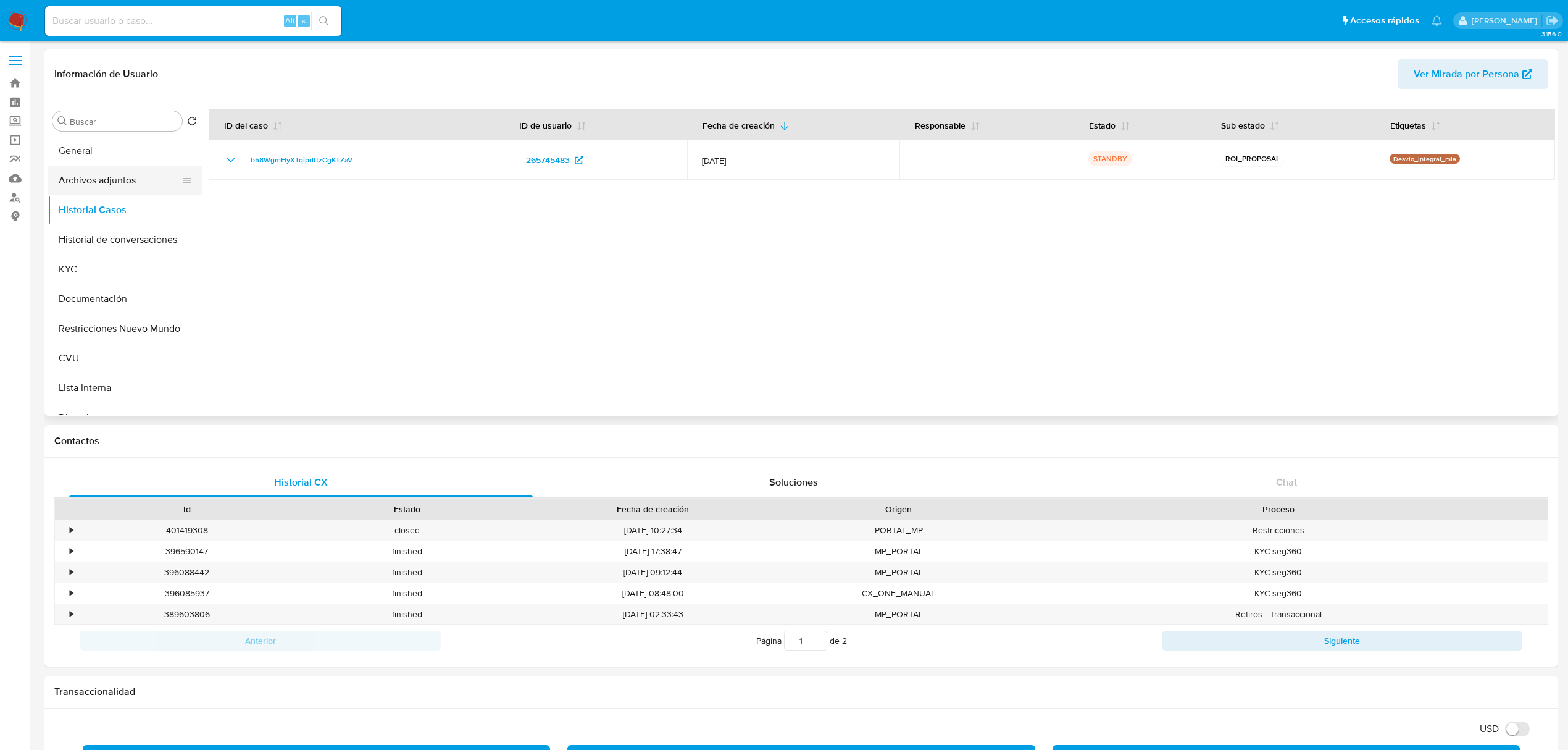
click at [121, 184] on button "Archivos adjuntos" at bounding box center [120, 180] width 145 height 30
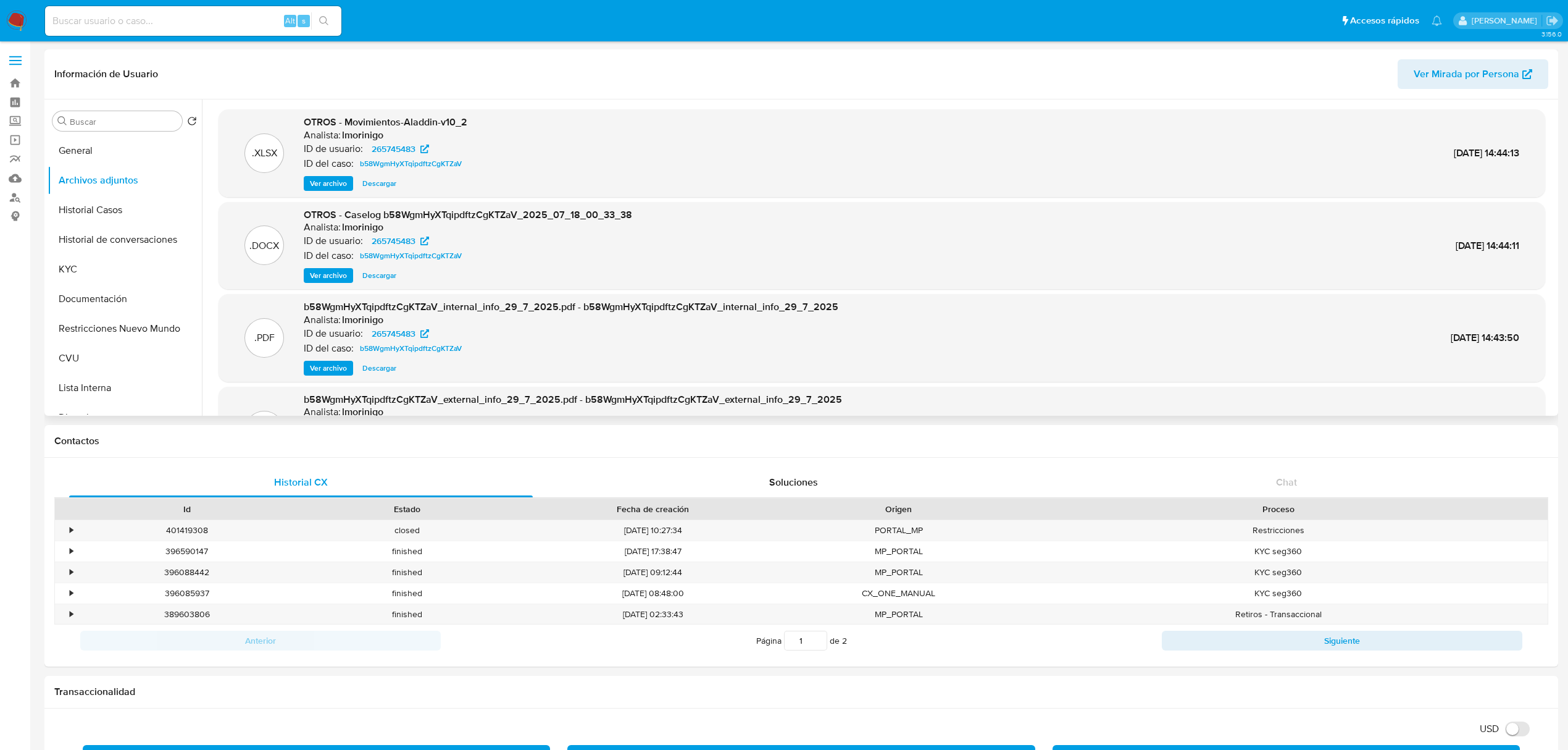
click at [312, 278] on span "Ver archivo" at bounding box center [329, 275] width 37 height 13
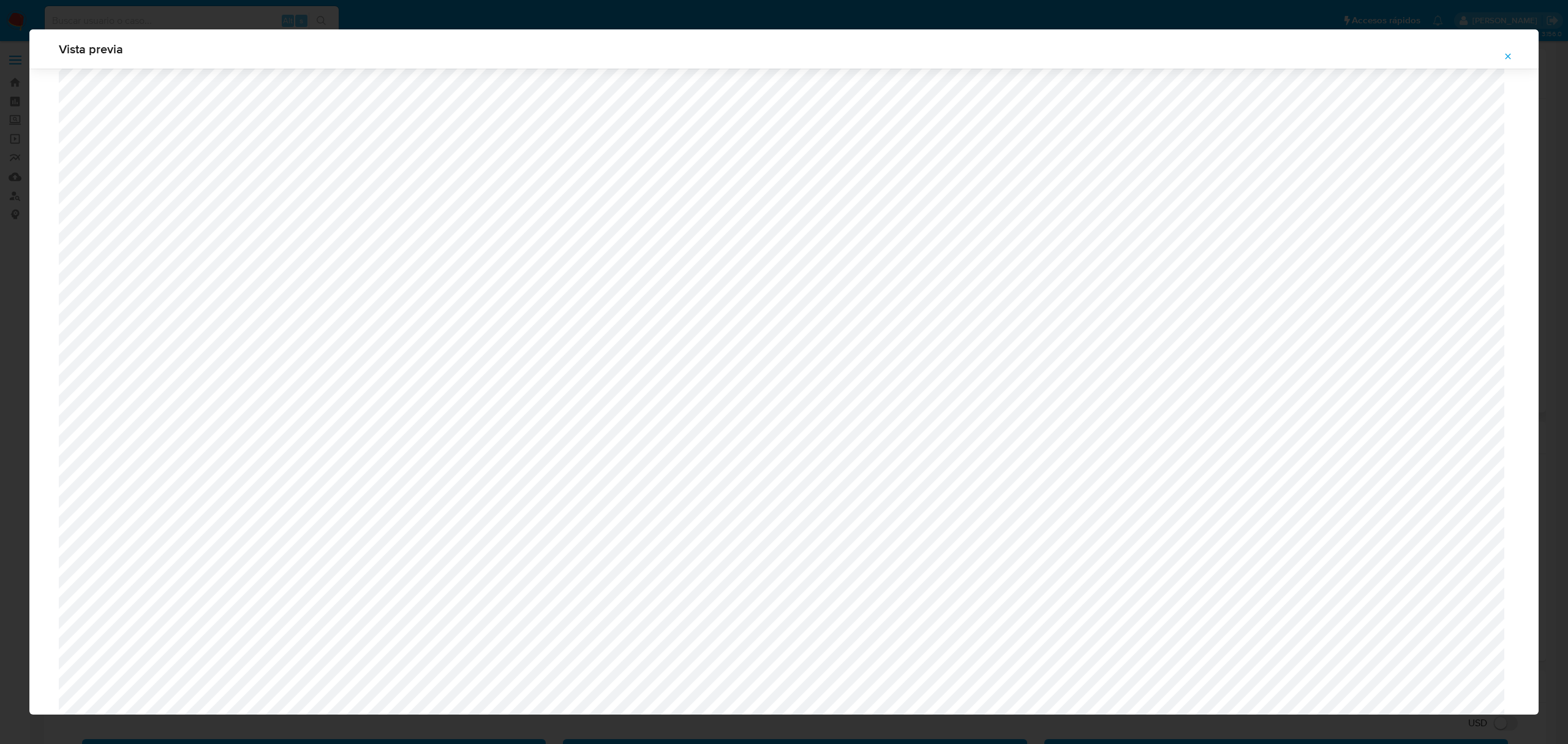
scroll to position [711, 0]
click at [1513, 49] on button "Attachment preview" at bounding box center [1507, 56] width 27 height 20
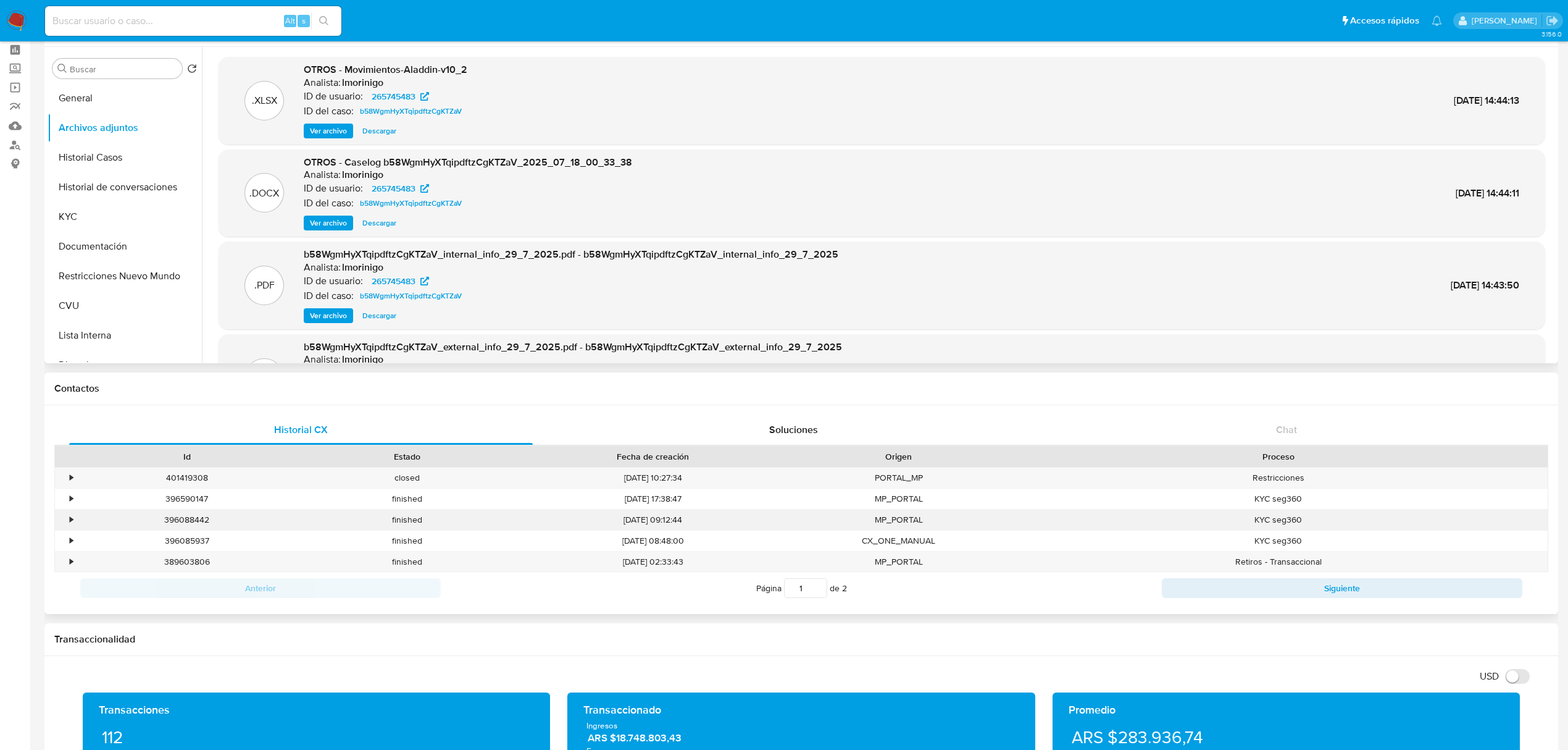
scroll to position [82, 0]
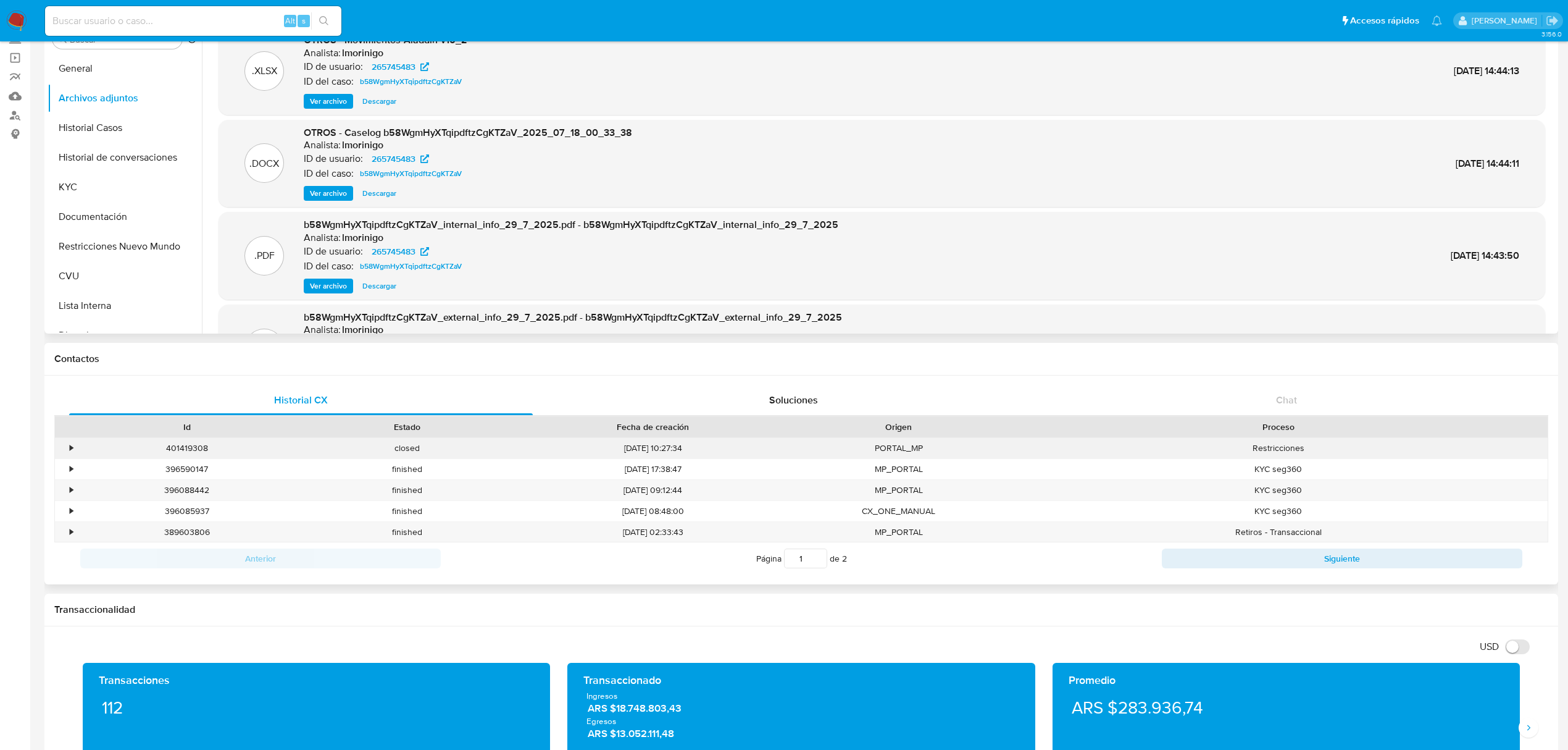
click at [181, 448] on div "401419308" at bounding box center [187, 447] width 221 height 20
copy div "401419308"
drag, startPoint x: 122, startPoint y: 167, endPoint x: 137, endPoint y: 164, distance: 15.3
click at [122, 167] on button "Historial de conversaciones" at bounding box center [120, 157] width 145 height 30
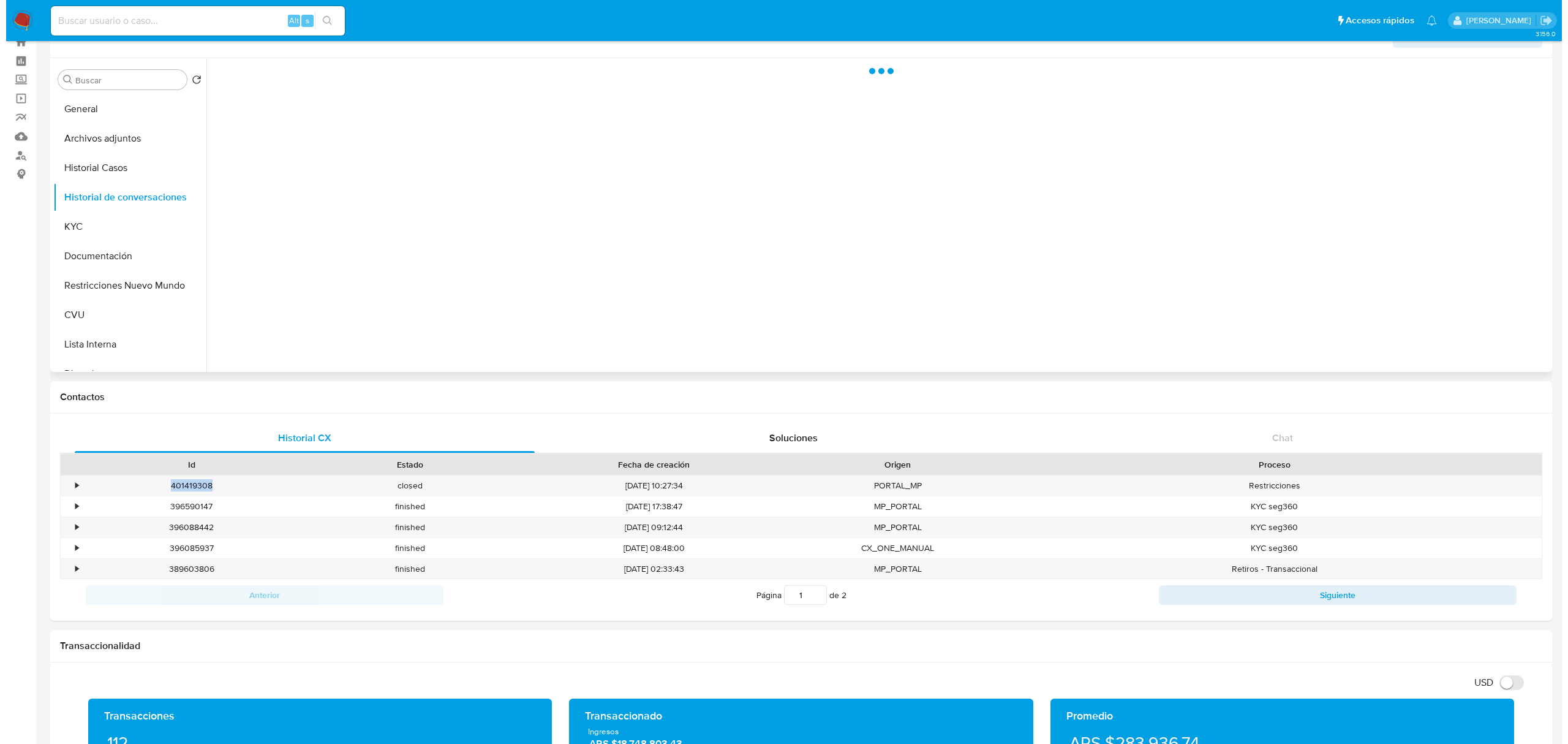
scroll to position [0, 0]
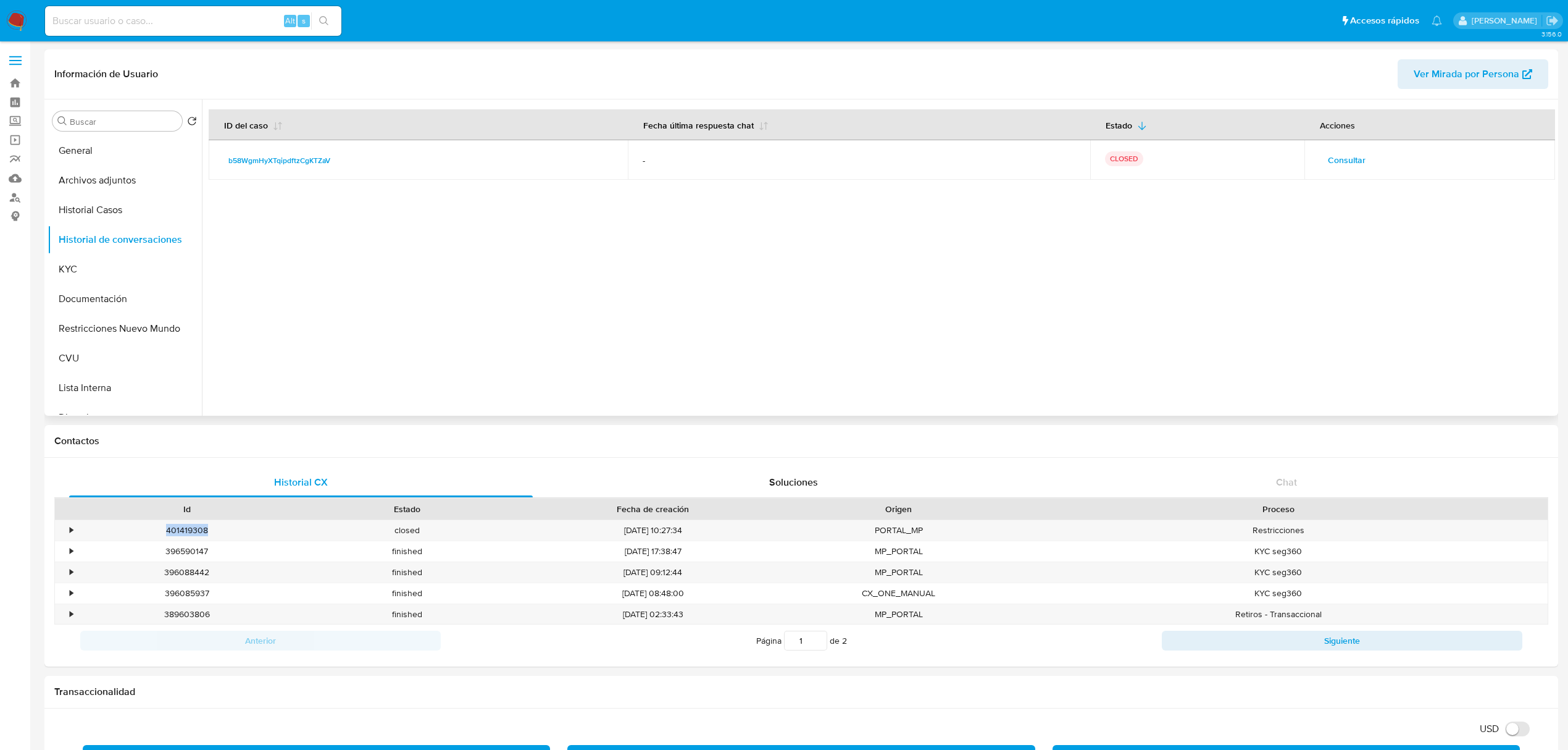
click at [1353, 160] on span "Consultar" at bounding box center [1347, 160] width 38 height 17
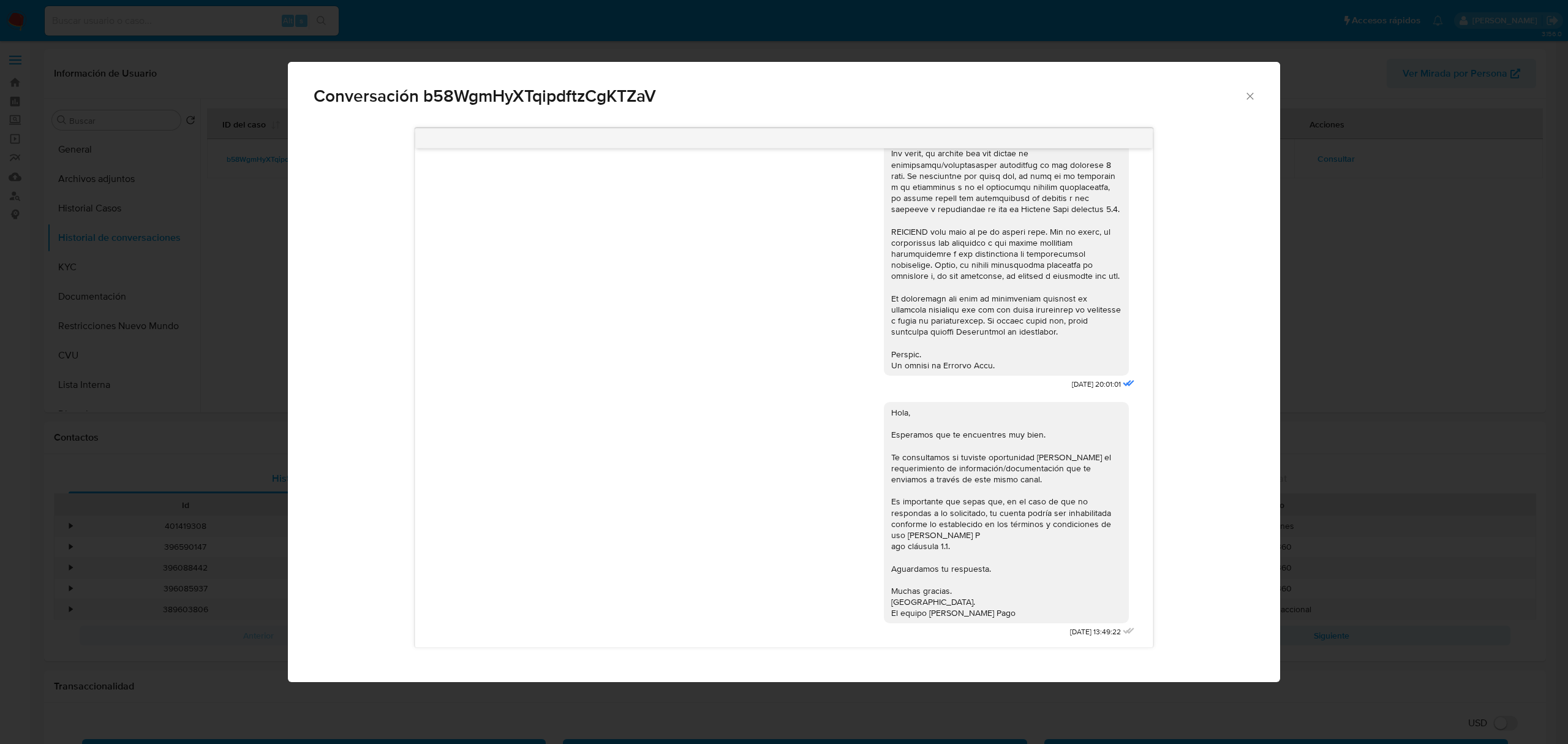
scroll to position [466, 0]
click at [1252, 98] on icon "Cerrar" at bounding box center [1249, 96] width 13 height 13
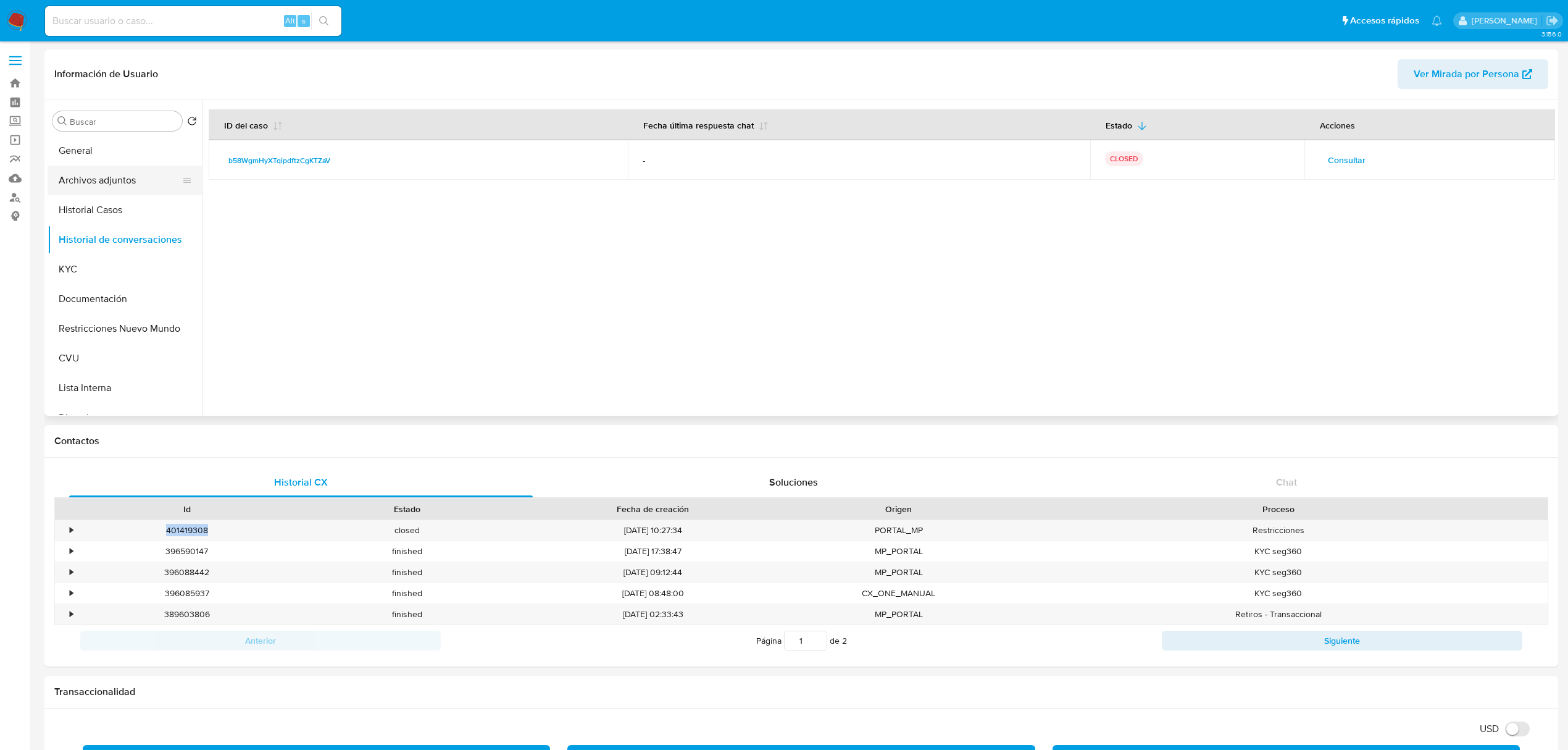
click at [134, 182] on button "Archivos adjuntos" at bounding box center [120, 180] width 145 height 30
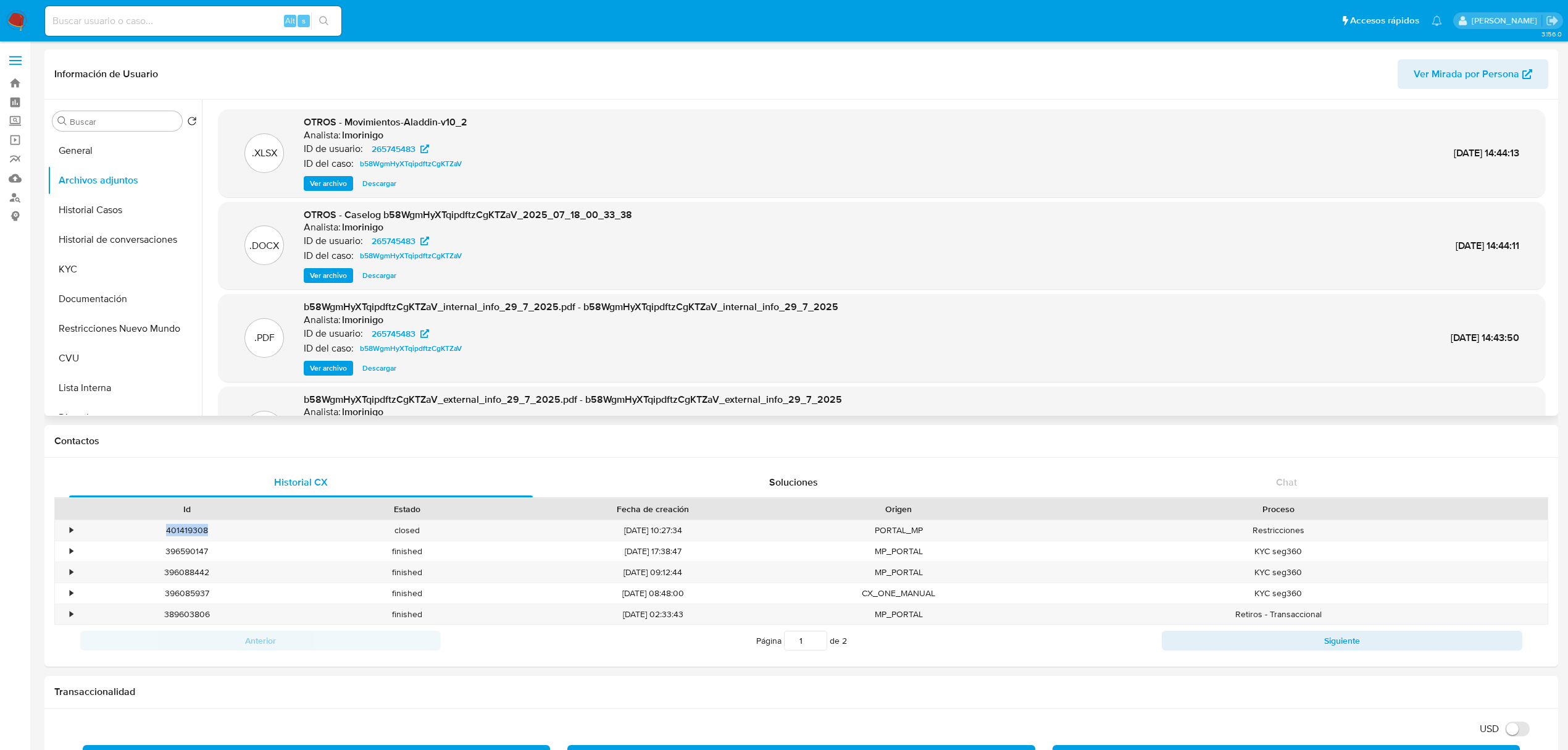
click at [331, 275] on span "Ver archivo" at bounding box center [329, 275] width 37 height 13
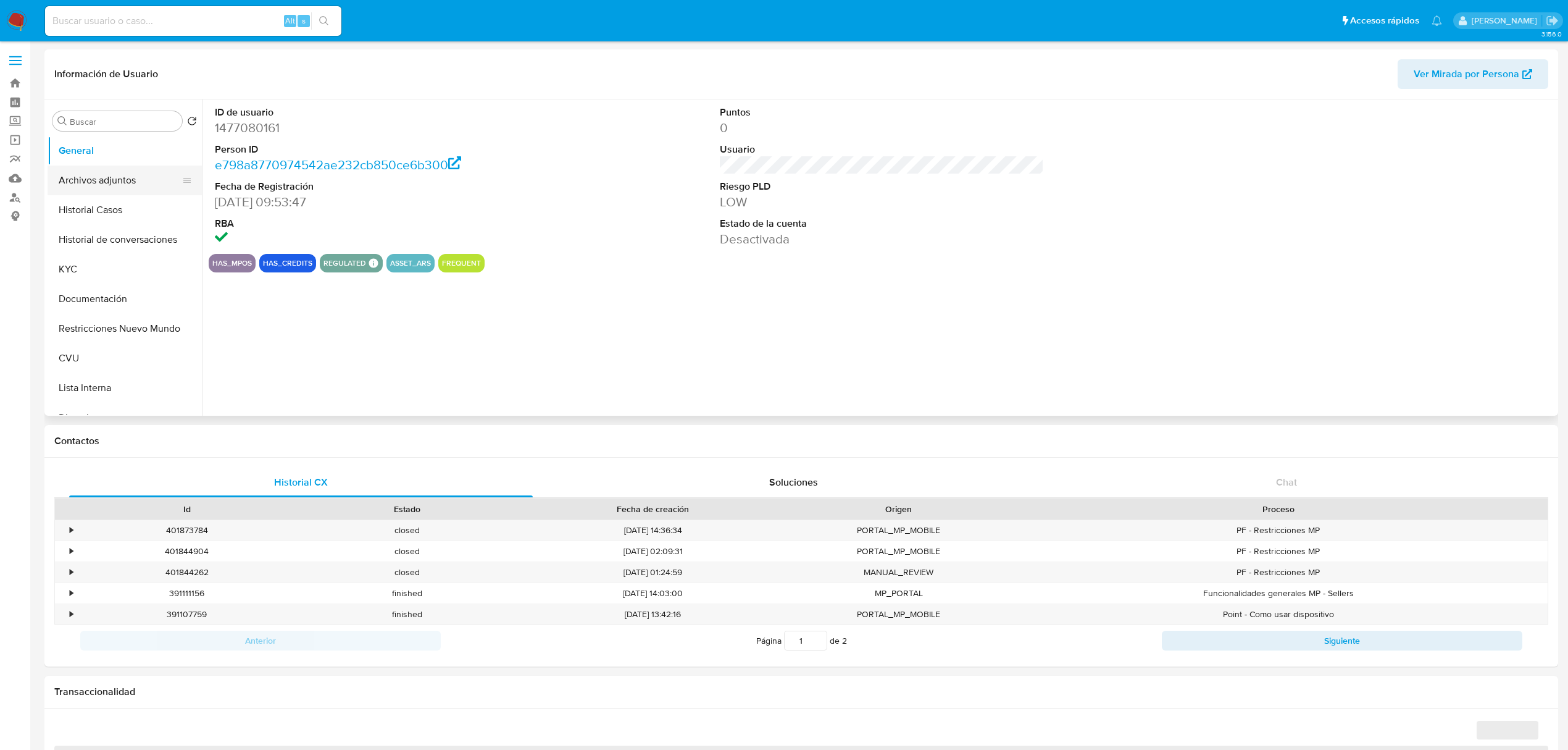
select select "10"
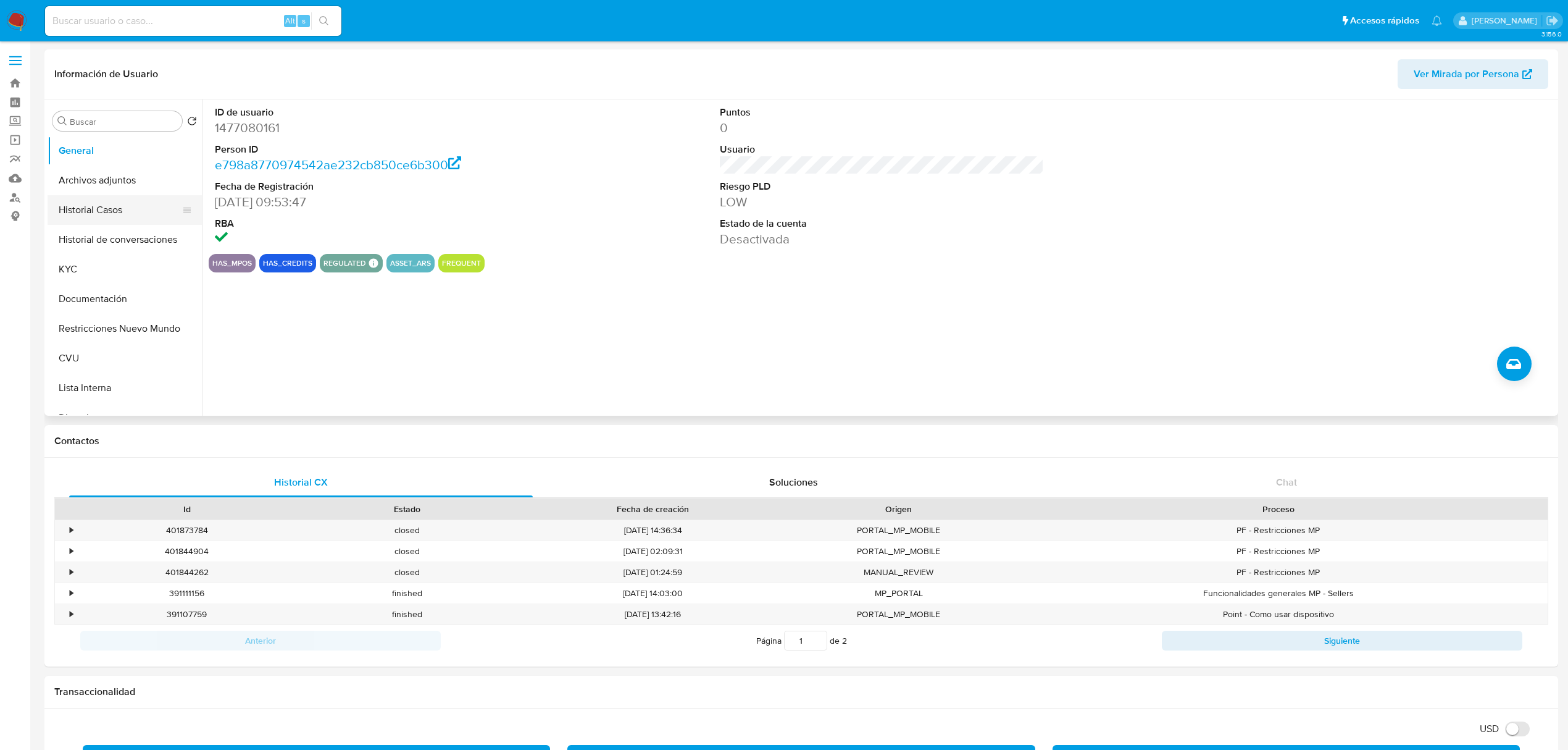
click at [99, 210] on button "Historial Casos" at bounding box center [120, 210] width 145 height 30
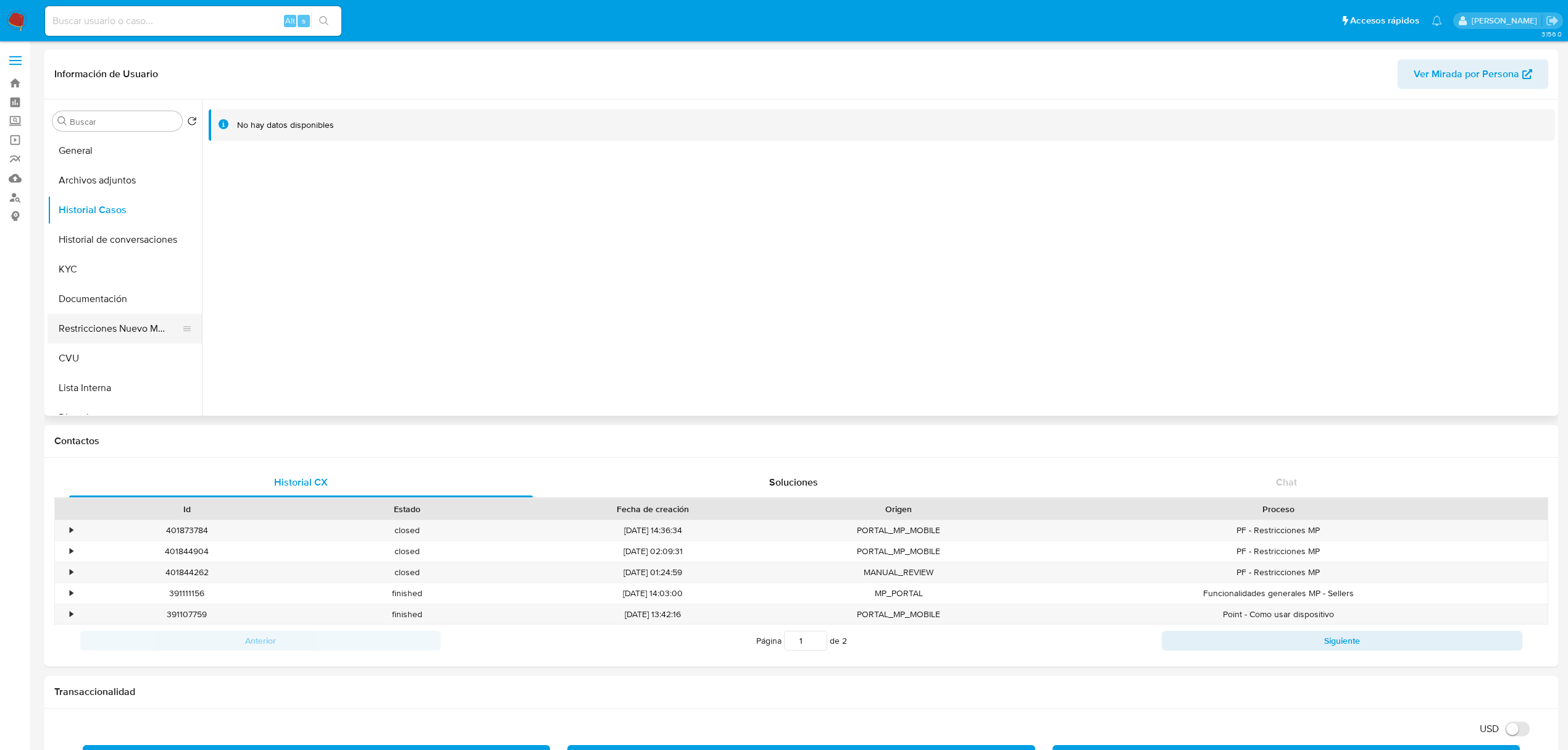
click at [121, 322] on button "Restricciones Nuevo Mundo" at bounding box center [120, 329] width 145 height 30
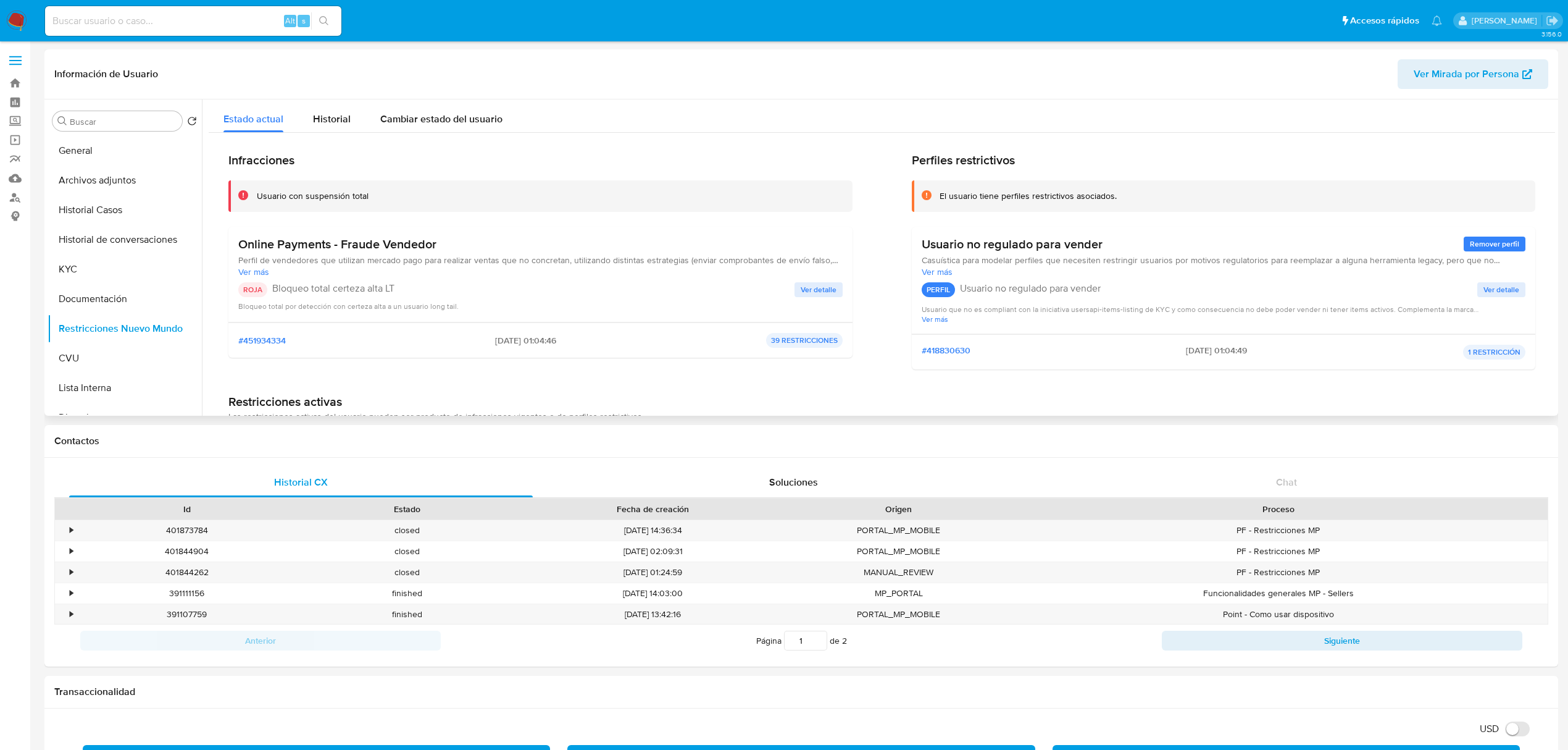
click at [347, 246] on h3 "Online Payments - Fraude Vendedor" at bounding box center [540, 244] width 604 height 16
